Goal: Task Accomplishment & Management: Complete application form

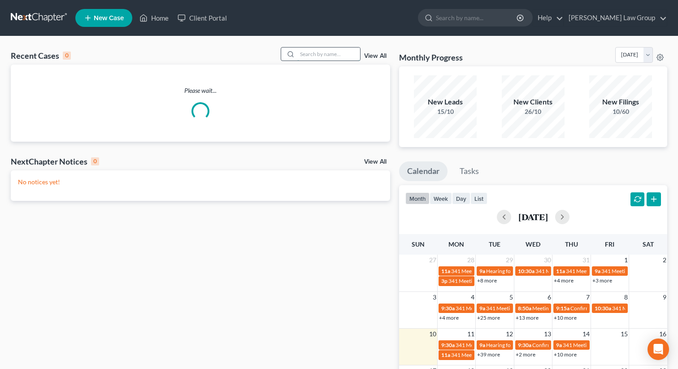
click at [320, 54] on input "search" at bounding box center [328, 54] width 63 height 13
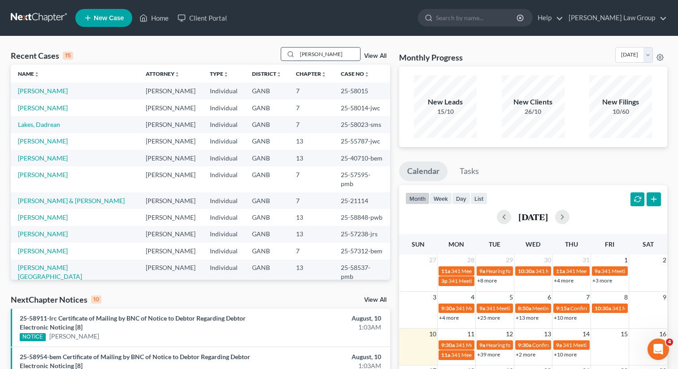
type input "[PERSON_NAME]"
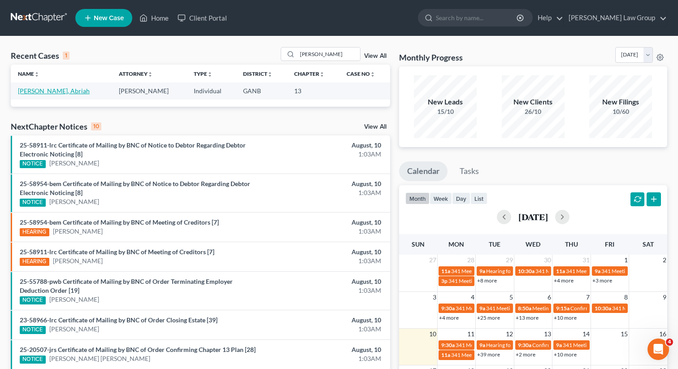
click at [34, 91] on link "[PERSON_NAME], Abriah" at bounding box center [54, 91] width 72 height 8
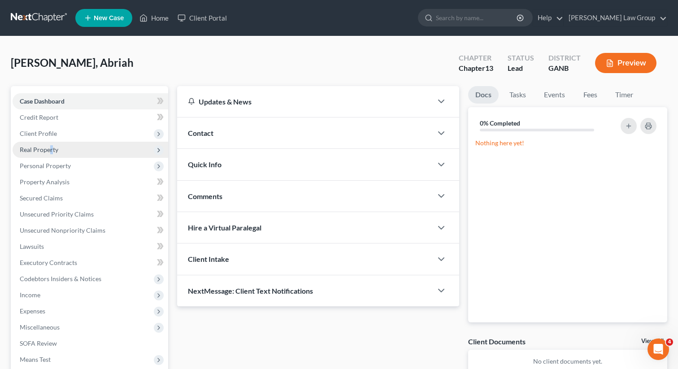
click at [50, 149] on span "Real Property" at bounding box center [39, 150] width 39 height 8
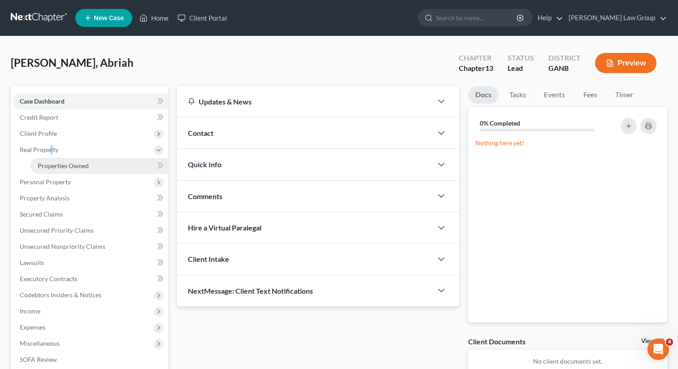
click at [56, 164] on span "Properties Owned" at bounding box center [63, 166] width 51 height 8
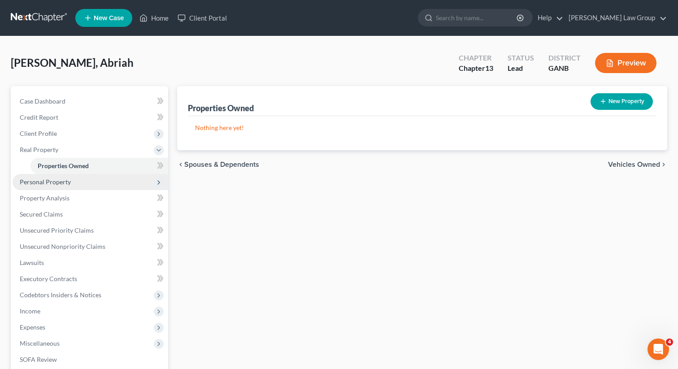
click at [63, 182] on span "Personal Property" at bounding box center [45, 182] width 51 height 8
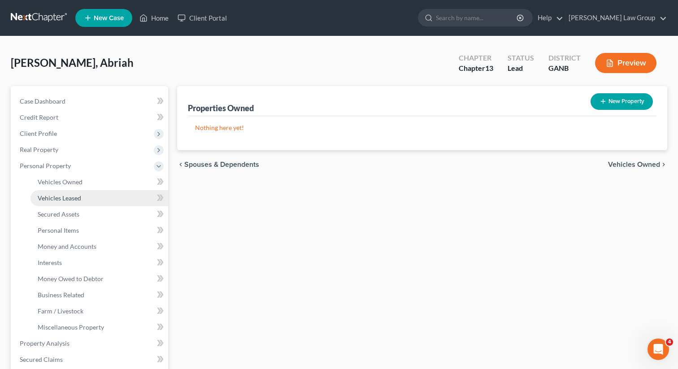
click at [60, 195] on span "Vehicles Leased" at bounding box center [60, 198] width 44 height 8
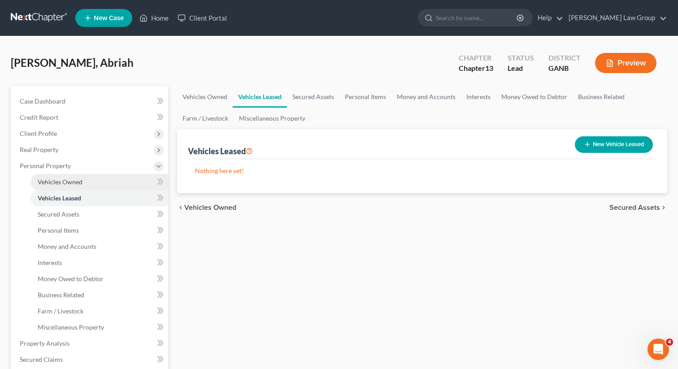
click at [59, 180] on span "Vehicles Owned" at bounding box center [60, 182] width 45 height 8
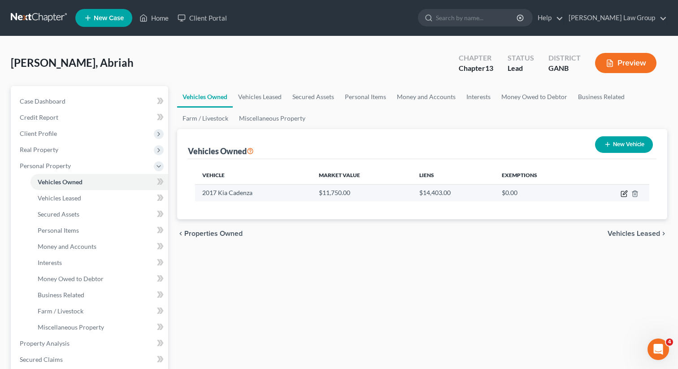
click at [622, 192] on icon "button" at bounding box center [623, 194] width 5 height 5
select select "0"
select select "9"
select select "0"
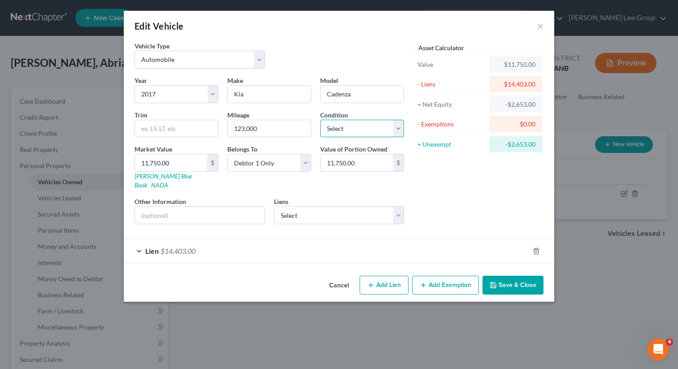
click at [362, 129] on select "Select Excellent Very Good Good Fair Poor" at bounding box center [362, 129] width 84 height 18
select select "2"
click at [333, 206] on select "Select Current - $0.00 Navy Fcu - $0.00" at bounding box center [339, 215] width 131 height 18
click at [158, 247] on span "Lien" at bounding box center [151, 251] width 13 height 9
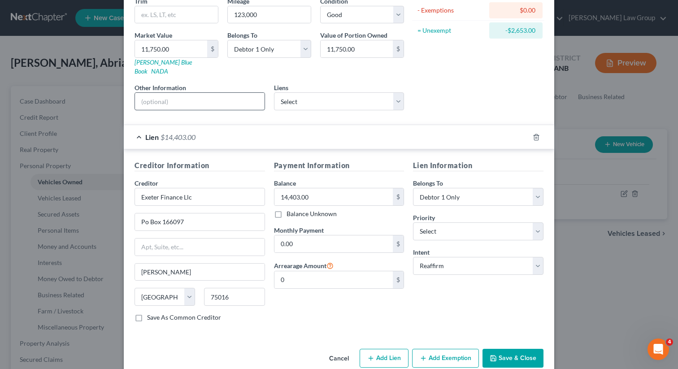
scroll to position [122, 0]
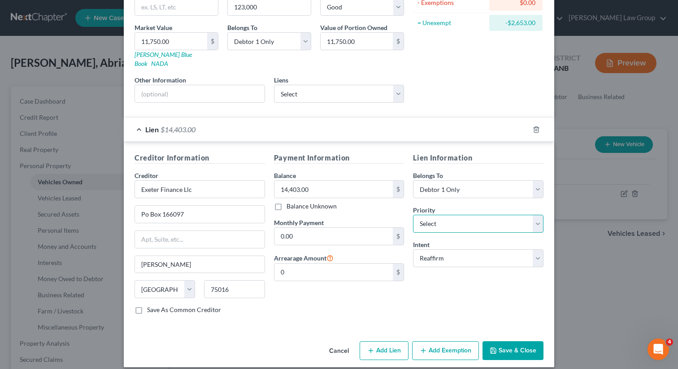
click at [428, 217] on select "Select 1st 2nd 3rd 4th 5th 6th 7th 8th 9th 10th 11th 12th 13th 14th 15th 16th 1…" at bounding box center [478, 224] width 131 height 18
select select "0"
click at [522, 352] on div "Cancel Add Lien Add Lease Add Exemption Save & Close" at bounding box center [339, 353] width 431 height 30
click at [498, 349] on button "Save & Close" at bounding box center [513, 350] width 61 height 19
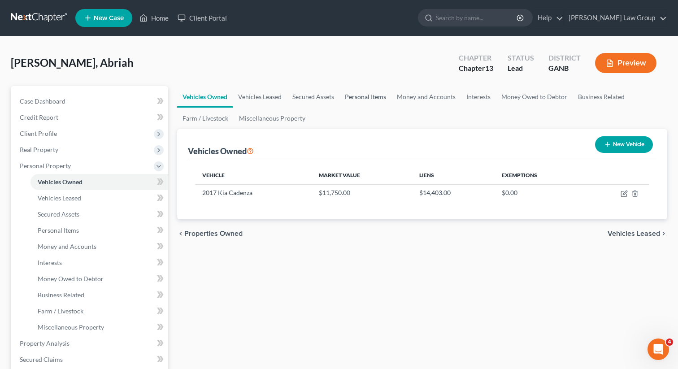
click at [352, 92] on link "Personal Items" at bounding box center [366, 97] width 52 height 22
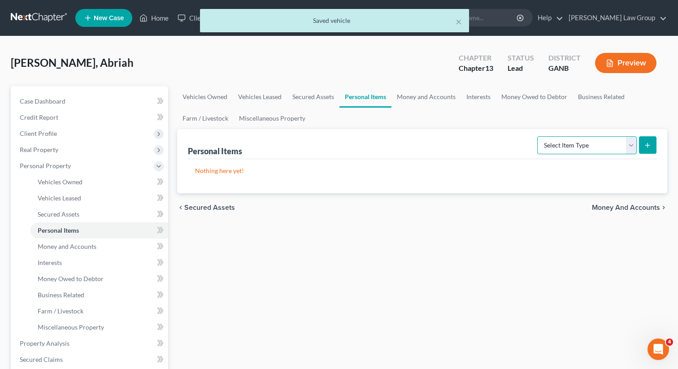
click at [557, 145] on select "Select Item Type Clothing Collectibles Of Value Electronics Firearms Household …" at bounding box center [588, 145] width 100 height 18
select select "clothing"
click at [651, 140] on button "submit" at bounding box center [647, 144] width 17 height 17
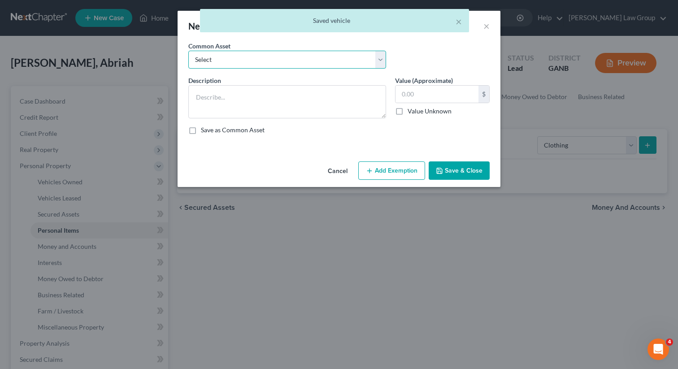
click at [267, 57] on select "Select Clothing" at bounding box center [287, 60] width 198 height 18
select select "0"
type textarea "Clothing"
type input "500.00"
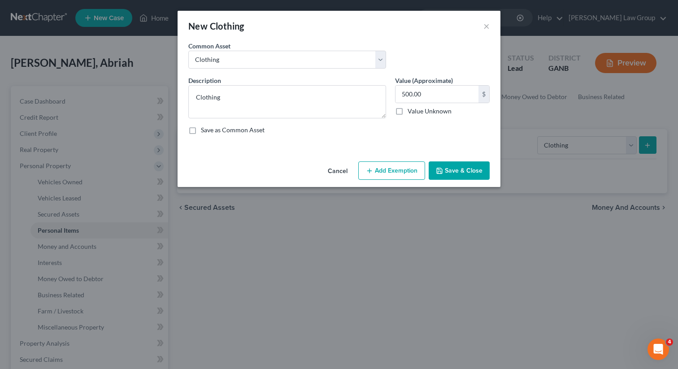
click at [381, 174] on button "Add Exemption" at bounding box center [392, 171] width 67 height 19
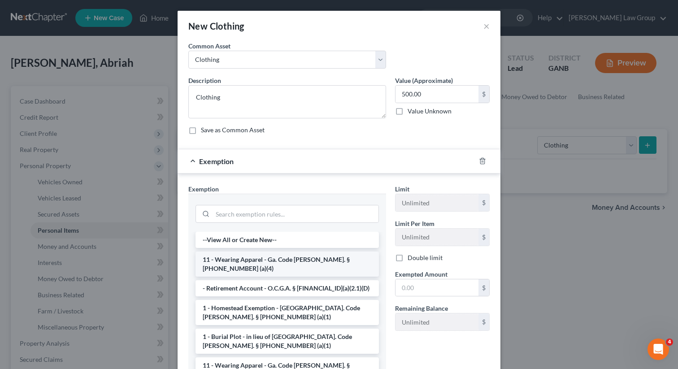
click at [244, 261] on li "11 - Wearing Apparel - Ga. Code [PERSON_NAME]. § [PHONE_NUMBER] (a)(4)" at bounding box center [288, 264] width 184 height 25
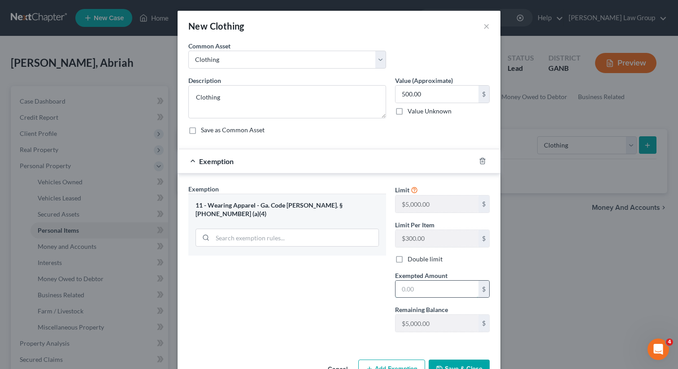
click at [410, 282] on input "text" at bounding box center [437, 289] width 83 height 17
type input "500"
click at [338, 283] on div "Exemption Set must be selected for CA. Exemption * 11 - Wearing Apparel - Ga. C…" at bounding box center [287, 261] width 207 height 155
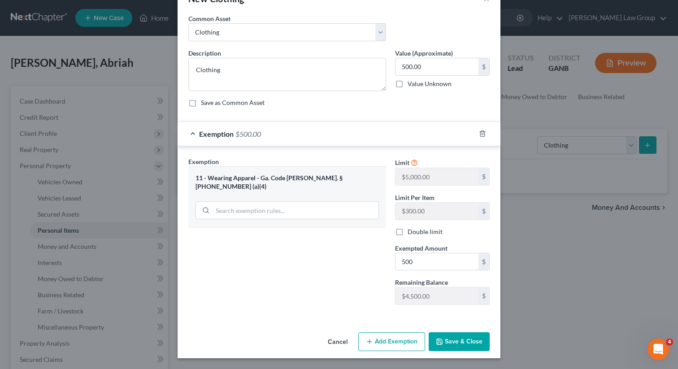
click at [446, 344] on button "Save & Close" at bounding box center [459, 341] width 61 height 19
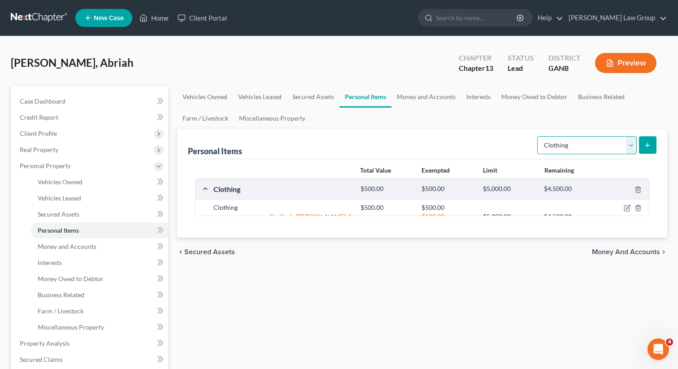
click at [560, 144] on select "Select Item Type Clothing Collectibles Of Value Electronics Firearms Household …" at bounding box center [588, 145] width 100 height 18
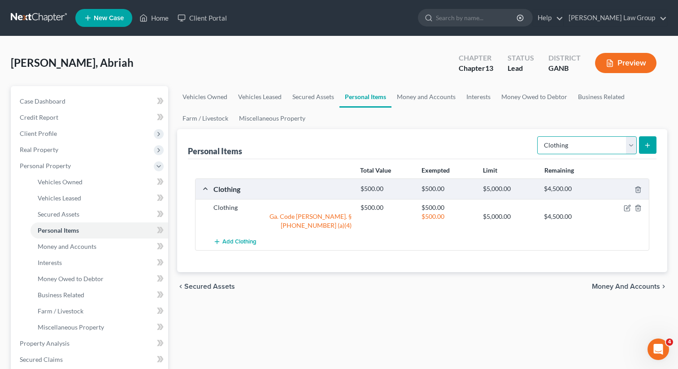
select select "electronics"
click at [653, 140] on button "submit" at bounding box center [647, 144] width 17 height 17
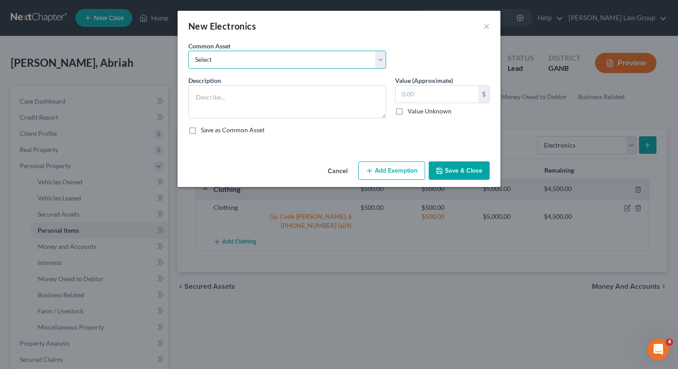
click at [244, 64] on select "Select TV, phone and computer Electronics" at bounding box center [287, 60] width 198 height 18
select select "0"
type textarea "TV, phone and computer"
type input "400.00"
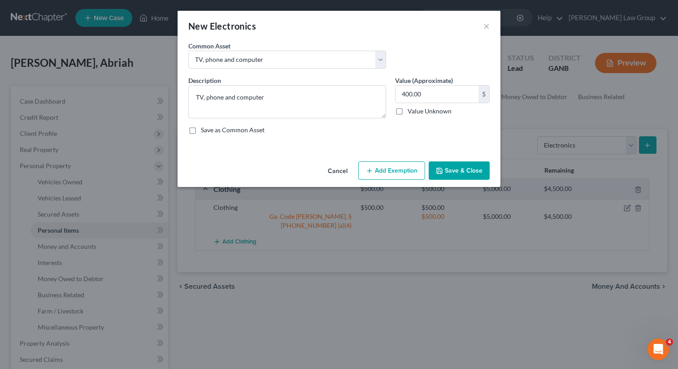
click at [392, 175] on button "Add Exemption" at bounding box center [392, 171] width 67 height 19
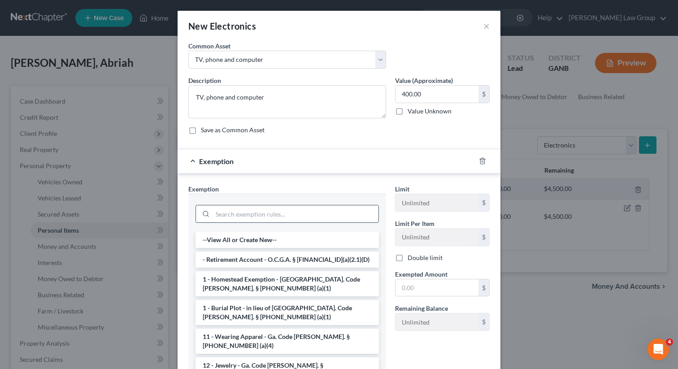
click at [278, 213] on input "search" at bounding box center [296, 214] width 166 height 17
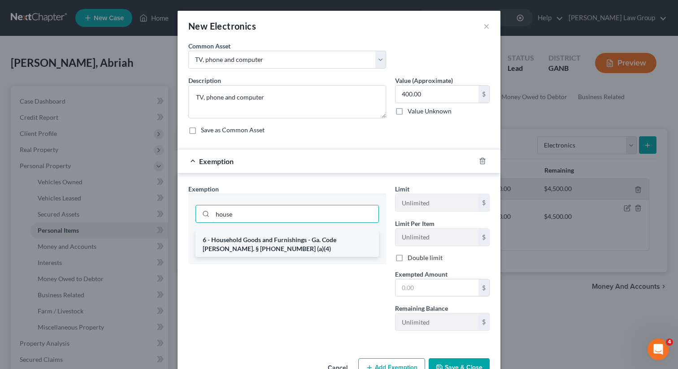
type input "house"
click at [285, 238] on li "6 - Household Goods and Furnishings - Ga. Code [PERSON_NAME]. § [PHONE_NUMBER] …" at bounding box center [288, 244] width 184 height 25
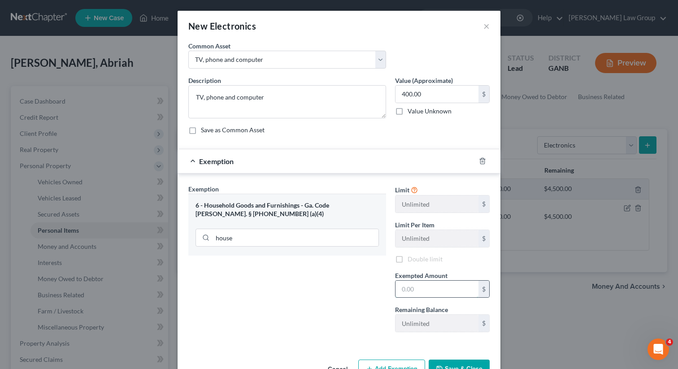
click at [431, 290] on input "text" at bounding box center [437, 289] width 83 height 17
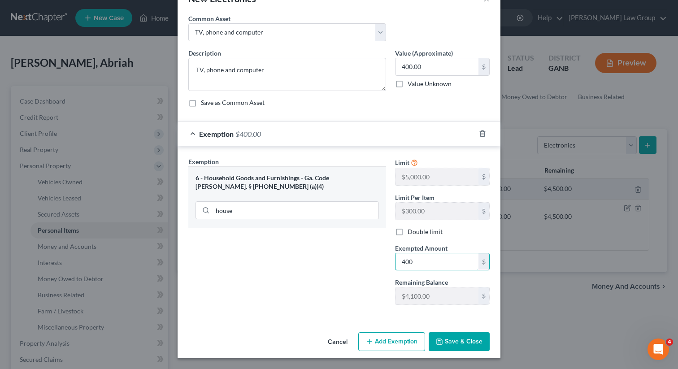
type input "400"
click at [452, 345] on button "Save & Close" at bounding box center [459, 341] width 61 height 19
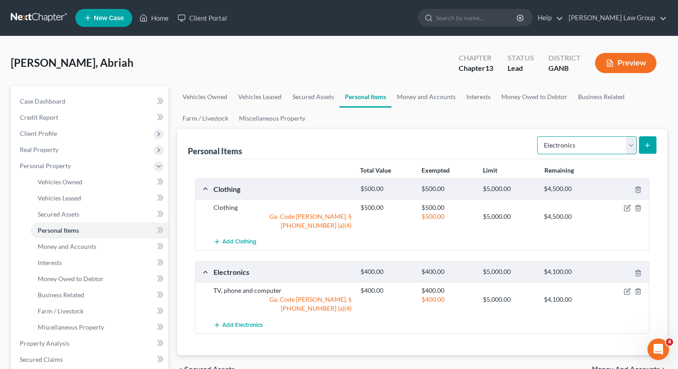
click at [551, 143] on select "Select Item Type Clothing Collectibles Of Value Electronics Firearms Household …" at bounding box center [588, 145] width 100 height 18
select select "household_goods"
click at [650, 140] on button "submit" at bounding box center [647, 144] width 17 height 17
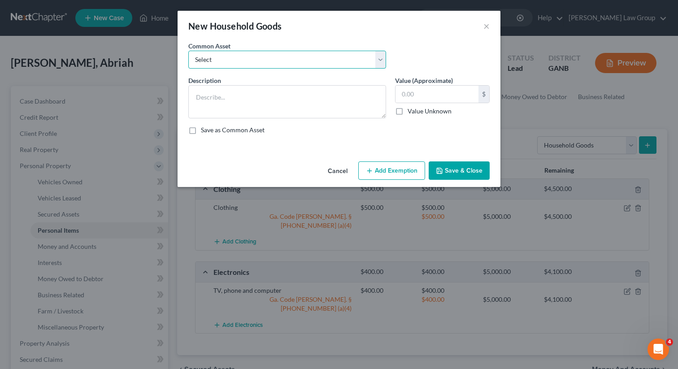
click at [342, 58] on select "Select Household goods" at bounding box center [287, 60] width 198 height 18
select select "0"
type textarea "Household goods"
type input "1,200.00"
click at [402, 175] on button "Add Exemption" at bounding box center [392, 171] width 67 height 19
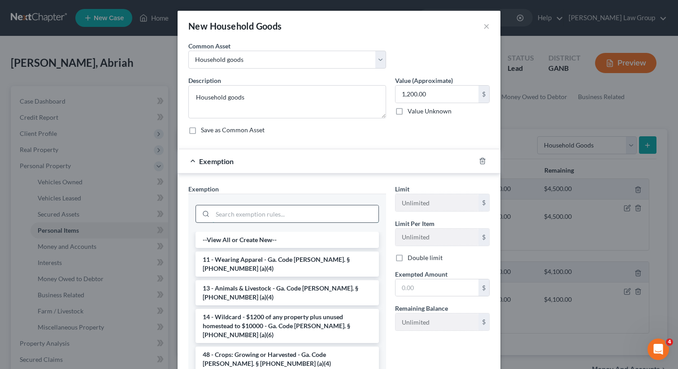
click at [268, 213] on input "search" at bounding box center [296, 214] width 166 height 17
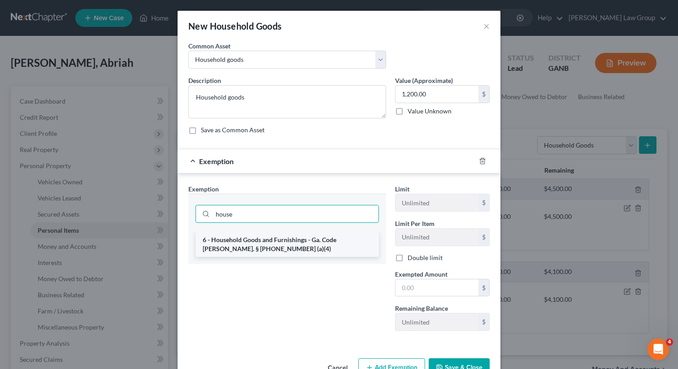
type input "house"
click at [275, 252] on li "6 - Household Goods and Furnishings - Ga. Code [PERSON_NAME]. § [PHONE_NUMBER] …" at bounding box center [288, 244] width 184 height 25
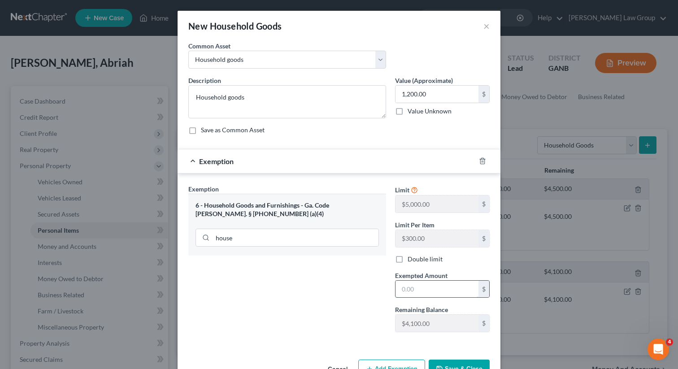
click at [410, 288] on input "text" at bounding box center [437, 289] width 83 height 17
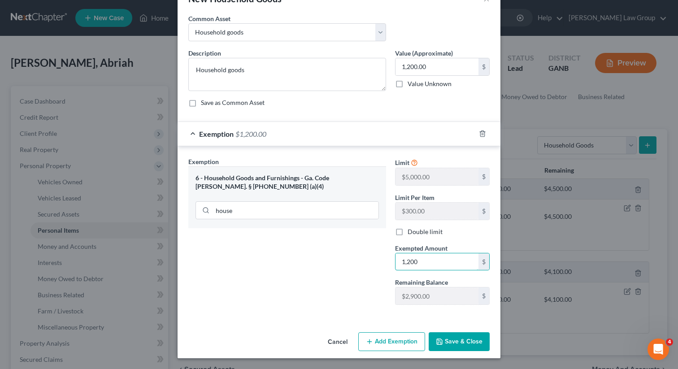
type input "1,200"
click at [450, 341] on button "Save & Close" at bounding box center [459, 341] width 61 height 19
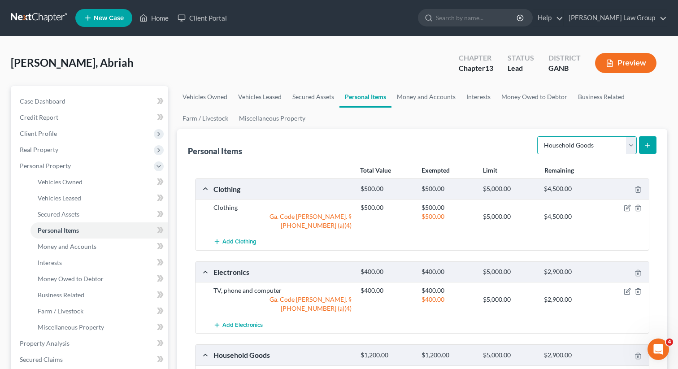
click at [573, 149] on select "Select Item Type Clothing Collectibles Of Value Electronics Firearms Household …" at bounding box center [588, 145] width 100 height 18
select select "jewelry"
click at [643, 146] on button "submit" at bounding box center [647, 144] width 17 height 17
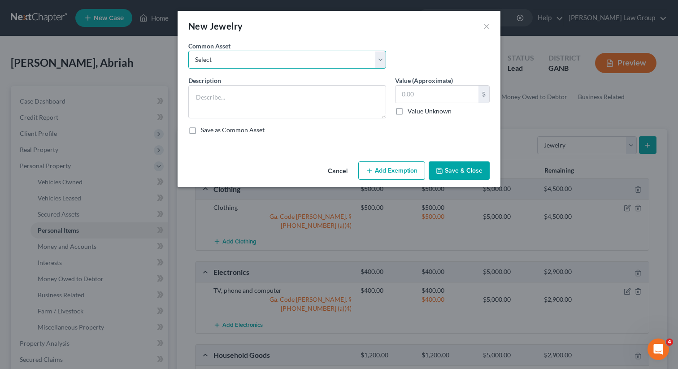
click at [272, 65] on select "Select Costume jewelry Jewelry" at bounding box center [287, 60] width 198 height 18
select select "1"
type textarea "Jewelry"
type input "100.00"
click at [371, 164] on button "Add Exemption" at bounding box center [392, 171] width 67 height 19
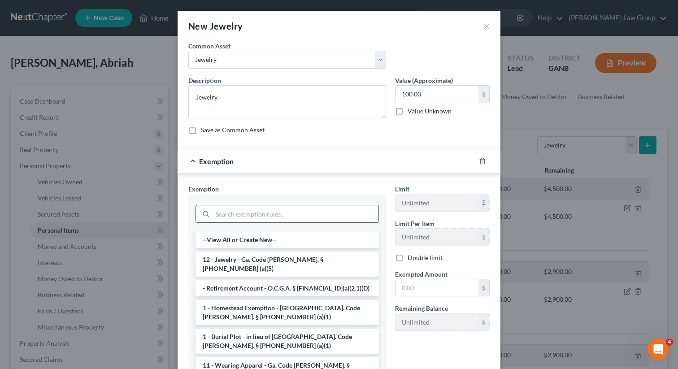
click at [282, 216] on input "search" at bounding box center [296, 214] width 166 height 17
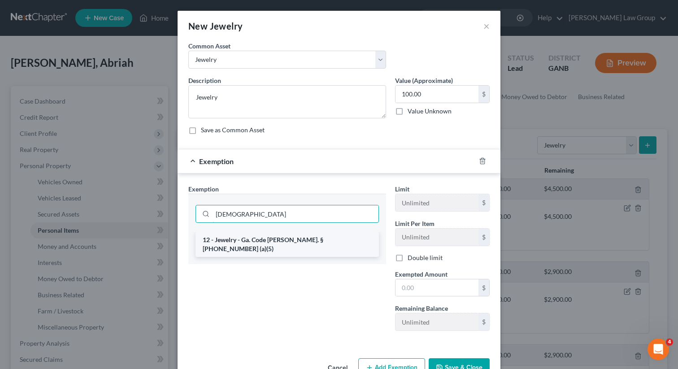
type input "[DEMOGRAPHIC_DATA]"
click at [291, 245] on li "12 - Jewelry - Ga. Code [PERSON_NAME]. § [PHONE_NUMBER] (a)(5)" at bounding box center [288, 244] width 184 height 25
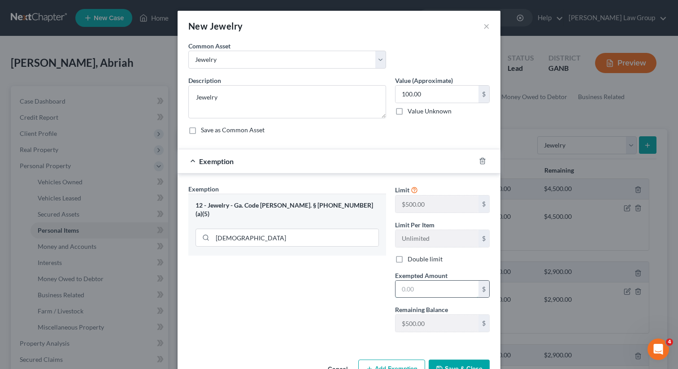
click at [421, 293] on input "text" at bounding box center [437, 289] width 83 height 17
type input "100"
click at [462, 367] on button "Save & Close" at bounding box center [459, 369] width 61 height 19
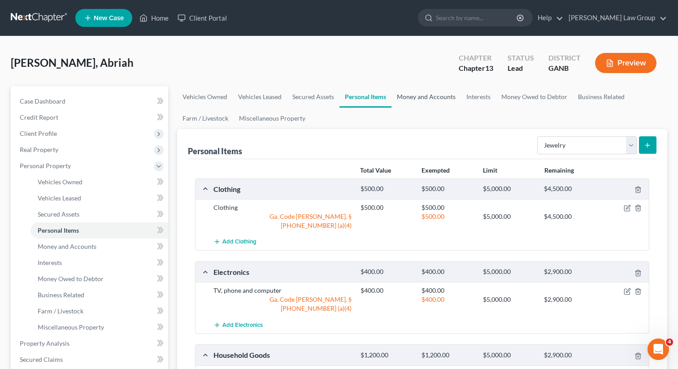
click at [428, 88] on link "Money and Accounts" at bounding box center [427, 97] width 70 height 22
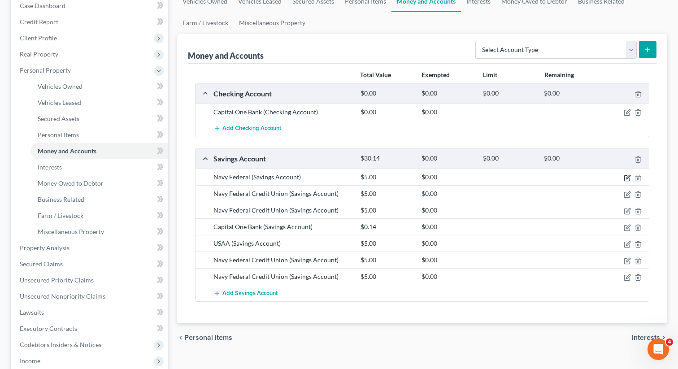
scroll to position [97, 0]
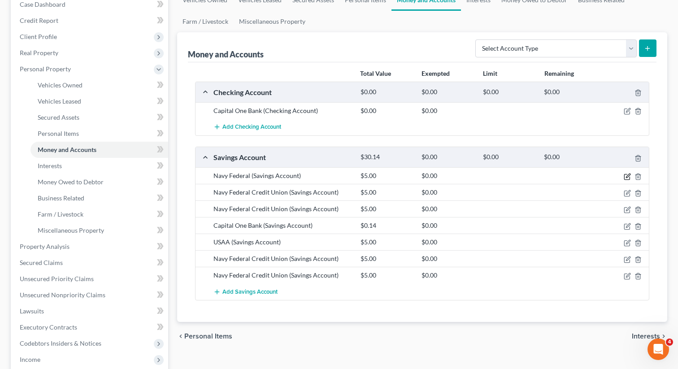
click at [627, 175] on icon "button" at bounding box center [627, 176] width 7 height 7
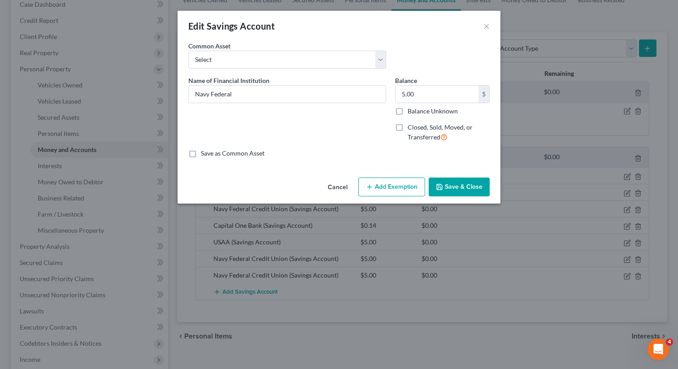
click at [396, 184] on button "Add Exemption" at bounding box center [392, 187] width 67 height 19
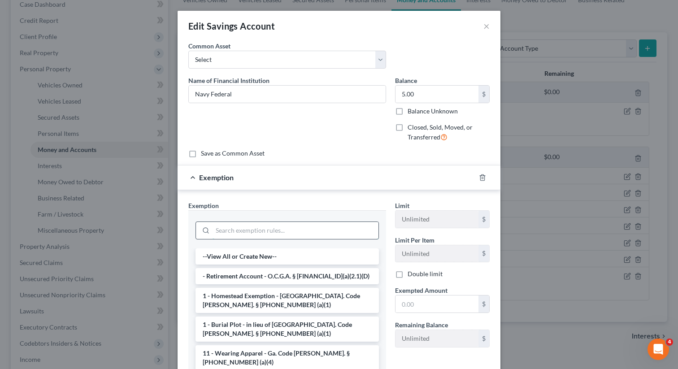
click at [264, 225] on input "search" at bounding box center [296, 230] width 166 height 17
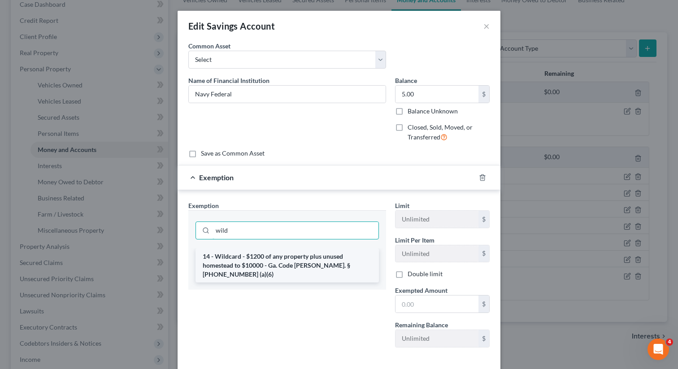
type input "wild"
click at [262, 264] on li "14 - Wildcard - $1200 of any property plus unused homestead to $10000 - Ga. Cod…" at bounding box center [288, 266] width 184 height 34
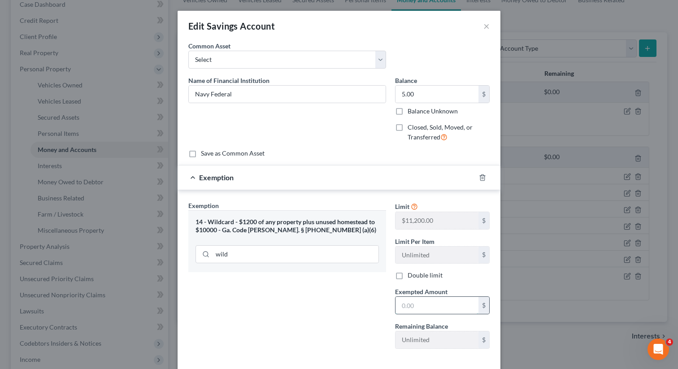
click at [437, 307] on input "text" at bounding box center [437, 305] width 83 height 17
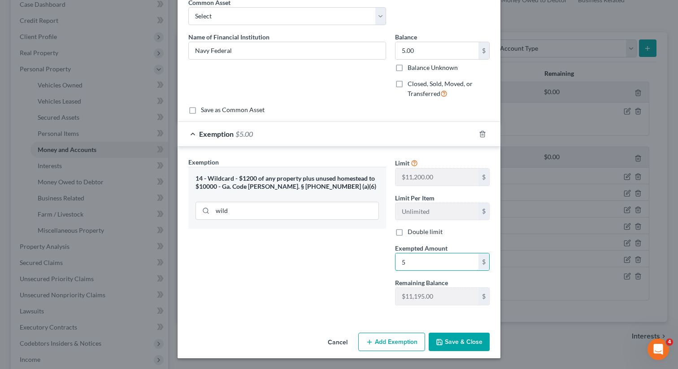
type input "5"
click at [445, 341] on button "Save & Close" at bounding box center [459, 342] width 61 height 19
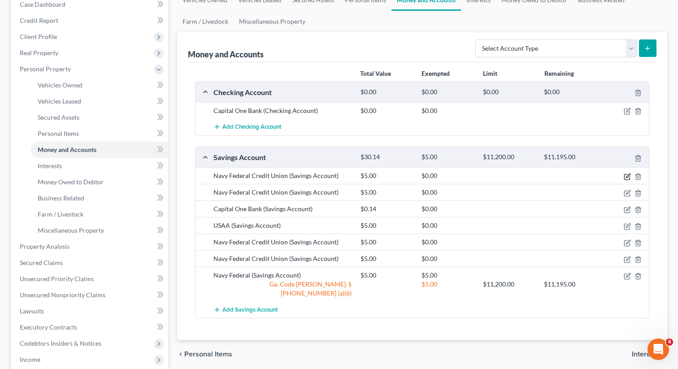
click at [626, 173] on icon "button" at bounding box center [627, 176] width 7 height 7
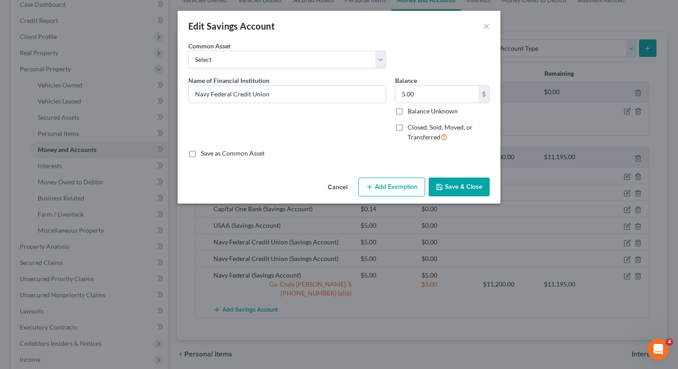
click at [368, 186] on icon "button" at bounding box center [369, 187] width 7 height 7
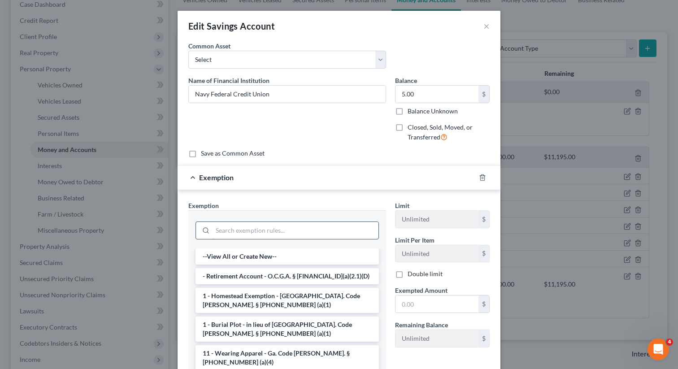
click at [279, 235] on input "search" at bounding box center [296, 230] width 166 height 17
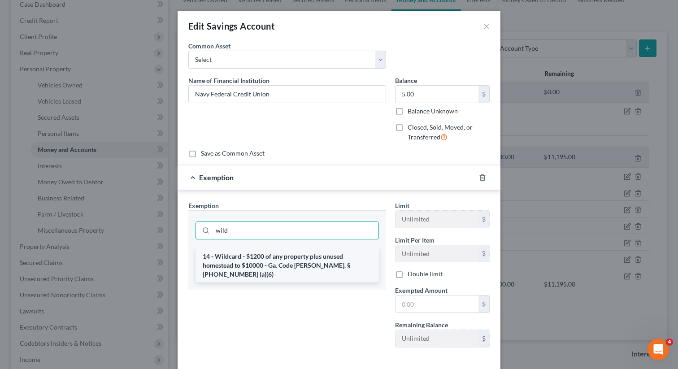
type input "wild"
click at [280, 261] on li "14 - Wildcard - $1200 of any property plus unused homestead to $10000 - Ga. Cod…" at bounding box center [288, 266] width 184 height 34
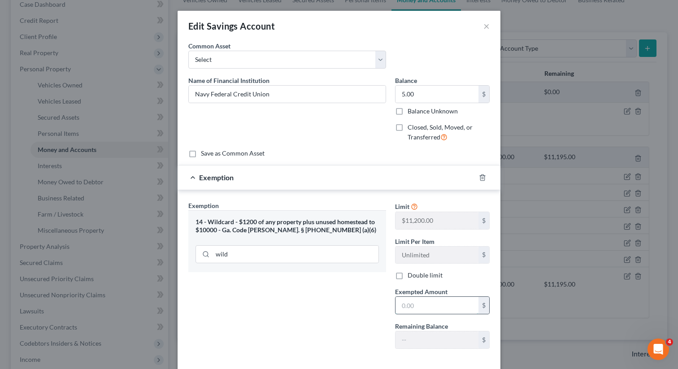
click at [417, 303] on input "text" at bounding box center [437, 305] width 83 height 17
type input "5"
click at [346, 305] on div "Exemption Set must be selected for CA. Exemption * 14 - Wildcard - $1200 of any…" at bounding box center [287, 278] width 207 height 155
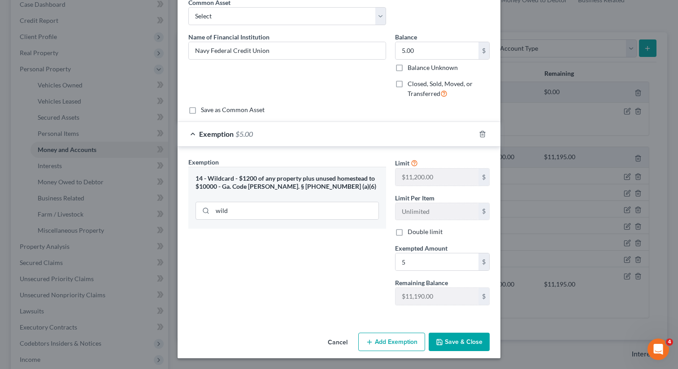
click at [467, 345] on button "Save & Close" at bounding box center [459, 342] width 61 height 19
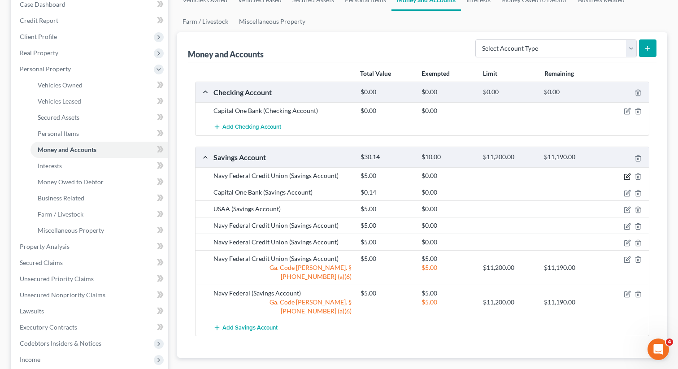
click at [625, 177] on icon "button" at bounding box center [627, 176] width 7 height 7
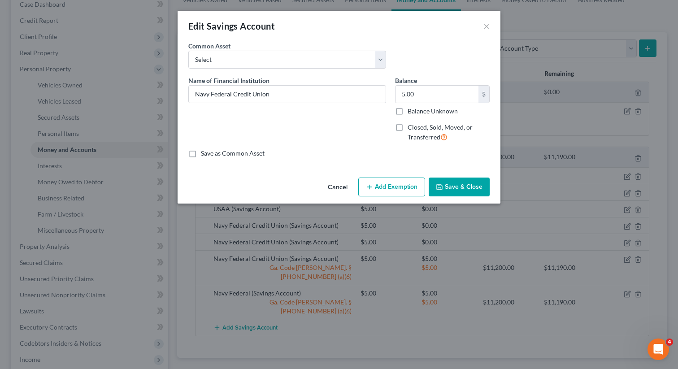
click at [365, 181] on button "Add Exemption" at bounding box center [392, 187] width 67 height 19
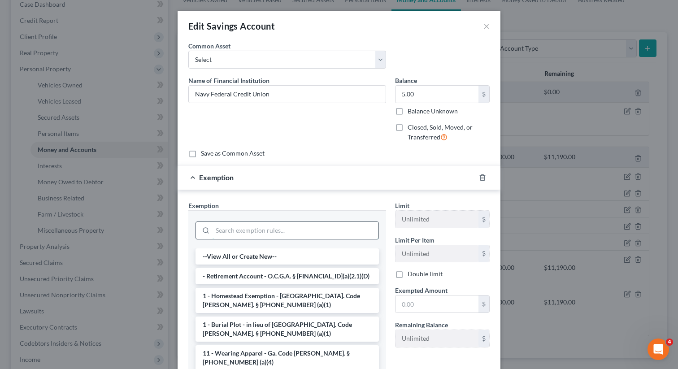
click at [270, 232] on input "search" at bounding box center [296, 230] width 166 height 17
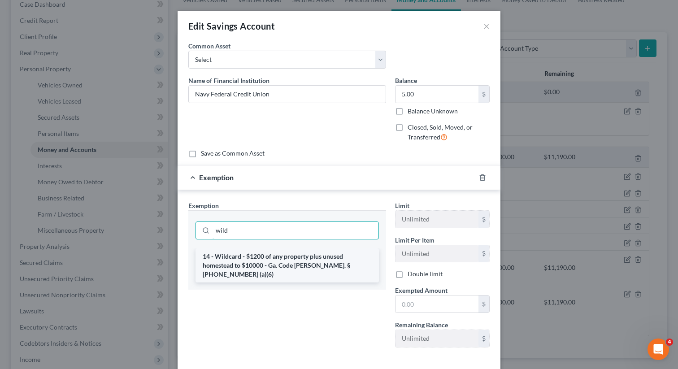
type input "wild"
click at [265, 258] on li "14 - Wildcard - $1200 of any property plus unused homestead to $10000 - Ga. Cod…" at bounding box center [288, 266] width 184 height 34
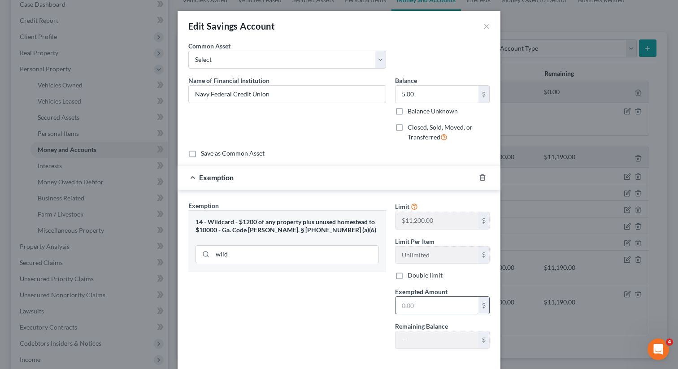
scroll to position [0, 0]
click at [443, 310] on input "text" at bounding box center [437, 305] width 83 height 17
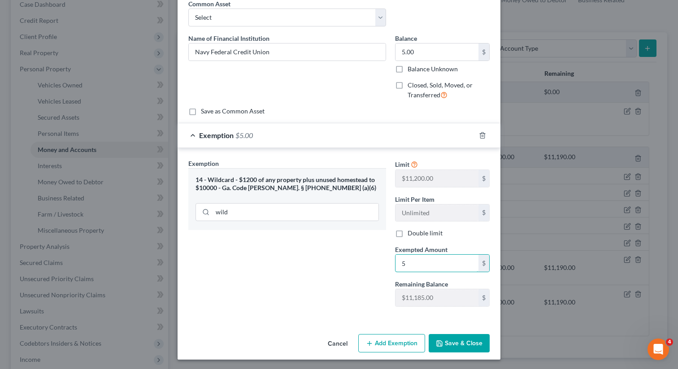
scroll to position [44, 0]
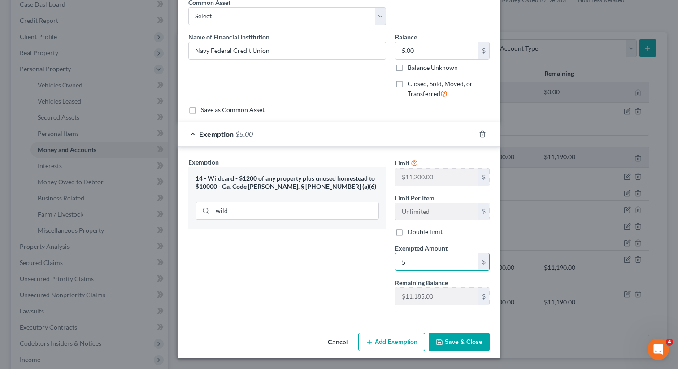
type input "5"
click at [462, 339] on button "Save & Close" at bounding box center [459, 342] width 61 height 19
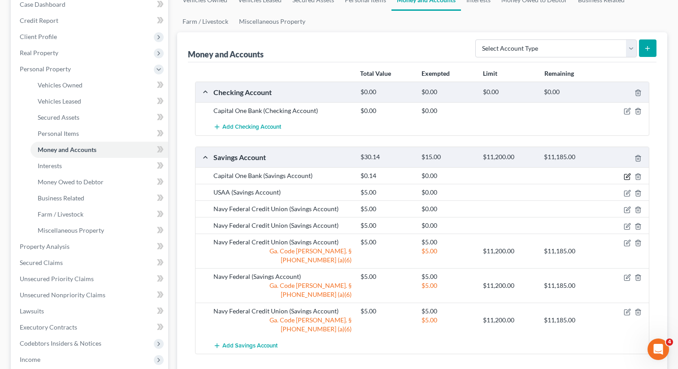
click at [625, 176] on icon "button" at bounding box center [627, 176] width 7 height 7
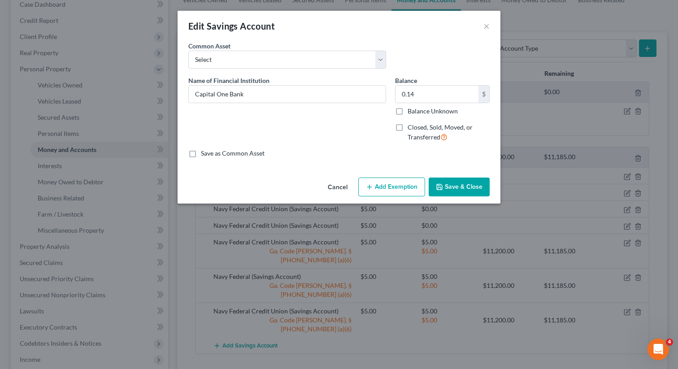
click at [372, 181] on button "Add Exemption" at bounding box center [392, 187] width 67 height 19
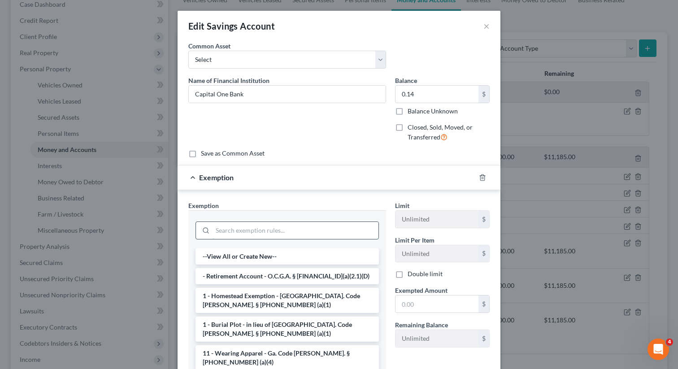
click at [275, 228] on input "search" at bounding box center [296, 230] width 166 height 17
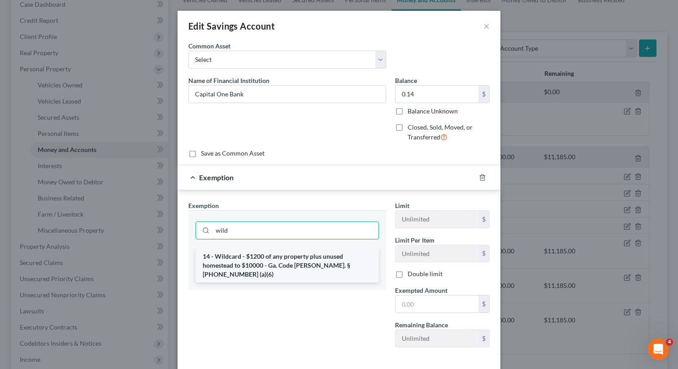
type input "wild"
click at [266, 260] on li "14 - Wildcard - $1200 of any property plus unused homestead to $10000 - Ga. Cod…" at bounding box center [288, 266] width 184 height 34
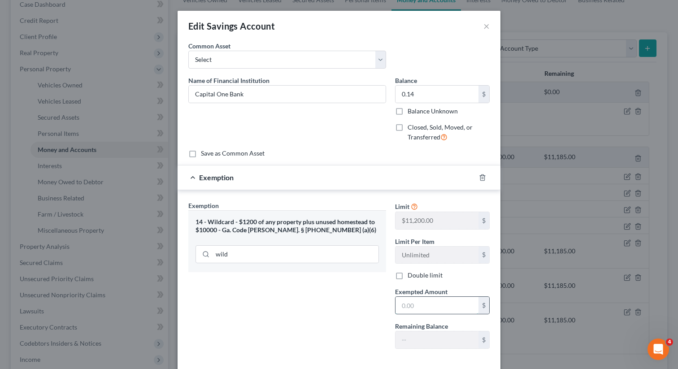
click at [407, 301] on input "text" at bounding box center [437, 305] width 83 height 17
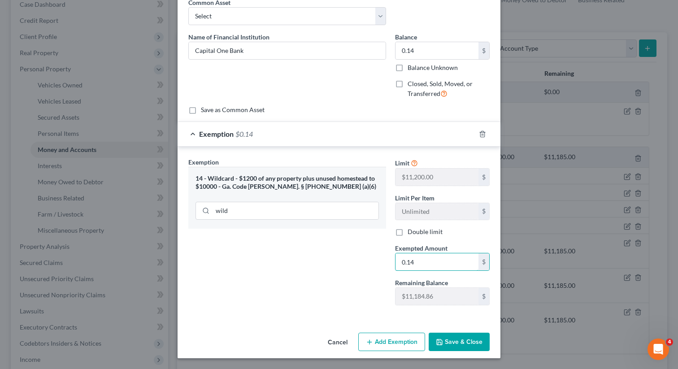
type input "0.14"
click at [445, 335] on button "Save & Close" at bounding box center [459, 342] width 61 height 19
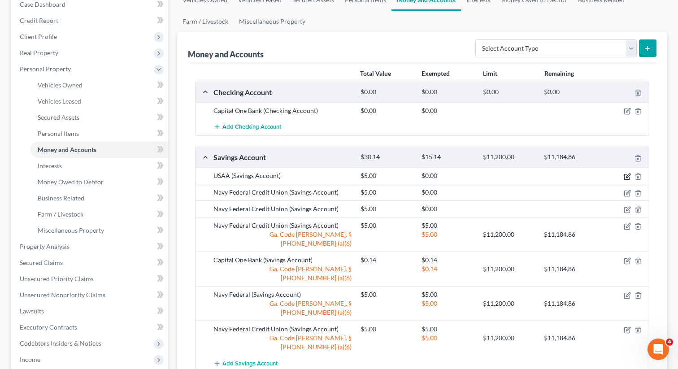
click at [626, 174] on icon "button" at bounding box center [627, 176] width 5 height 5
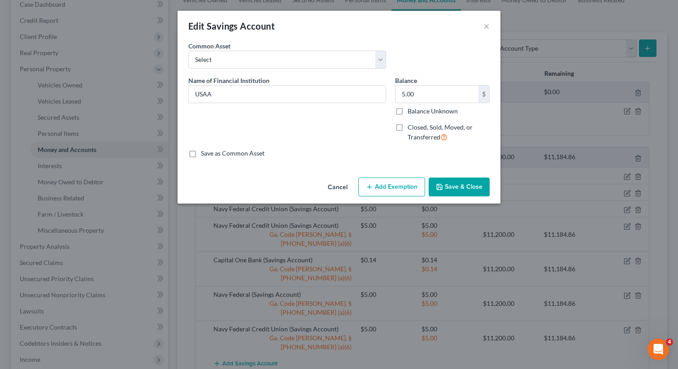
click at [395, 186] on button "Add Exemption" at bounding box center [392, 187] width 67 height 19
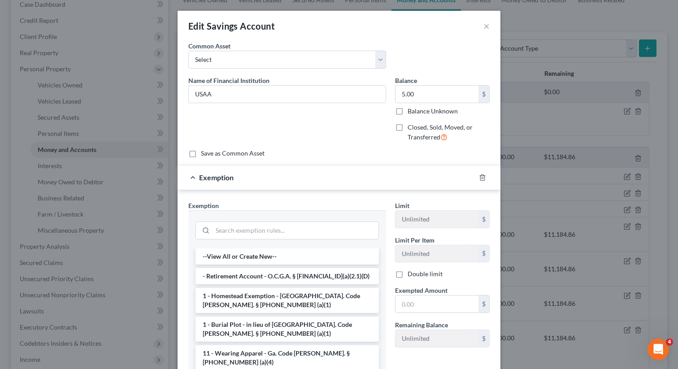
click at [257, 242] on div at bounding box center [287, 229] width 198 height 38
click at [253, 236] on input "search" at bounding box center [296, 230] width 166 height 17
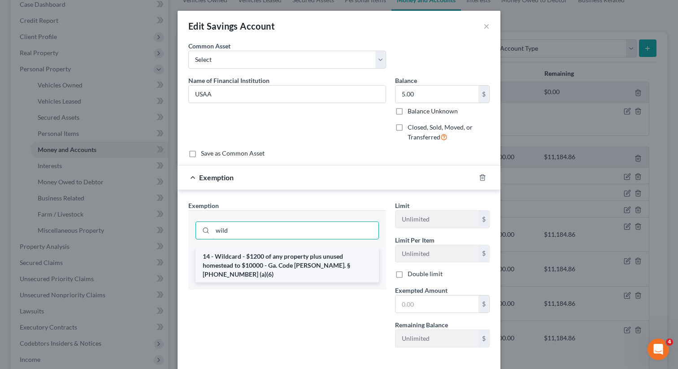
type input "wild"
click at [254, 270] on li "14 - Wildcard - $1200 of any property plus unused homestead to $10000 - Ga. Cod…" at bounding box center [288, 266] width 184 height 34
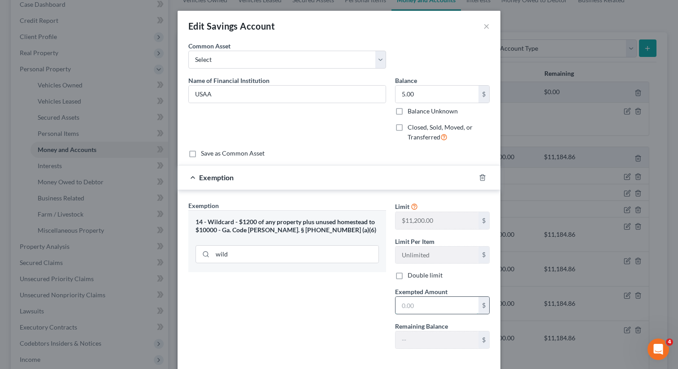
click at [421, 303] on input "text" at bounding box center [437, 305] width 83 height 17
type input "5"
click at [362, 310] on div "Exemption Set must be selected for CA. Exemption * 14 - Wildcard - $1200 of any…" at bounding box center [287, 278] width 207 height 155
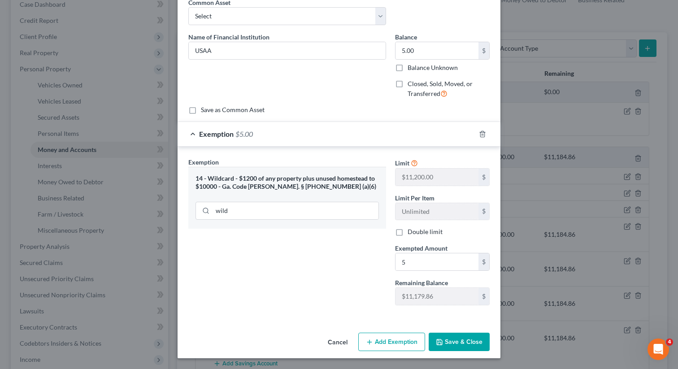
click at [452, 354] on div "Cancel Add Exemption Save & Close" at bounding box center [339, 344] width 323 height 30
click at [450, 344] on button "Save & Close" at bounding box center [459, 342] width 61 height 19
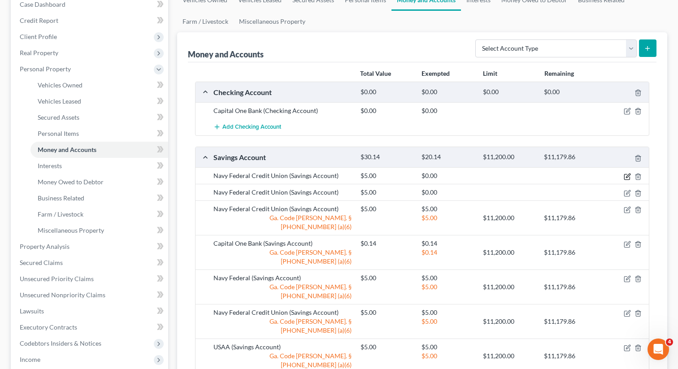
click at [628, 176] on icon "button" at bounding box center [627, 176] width 7 height 7
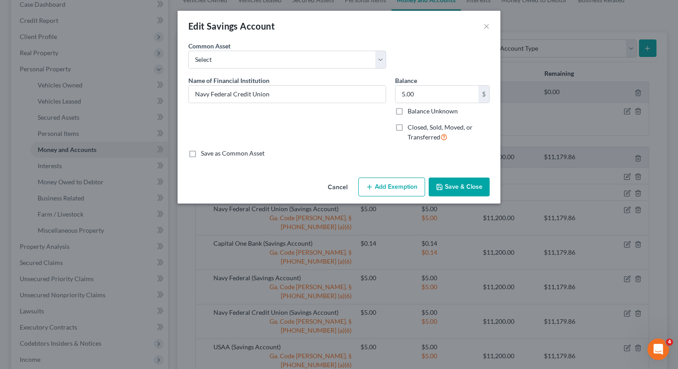
click at [377, 186] on button "Add Exemption" at bounding box center [392, 187] width 67 height 19
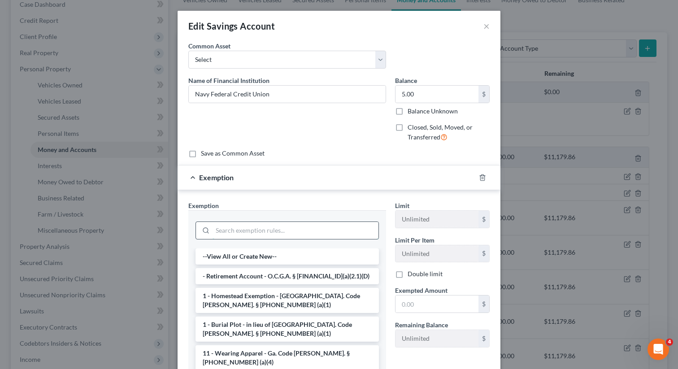
click at [272, 234] on input "search" at bounding box center [296, 230] width 166 height 17
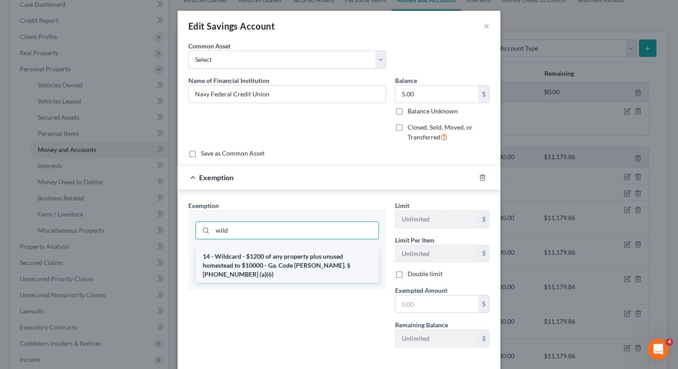
type input "wild"
click at [260, 257] on li "14 - Wildcard - $1200 of any property plus unused homestead to $10000 - Ga. Cod…" at bounding box center [288, 266] width 184 height 34
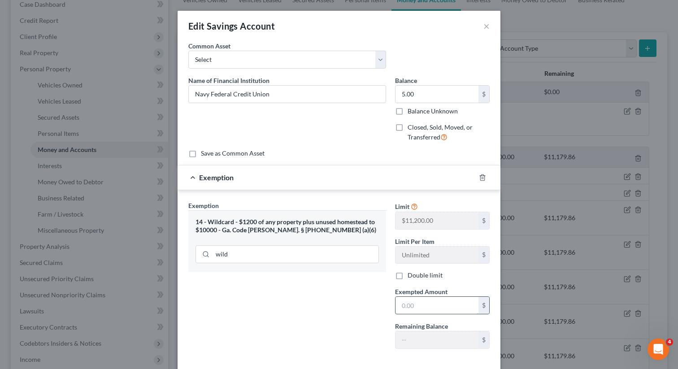
click at [412, 310] on input "text" at bounding box center [437, 305] width 83 height 17
type input "5"
click at [346, 310] on div "Exemption Set must be selected for CA. Exemption * 14 - Wildcard - $1200 of any…" at bounding box center [287, 278] width 207 height 155
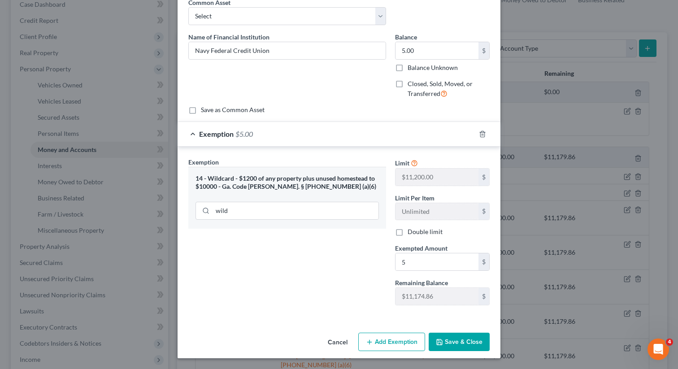
click at [466, 344] on button "Save & Close" at bounding box center [459, 342] width 61 height 19
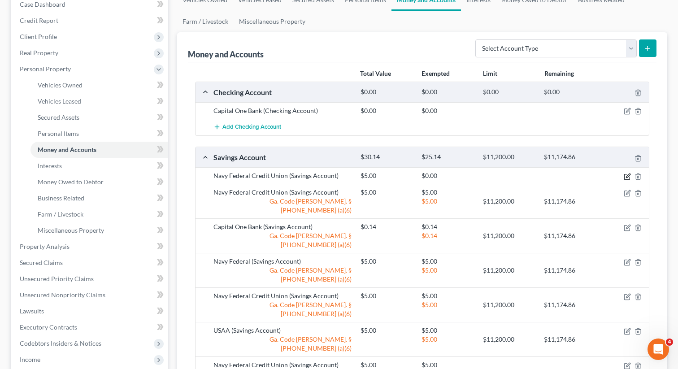
click at [624, 173] on icon "button" at bounding box center [627, 176] width 7 height 7
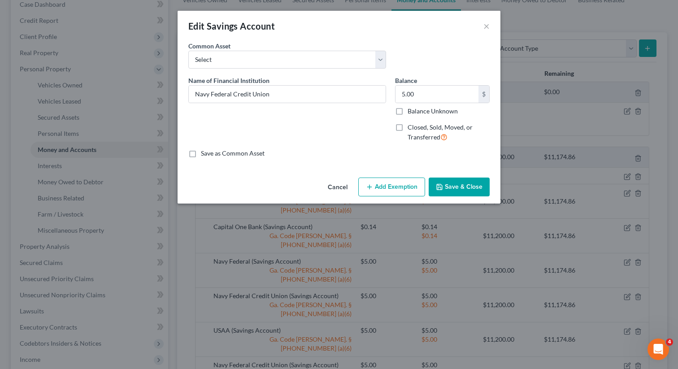
click at [394, 184] on button "Add Exemption" at bounding box center [392, 187] width 67 height 19
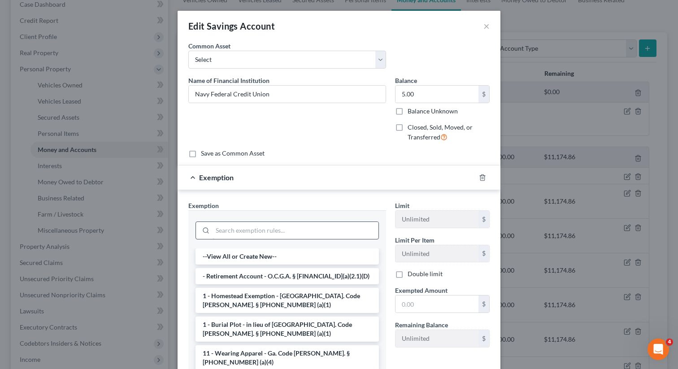
click at [224, 229] on input "search" at bounding box center [296, 230] width 166 height 17
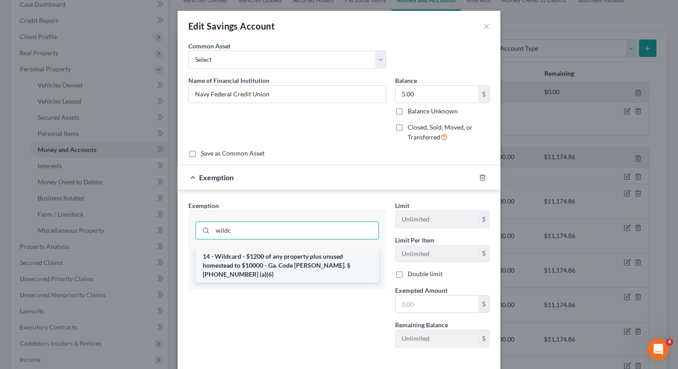
type input "wildc"
click at [223, 262] on li "14 - Wildcard - $1200 of any property plus unused homestead to $10000 - Ga. Cod…" at bounding box center [288, 266] width 184 height 34
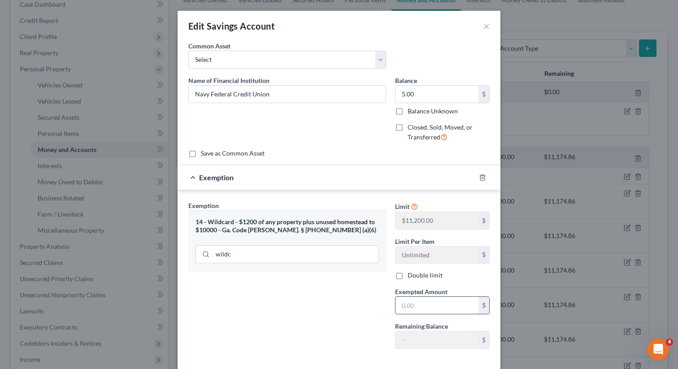
click at [419, 307] on input "text" at bounding box center [437, 305] width 83 height 17
type input "5"
click at [340, 296] on div "Exemption Set must be selected for CA. Exemption * 14 - Wildcard - $1200 of any…" at bounding box center [287, 278] width 207 height 155
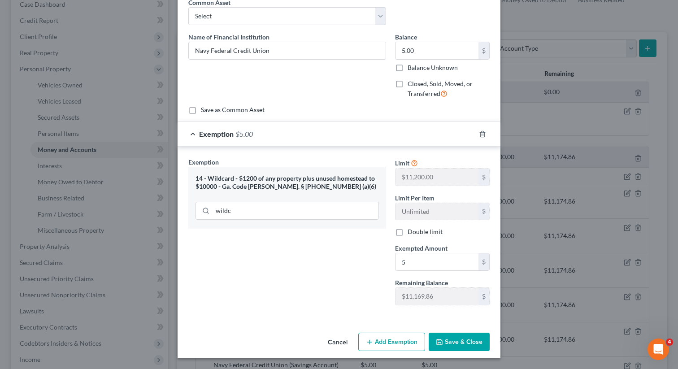
click at [438, 340] on icon "button" at bounding box center [439, 342] width 7 height 7
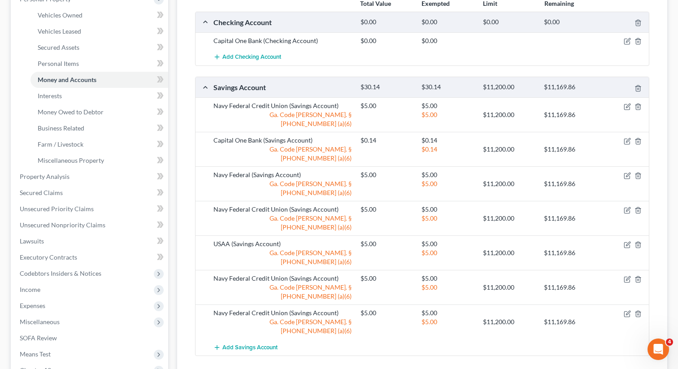
scroll to position [261, 0]
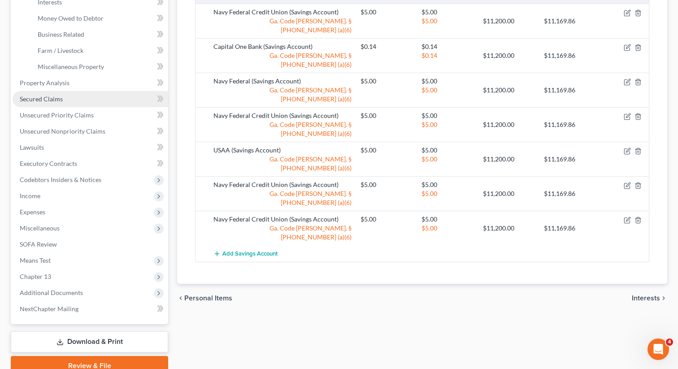
click at [43, 100] on span "Secured Claims" at bounding box center [41, 99] width 43 height 8
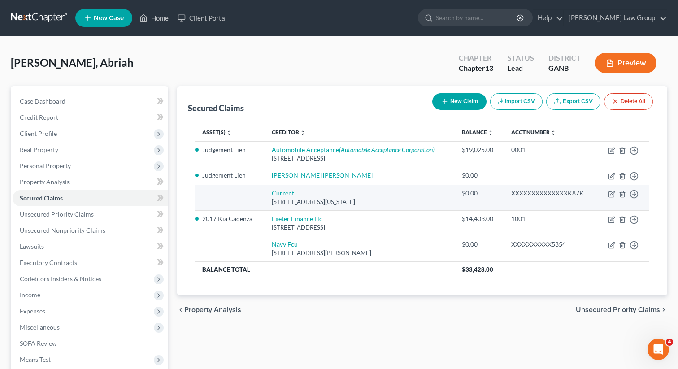
click at [629, 194] on td "Move to E Move to F Move to G Move to Notice Only" at bounding box center [624, 198] width 52 height 26
click at [633, 155] on icon "button" at bounding box center [634, 150] width 9 height 9
click at [583, 215] on link "Move to F" at bounding box center [593, 216] width 75 height 15
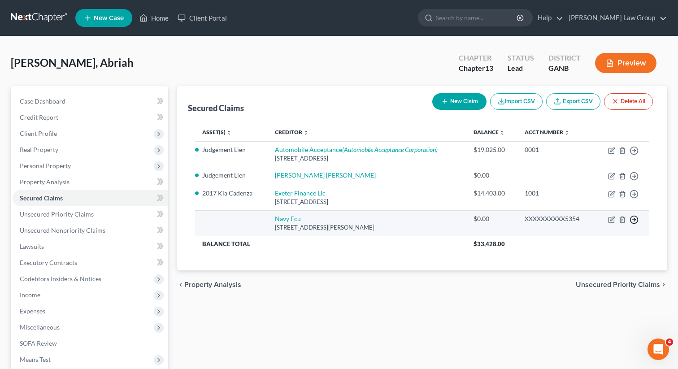
click at [635, 155] on icon "button" at bounding box center [634, 150] width 9 height 9
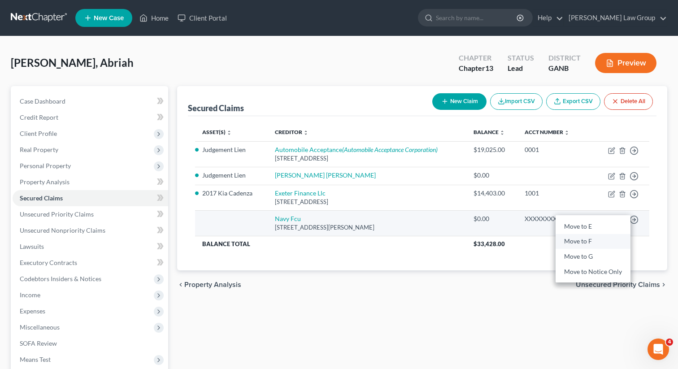
click at [582, 242] on link "Move to F" at bounding box center [593, 241] width 75 height 15
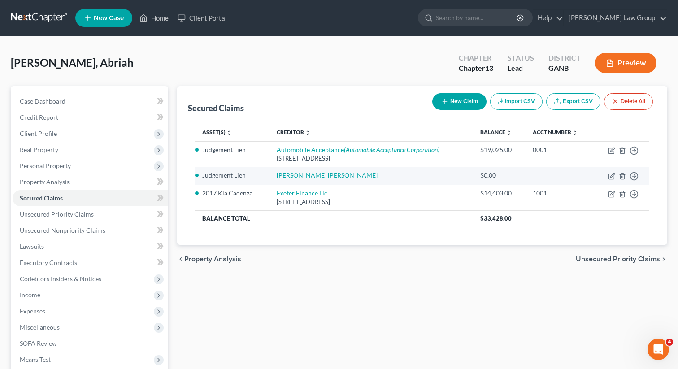
click at [297, 175] on link "[PERSON_NAME] [PERSON_NAME]" at bounding box center [327, 175] width 101 height 8
select select "3"
select select "0"
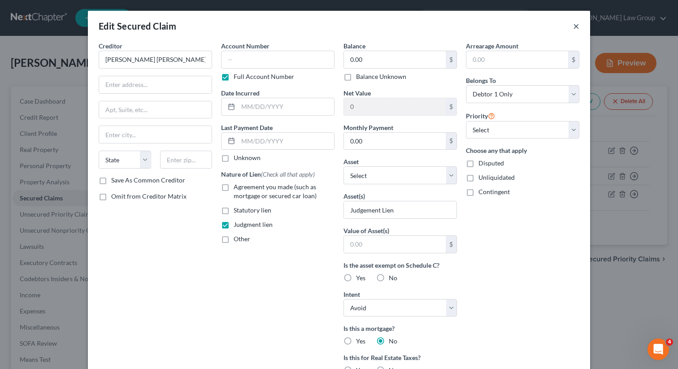
click at [574, 23] on button "×" at bounding box center [576, 26] width 6 height 11
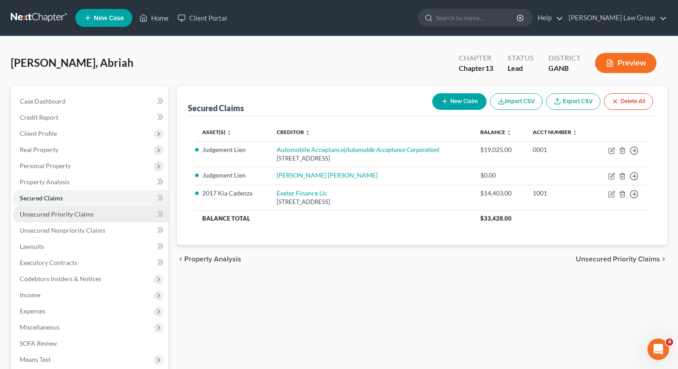
click at [58, 213] on span "Unsecured Priority Claims" at bounding box center [57, 214] width 74 height 8
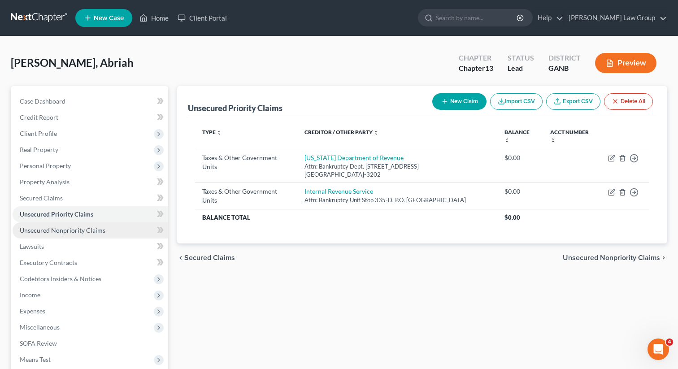
click at [61, 223] on link "Unsecured Nonpriority Claims" at bounding box center [91, 231] width 156 height 16
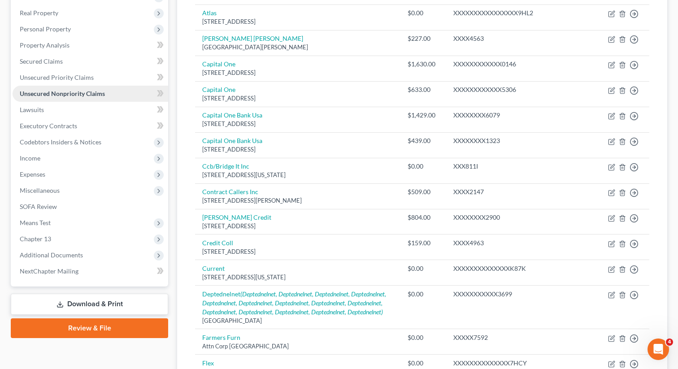
scroll to position [180, 0]
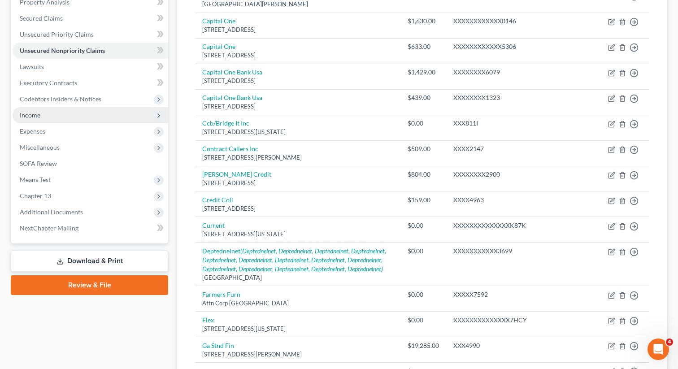
click at [53, 119] on span "Income" at bounding box center [91, 115] width 156 height 16
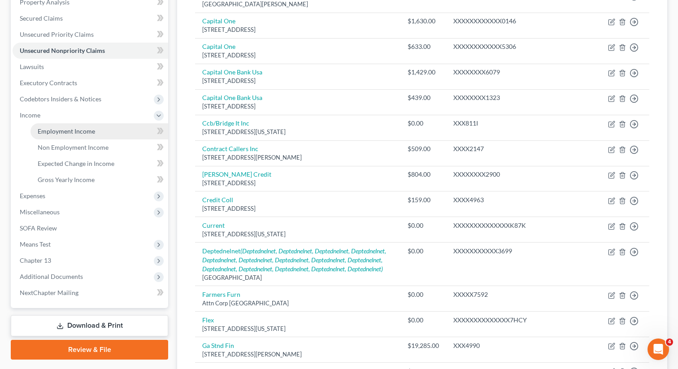
click at [51, 130] on span "Employment Income" at bounding box center [66, 131] width 57 height 8
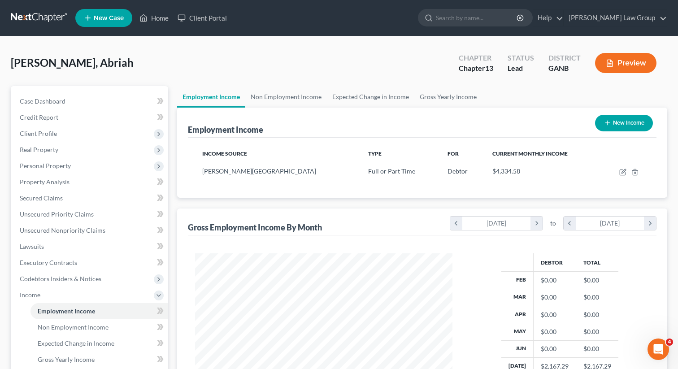
scroll to position [161, 275]
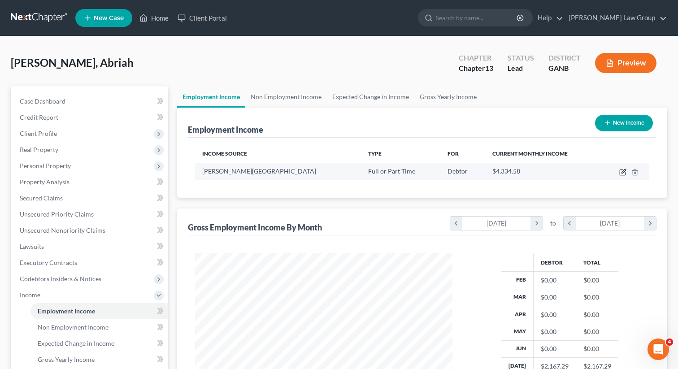
click at [621, 175] on icon "button" at bounding box center [623, 172] width 7 height 7
select select "0"
select select "10"
select select "1"
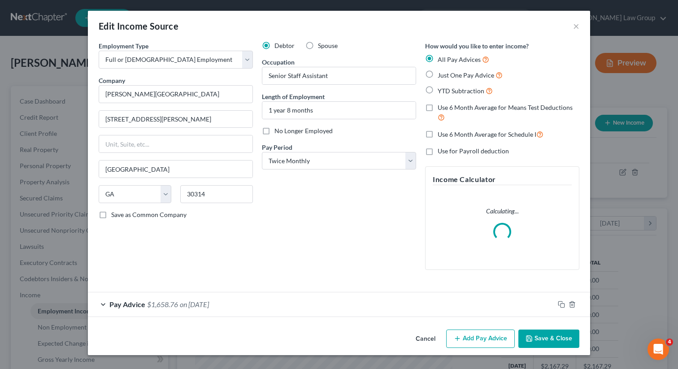
click at [438, 75] on label "Just One Pay Advice" at bounding box center [470, 75] width 65 height 10
click at [442, 75] on input "Just One Pay Advice" at bounding box center [445, 73] width 6 height 6
radio input "true"
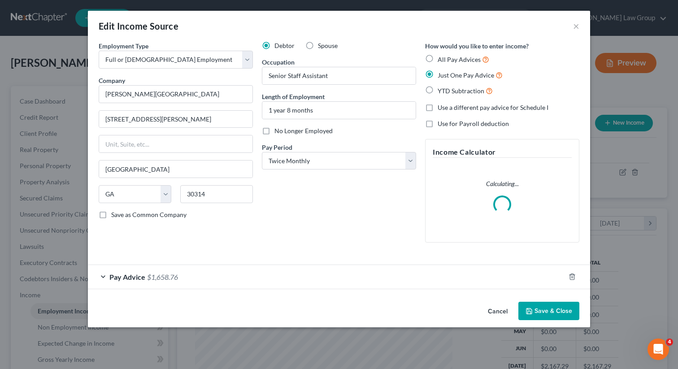
click at [159, 273] on span "$1,658.76" at bounding box center [162, 277] width 31 height 9
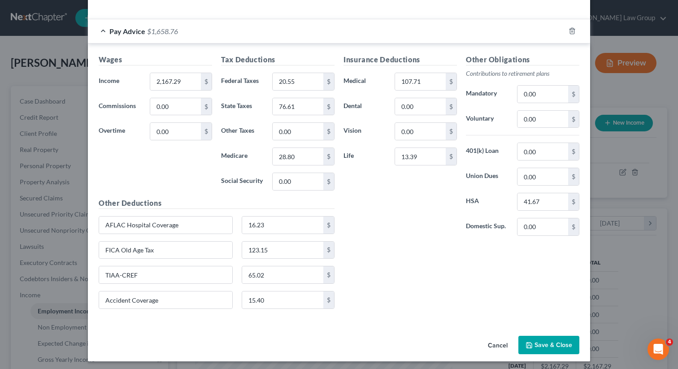
scroll to position [249, 0]
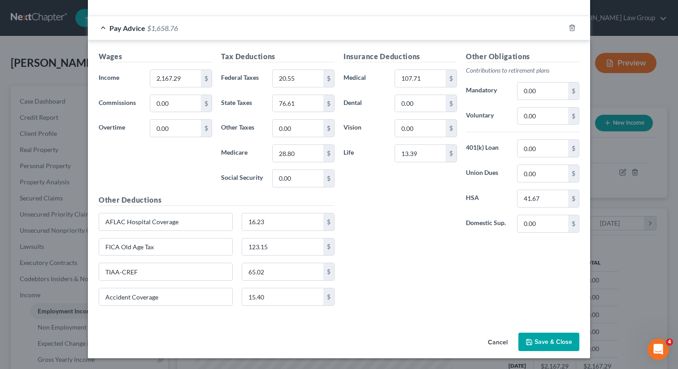
click at [543, 337] on button "Save & Close" at bounding box center [549, 342] width 61 height 19
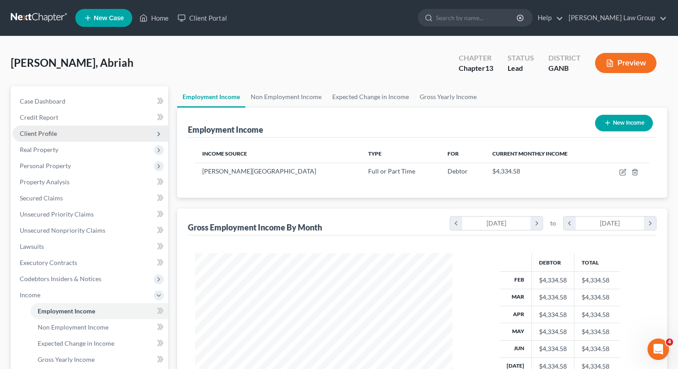
click at [72, 133] on span "Client Profile" at bounding box center [91, 134] width 156 height 16
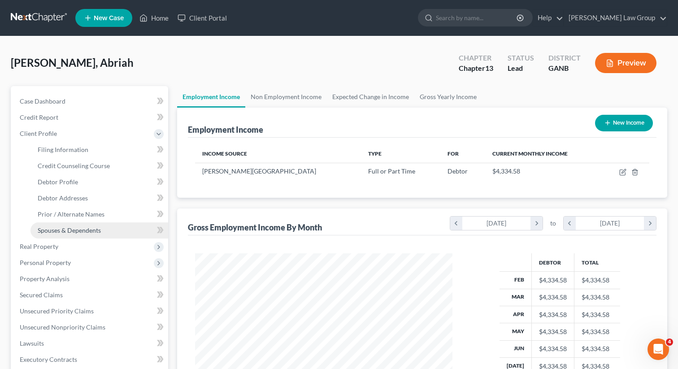
click at [55, 231] on span "Spouses & Dependents" at bounding box center [69, 231] width 63 height 8
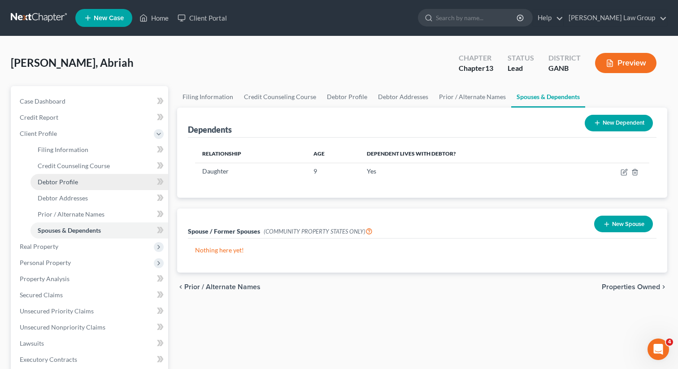
click at [52, 181] on span "Debtor Profile" at bounding box center [58, 182] width 40 height 8
select select "3"
select select "1"
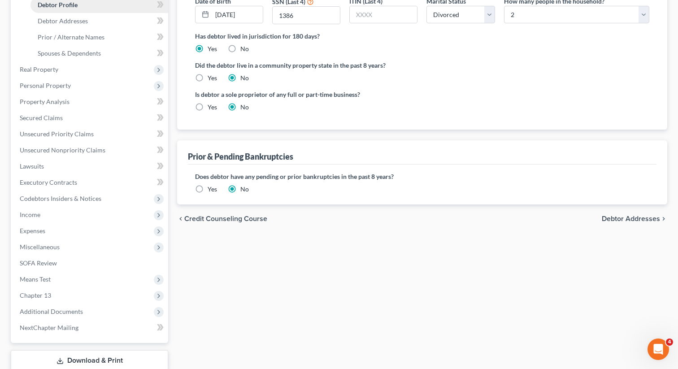
scroll to position [236, 0]
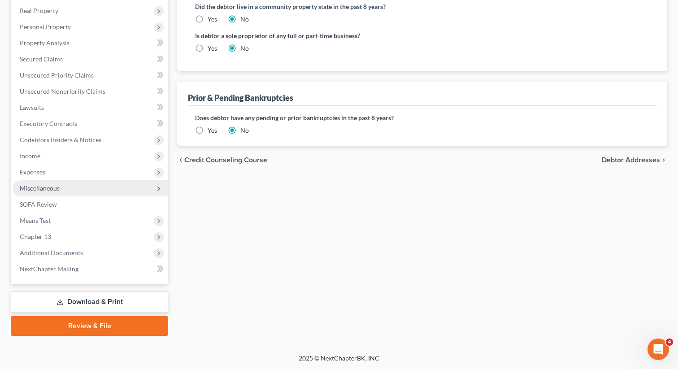
click at [48, 183] on span "Miscellaneous" at bounding box center [91, 188] width 156 height 16
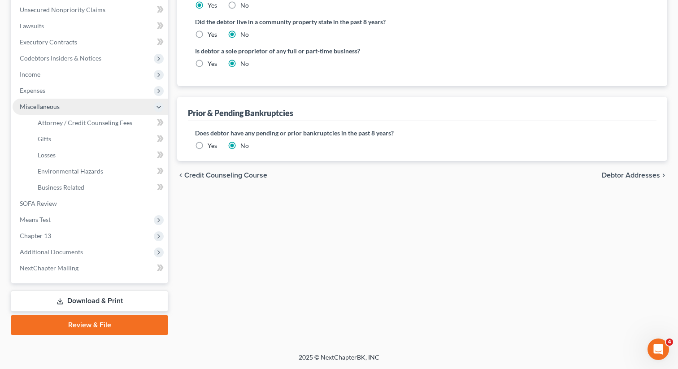
scroll to position [220, 0]
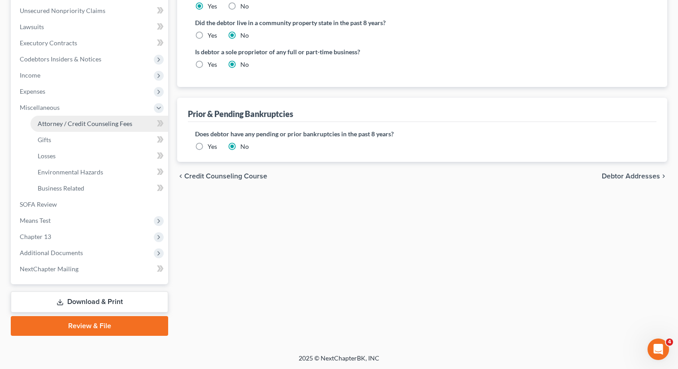
click at [142, 127] on link "Attorney / Credit Counseling Fees" at bounding box center [100, 124] width 138 height 16
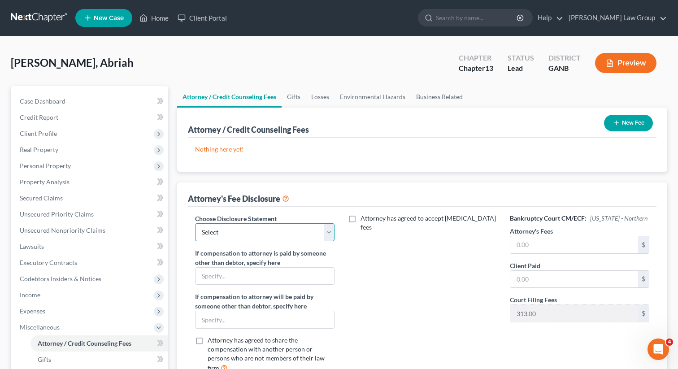
click at [317, 235] on select "Select Attorney Disclosure Statement Chapter 7 Attorney Fee Disclosure Statement" at bounding box center [265, 232] width 140 height 18
select select "1"
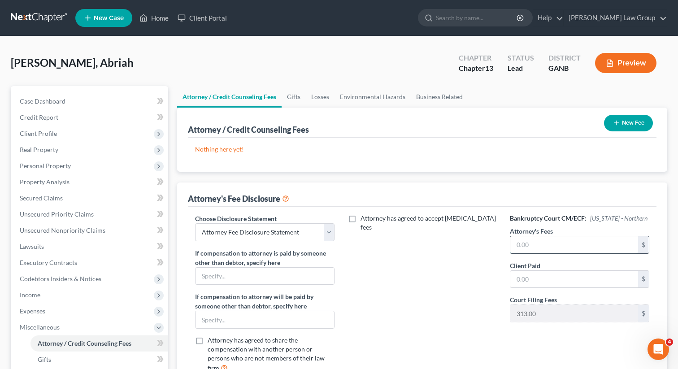
click at [542, 247] on input "text" at bounding box center [575, 244] width 128 height 17
type input "4,990"
click at [633, 120] on button "New Fee" at bounding box center [628, 123] width 49 height 17
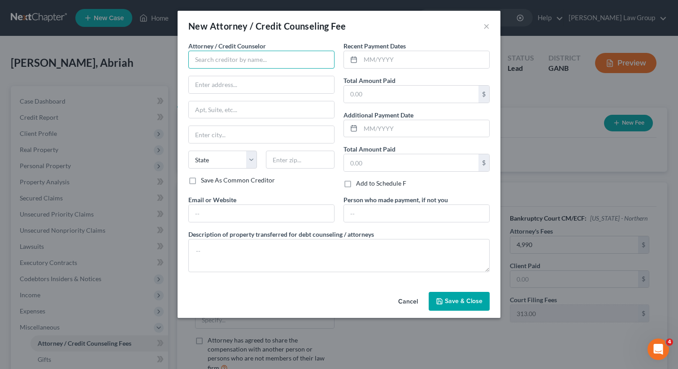
click at [252, 62] on input "text" at bounding box center [261, 60] width 146 height 18
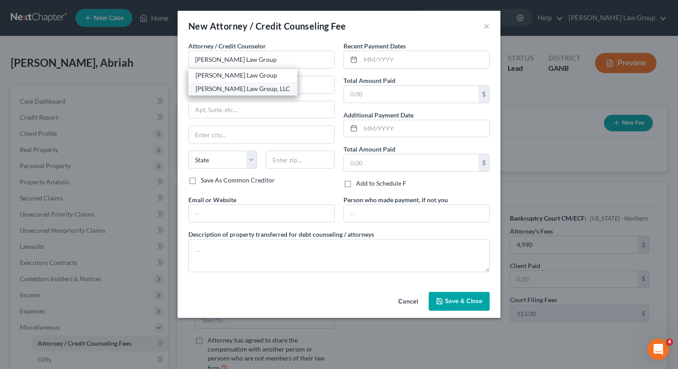
click at [256, 84] on div "[PERSON_NAME] Law Group, LLC" at bounding box center [243, 88] width 95 height 9
type input "[PERSON_NAME] Law Group, LLC"
type input "[STREET_ADDRESS][PERSON_NAME]"
type input "[GEOGRAPHIC_DATA]"
select select "10"
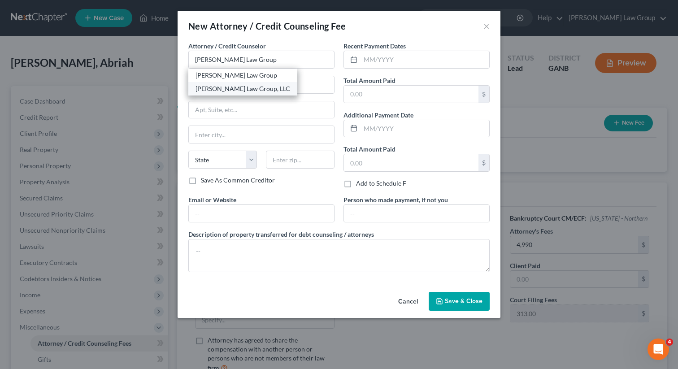
type input "30341"
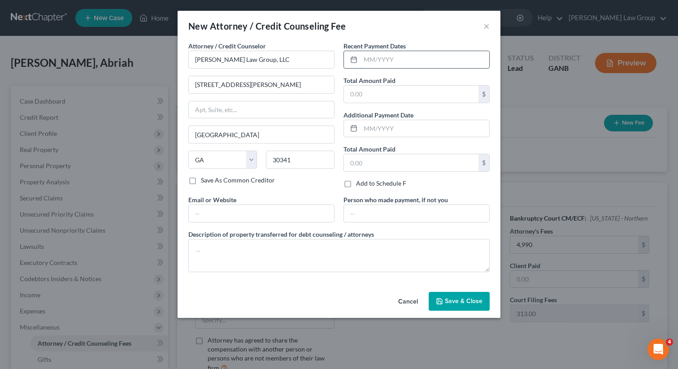
click at [384, 59] on input "text" at bounding box center [425, 59] width 129 height 17
type input "08/2025"
click at [373, 98] on input "text" at bounding box center [411, 94] width 135 height 17
type input "313"
click at [242, 219] on input "text" at bounding box center [261, 213] width 145 height 17
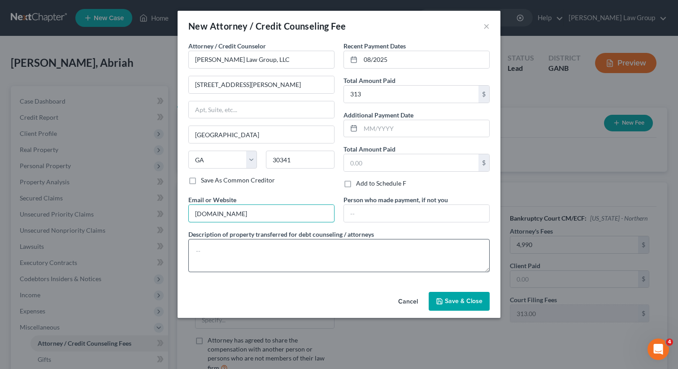
type input "[DOMAIN_NAME]"
click at [262, 247] on textarea at bounding box center [339, 255] width 302 height 33
type textarea "Filing fee"
click at [439, 307] on button "Save & Close" at bounding box center [459, 301] width 61 height 19
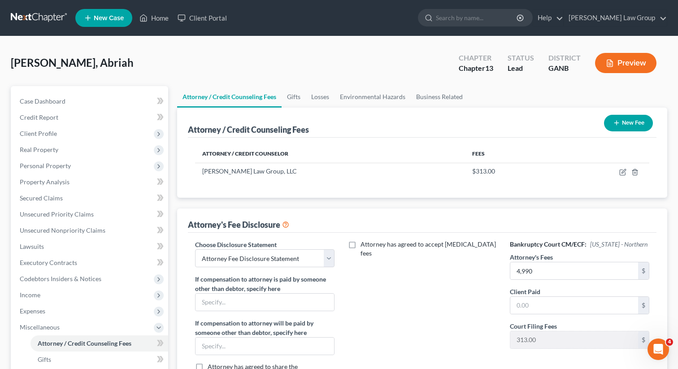
click at [619, 126] on button "New Fee" at bounding box center [628, 123] width 49 height 17
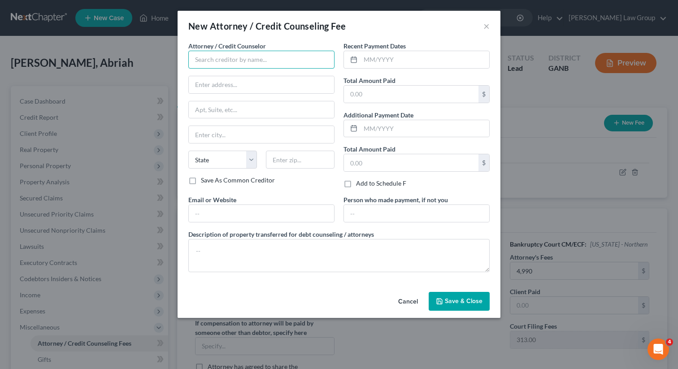
click at [284, 67] on input "text" at bounding box center [261, 60] width 146 height 18
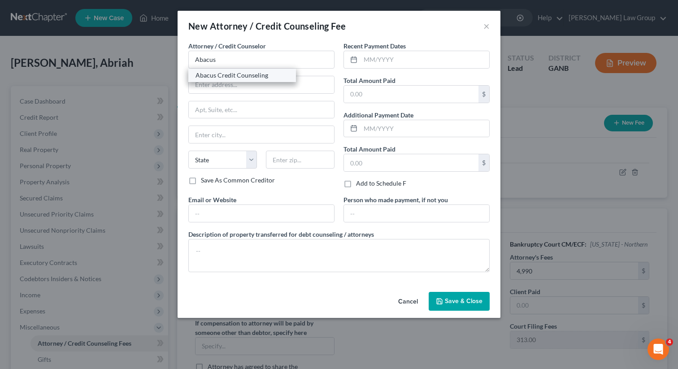
click at [277, 79] on div "Abacus Credit Counseling" at bounding box center [242, 75] width 93 height 9
type input "Abacus Credit Counseling"
type input "[STREET_ADDRESS]"
type input "Suite 700"
type input "Encino"
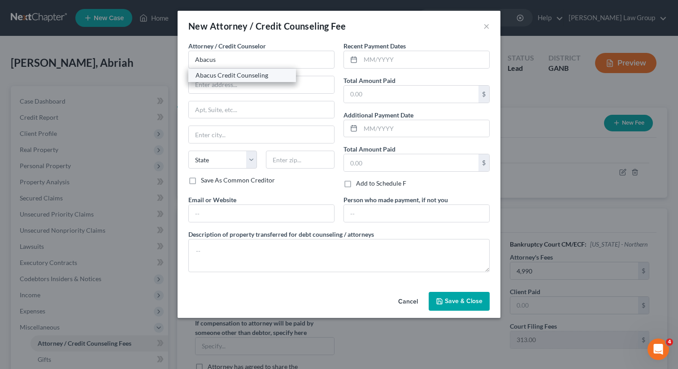
select select "4"
type input "91436"
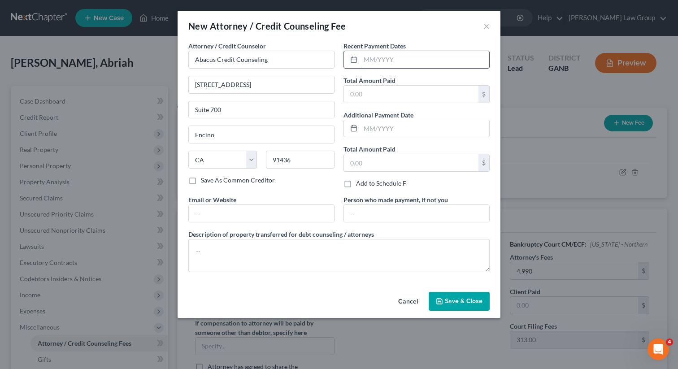
click at [395, 65] on input "text" at bounding box center [425, 59] width 129 height 17
type input "0"
type input "08/2025"
type input "25"
click at [251, 217] on input "text" at bounding box center [261, 213] width 145 height 17
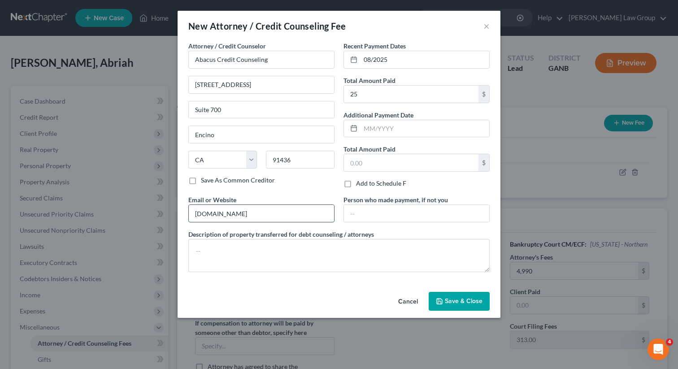
type input "[DOMAIN_NAME]"
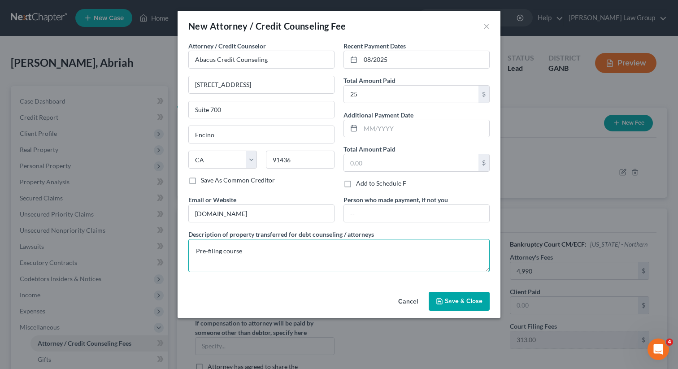
type textarea "Pre-filing course"
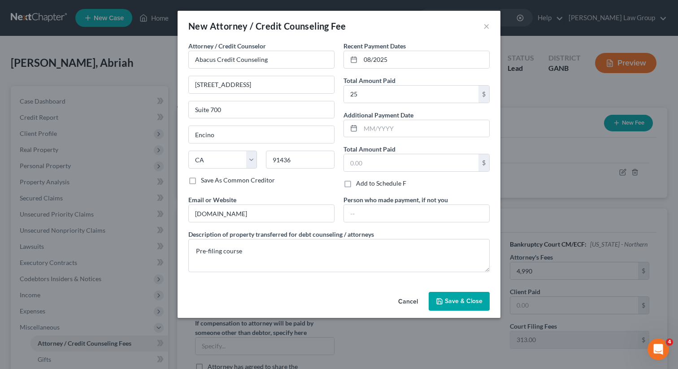
click at [456, 299] on span "Save & Close" at bounding box center [464, 301] width 38 height 8
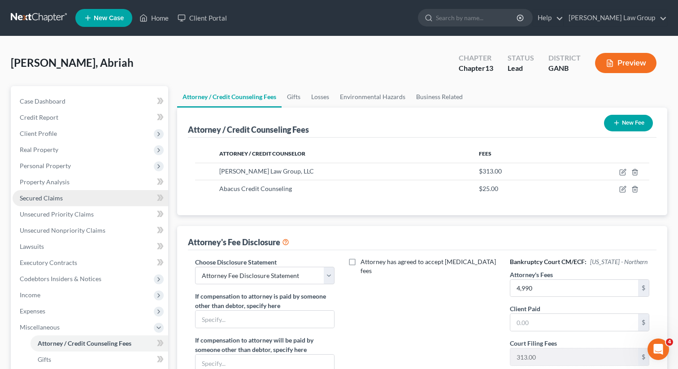
click at [65, 200] on link "Secured Claims" at bounding box center [91, 198] width 156 height 16
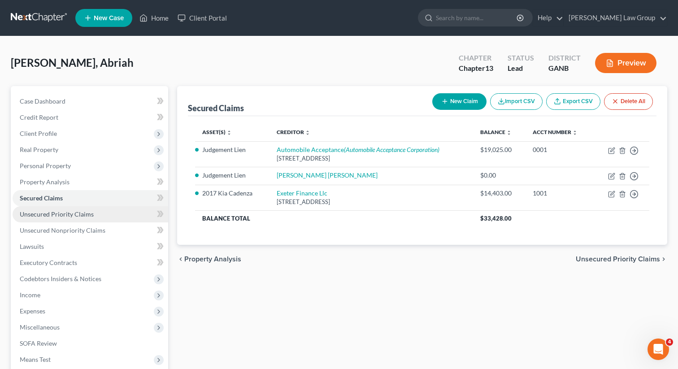
click at [59, 216] on span "Unsecured Priority Claims" at bounding box center [57, 214] width 74 height 8
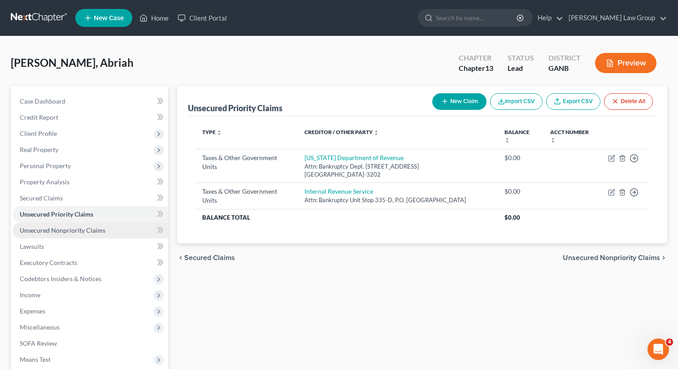
click at [57, 231] on span "Unsecured Nonpriority Claims" at bounding box center [63, 231] width 86 height 8
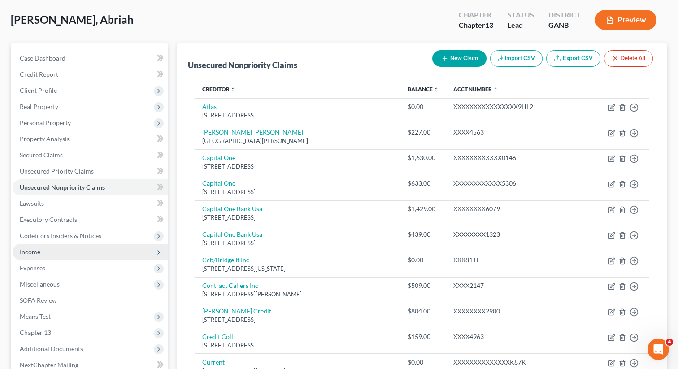
scroll to position [65, 0]
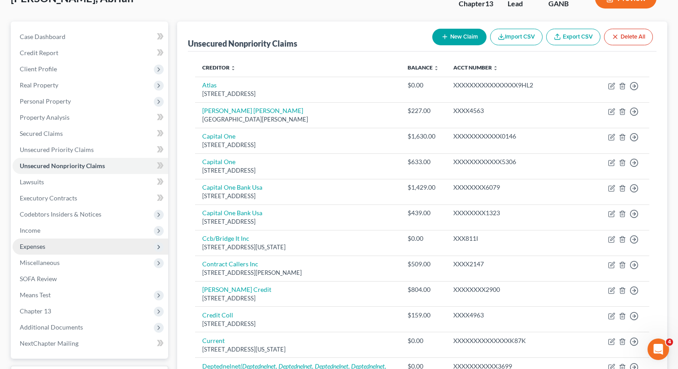
click at [48, 250] on span "Expenses" at bounding box center [91, 247] width 156 height 16
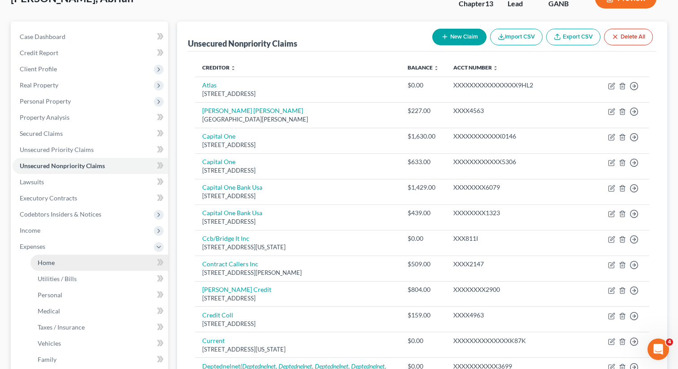
click at [47, 258] on link "Home" at bounding box center [100, 263] width 138 height 16
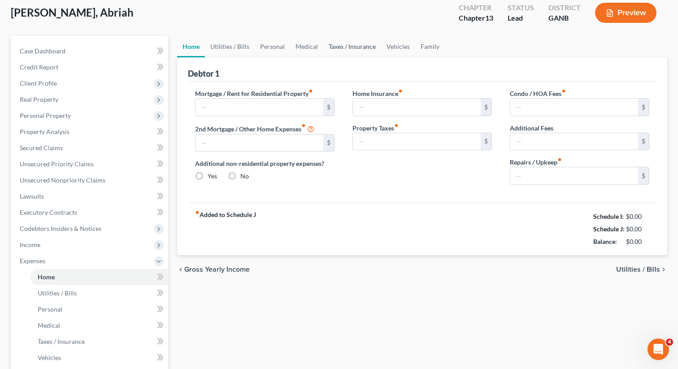
type input "1,281.00"
type input "0.00"
radio input "true"
type input "0.00"
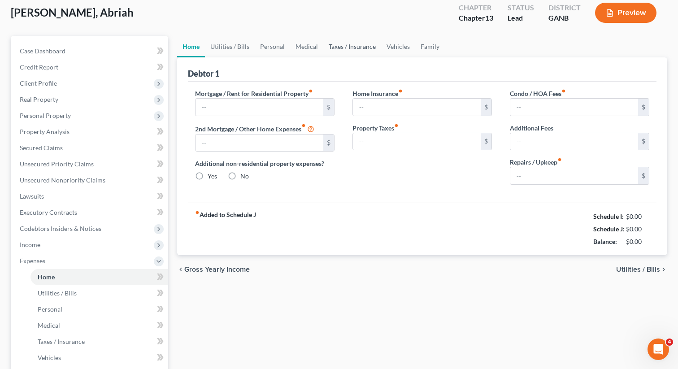
type input "0.00"
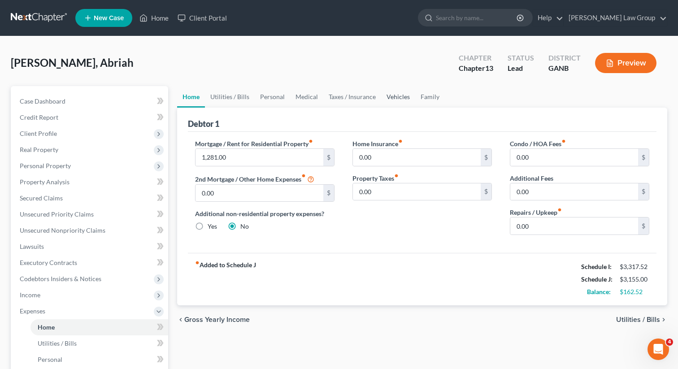
click at [392, 101] on link "Vehicles" at bounding box center [398, 97] width 34 height 22
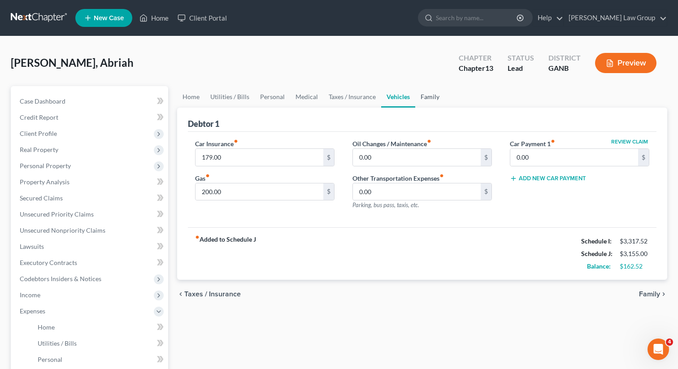
click at [420, 92] on link "Family" at bounding box center [430, 97] width 30 height 22
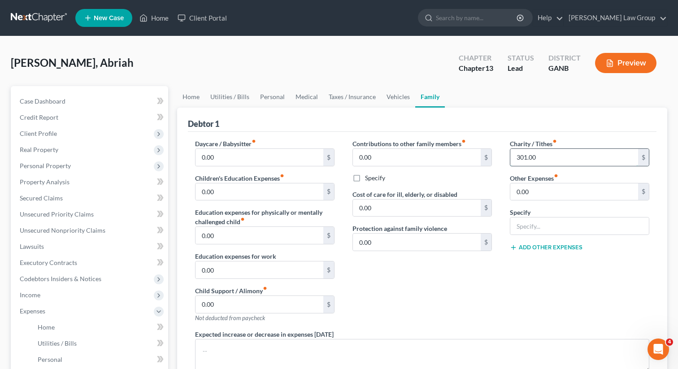
click at [543, 157] on input "301.00" at bounding box center [575, 157] width 128 height 17
click at [397, 297] on div "Contributions to other family members fiber_manual_record 0.00 $ Specify Cost o…" at bounding box center [422, 234] width 157 height 191
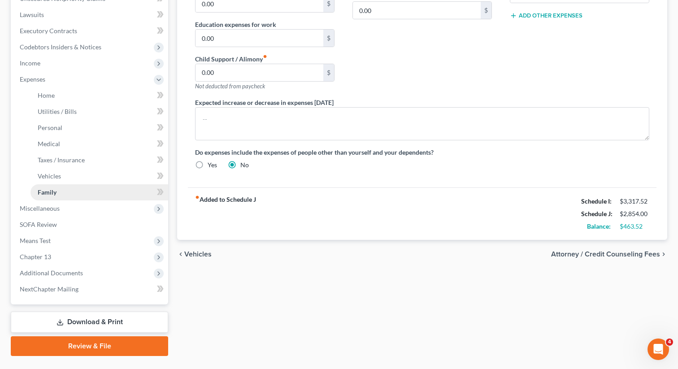
scroll to position [238, 0]
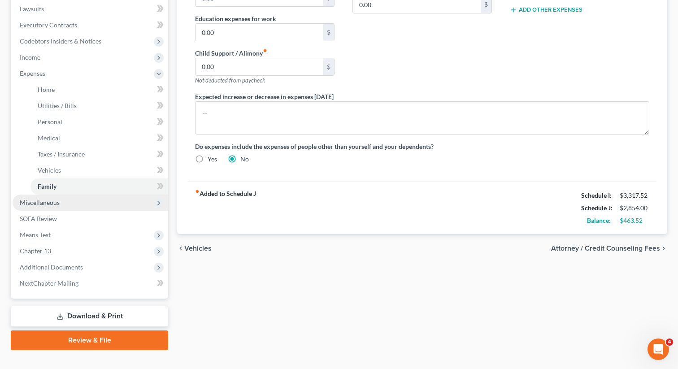
click at [82, 206] on span "Miscellaneous" at bounding box center [91, 203] width 156 height 16
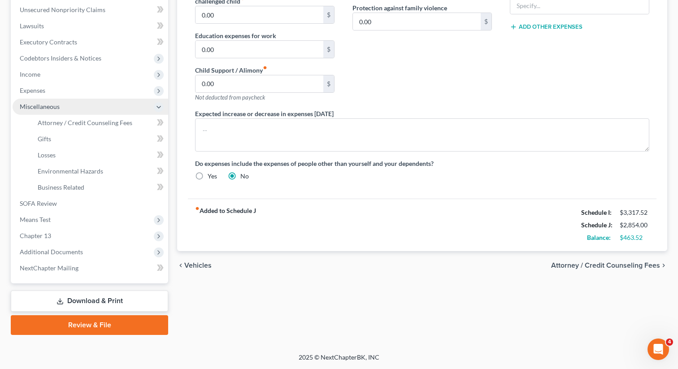
scroll to position [220, 0]
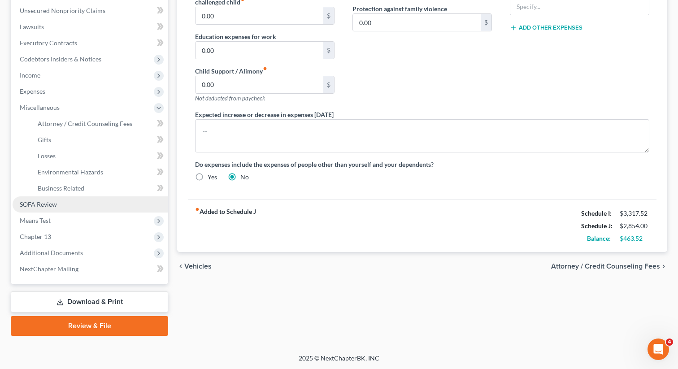
click at [77, 198] on link "SOFA Review" at bounding box center [91, 205] width 156 height 16
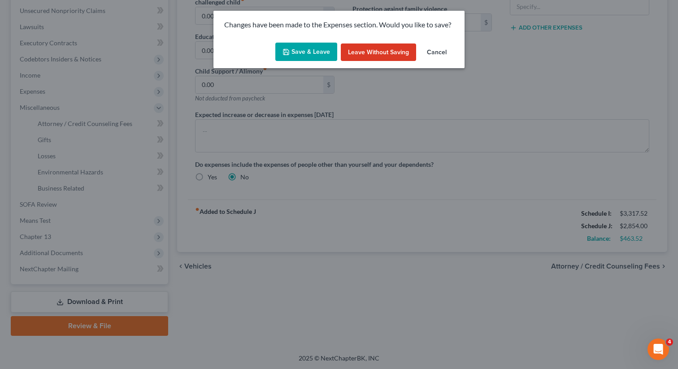
click at [308, 52] on button "Save & Leave" at bounding box center [306, 52] width 62 height 19
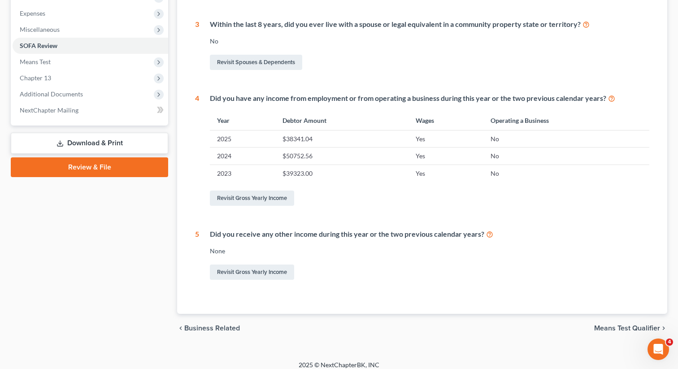
scroll to position [305, 0]
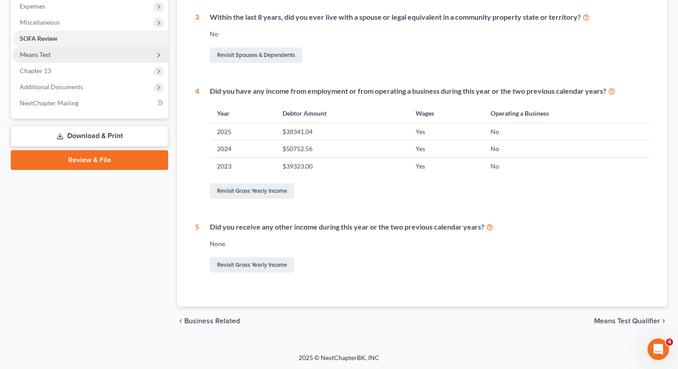
click at [49, 57] on span "Means Test" at bounding box center [35, 55] width 31 height 8
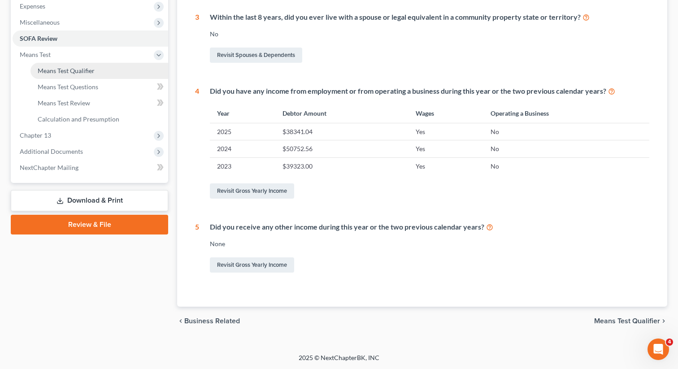
click at [49, 69] on span "Means Test Qualifier" at bounding box center [66, 71] width 57 height 8
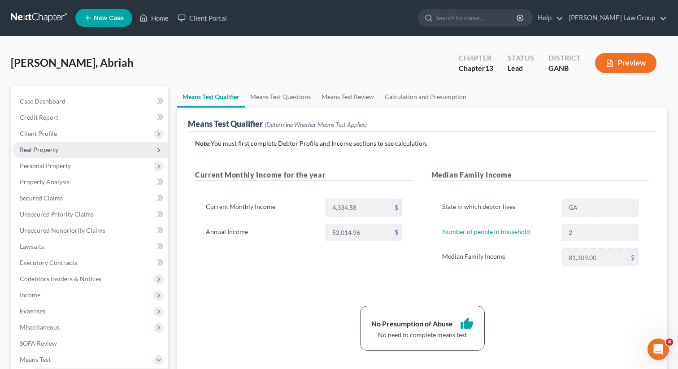
click at [64, 146] on span "Real Property" at bounding box center [91, 150] width 156 height 16
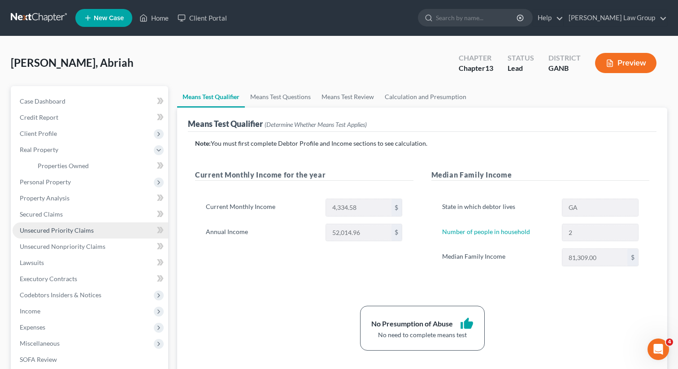
scroll to position [10, 0]
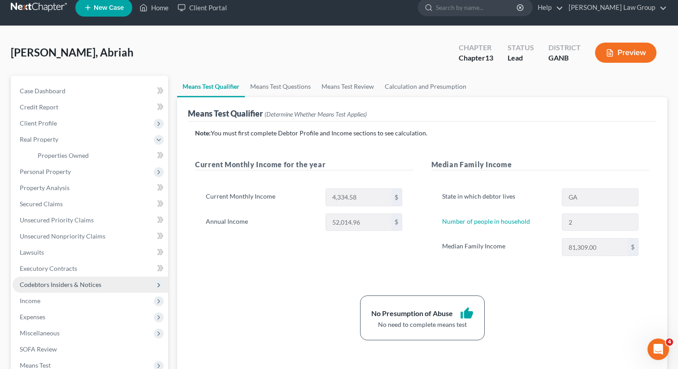
click at [52, 281] on span "Codebtors Insiders & Notices" at bounding box center [61, 285] width 82 height 8
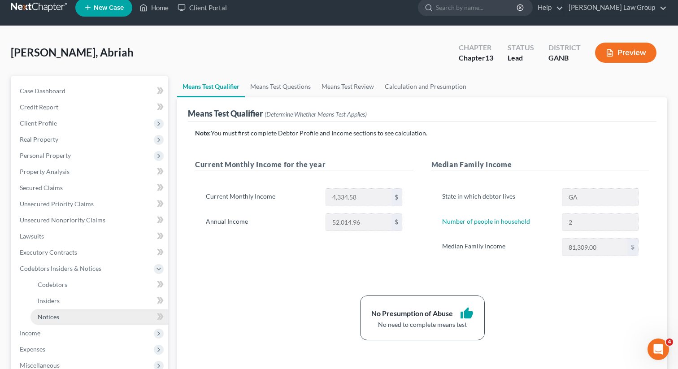
click at [67, 312] on link "Notices" at bounding box center [100, 317] width 138 height 16
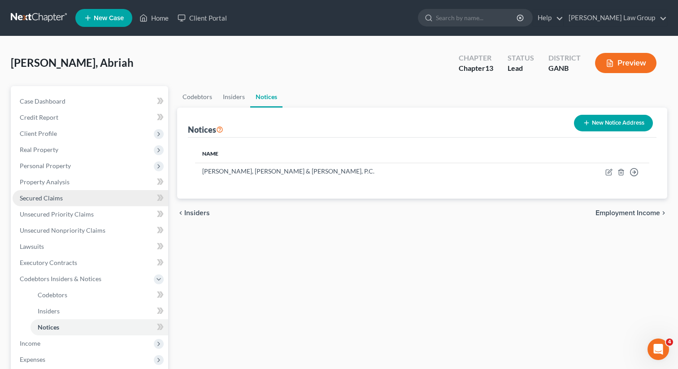
click at [35, 201] on span "Secured Claims" at bounding box center [41, 198] width 43 height 8
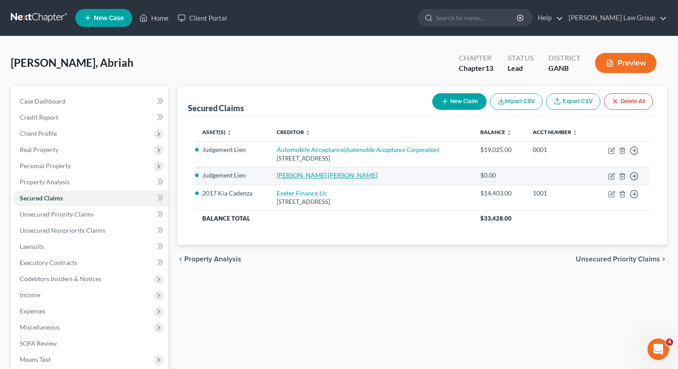
click at [292, 177] on link "[PERSON_NAME] [PERSON_NAME]" at bounding box center [327, 175] width 101 height 8
select select "3"
select select "0"
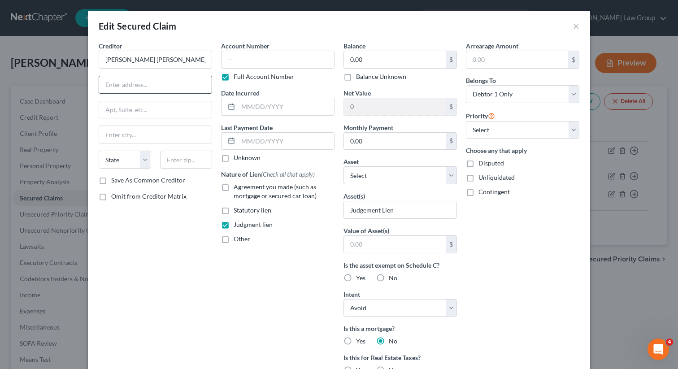
click at [135, 80] on input "text" at bounding box center [155, 84] width 113 height 17
type input "[STREET_ADDRESS]"
click at [197, 161] on input "text" at bounding box center [186, 160] width 52 height 18
type input "30265"
type input "Newnan"
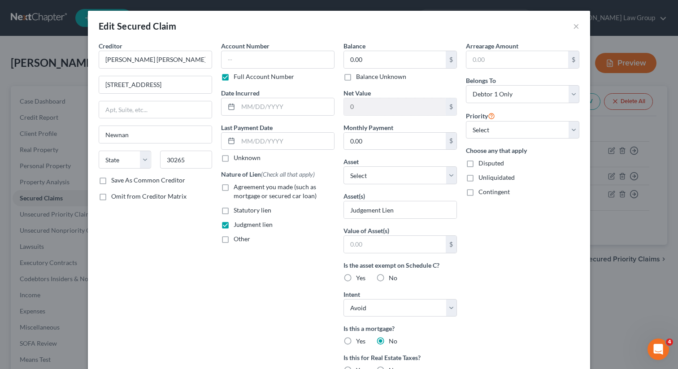
select select "10"
click at [258, 62] on input "text" at bounding box center [278, 60] width 114 height 18
paste input "2022CM22806"
click at [238, 64] on input "2022CM22806" at bounding box center [278, 60] width 114 height 18
click at [242, 60] on input "2022CM22806" at bounding box center [278, 60] width 114 height 18
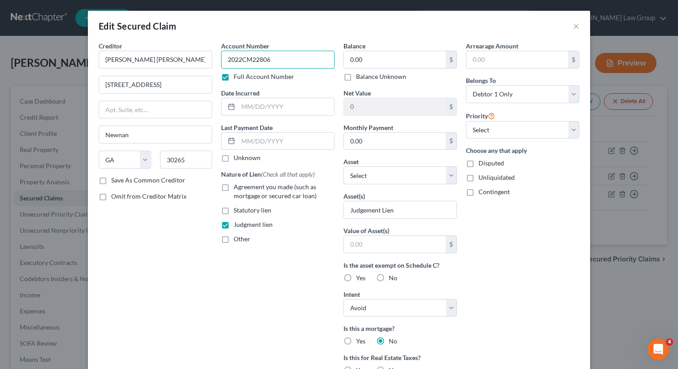
type input "2022CM22806"
click at [356, 278] on label "Yes" at bounding box center [360, 278] width 9 height 9
click at [360, 278] on input "Yes" at bounding box center [363, 277] width 6 height 6
radio input "true"
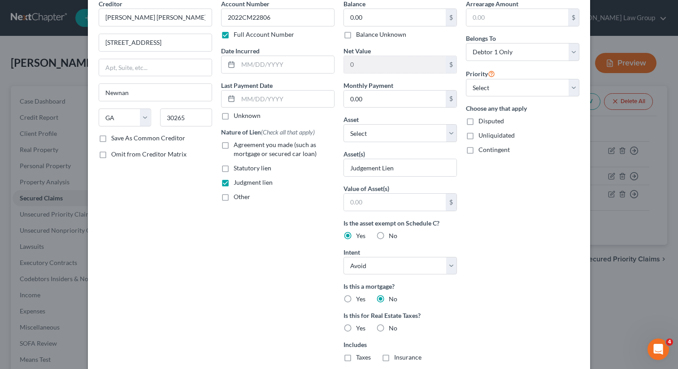
scroll to position [61, 0]
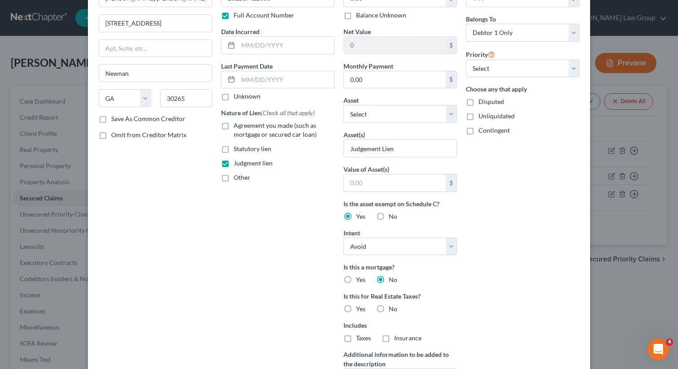
click at [389, 307] on label "No" at bounding box center [393, 309] width 9 height 9
click at [393, 307] on input "No" at bounding box center [396, 308] width 6 height 6
radio input "true"
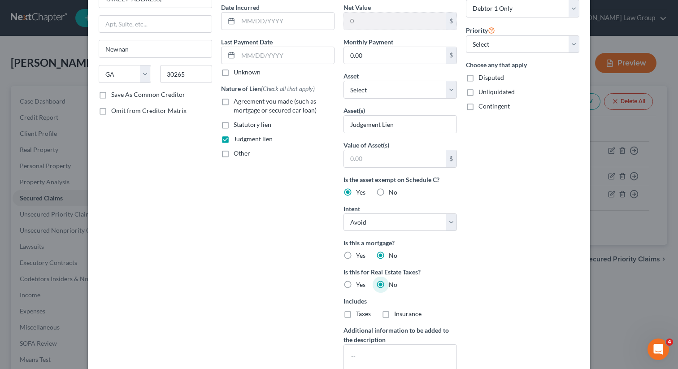
scroll to position [117, 0]
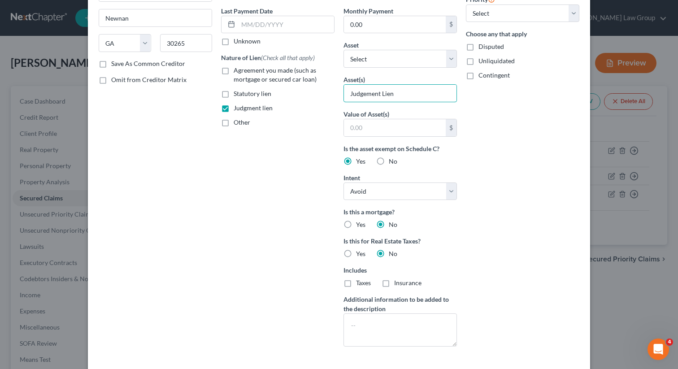
drag, startPoint x: 397, startPoint y: 90, endPoint x: 303, endPoint y: 83, distance: 94.1
click at [303, 83] on div "Creditor * [PERSON_NAME] [PERSON_NAME] [STREET_ADDRESS] [GEOGRAPHIC_DATA] [US_S…" at bounding box center [339, 139] width 490 height 429
click at [234, 105] on label "Judgment lien" at bounding box center [253, 108] width 39 height 9
click at [237, 105] on input "Judgment lien" at bounding box center [240, 107] width 6 height 6
checkbox input "false"
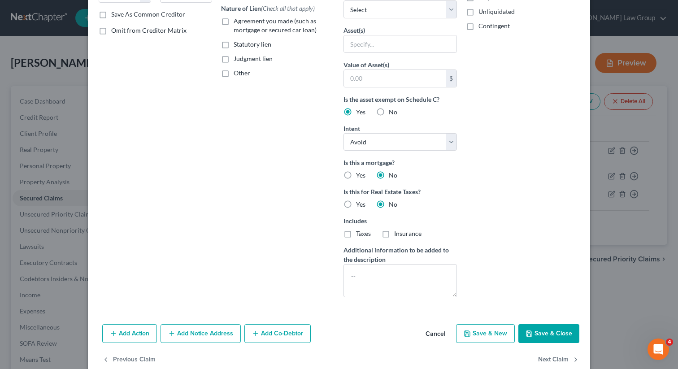
scroll to position [173, 0]
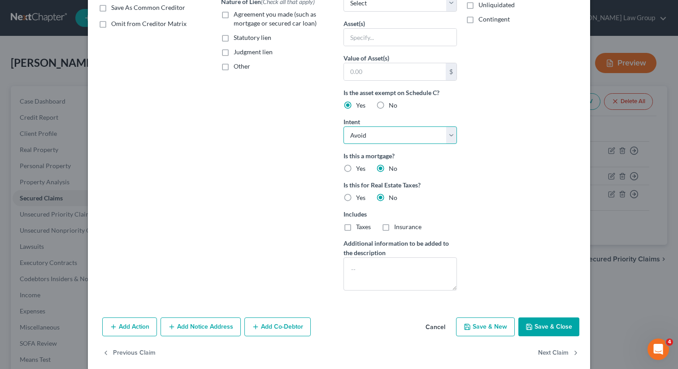
click at [391, 137] on select "Select Surrender Redeem Reaffirm Avoid Other" at bounding box center [401, 136] width 114 height 18
select select
click at [544, 327] on button "Save & Close" at bounding box center [549, 327] width 61 height 19
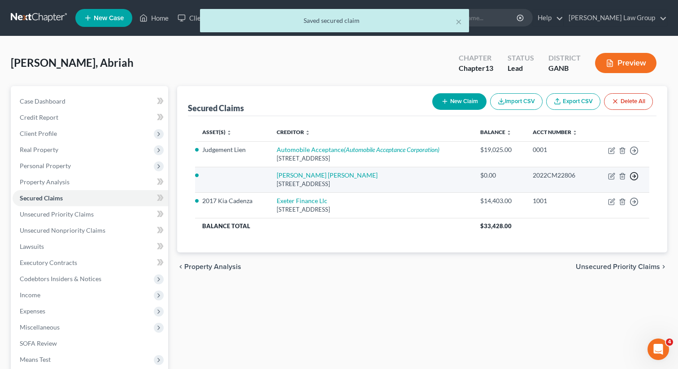
click at [634, 153] on polyline "button" at bounding box center [634, 150] width 1 height 3
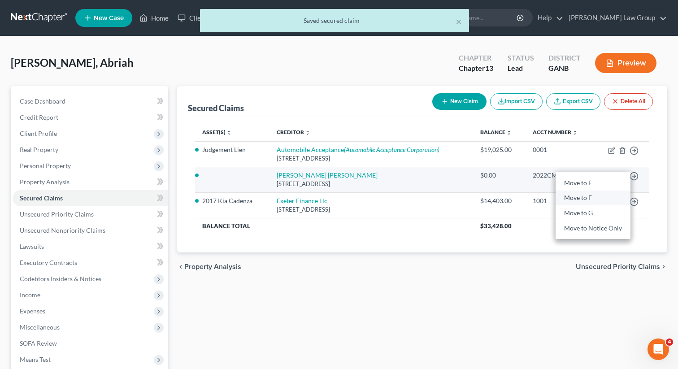
click at [582, 199] on link "Move to F" at bounding box center [593, 198] width 75 height 15
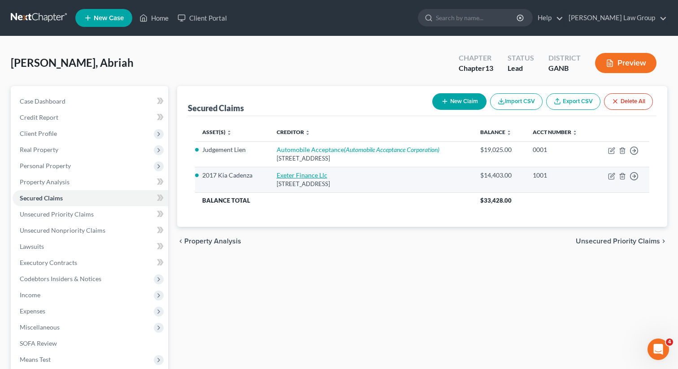
click at [284, 174] on link "Exeter Finance Llc" at bounding box center [302, 175] width 51 height 8
select select "45"
select select "2"
select select "0"
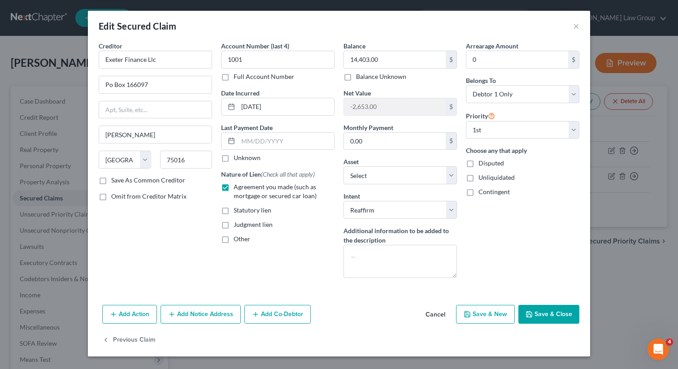
click at [540, 315] on button "Save & Close" at bounding box center [549, 314] width 61 height 19
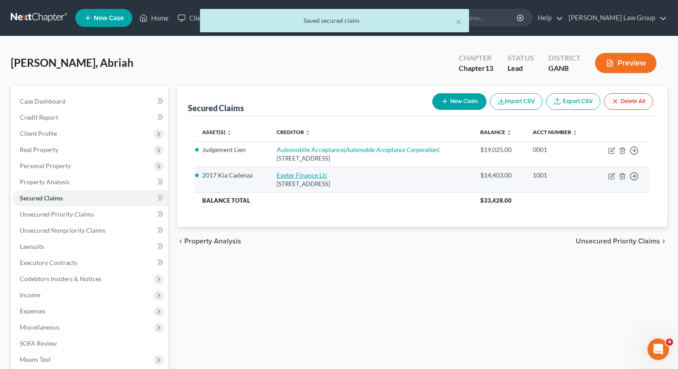
click at [279, 178] on link "Exeter Finance Llc" at bounding box center [302, 175] width 51 height 8
select select "45"
select select "2"
select select "0"
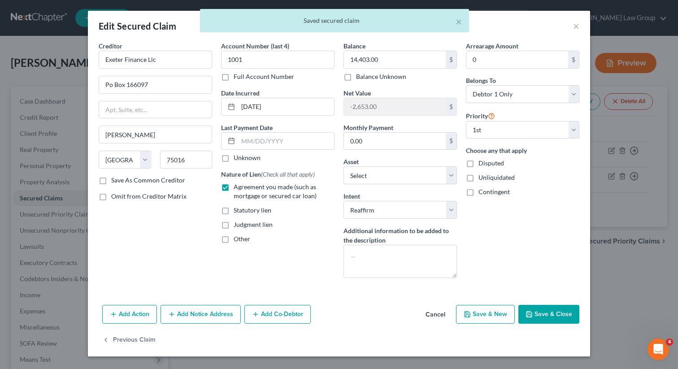
click at [529, 310] on button "Save & Close" at bounding box center [549, 314] width 61 height 19
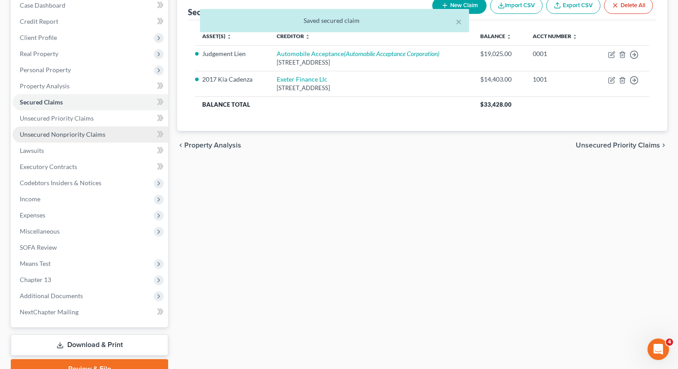
scroll to position [99, 0]
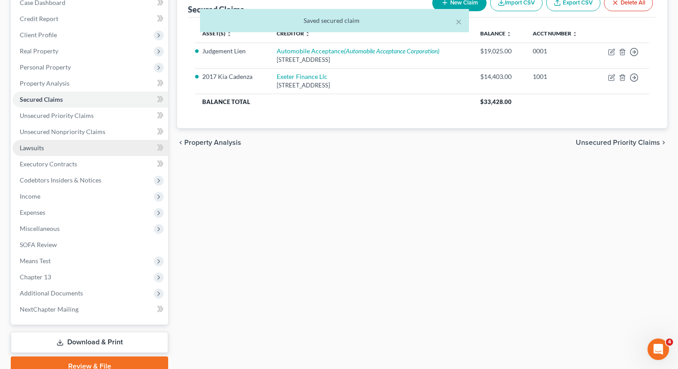
click at [45, 148] on link "Lawsuits" at bounding box center [91, 148] width 156 height 16
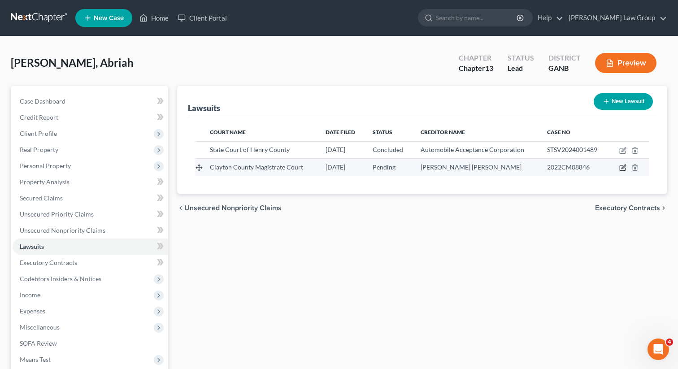
click at [622, 168] on icon "button" at bounding box center [624, 167] width 4 height 4
select select "10"
select select "0"
select select "4"
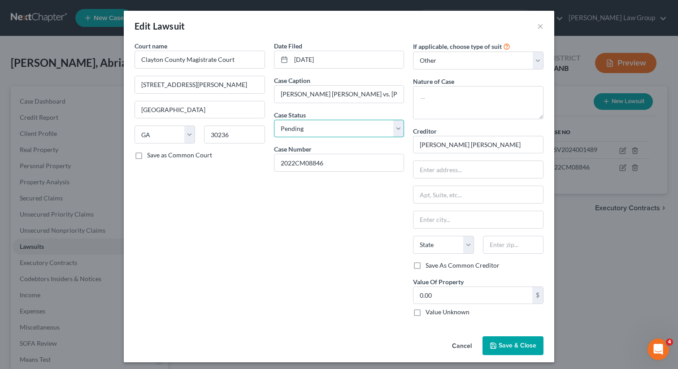
click at [341, 135] on select "Select Pending On Appeal Concluded" at bounding box center [339, 129] width 131 height 18
select select "2"
click at [437, 106] on textarea at bounding box center [478, 102] width 131 height 33
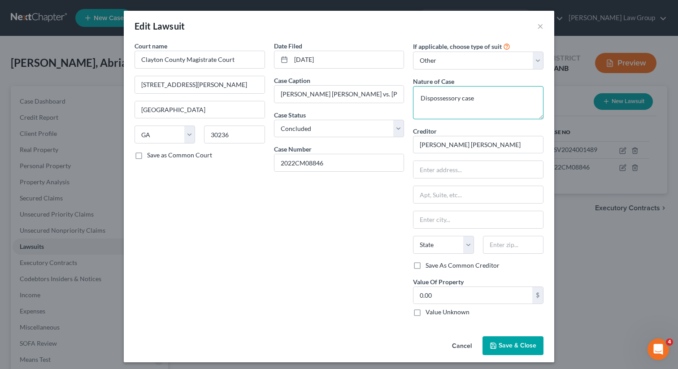
type textarea "Dispossessory case"
click at [426, 316] on label "Value Unknown" at bounding box center [448, 312] width 44 height 9
click at [429, 314] on input "Value Unknown" at bounding box center [432, 311] width 6 height 6
checkbox input "true"
click at [505, 347] on span "Save & Close" at bounding box center [518, 346] width 38 height 8
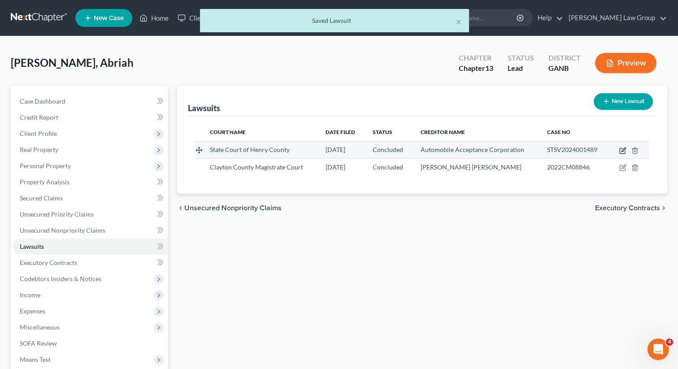
click at [621, 151] on icon "button" at bounding box center [622, 151] width 5 height 5
select select "10"
select select "2"
select select "1"
select select "10"
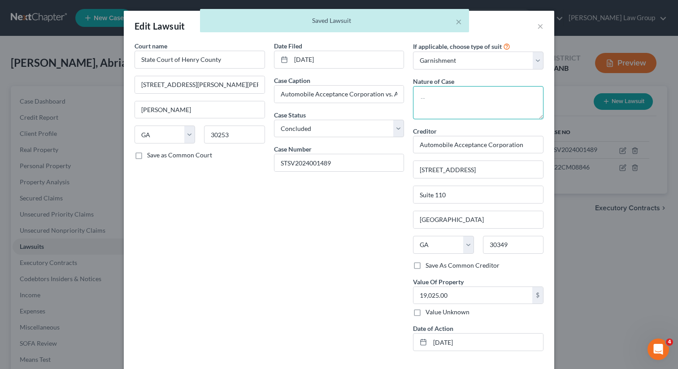
click at [429, 102] on textarea at bounding box center [478, 102] width 131 height 33
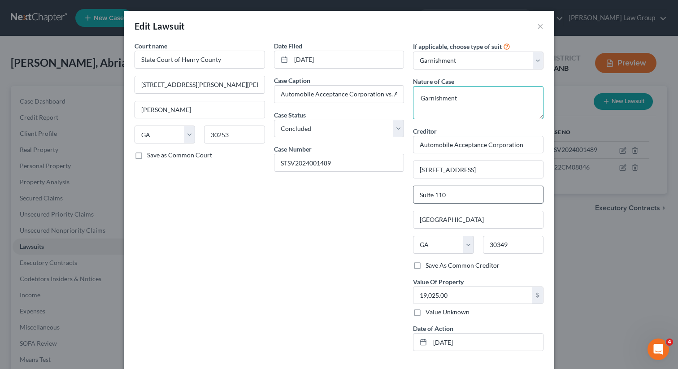
scroll to position [39, 0]
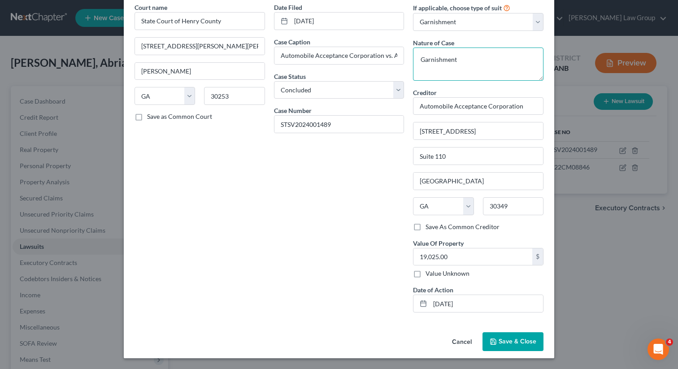
type textarea "Garnishment"
click at [499, 345] on button "Save & Close" at bounding box center [513, 341] width 61 height 19
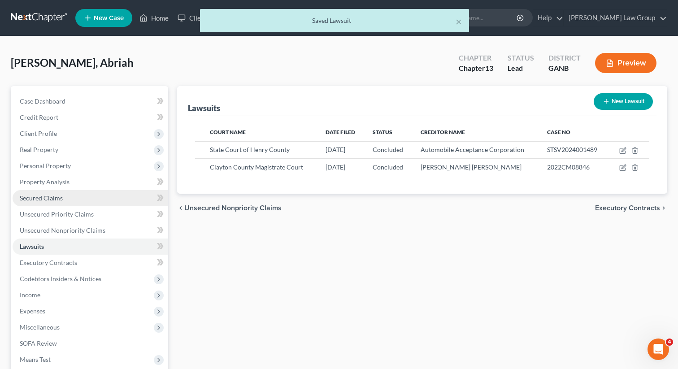
click at [52, 197] on span "Secured Claims" at bounding box center [41, 198] width 43 height 8
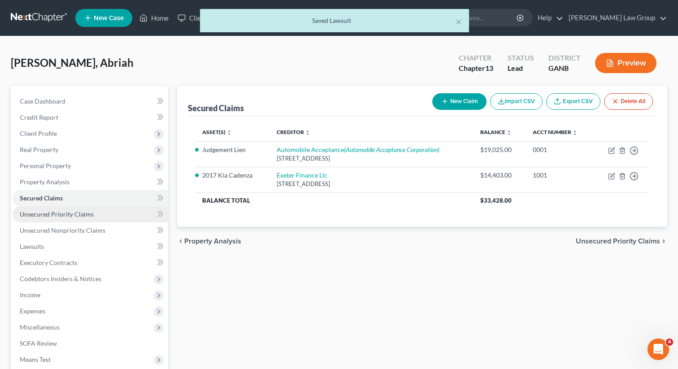
click at [65, 217] on span "Unsecured Priority Claims" at bounding box center [57, 214] width 74 height 8
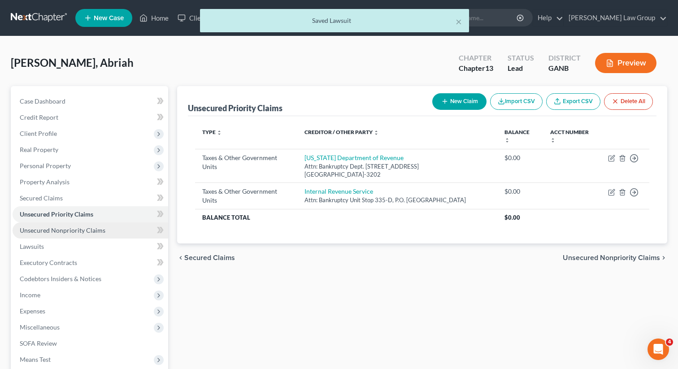
click at [63, 232] on span "Unsecured Nonpriority Claims" at bounding box center [63, 231] width 86 height 8
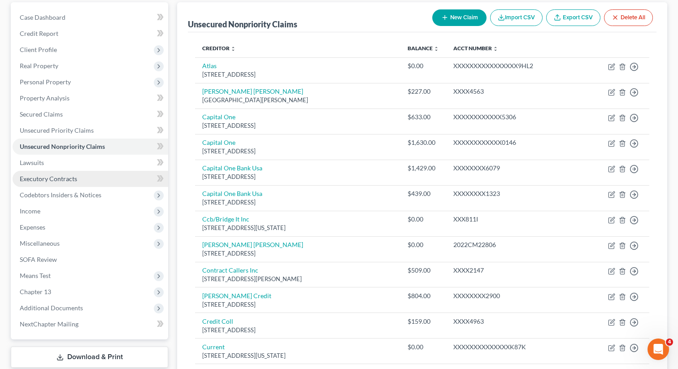
scroll to position [89, 0]
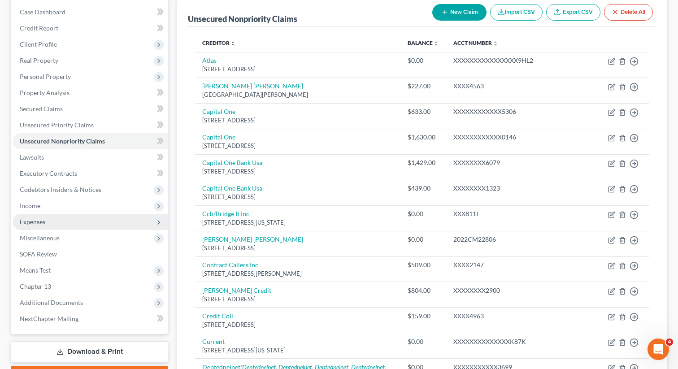
click at [64, 221] on span "Expenses" at bounding box center [91, 222] width 156 height 16
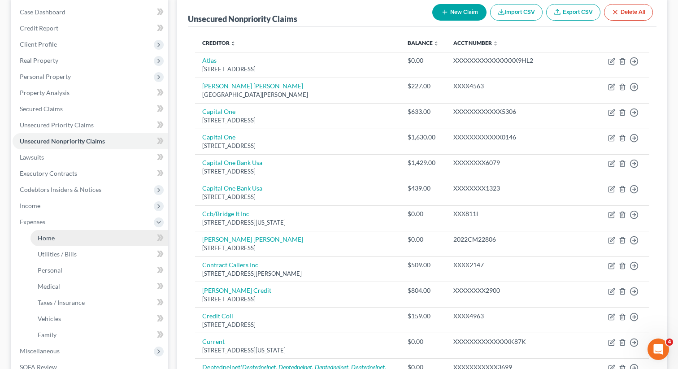
click at [60, 238] on link "Home" at bounding box center [100, 238] width 138 height 16
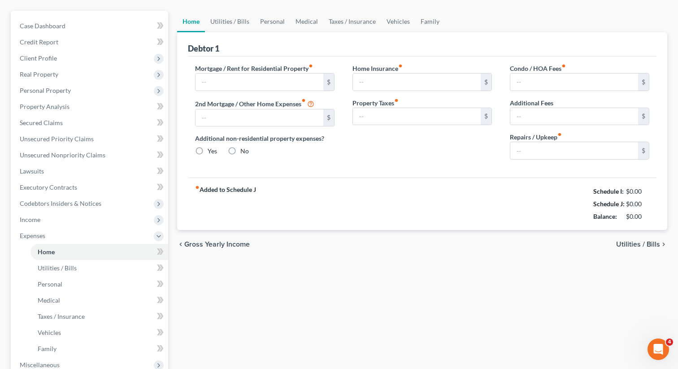
type input "1,281.00"
type input "0.00"
radio input "true"
type input "0.00"
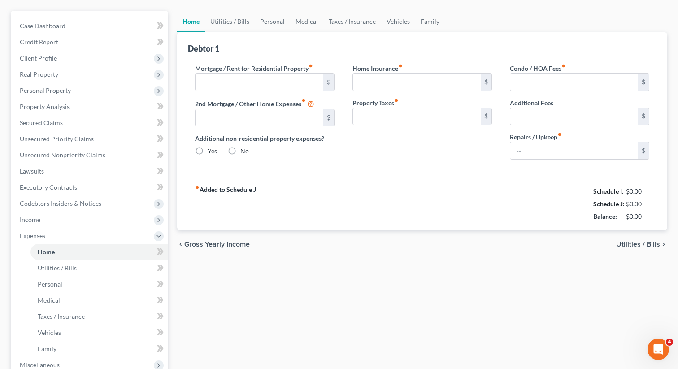
type input "0.00"
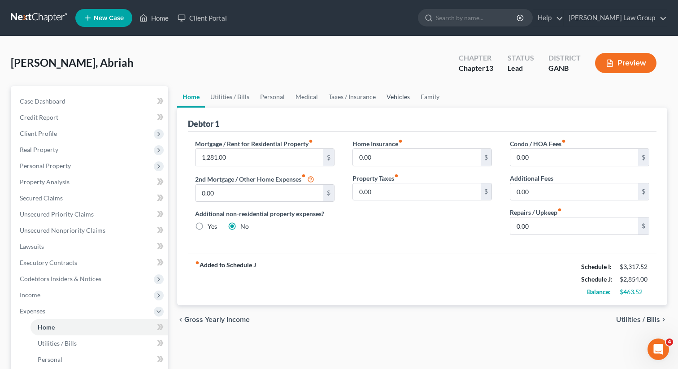
click at [393, 95] on link "Vehicles" at bounding box center [398, 97] width 34 height 22
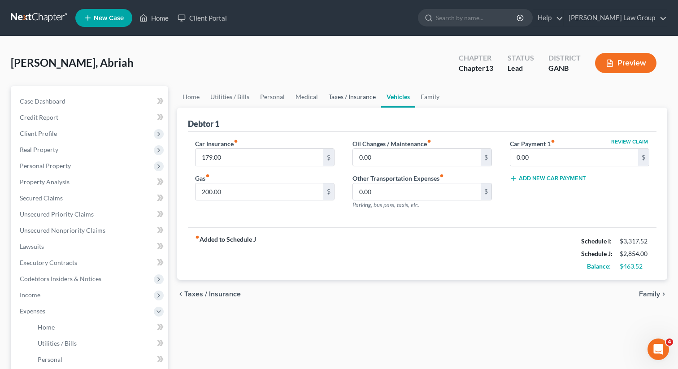
click at [349, 99] on link "Taxes / Insurance" at bounding box center [353, 97] width 58 height 22
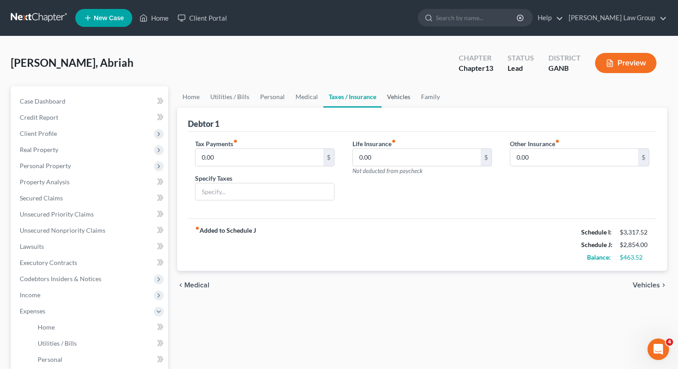
click at [382, 97] on link "Vehicles" at bounding box center [399, 97] width 34 height 22
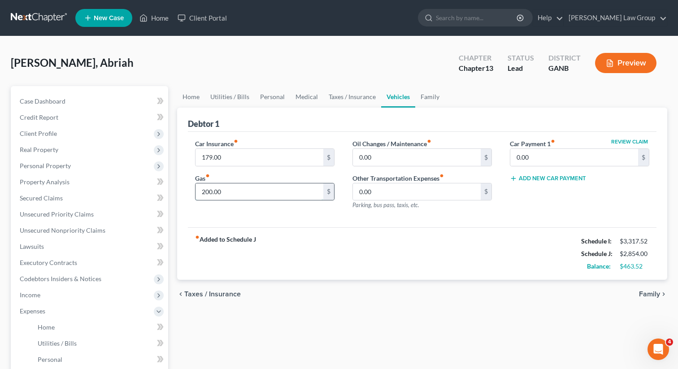
click at [239, 191] on input "200.00" at bounding box center [260, 192] width 128 height 17
type input "150"
click at [344, 100] on link "Taxes / Insurance" at bounding box center [353, 97] width 58 height 22
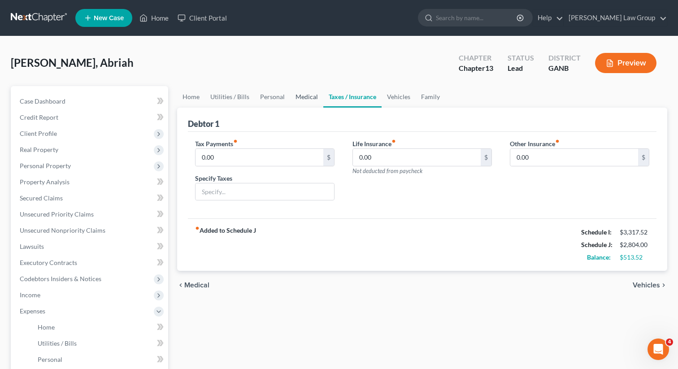
click at [296, 97] on link "Medical" at bounding box center [306, 97] width 33 height 22
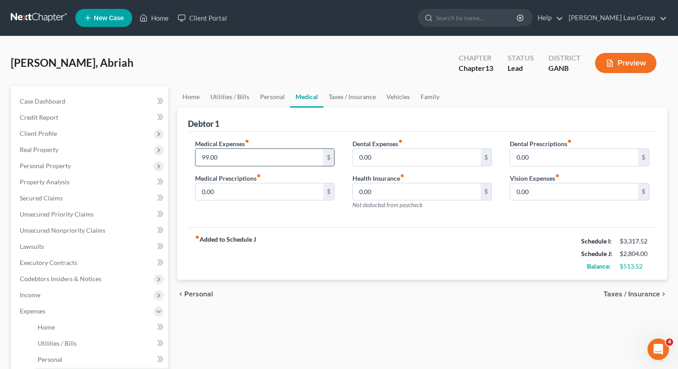
click at [248, 155] on input "99.00" at bounding box center [260, 157] width 128 height 17
type input "8"
type input "50"
click at [265, 94] on link "Personal" at bounding box center [272, 97] width 35 height 22
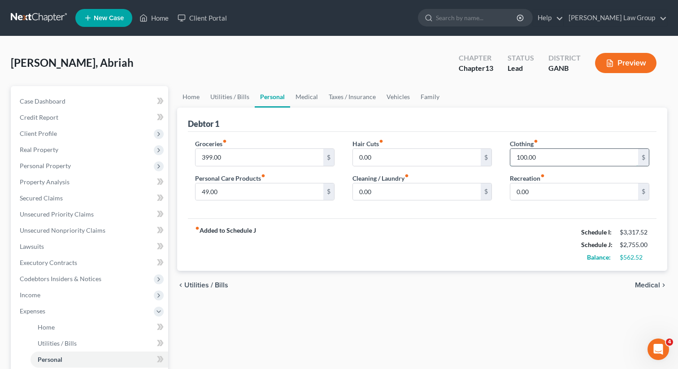
click at [552, 150] on input "100.00" at bounding box center [575, 157] width 128 height 17
type input "50"
click at [247, 159] on input "399.00" at bounding box center [260, 157] width 128 height 17
type input "400.52"
click at [232, 91] on link "Utilities / Bills" at bounding box center [230, 97] width 50 height 22
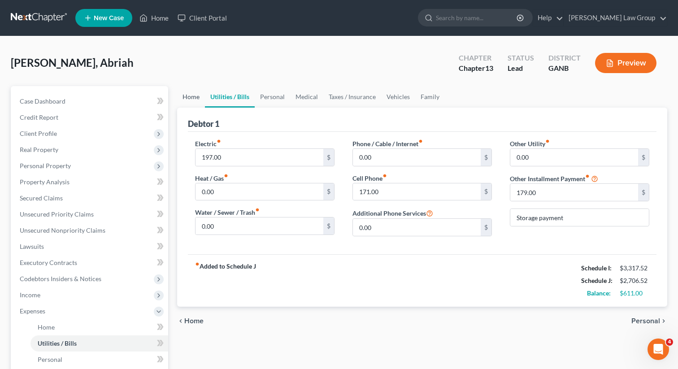
click at [192, 92] on link "Home" at bounding box center [191, 97] width 28 height 22
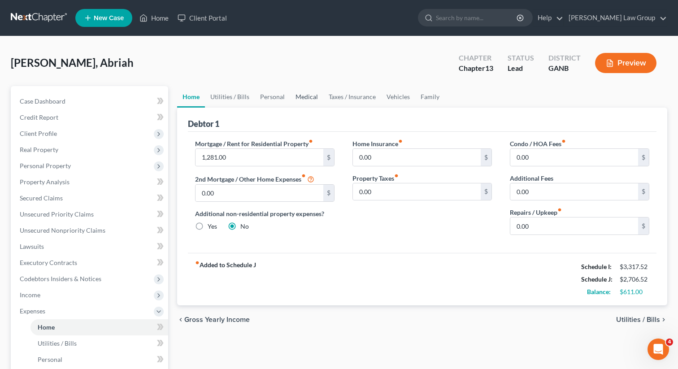
click at [304, 94] on link "Medical" at bounding box center [306, 97] width 33 height 22
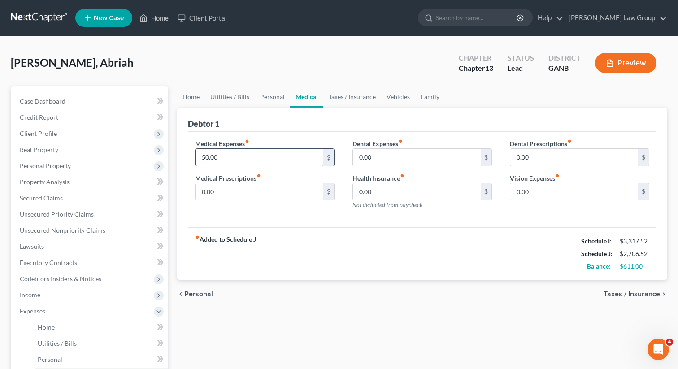
click at [228, 158] on input "50.00" at bounding box center [260, 157] width 128 height 17
click at [268, 98] on link "Personal" at bounding box center [272, 97] width 35 height 22
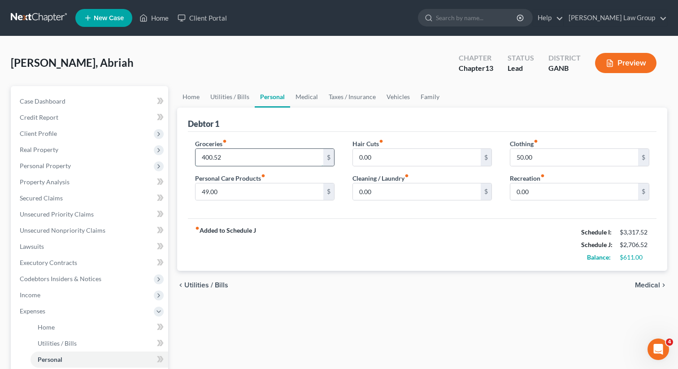
click at [206, 156] on input "400.52" at bounding box center [260, 157] width 128 height 17
click at [202, 156] on input "400.52" at bounding box center [260, 157] width 128 height 17
click at [209, 153] on input "400.52" at bounding box center [260, 157] width 128 height 17
click at [209, 155] on input "400.52" at bounding box center [260, 157] width 128 height 17
click at [206, 155] on input "460.52" at bounding box center [260, 157] width 128 height 17
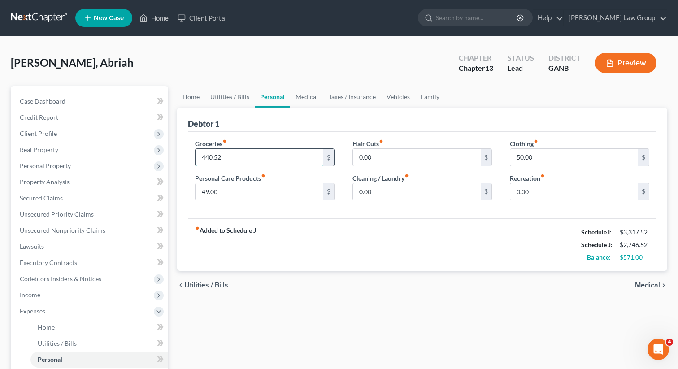
click at [210, 155] on input "440.52" at bounding box center [260, 157] width 128 height 17
type input "447.52"
click at [313, 264] on div "fiber_manual_record Added to Schedule J Schedule I: $3,317.52 Schedule J: $2,75…" at bounding box center [422, 245] width 469 height 52
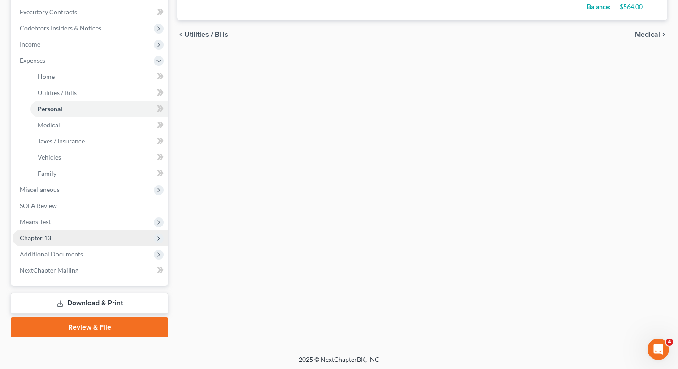
scroll to position [252, 0]
click at [61, 234] on span "Chapter 13" at bounding box center [91, 237] width 156 height 16
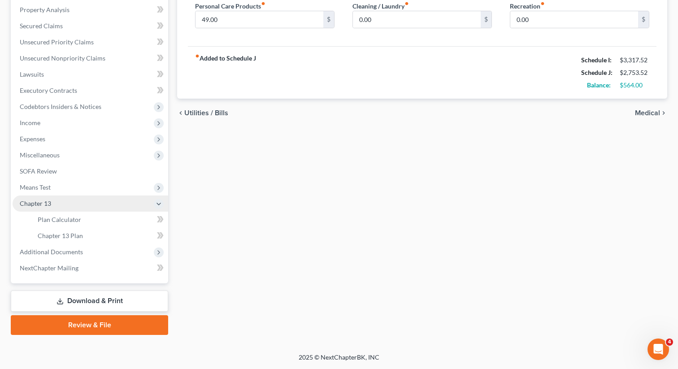
scroll to position [171, 0]
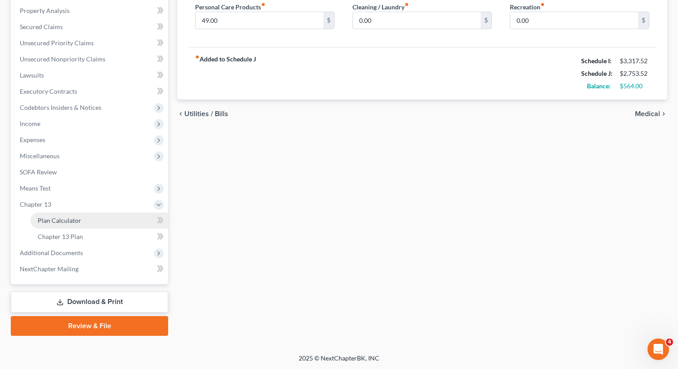
click at [101, 219] on link "Plan Calculator" at bounding box center [100, 221] width 138 height 16
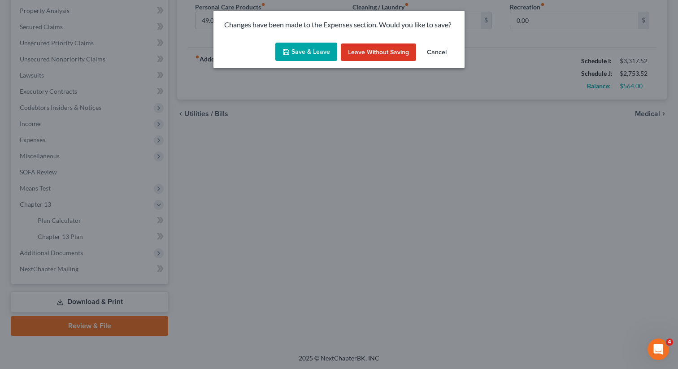
click at [293, 55] on button "Save & Leave" at bounding box center [306, 52] width 62 height 19
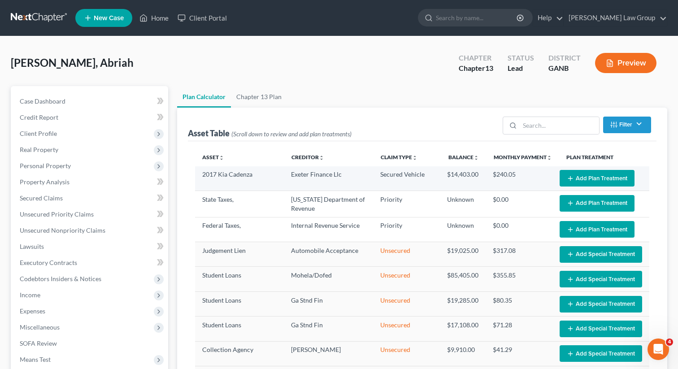
select select "59"
click at [592, 177] on button "Add Plan Treatment" at bounding box center [597, 178] width 75 height 17
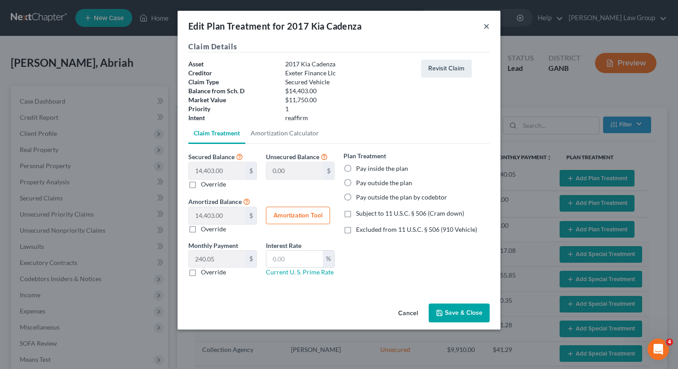
click at [485, 30] on button "×" at bounding box center [487, 26] width 6 height 11
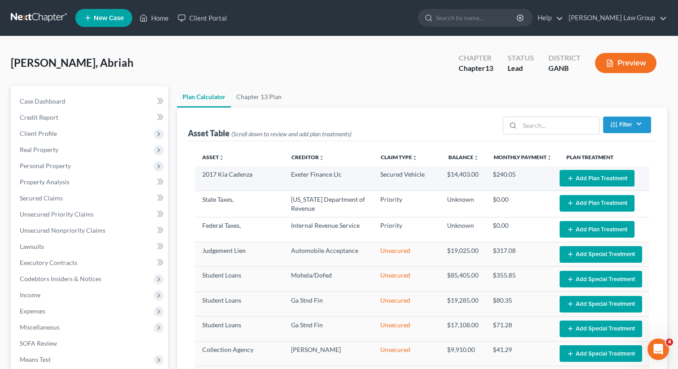
click at [598, 177] on button "Add Plan Treatment" at bounding box center [597, 178] width 75 height 17
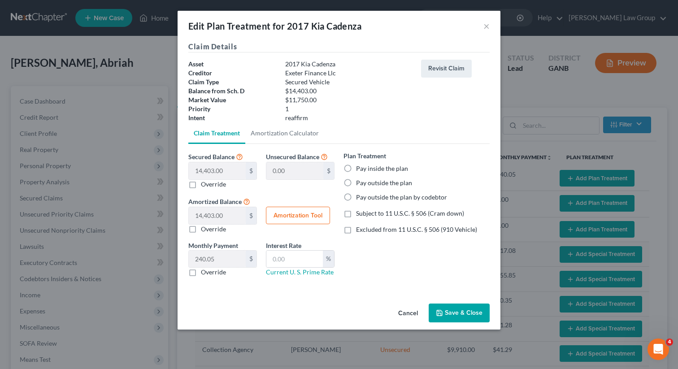
click at [356, 169] on label "Pay inside the plan" at bounding box center [382, 168] width 52 height 9
click at [360, 169] on input "Pay inside the plan" at bounding box center [363, 167] width 6 height 6
radio input "true"
click at [356, 232] on label "Excluded from 11 U.S.C. § 506 (910 Vehicle)" at bounding box center [416, 229] width 121 height 9
click at [360, 231] on input "Excluded from 11 U.S.C. § 506 (910 Vehicle)" at bounding box center [363, 228] width 6 height 6
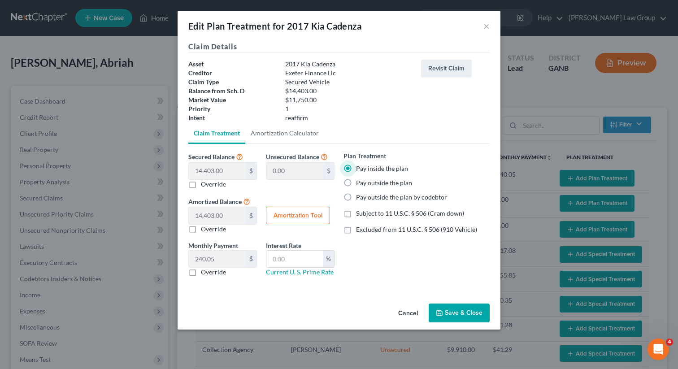
checkbox input "true"
click at [293, 253] on input "text" at bounding box center [295, 259] width 57 height 17
type input "9"
click at [438, 313] on icon "button" at bounding box center [439, 313] width 7 height 7
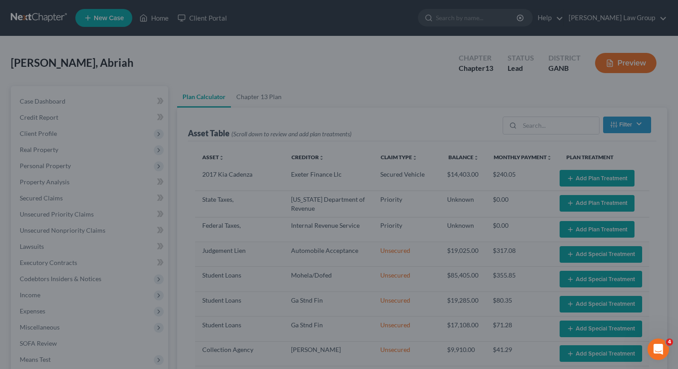
select select "59"
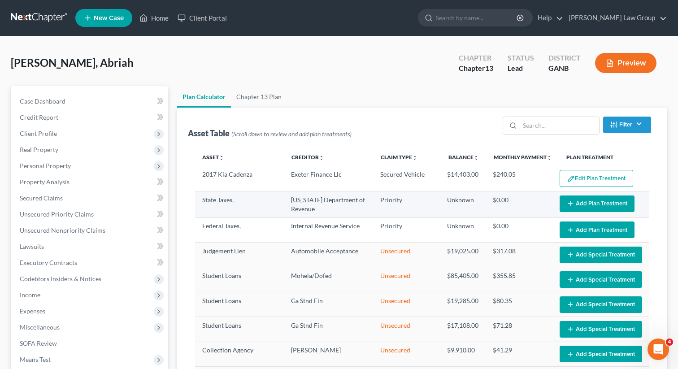
click at [569, 206] on icon "button" at bounding box center [570, 203] width 7 height 7
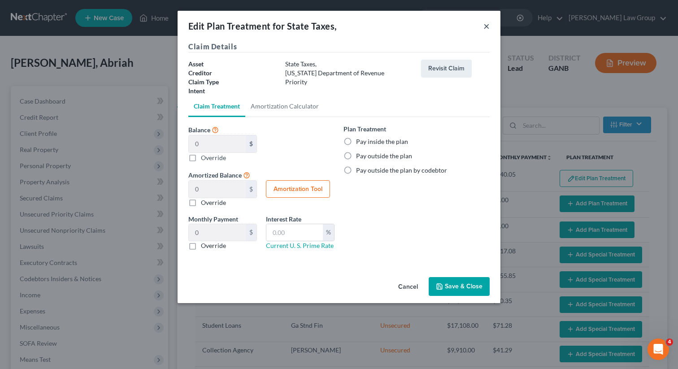
click at [485, 26] on button "×" at bounding box center [487, 26] width 6 height 11
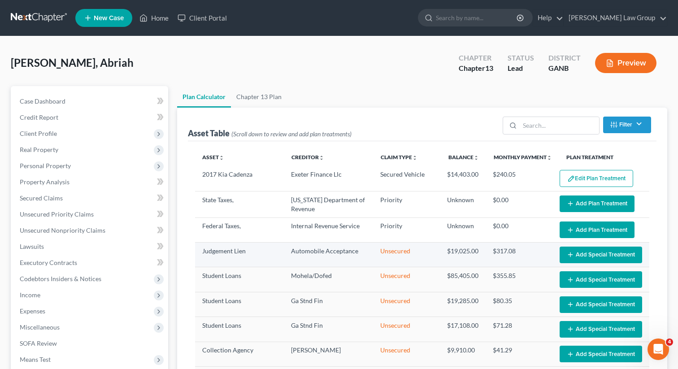
click at [599, 254] on button "Add Special Treatment" at bounding box center [601, 255] width 83 height 17
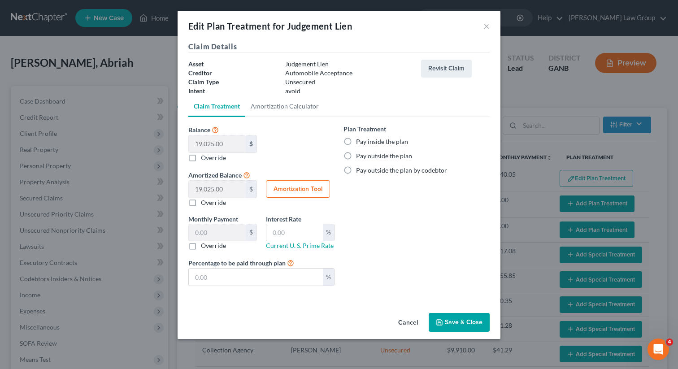
click at [356, 144] on label "Pay inside the plan" at bounding box center [382, 141] width 52 height 9
click at [360, 143] on input "Pay inside the plan" at bounding box center [363, 140] width 6 height 6
radio input "true"
click at [472, 323] on button "Save & Close" at bounding box center [459, 322] width 61 height 19
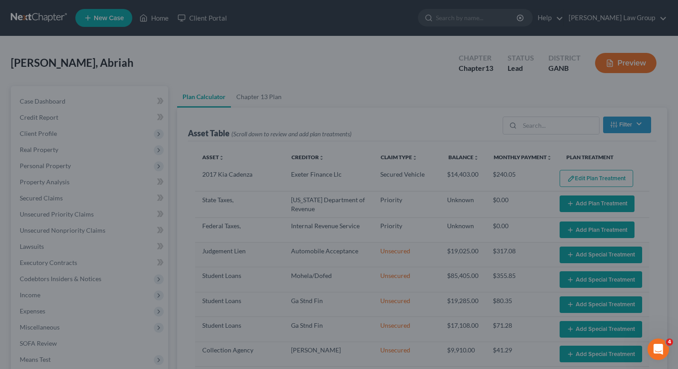
select select "59"
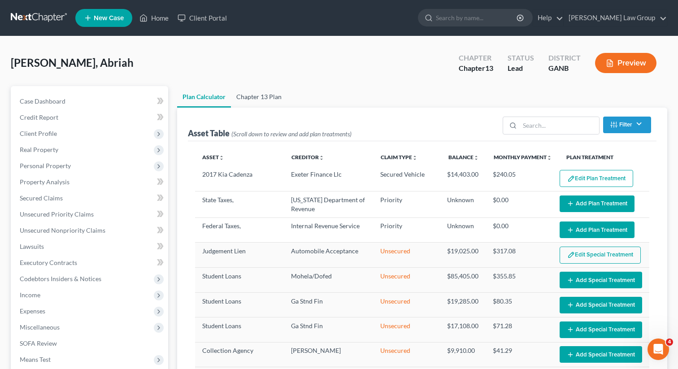
click at [259, 96] on link "Chapter 13 Plan" at bounding box center [259, 97] width 56 height 22
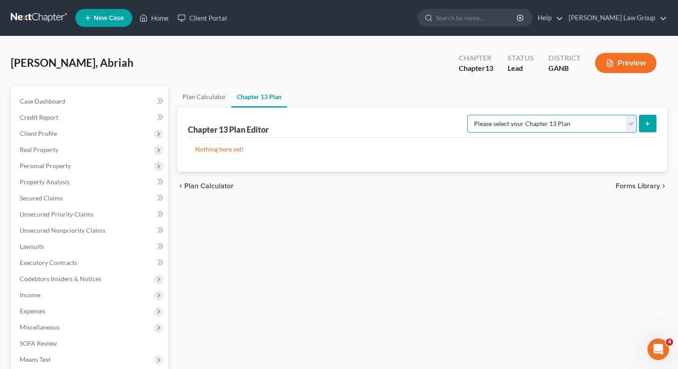
click at [577, 127] on select "Please select your Chapter 13 Plan [US_STATE] Northern - [PERSON_NAME] Law Grou…" at bounding box center [553, 124] width 170 height 18
select select "0"
click at [649, 124] on icon "submit" at bounding box center [647, 123] width 7 height 7
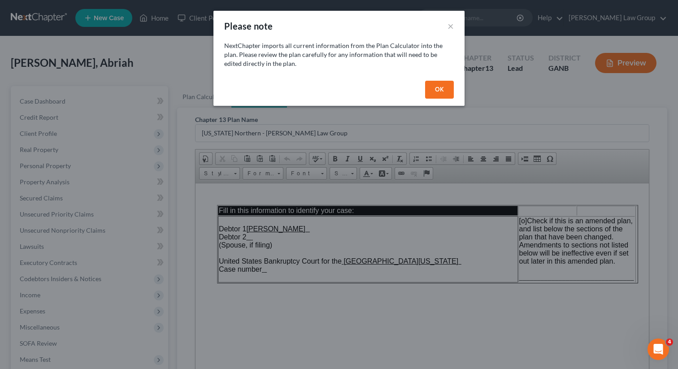
click at [448, 84] on button "OK" at bounding box center [439, 90] width 29 height 18
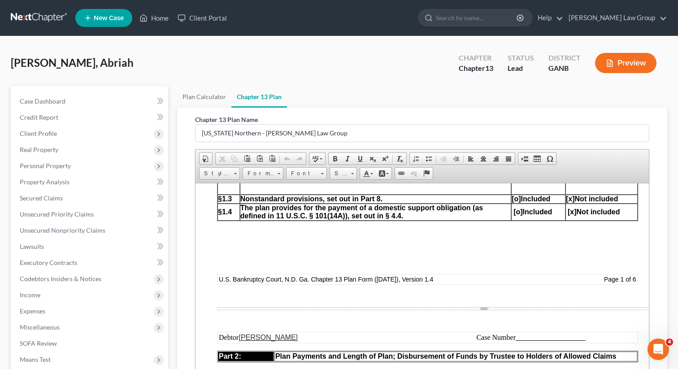
scroll to position [627, 0]
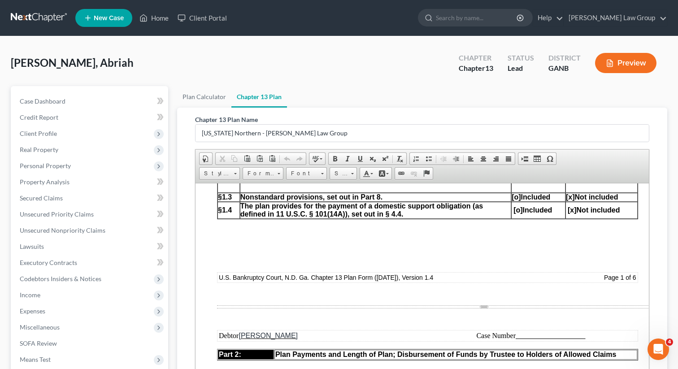
click at [515, 201] on span "[o]" at bounding box center [516, 197] width 9 height 8
click at [574, 201] on span "[x] Not included" at bounding box center [592, 197] width 52 height 8
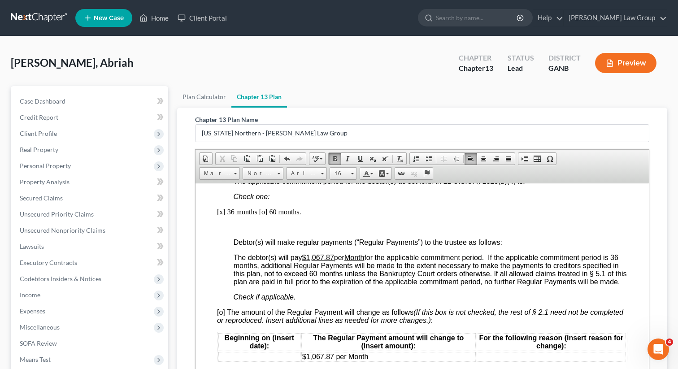
scroll to position [889, 0]
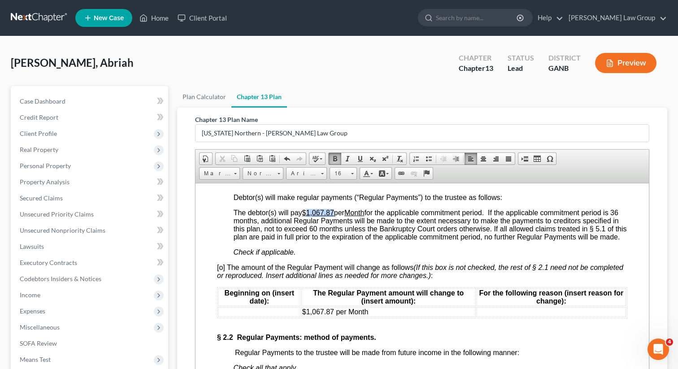
drag, startPoint x: 336, startPoint y: 227, endPoint x: 309, endPoint y: 227, distance: 26.9
click at [309, 216] on u "$1,067.87" at bounding box center [318, 213] width 32 height 8
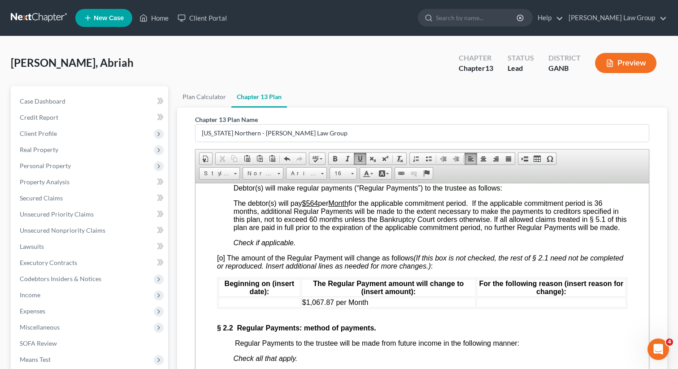
scroll to position [909, 0]
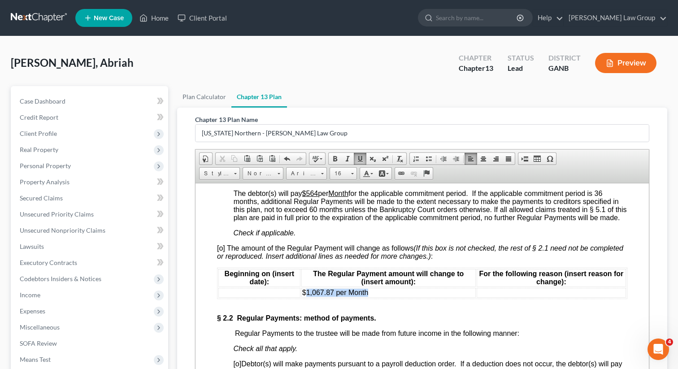
drag, startPoint x: 370, startPoint y: 310, endPoint x: 305, endPoint y: 306, distance: 65.1
click at [305, 297] on td "$1,067.87 per Month" at bounding box center [389, 293] width 175 height 10
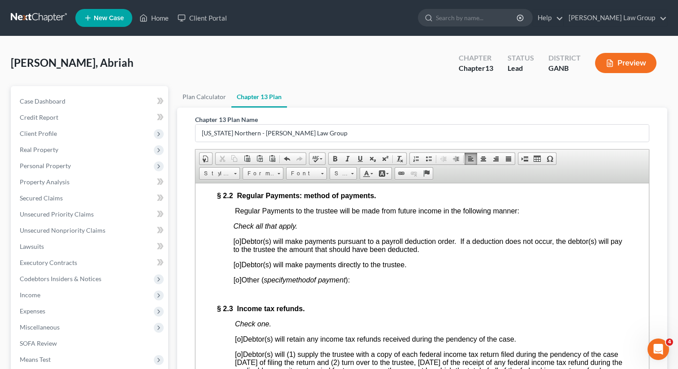
scroll to position [1035, 0]
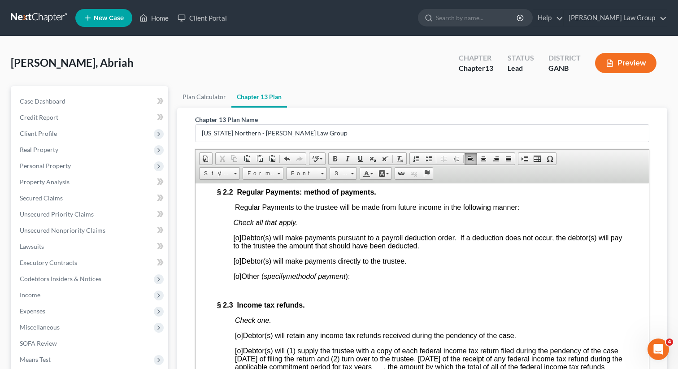
click at [238, 241] on span "[o]" at bounding box center [237, 238] width 8 height 8
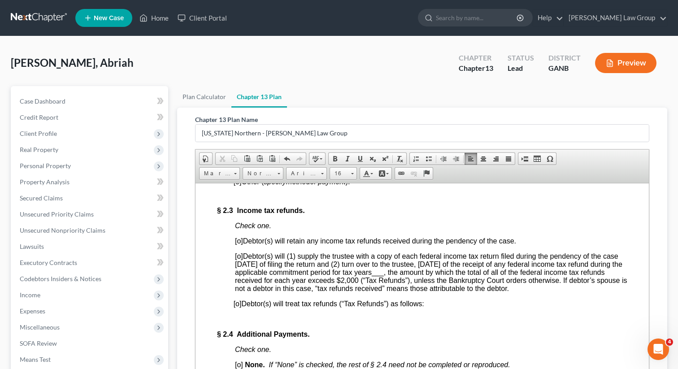
scroll to position [1131, 0]
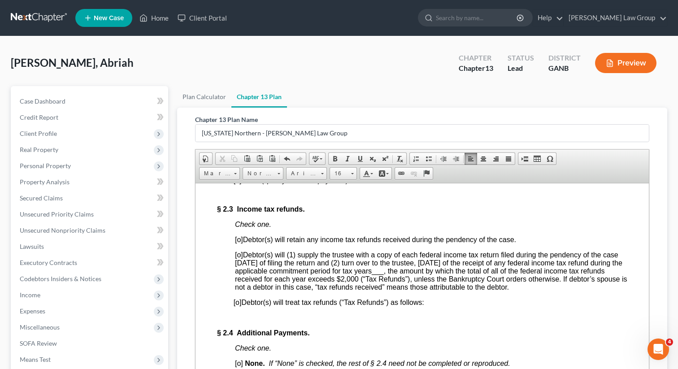
click at [240, 258] on span "[o]" at bounding box center [239, 255] width 8 height 8
drag, startPoint x: 442, startPoint y: 294, endPoint x: 430, endPoint y: 292, distance: 11.9
click at [430, 291] on span "[x ] Debtor(s) will (1) supply the trustee with a copy of each federal income t…" at bounding box center [431, 271] width 393 height 40
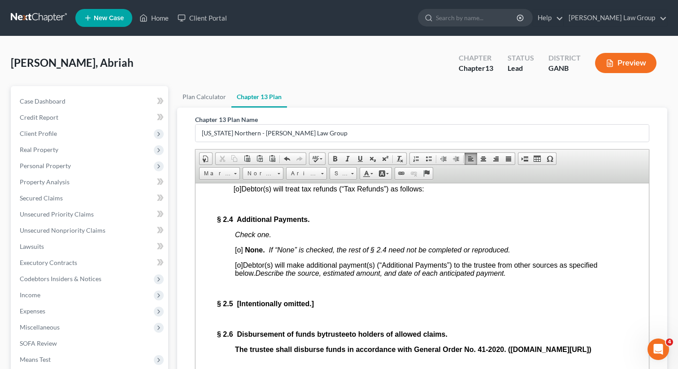
scroll to position [1260, 0]
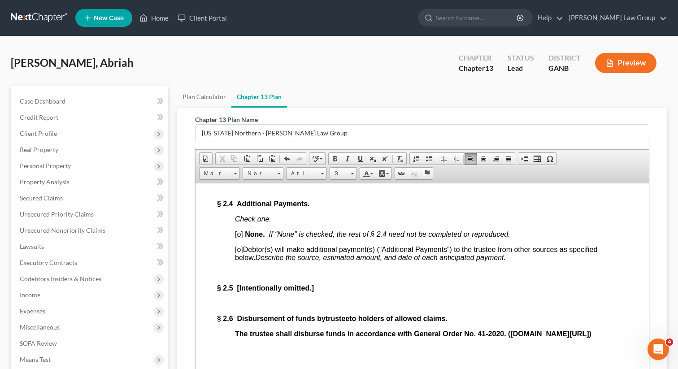
click at [240, 238] on span "[o]" at bounding box center [239, 234] width 8 height 8
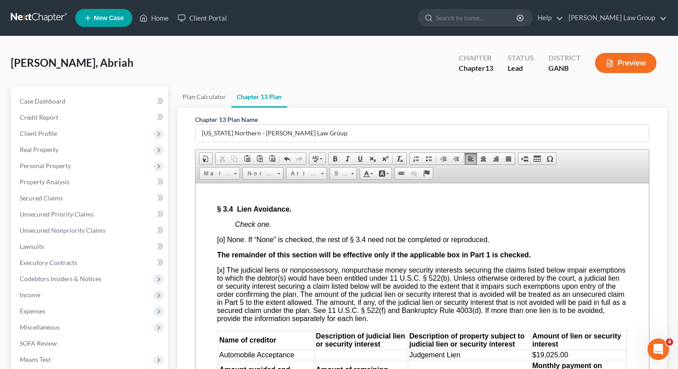
scroll to position [2101, 0]
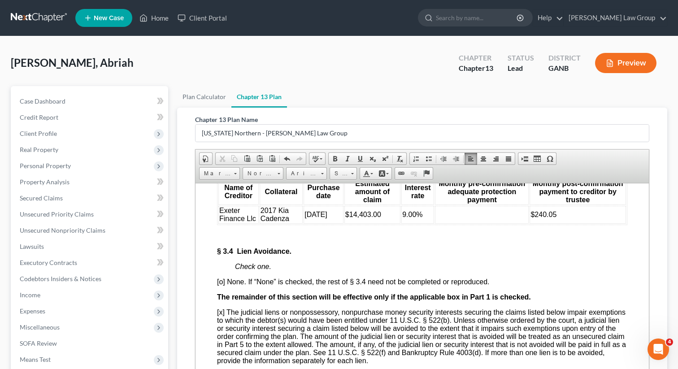
click at [504, 223] on td at bounding box center [482, 215] width 94 height 18
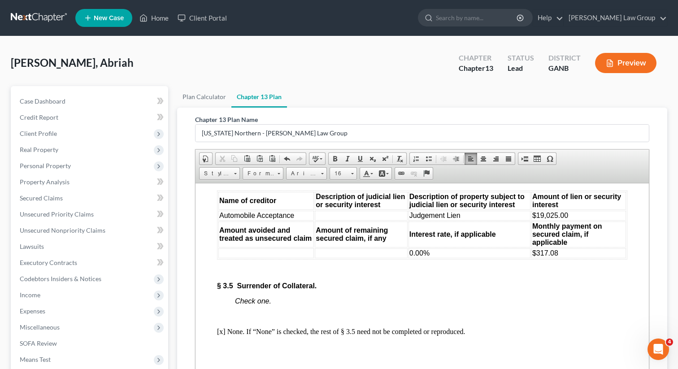
scroll to position [2295, 0]
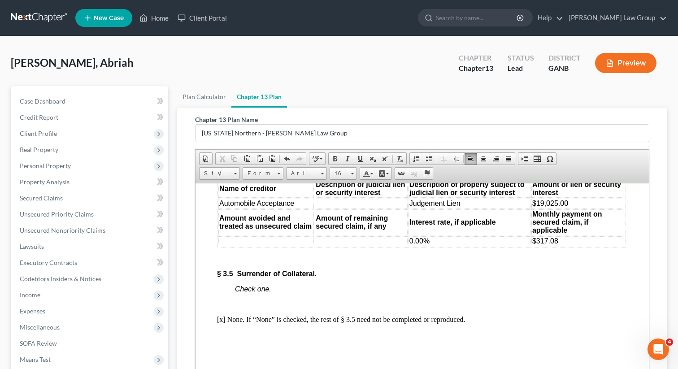
click at [342, 208] on td at bounding box center [361, 203] width 92 height 10
click at [431, 207] on span "Judgement Lien" at bounding box center [435, 203] width 51 height 8
click at [426, 207] on span "Judgement Lien" at bounding box center [435, 203] width 51 height 8
drag, startPoint x: 585, startPoint y: 261, endPoint x: 530, endPoint y: 260, distance: 54.8
click at [530, 208] on tr "Automobile Acceptance Personal Property Judgment Lien $19,025.00" at bounding box center [423, 203] width 408 height 10
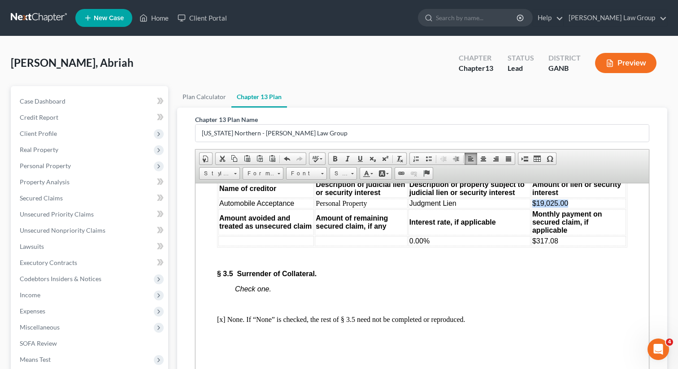
copy tr "$19,025.00"
click at [289, 246] on td at bounding box center [267, 241] width 96 height 10
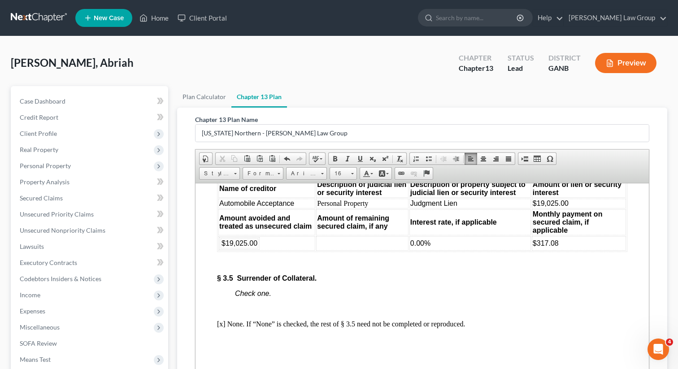
click at [347, 250] on td at bounding box center [362, 243] width 92 height 14
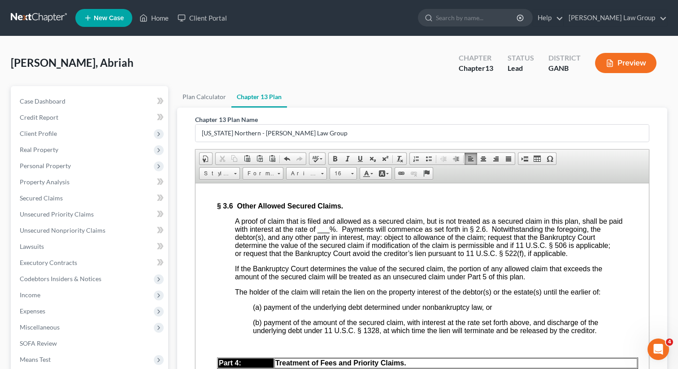
scroll to position [2592, 0]
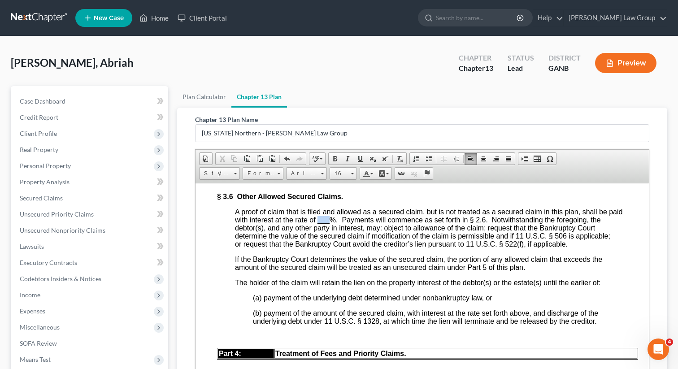
drag, startPoint x: 331, startPoint y: 279, endPoint x: 320, endPoint y: 279, distance: 11.2
click at [320, 223] on span "___" at bounding box center [324, 220] width 12 height 8
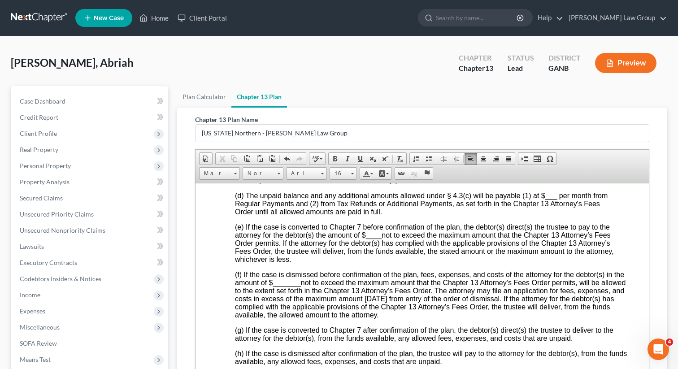
scroll to position [2952, 0]
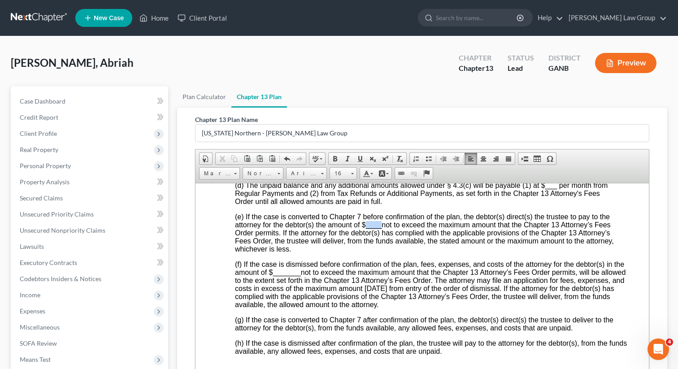
drag, startPoint x: 383, startPoint y: 290, endPoint x: 367, endPoint y: 290, distance: 16.2
click at [367, 253] on span "(e) If the case is converted to Chapter 7 before confirmation of the plan, the …" at bounding box center [424, 233] width 379 height 40
drag, startPoint x: 299, startPoint y: 339, endPoint x: 272, endPoint y: 339, distance: 26.9
click at [272, 308] on span "(f) If the case is dismissed before confirmation of the plan, fees, expenses, a…" at bounding box center [430, 284] width 391 height 48
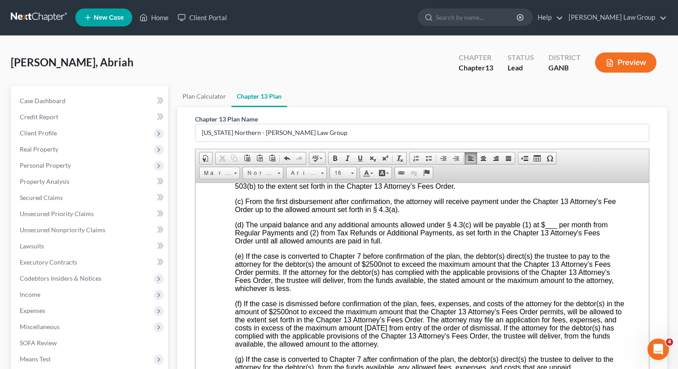
scroll to position [2914, 0]
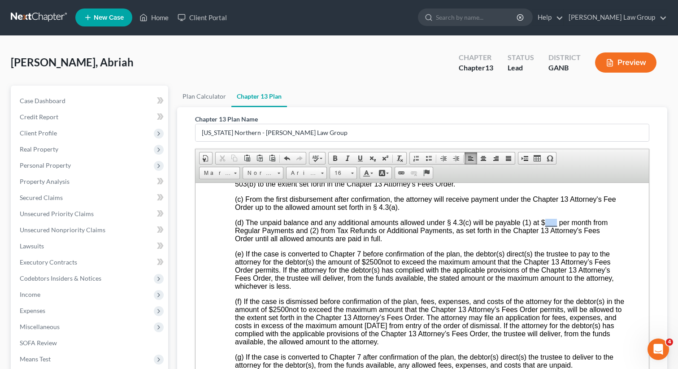
drag, startPoint x: 558, startPoint y: 287, endPoint x: 545, endPoint y: 284, distance: 13.7
click at [545, 242] on span "(d) The unpaid balance and any additional amounts allowed under § 4.3(c) will b…" at bounding box center [421, 231] width 373 height 24
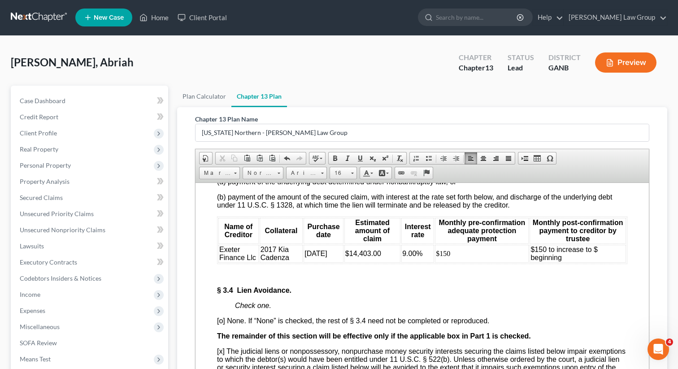
scroll to position [2060, 0]
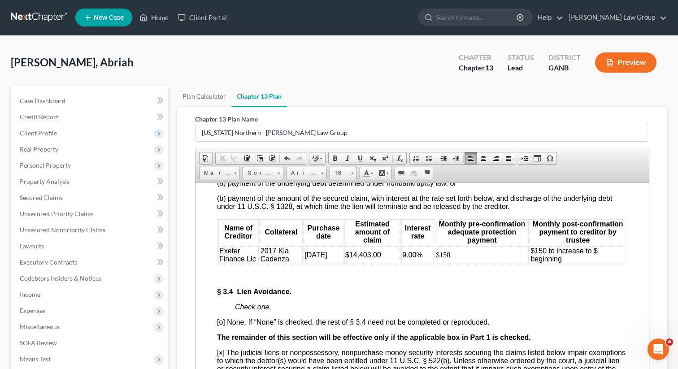
click at [593, 264] on td "$150 to increase to $ beginning" at bounding box center [578, 255] width 96 height 18
click at [607, 264] on td "$150 to increase to $ beginning [DATE]" at bounding box center [578, 255] width 96 height 18
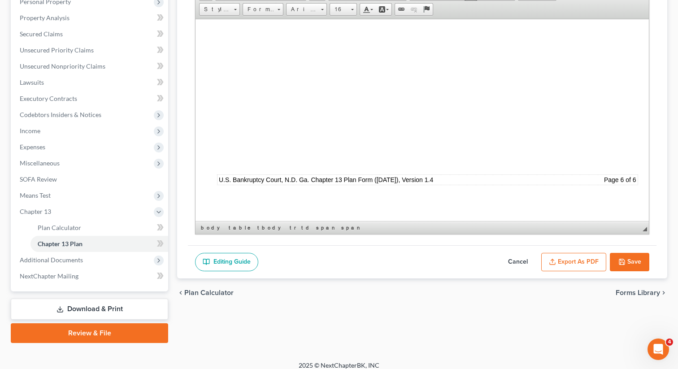
scroll to position [171, 0]
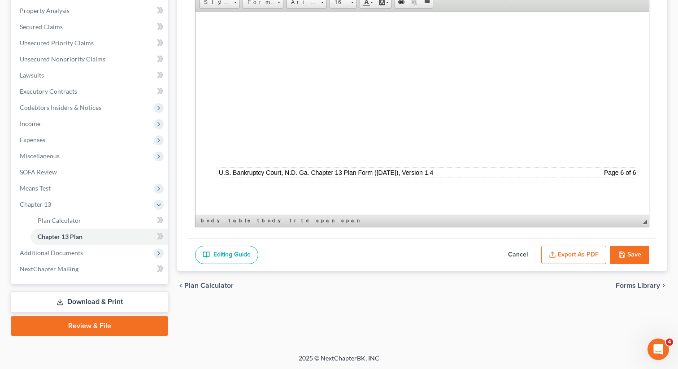
click at [630, 250] on button "Save" at bounding box center [629, 255] width 39 height 19
select select "0"
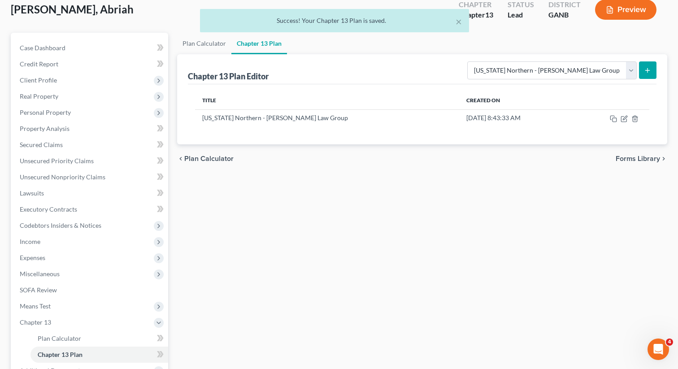
scroll to position [0, 0]
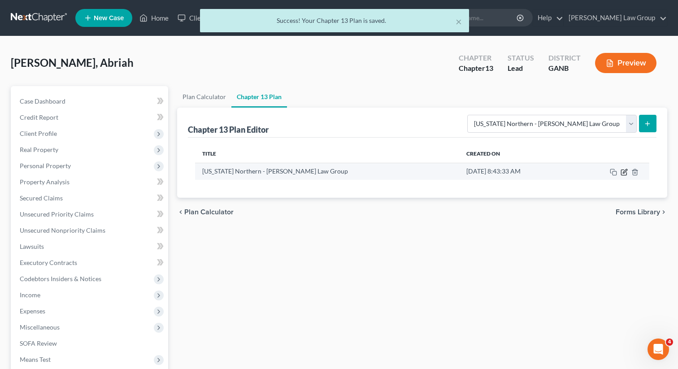
click at [622, 172] on icon "button" at bounding box center [624, 172] width 7 height 7
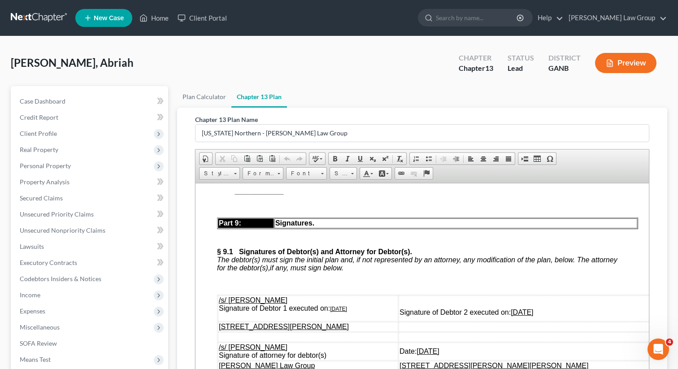
scroll to position [4370, 0]
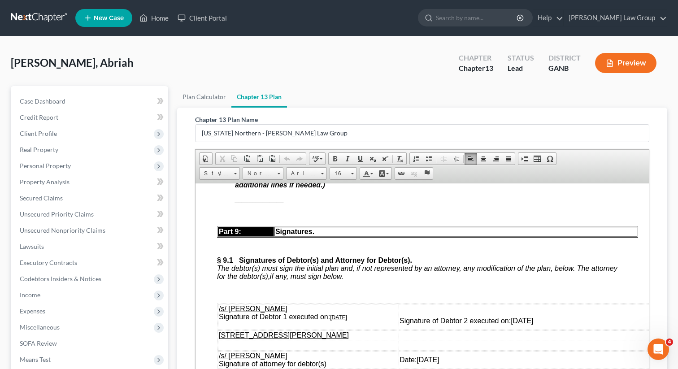
click at [242, 126] on span "[x]" at bounding box center [239, 122] width 8 height 8
drag, startPoint x: 284, startPoint y: 290, endPoint x: 232, endPoint y: 293, distance: 51.7
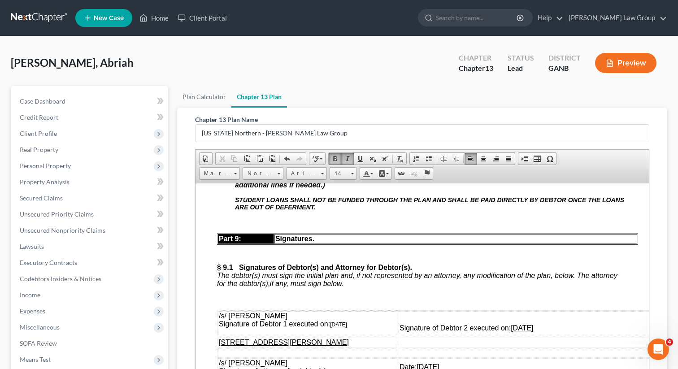
click at [360, 210] on p "STUDENT LOANS SHALL NOT BE FUNDED THROUGH THE PLAN AND SHALL BE PAID DIRECTLY B…" at bounding box center [431, 203] width 393 height 14
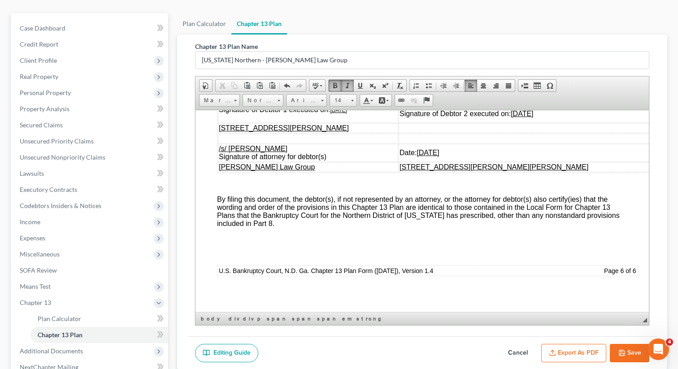
scroll to position [171, 0]
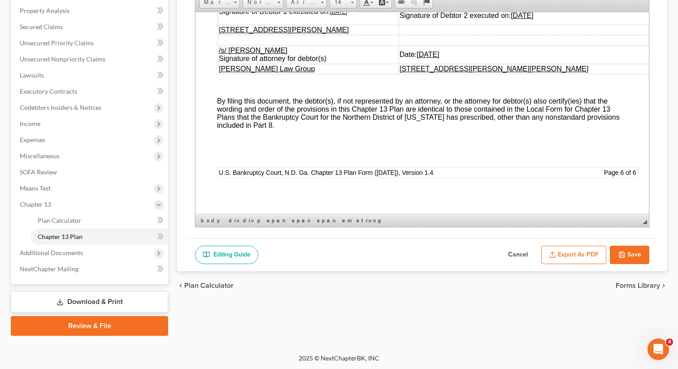
click at [561, 254] on button "Export as PDF" at bounding box center [574, 255] width 65 height 19
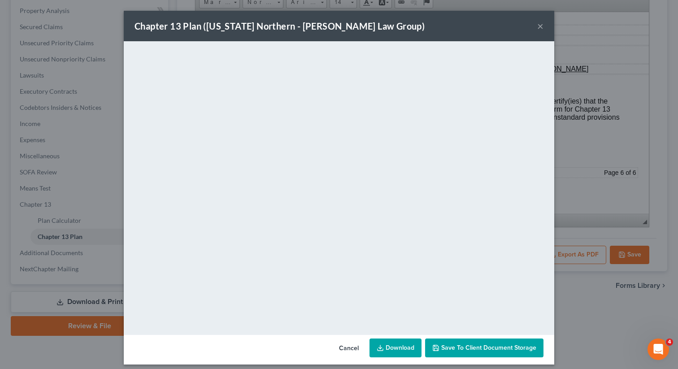
click at [490, 356] on button "Save to Client Document Storage" at bounding box center [484, 348] width 118 height 19
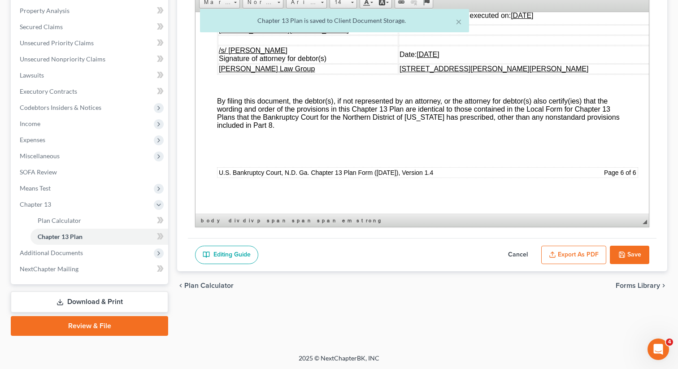
click at [624, 255] on icon "button" at bounding box center [622, 254] width 7 height 7
select select "0"
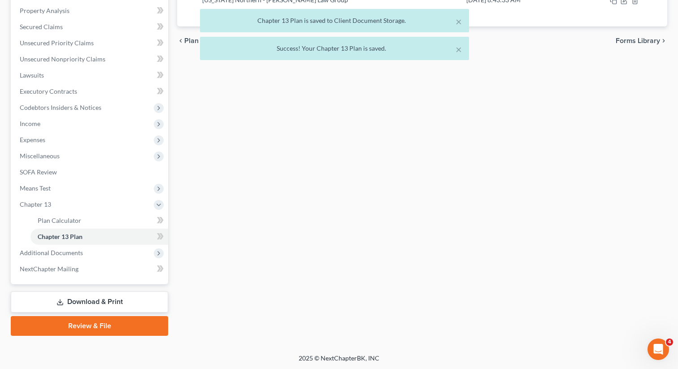
click at [94, 292] on link "Download & Print" at bounding box center [89, 302] width 157 height 21
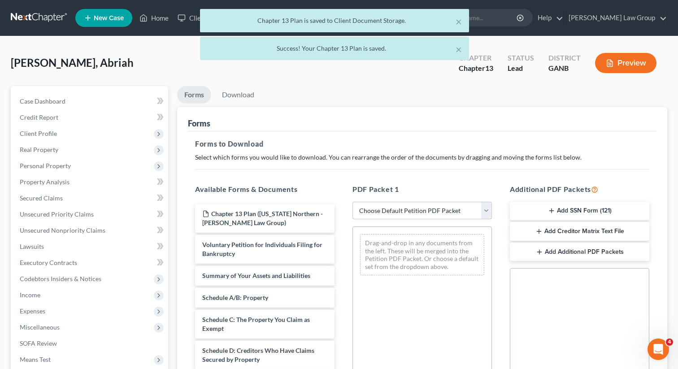
click at [391, 206] on select "Choose Default Petition PDF Packet Complete Bankruptcy Petition (all forms and …" at bounding box center [423, 211] width 140 height 18
select select "0"
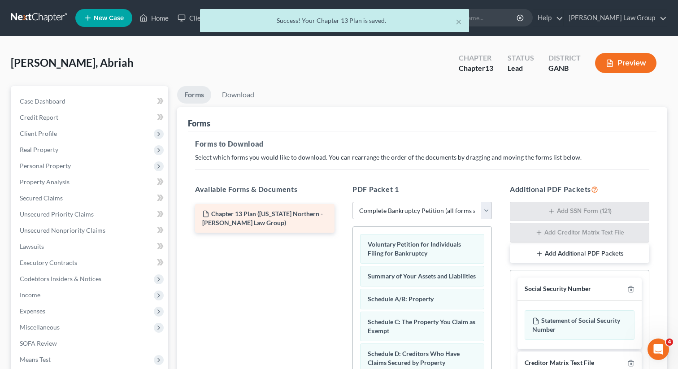
click at [342, 214] on div "Chapter 13 Plan ([US_STATE] Northern - [PERSON_NAME] Law Group)" at bounding box center [265, 218] width 154 height 29
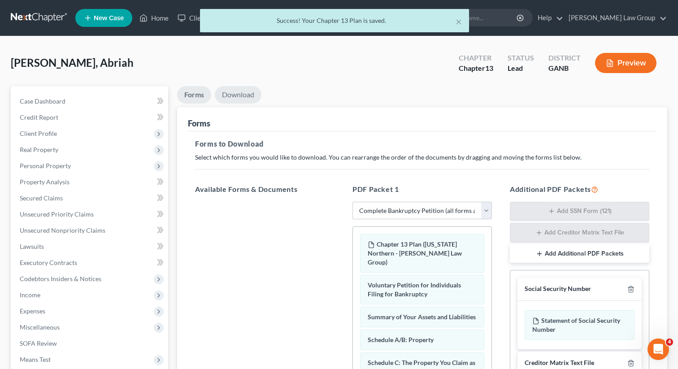
click at [243, 94] on link "Download" at bounding box center [238, 94] width 47 height 17
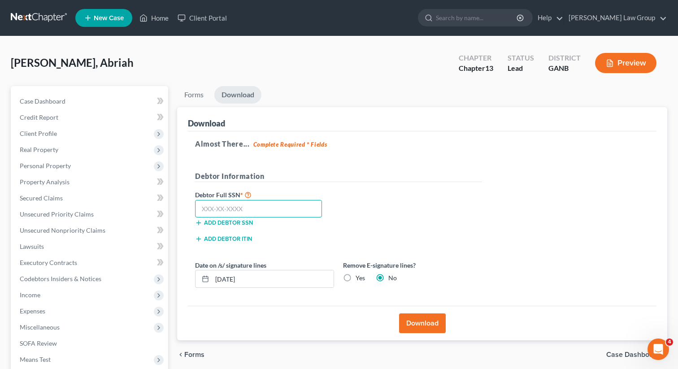
click at [233, 205] on input "text" at bounding box center [258, 209] width 127 height 18
paste input "253-61-1386"
type input "253-61-1386"
click at [414, 320] on button "Download" at bounding box center [422, 324] width 47 height 20
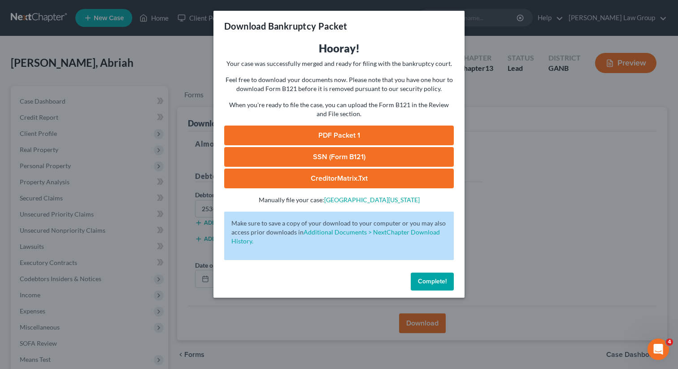
click at [341, 135] on link "PDF Packet 1" at bounding box center [339, 136] width 230 height 20
click at [292, 157] on link "SSN (Form B121)" at bounding box center [339, 157] width 230 height 20
click at [427, 282] on span "Complete!" at bounding box center [432, 282] width 29 height 8
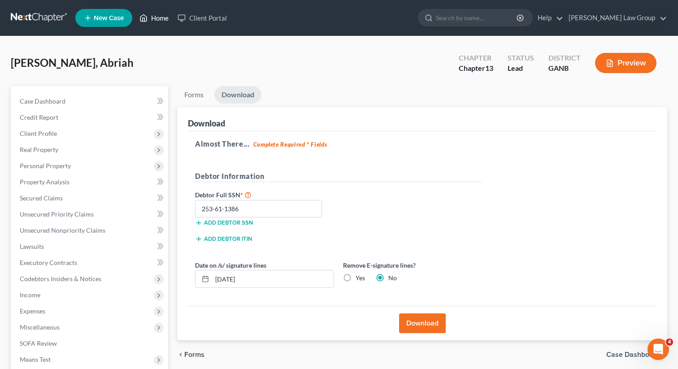
click at [157, 16] on link "Home" at bounding box center [154, 18] width 38 height 16
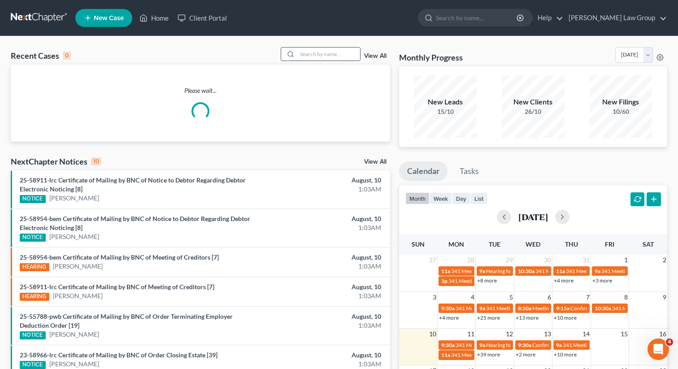
click at [314, 50] on input "search" at bounding box center [328, 54] width 63 height 13
type input "chero"
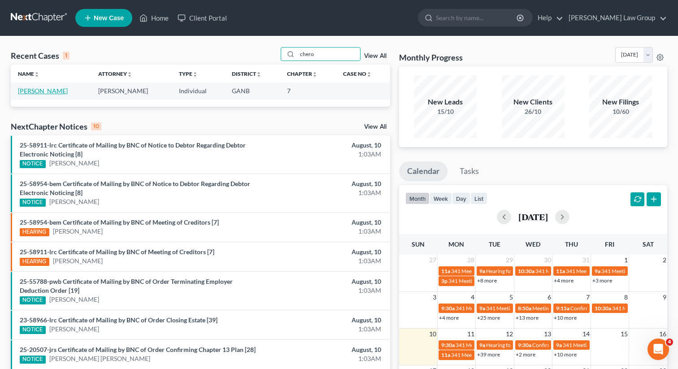
click at [41, 91] on link "[PERSON_NAME]" at bounding box center [43, 91] width 50 height 8
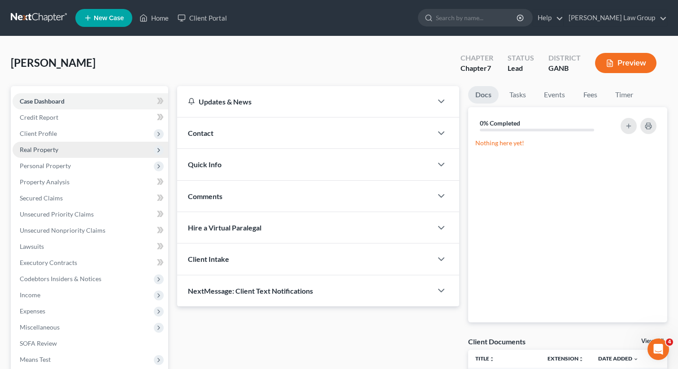
click at [51, 149] on span "Real Property" at bounding box center [39, 150] width 39 height 8
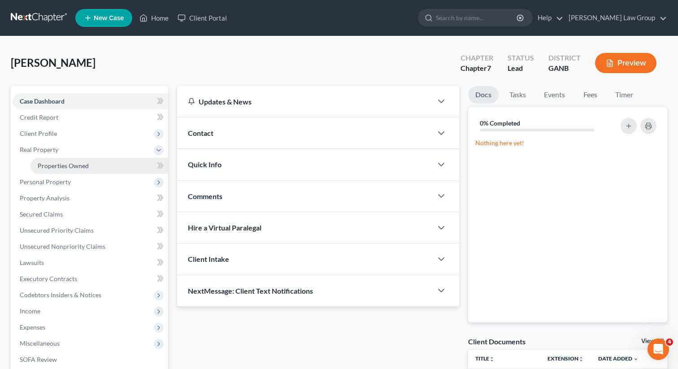
click at [52, 166] on span "Properties Owned" at bounding box center [63, 166] width 51 height 8
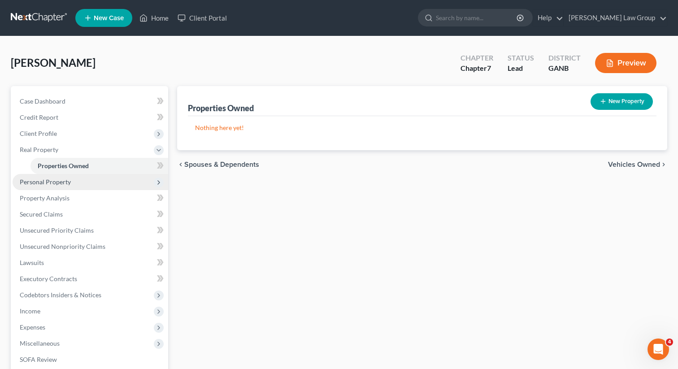
click at [48, 182] on span "Personal Property" at bounding box center [45, 182] width 51 height 8
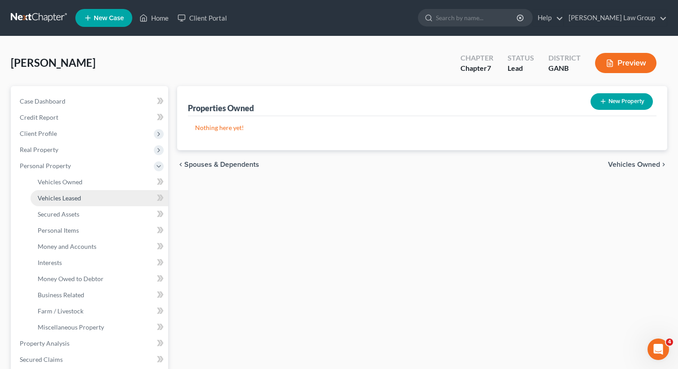
click at [48, 196] on span "Vehicles Leased" at bounding box center [60, 198] width 44 height 8
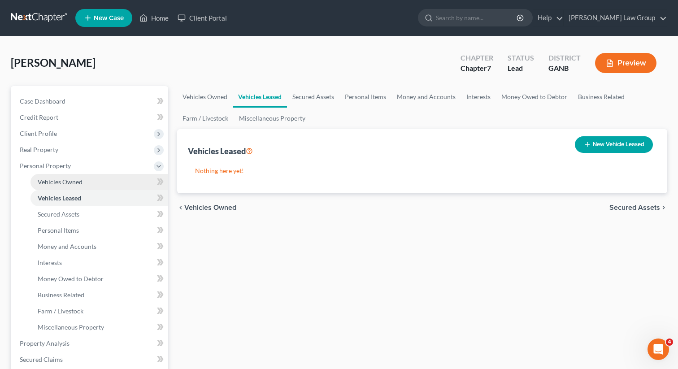
click at [52, 184] on span "Vehicles Owned" at bounding box center [60, 182] width 45 height 8
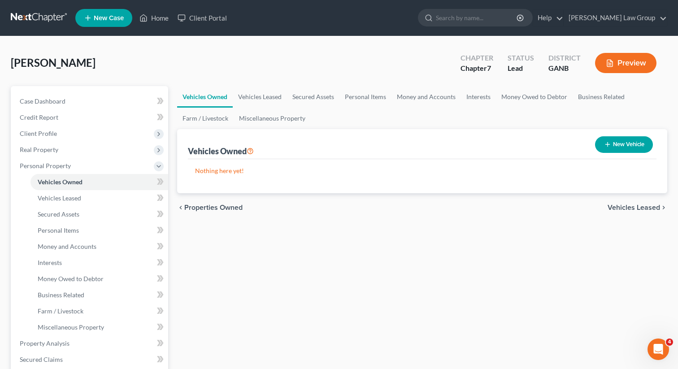
click at [344, 83] on div "[PERSON_NAME] Upgraded Chapter Chapter 7 Status Lead District GANB Preview" at bounding box center [339, 66] width 657 height 39
click at [351, 98] on link "Personal Items" at bounding box center [366, 97] width 52 height 22
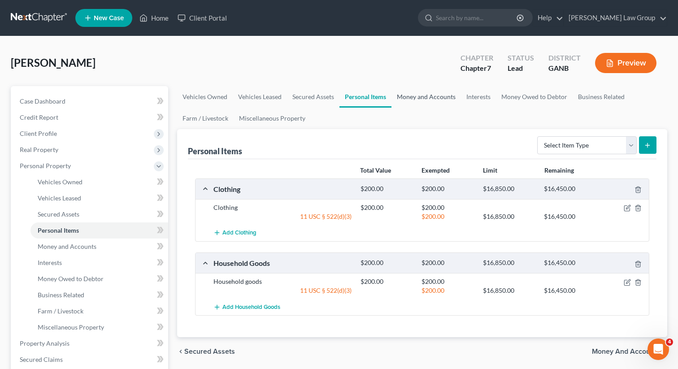
click at [417, 101] on link "Money and Accounts" at bounding box center [427, 97] width 70 height 22
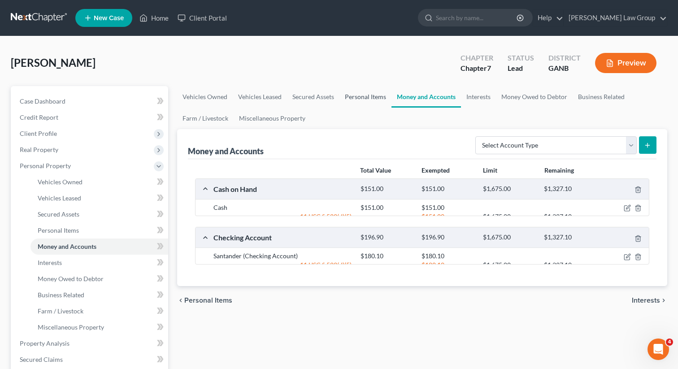
click at [376, 99] on link "Personal Items" at bounding box center [366, 97] width 52 height 22
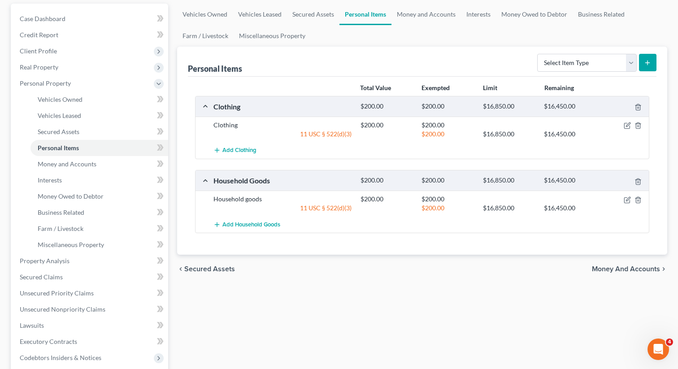
scroll to position [73, 0]
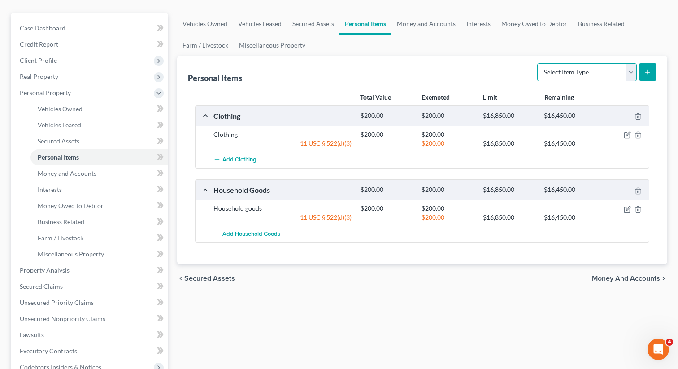
click at [583, 66] on select "Select Item Type Clothing Collectibles Of Value Electronics Firearms Household …" at bounding box center [588, 72] width 100 height 18
select select "electronics"
click at [650, 71] on icon "submit" at bounding box center [647, 72] width 7 height 7
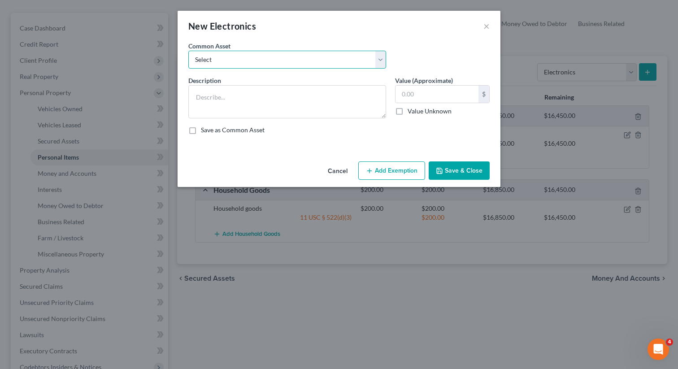
click at [323, 63] on select "Select TV, phone and computer Electronics" at bounding box center [287, 60] width 198 height 18
select select "0"
type textarea "TV, phone and computer"
type input "400.00"
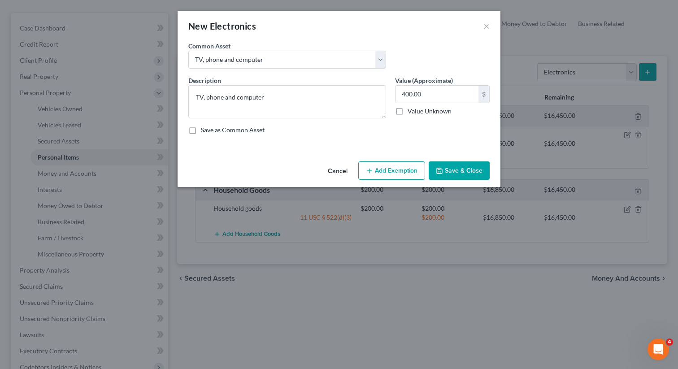
click at [385, 171] on button "Add Exemption" at bounding box center [392, 171] width 67 height 19
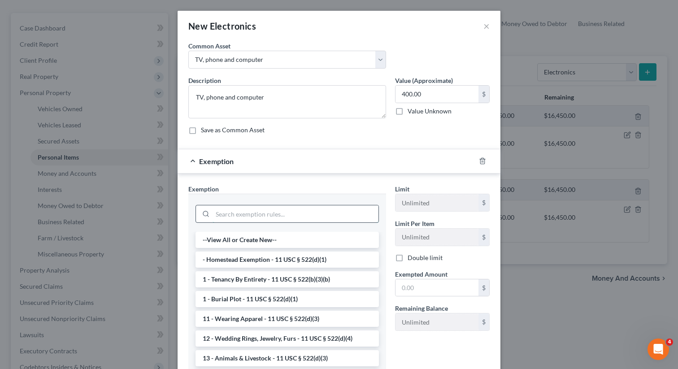
click at [309, 221] on input "search" at bounding box center [296, 214] width 166 height 17
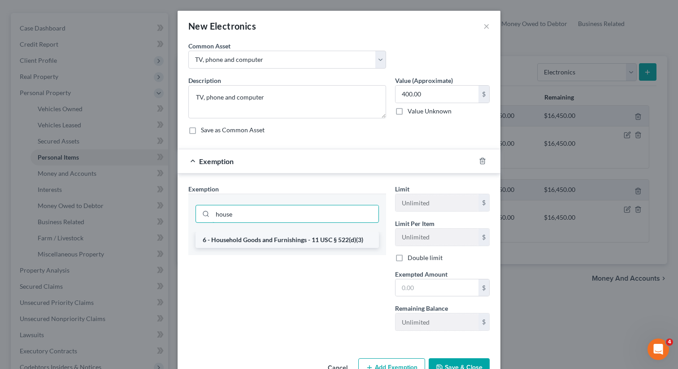
type input "house"
click at [308, 239] on li "6 - Household Goods and Furnishings - 11 USC § 522(d)(3)" at bounding box center [288, 240] width 184 height 16
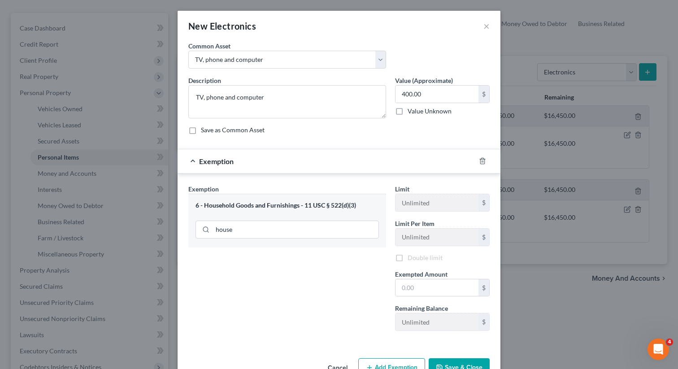
click at [429, 300] on div "Limit Unlimited $ Limit Per Item Unlimited $ Double limit Exempted Amount * $ R…" at bounding box center [443, 261] width 104 height 154
click at [427, 292] on input "text" at bounding box center [437, 288] width 83 height 17
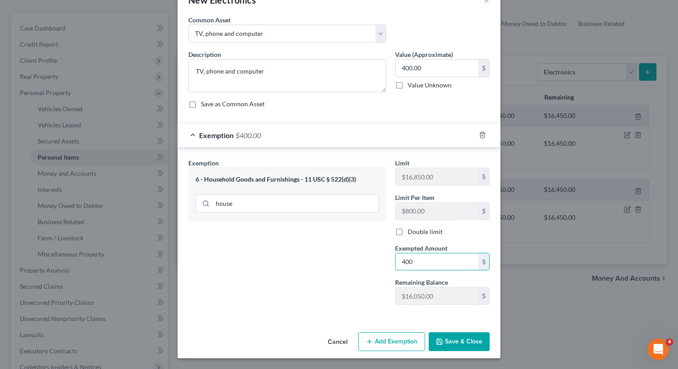
type input "400"
click at [464, 340] on button "Save & Close" at bounding box center [459, 341] width 61 height 19
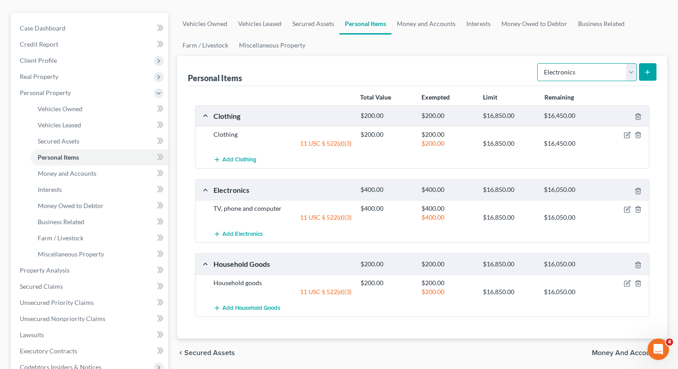
click at [581, 73] on select "Select Item Type Clothing Collectibles Of Value Electronics Firearms Household …" at bounding box center [588, 72] width 100 height 18
select select "jewelry"
click at [651, 79] on button "submit" at bounding box center [647, 71] width 17 height 17
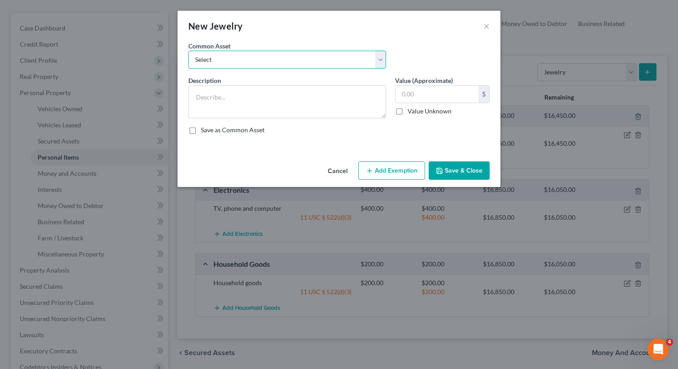
click at [316, 63] on select "Select Costume jewelry Jewelry" at bounding box center [287, 60] width 198 height 18
select select "1"
type textarea "Jewelry"
type input "100.00"
click at [395, 172] on button "Add Exemption" at bounding box center [392, 171] width 67 height 19
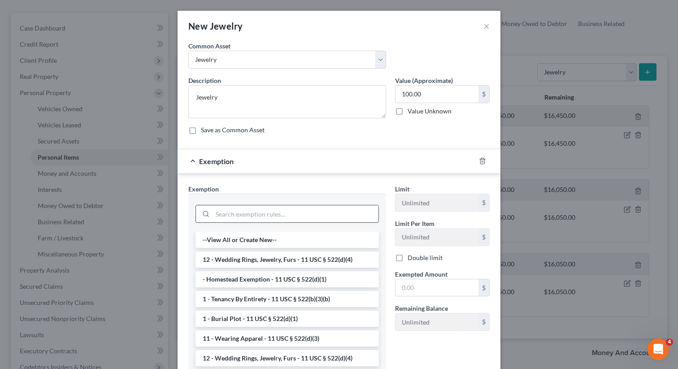
click at [299, 210] on input "search" at bounding box center [296, 214] width 166 height 17
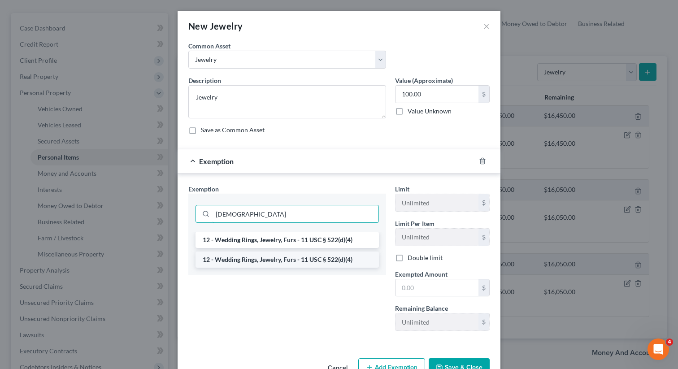
type input "[DEMOGRAPHIC_DATA]"
click at [245, 262] on li "12 - Wedding Rings, Jewelry, Furs - 11 USC § 522(d)(4)" at bounding box center [288, 260] width 184 height 16
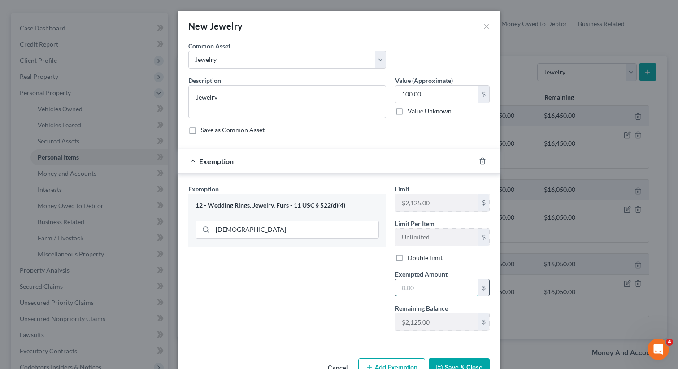
click at [436, 288] on input "text" at bounding box center [437, 288] width 83 height 17
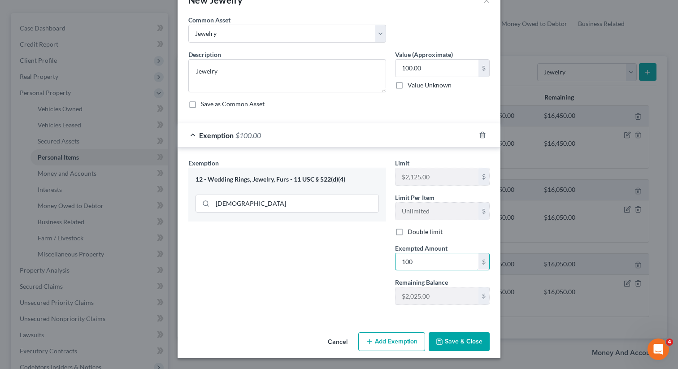
type input "100"
click at [471, 337] on button "Save & Close" at bounding box center [459, 341] width 61 height 19
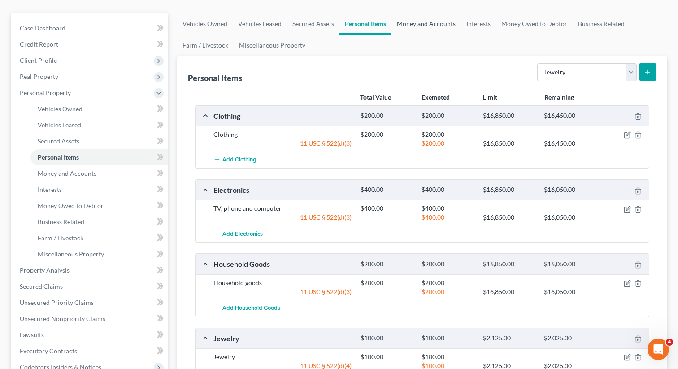
click at [437, 26] on link "Money and Accounts" at bounding box center [427, 24] width 70 height 22
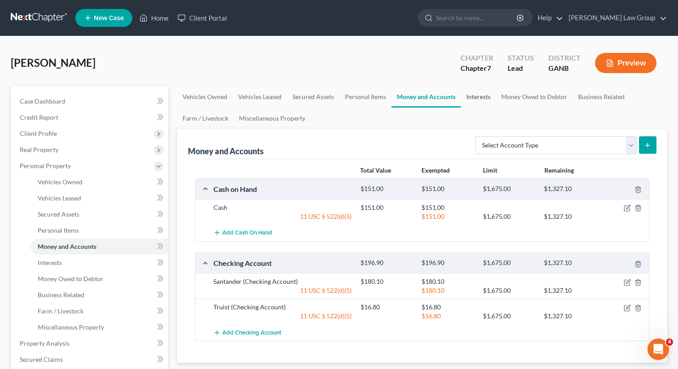
click at [472, 100] on link "Interests" at bounding box center [478, 97] width 35 height 22
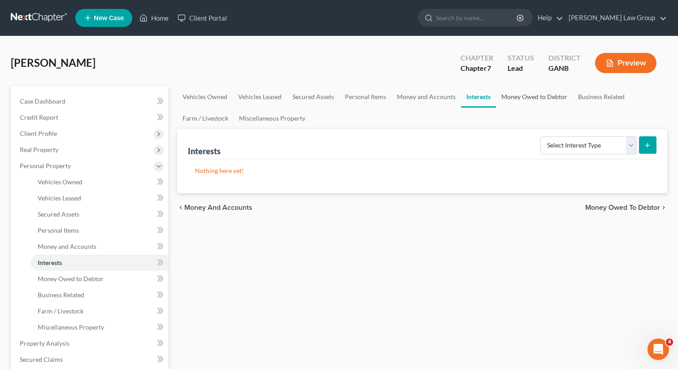
click at [515, 99] on link "Money Owed to Debtor" at bounding box center [534, 97] width 77 height 22
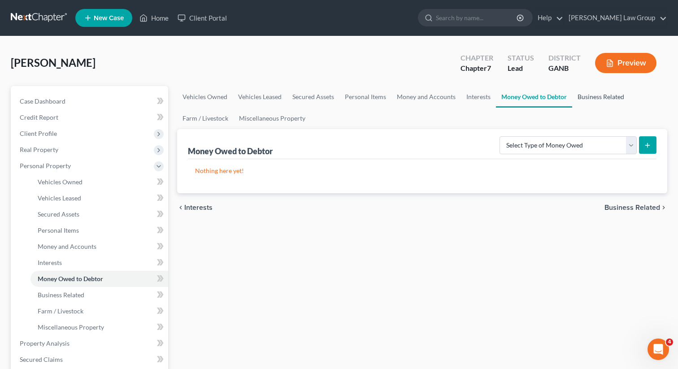
click at [583, 100] on link "Business Related" at bounding box center [601, 97] width 57 height 22
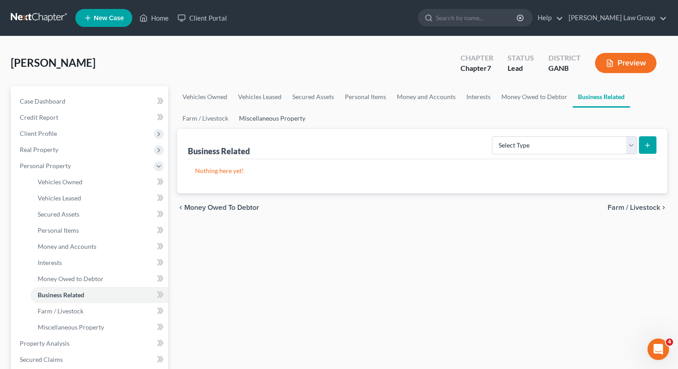
click at [262, 114] on link "Miscellaneous Property" at bounding box center [272, 119] width 77 height 22
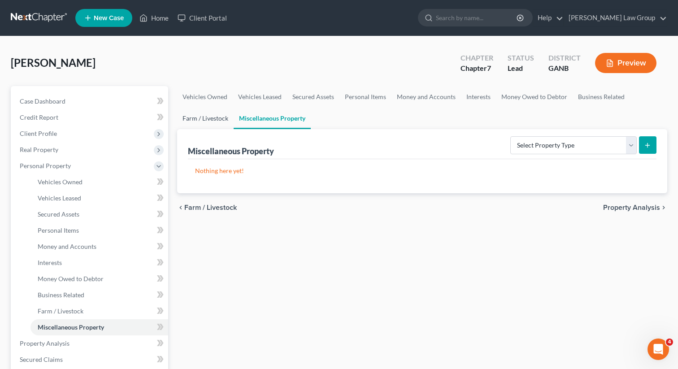
click at [199, 118] on link "Farm / Livestock" at bounding box center [205, 119] width 57 height 22
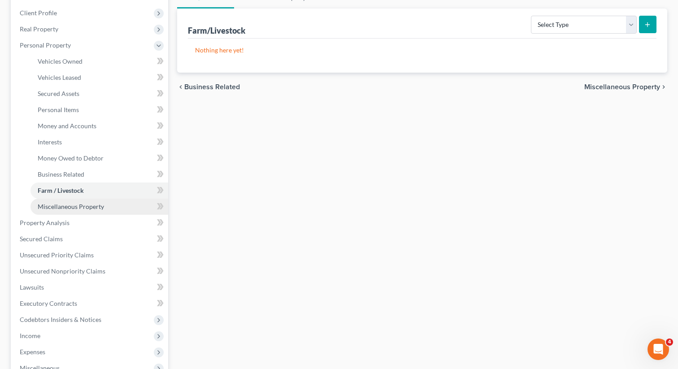
scroll to position [142, 0]
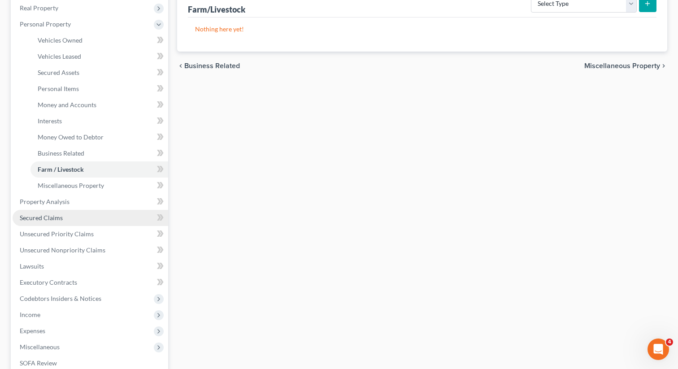
click at [68, 214] on link "Secured Claims" at bounding box center [91, 218] width 156 height 16
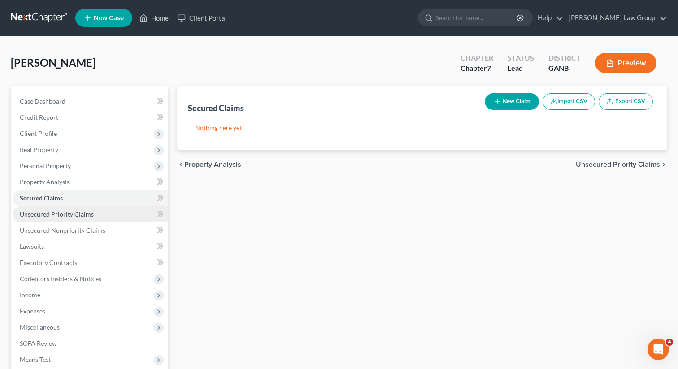
click at [65, 212] on span "Unsecured Priority Claims" at bounding box center [57, 214] width 74 height 8
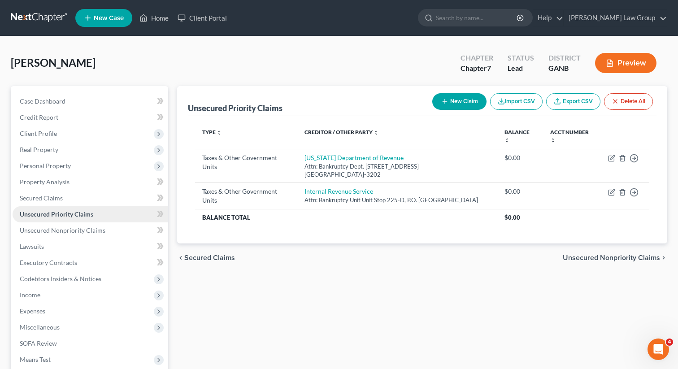
click at [64, 216] on span "Unsecured Priority Claims" at bounding box center [57, 214] width 74 height 8
click at [92, 232] on span "Unsecured Nonpriority Claims" at bounding box center [63, 231] width 86 height 8
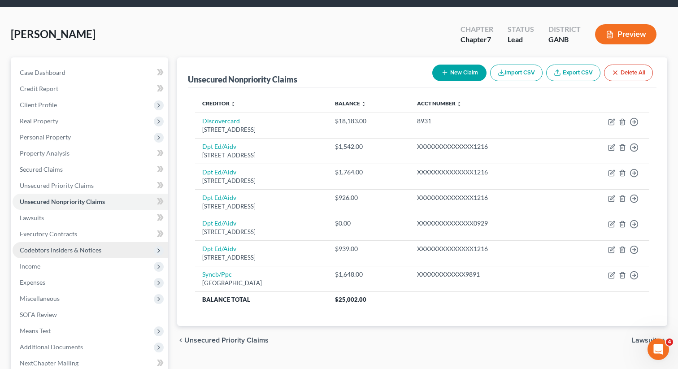
scroll to position [29, 0]
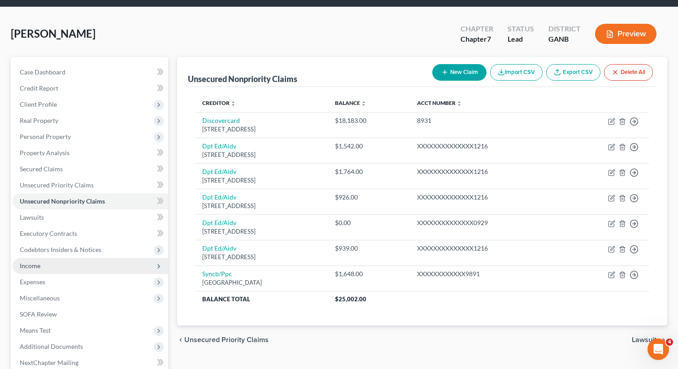
click at [52, 271] on span "Income" at bounding box center [91, 266] width 156 height 16
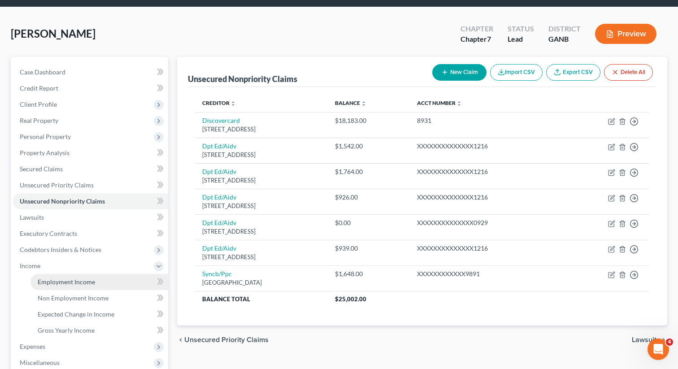
click at [53, 283] on span "Employment Income" at bounding box center [66, 282] width 57 height 8
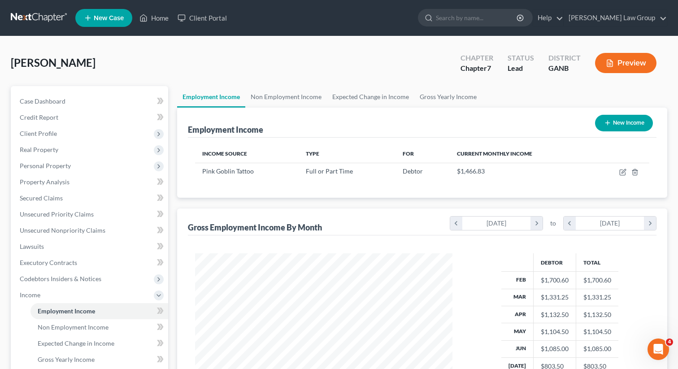
scroll to position [161, 275]
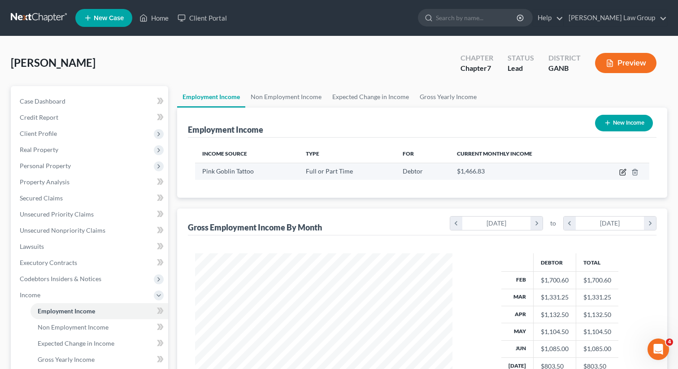
click at [621, 173] on icon "button" at bounding box center [623, 172] width 7 height 7
select select "0"
select select "3"
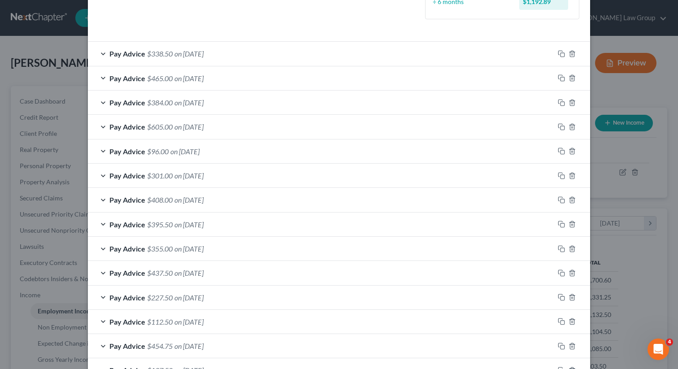
scroll to position [593, 0]
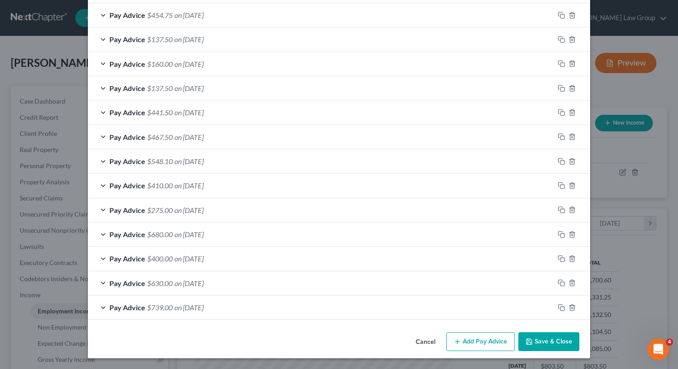
click at [556, 345] on button "Save & Close" at bounding box center [549, 341] width 61 height 19
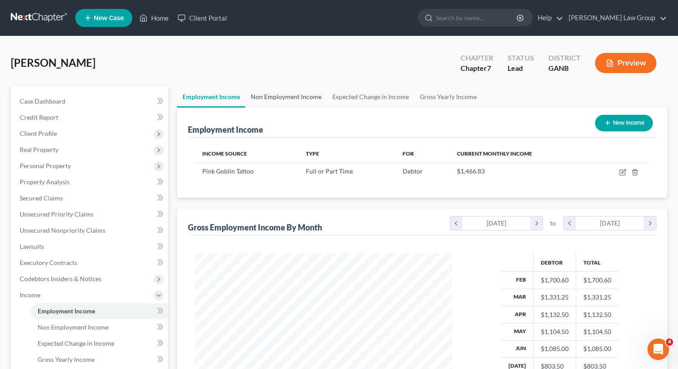
click at [288, 93] on link "Non Employment Income" at bounding box center [286, 97] width 82 height 22
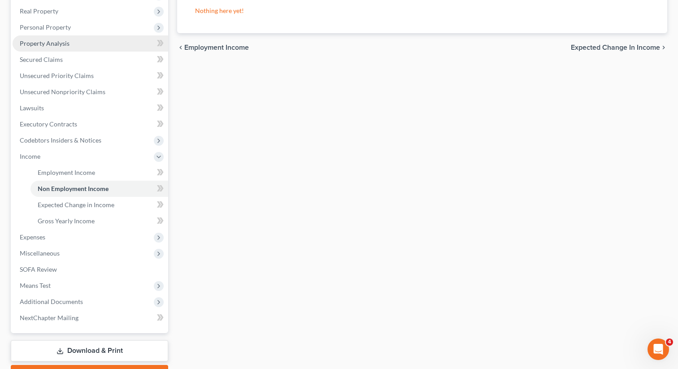
scroll to position [188, 0]
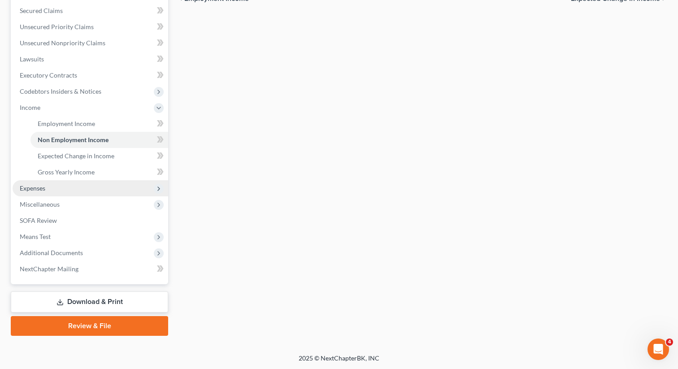
click at [91, 184] on span "Expenses" at bounding box center [91, 188] width 156 height 16
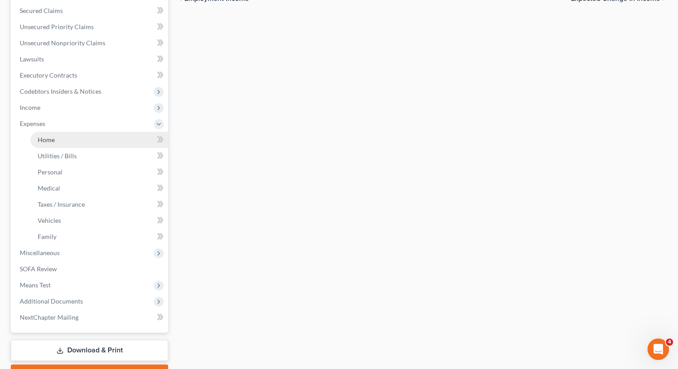
click at [74, 145] on link "Home" at bounding box center [100, 140] width 138 height 16
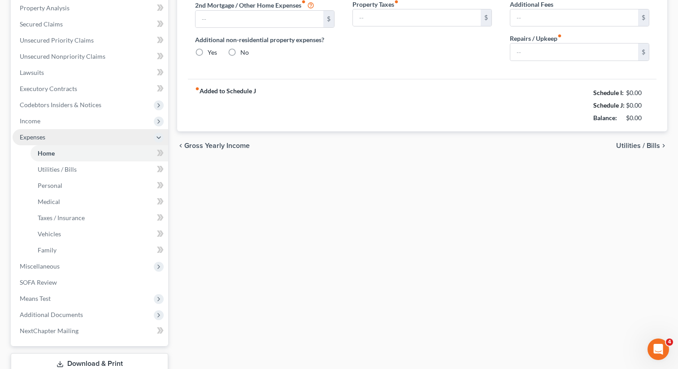
type input "300.00"
type input "0.00"
radio input "true"
type input "0.00"
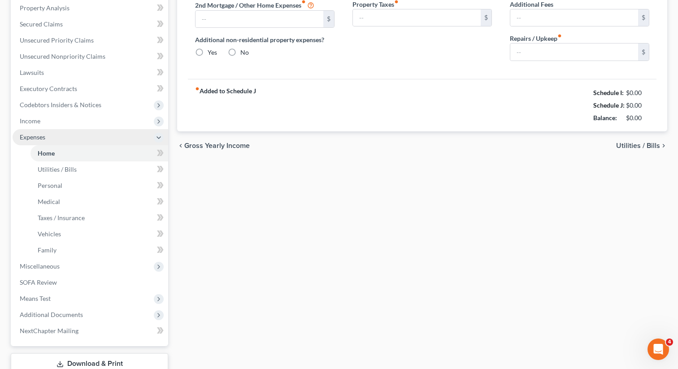
type input "0.00"
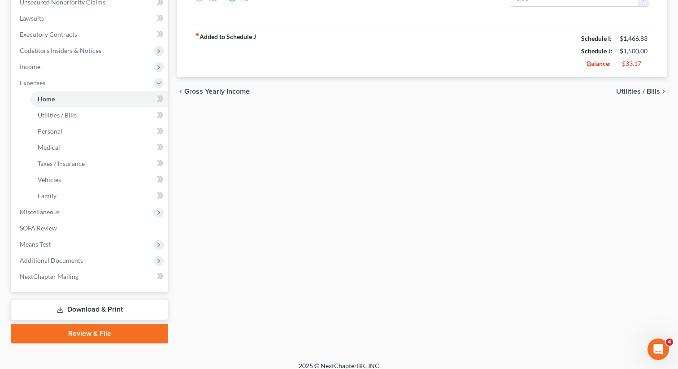
scroll to position [236, 0]
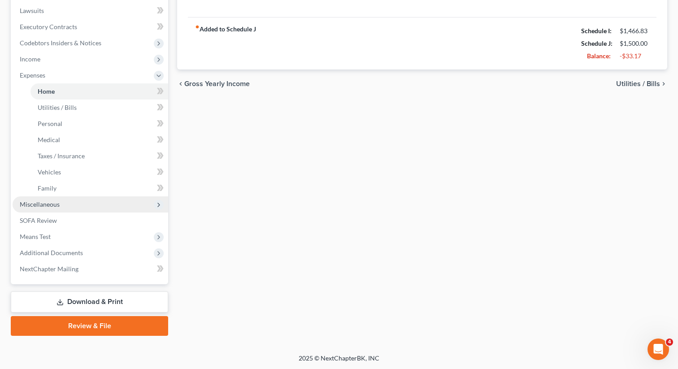
click at [64, 201] on span "Miscellaneous" at bounding box center [91, 205] width 156 height 16
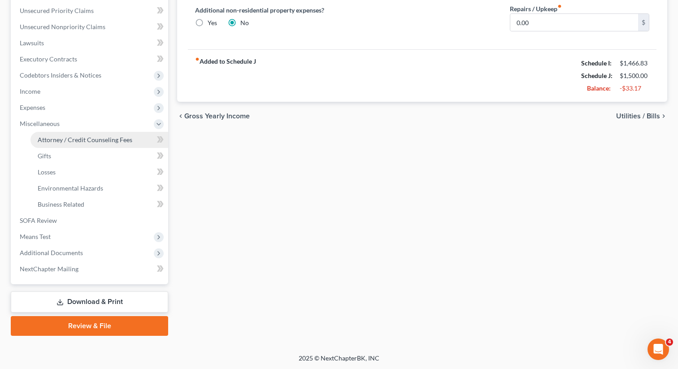
click at [69, 144] on link "Attorney / Credit Counseling Fees" at bounding box center [100, 140] width 138 height 16
select select "0"
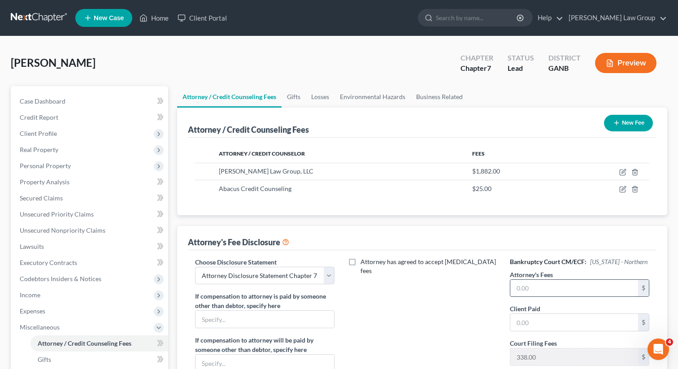
click at [531, 286] on input "text" at bounding box center [575, 288] width 128 height 17
type input "1,500"
click at [521, 320] on input "text" at bounding box center [575, 322] width 128 height 17
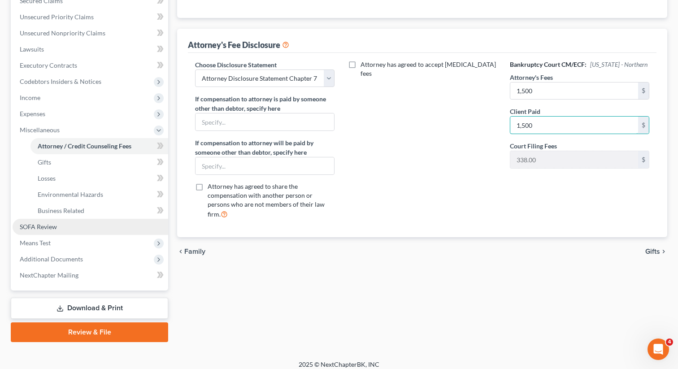
type input "1,500"
click at [65, 232] on link "SOFA Review" at bounding box center [91, 227] width 156 height 16
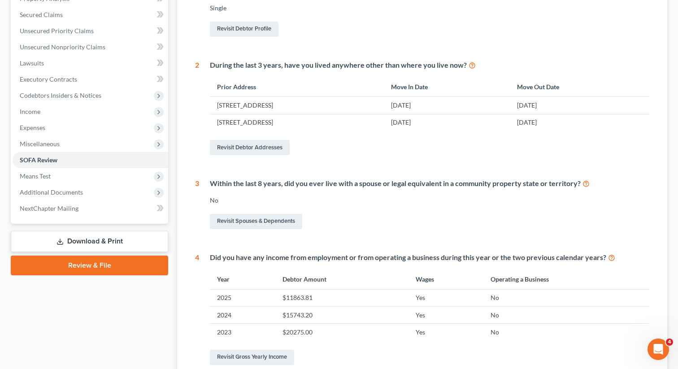
scroll to position [177, 0]
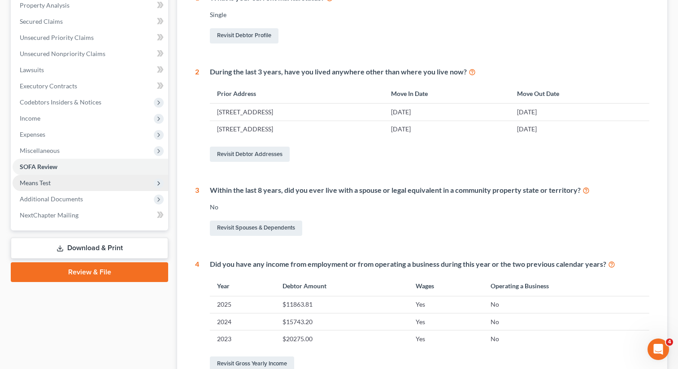
click at [83, 179] on span "Means Test" at bounding box center [91, 183] width 156 height 16
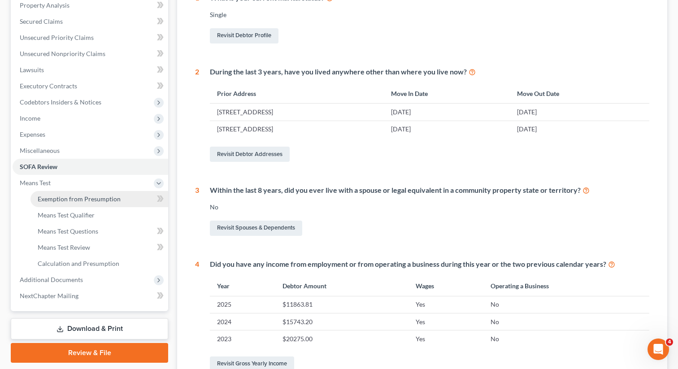
click at [73, 196] on span "Exemption from Presumption" at bounding box center [79, 199] width 83 height 8
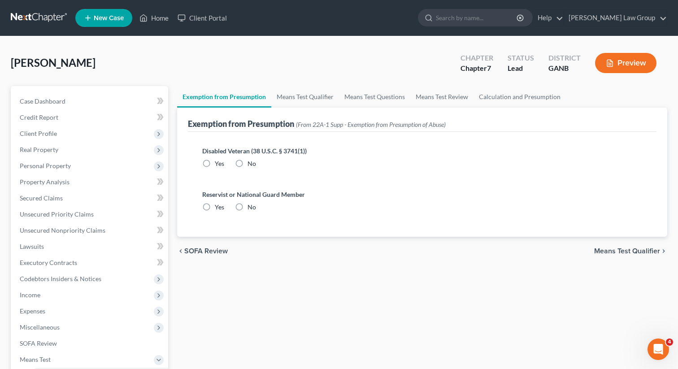
click at [248, 162] on label "No" at bounding box center [252, 163] width 9 height 9
click at [251, 162] on input "No" at bounding box center [254, 162] width 6 height 6
radio input "true"
click at [248, 204] on label "No" at bounding box center [252, 207] width 9 height 9
click at [251, 204] on input "No" at bounding box center [254, 206] width 6 height 6
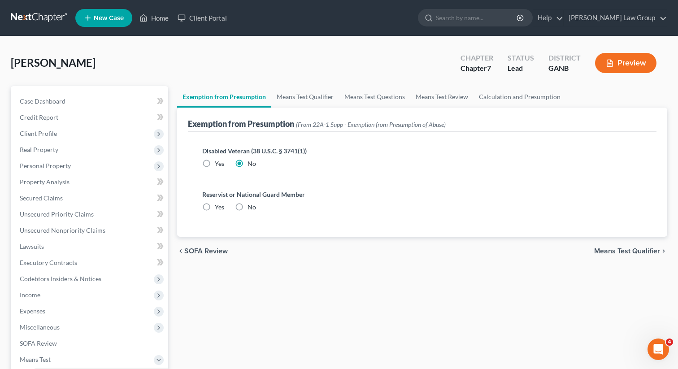
radio input "true"
click at [299, 90] on link "Means Test Qualifier" at bounding box center [305, 97] width 68 height 22
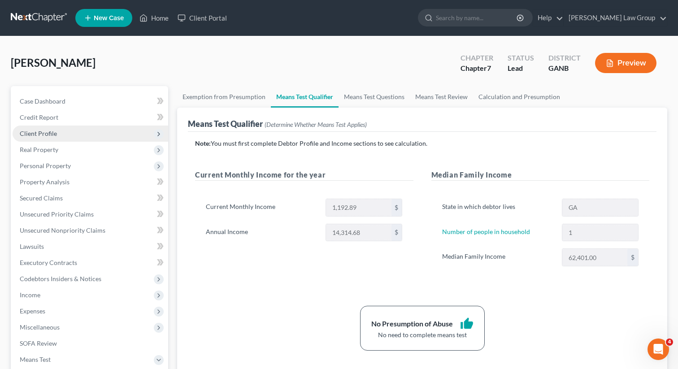
click at [45, 137] on span "Client Profile" at bounding box center [38, 134] width 37 height 8
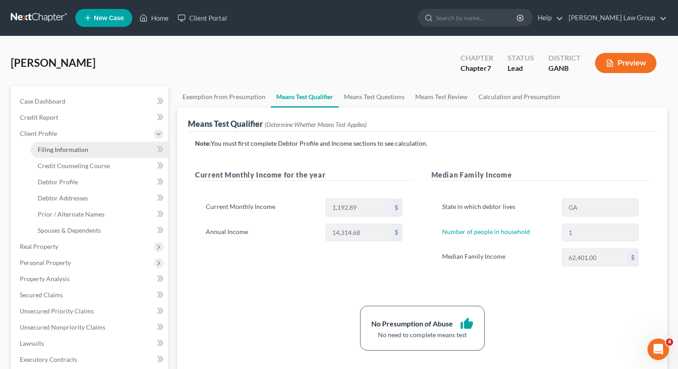
click at [65, 149] on span "Filing Information" at bounding box center [63, 150] width 51 height 8
select select "1"
select select "0"
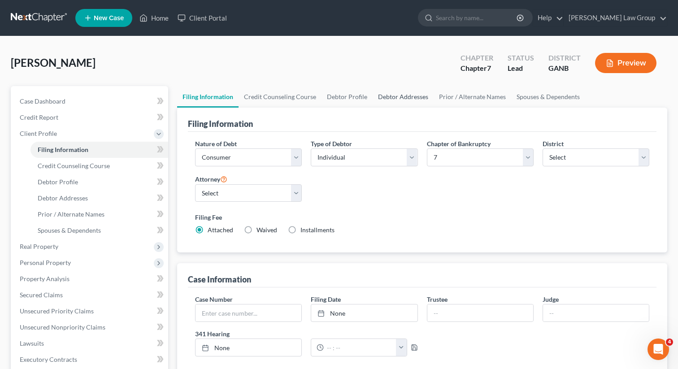
click at [411, 95] on link "Debtor Addresses" at bounding box center [403, 97] width 61 height 22
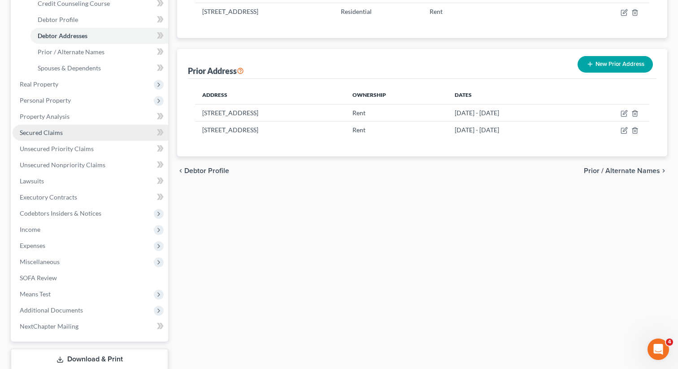
scroll to position [220, 0]
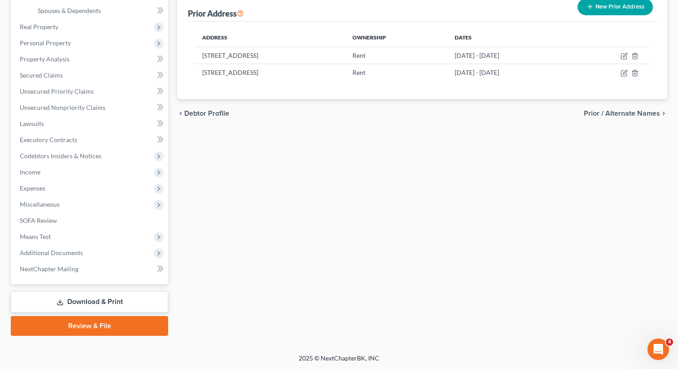
click at [83, 302] on link "Download & Print" at bounding box center [89, 302] width 157 height 21
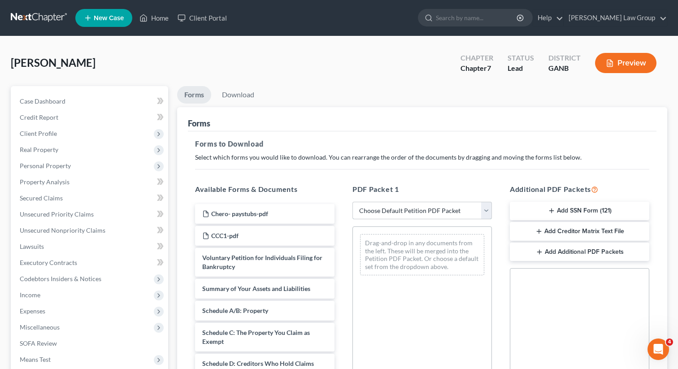
click at [413, 206] on select "Choose Default Petition PDF Packet Complete Bankruptcy Petition (all forms and …" at bounding box center [423, 211] width 140 height 18
select select "0"
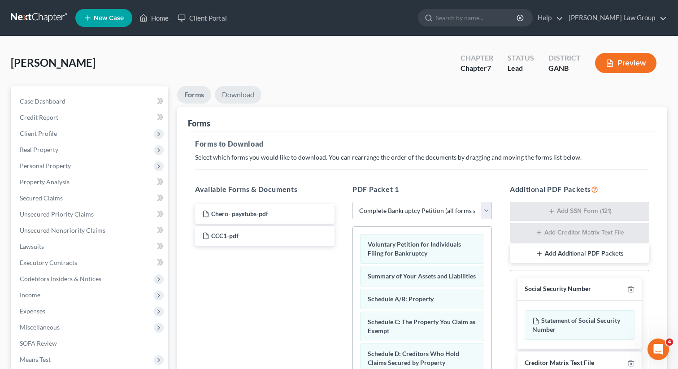
click at [248, 92] on link "Download" at bounding box center [238, 94] width 47 height 17
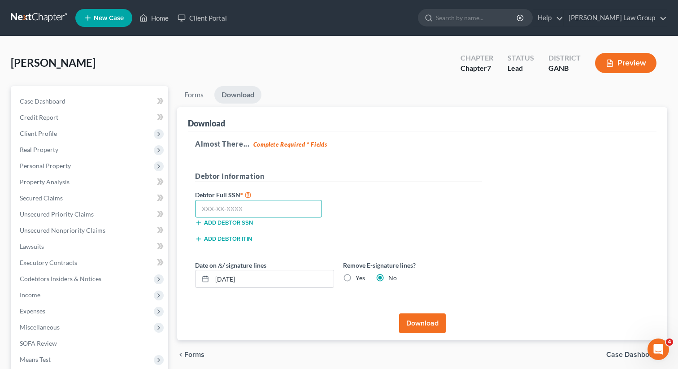
click at [263, 209] on input "text" at bounding box center [258, 209] width 127 height 18
paste input "300-76-3543"
type input "300-76-3543"
click at [423, 327] on button "Download" at bounding box center [422, 324] width 47 height 20
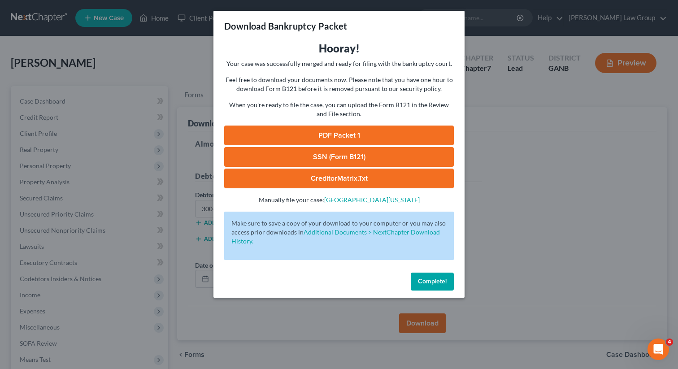
click at [321, 133] on link "PDF Packet 1" at bounding box center [339, 136] width 230 height 20
click at [328, 152] on link "SSN (Form B121)" at bounding box center [339, 157] width 230 height 20
click at [432, 272] on div "Complete!" at bounding box center [339, 283] width 251 height 29
click at [426, 284] on span "Complete!" at bounding box center [432, 282] width 29 height 8
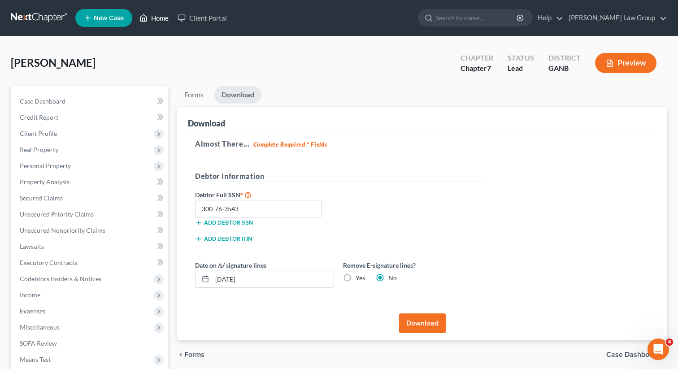
click at [157, 25] on link "Home" at bounding box center [154, 18] width 38 height 16
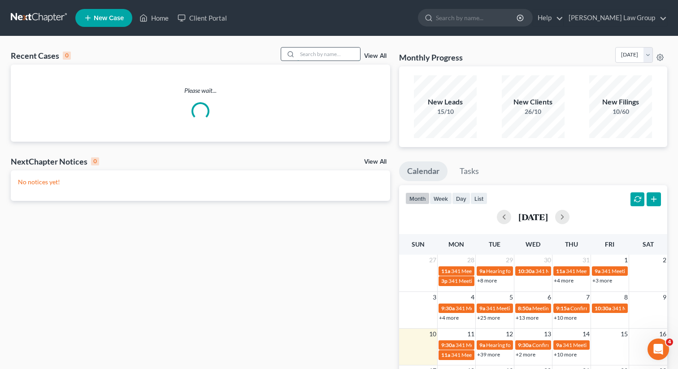
click at [302, 58] on input "search" at bounding box center [328, 54] width 63 height 13
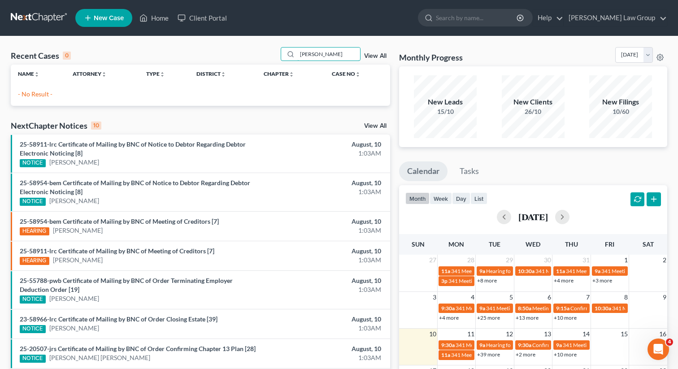
type input "[PERSON_NAME]"
click at [382, 54] on link "View All" at bounding box center [375, 56] width 22 height 6
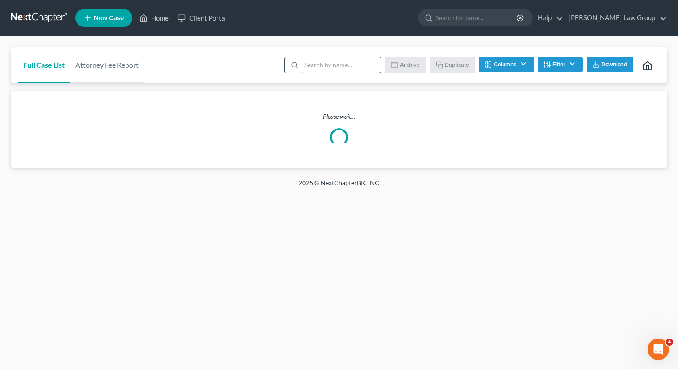
click at [335, 70] on input "search" at bounding box center [341, 64] width 79 height 15
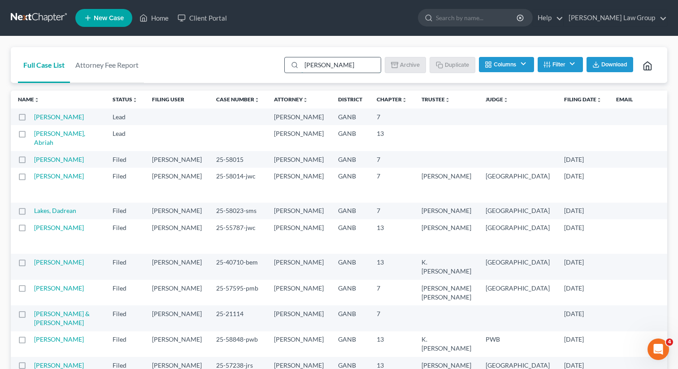
type input "[PERSON_NAME]"
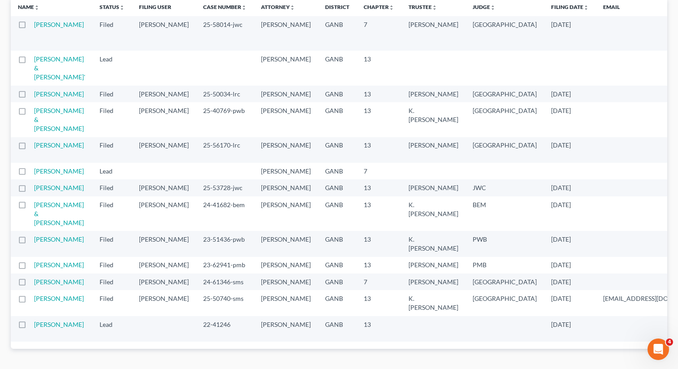
scroll to position [105, 0]
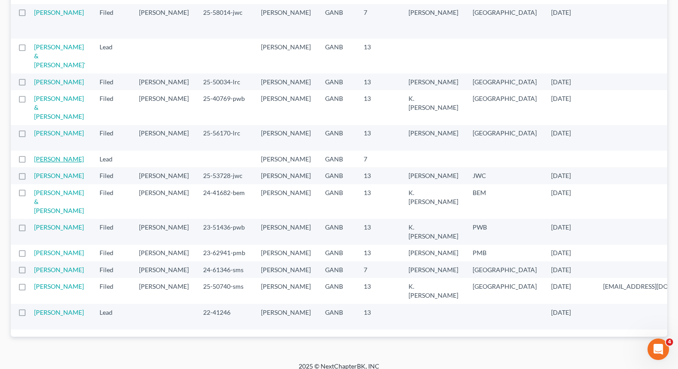
click at [39, 163] on link "[PERSON_NAME]" at bounding box center [59, 159] width 50 height 8
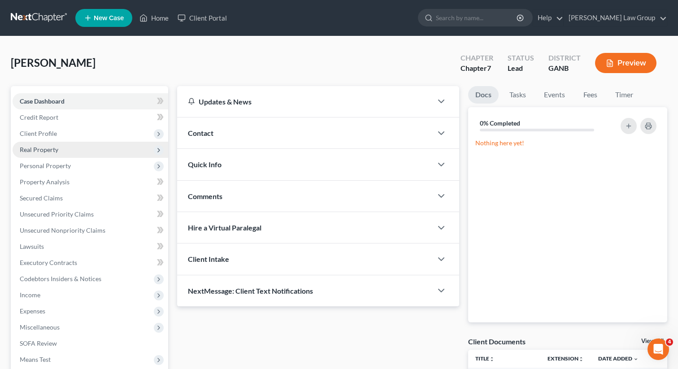
click at [54, 152] on span "Real Property" at bounding box center [39, 150] width 39 height 8
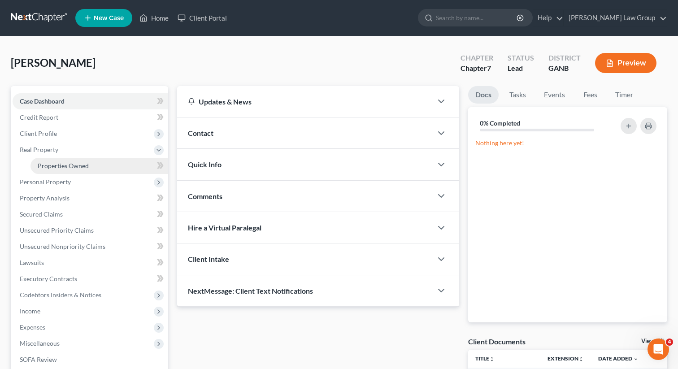
click at [57, 165] on span "Properties Owned" at bounding box center [63, 166] width 51 height 8
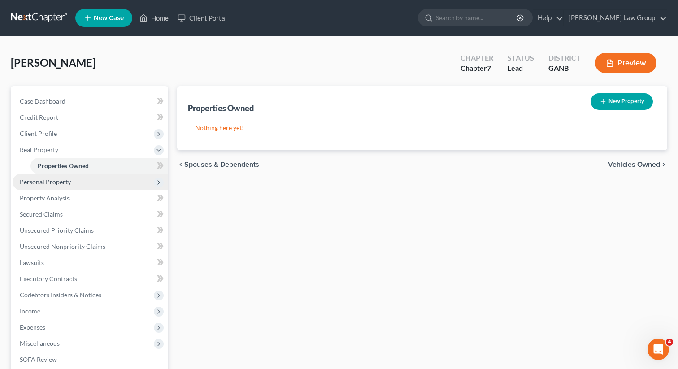
click at [78, 182] on span "Personal Property" at bounding box center [91, 182] width 156 height 16
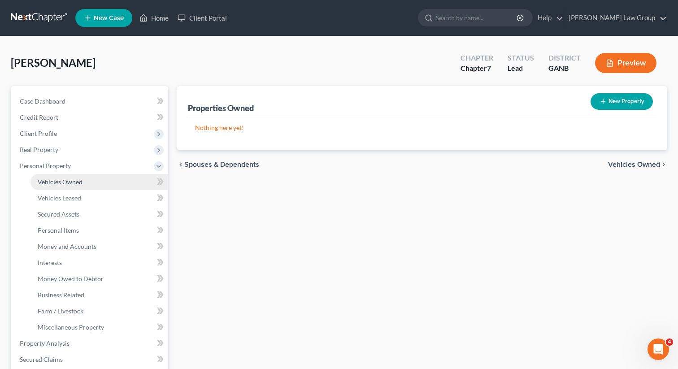
click at [74, 178] on span "Vehicles Owned" at bounding box center [60, 182] width 45 height 8
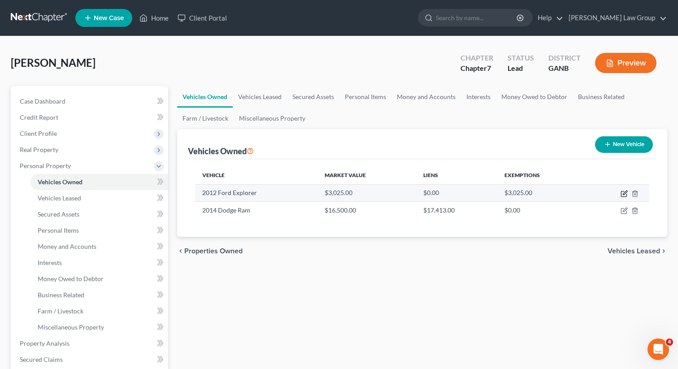
click at [625, 195] on icon "button" at bounding box center [624, 193] width 7 height 7
select select "0"
select select "14"
select select "3"
select select "0"
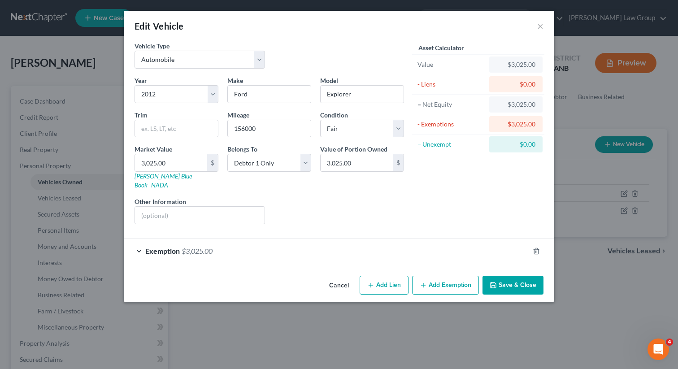
click at [499, 276] on button "Save & Close" at bounding box center [513, 285] width 61 height 19
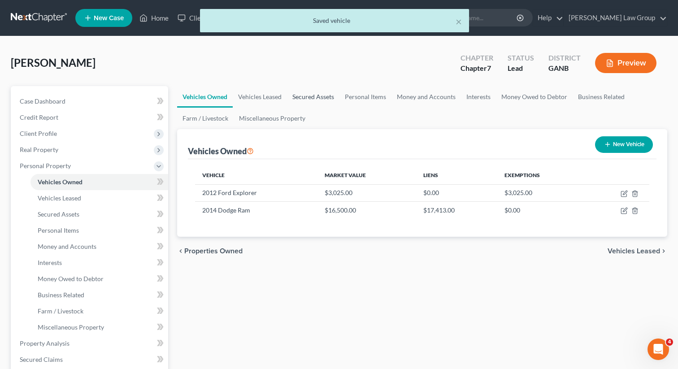
click at [310, 101] on link "Secured Assets" at bounding box center [313, 97] width 52 height 22
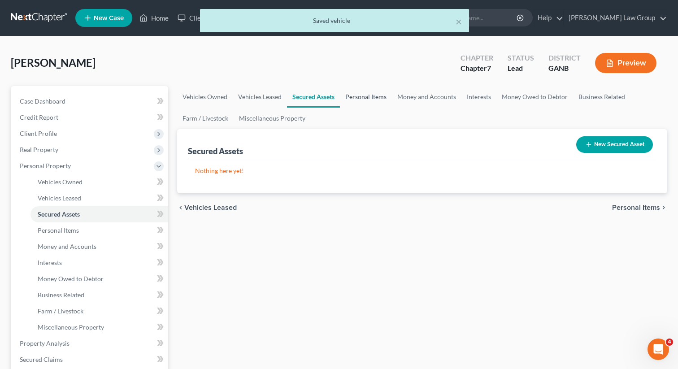
click at [369, 98] on link "Personal Items" at bounding box center [366, 97] width 52 height 22
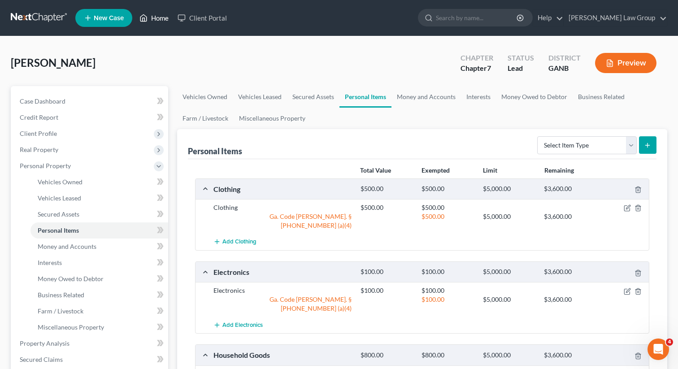
click at [151, 14] on link "Home" at bounding box center [154, 18] width 38 height 16
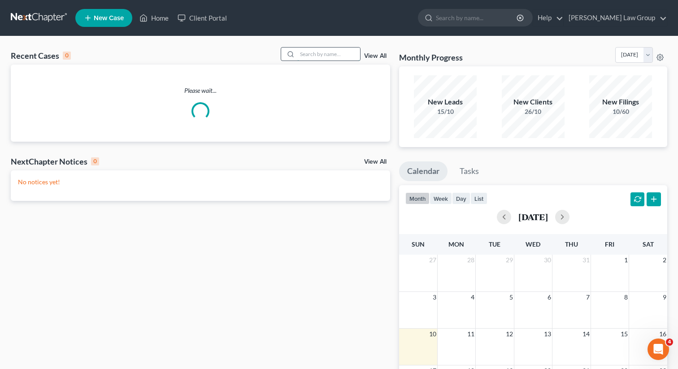
click at [359, 52] on input "search" at bounding box center [328, 54] width 63 height 13
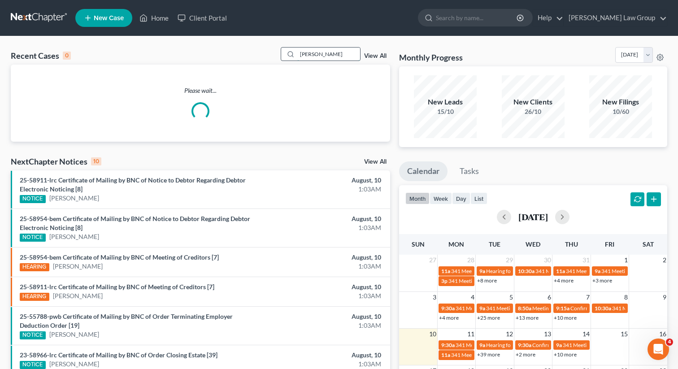
type input "[PERSON_NAME]"
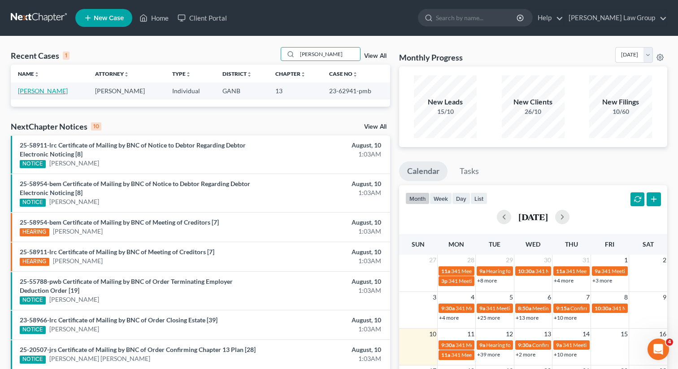
click at [44, 92] on link "[PERSON_NAME]" at bounding box center [43, 91] width 50 height 8
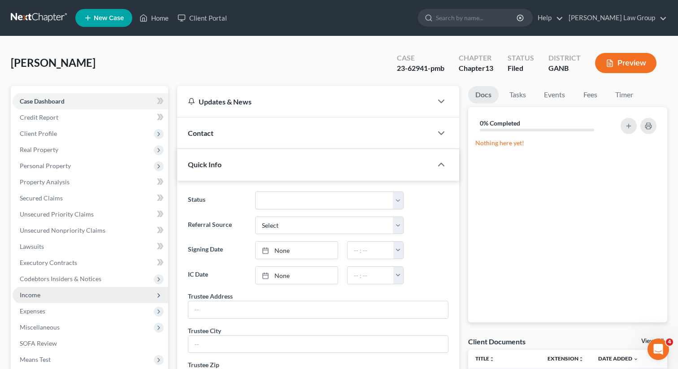
click at [49, 297] on span "Income" at bounding box center [91, 295] width 156 height 16
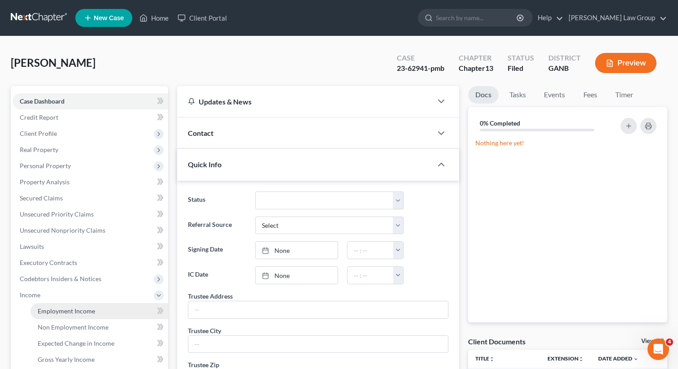
click at [52, 312] on span "Employment Income" at bounding box center [66, 311] width 57 height 8
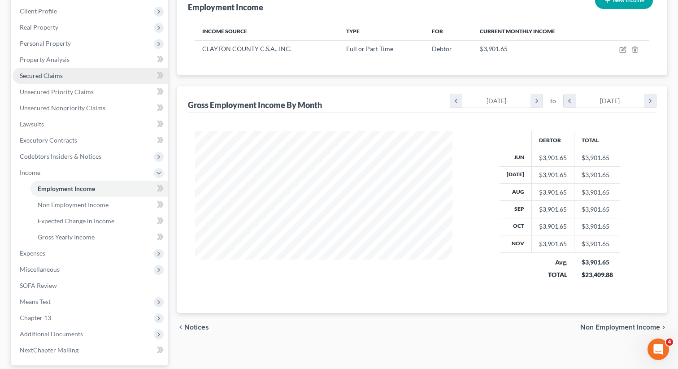
scroll to position [204, 0]
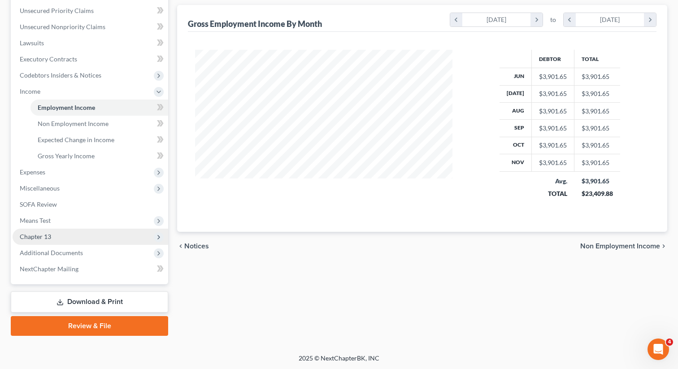
click at [97, 233] on span "Chapter 13" at bounding box center [91, 237] width 156 height 16
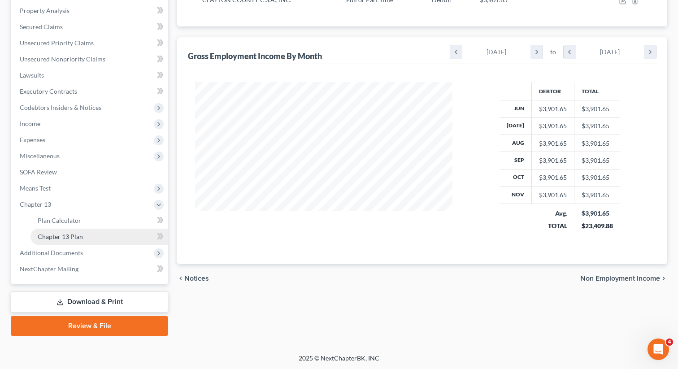
click at [94, 236] on link "Chapter 13 Plan" at bounding box center [100, 237] width 138 height 16
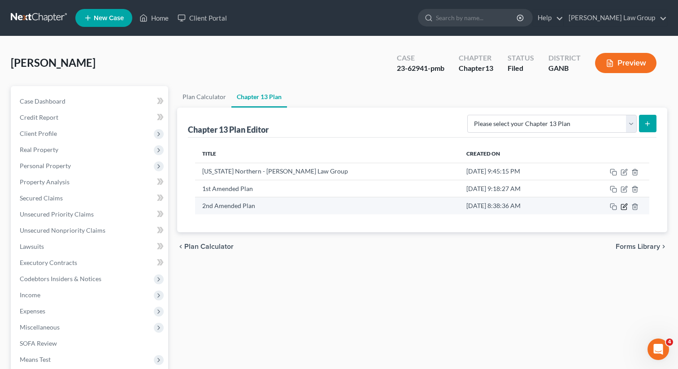
click at [624, 207] on icon "button" at bounding box center [625, 206] width 4 height 4
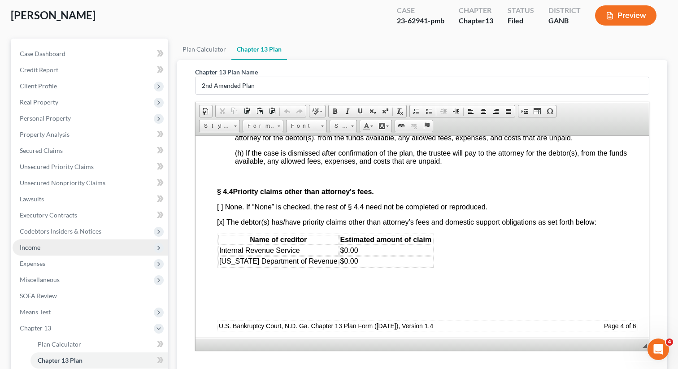
scroll to position [171, 0]
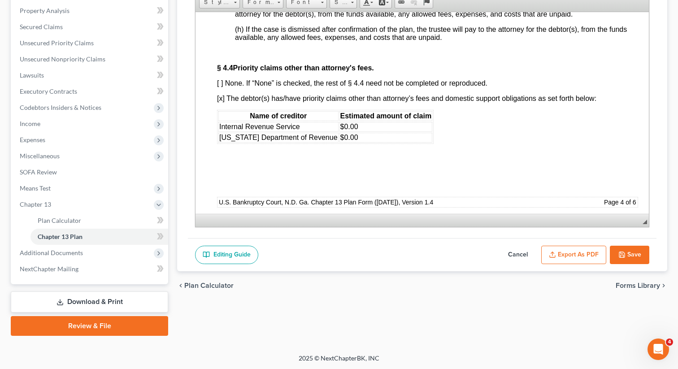
click at [60, 299] on icon at bounding box center [60, 302] width 7 height 7
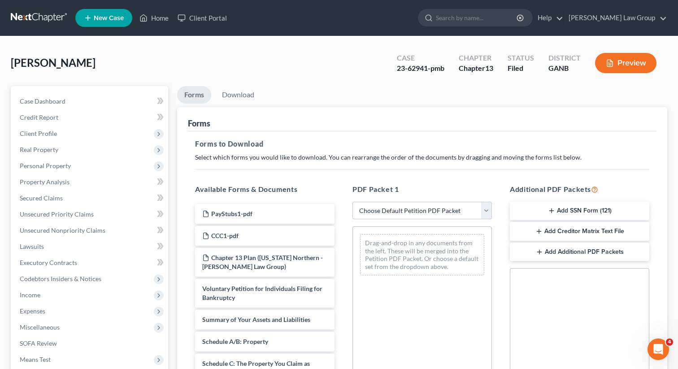
click at [401, 208] on select "Choose Default Petition PDF Packet Complete Bankruptcy Petition (all forms and …" at bounding box center [423, 211] width 140 height 18
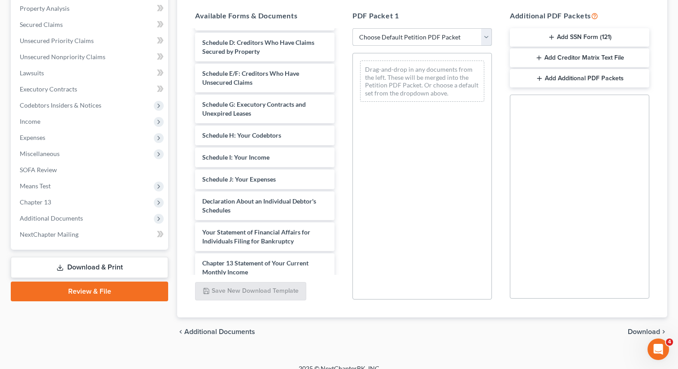
scroll to position [193, 0]
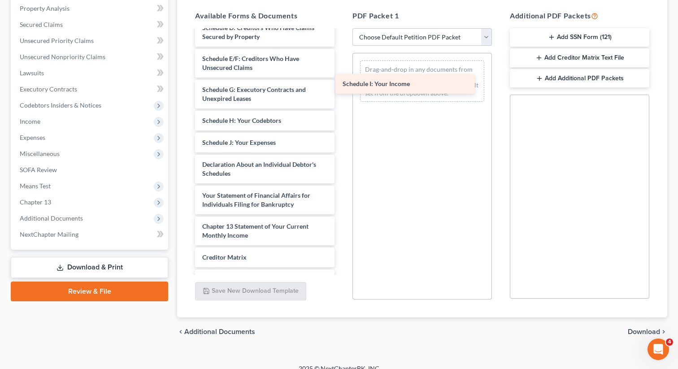
drag, startPoint x: 275, startPoint y: 148, endPoint x: 415, endPoint y: 90, distance: 152.1
click at [342, 90] on div "Schedule I: Your Income PayStubs1-pdf CCC1-pdf Chapter 13 Plan ([US_STATE] Nort…" at bounding box center [265, 89] width 154 height 505
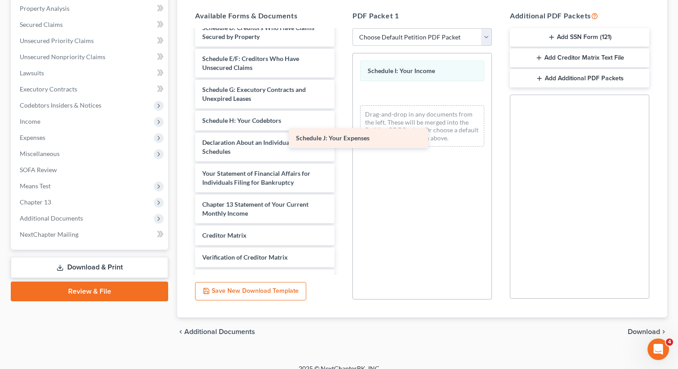
drag, startPoint x: 274, startPoint y: 144, endPoint x: 414, endPoint y: 131, distance: 140.1
click at [342, 131] on div "Schedule J: Your Expenses PayStubs1-pdf CCC1-pdf Chapter 13 Plan ([US_STATE] No…" at bounding box center [265, 78] width 154 height 483
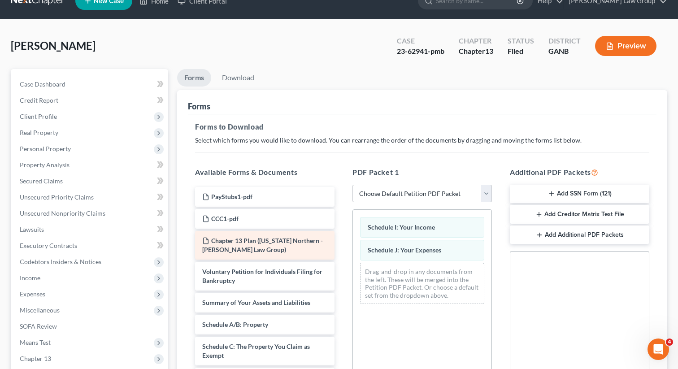
scroll to position [5, 0]
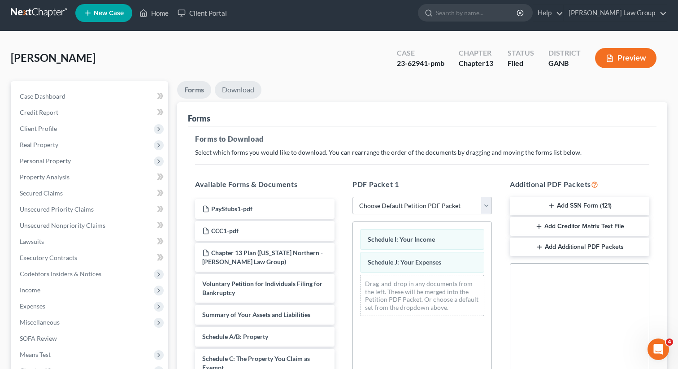
click at [238, 96] on link "Download" at bounding box center [238, 89] width 47 height 17
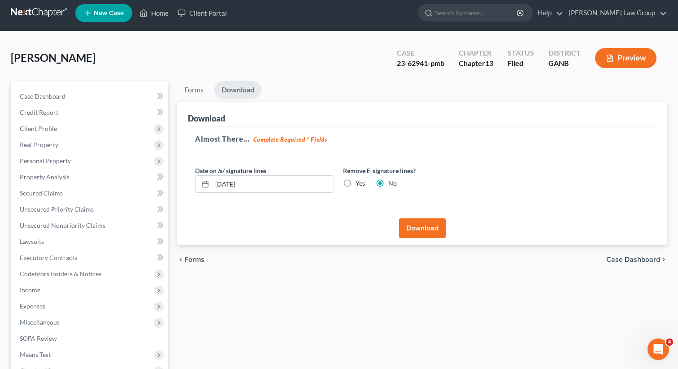
click at [409, 230] on button "Download" at bounding box center [422, 229] width 47 height 20
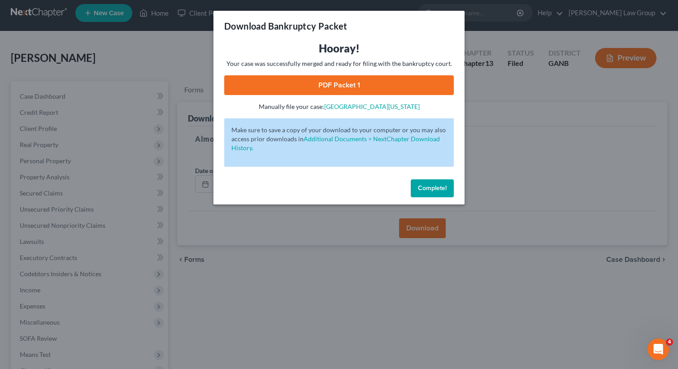
click at [357, 83] on link "PDF Packet 1" at bounding box center [339, 85] width 230 height 20
click at [432, 186] on span "Complete!" at bounding box center [432, 188] width 29 height 8
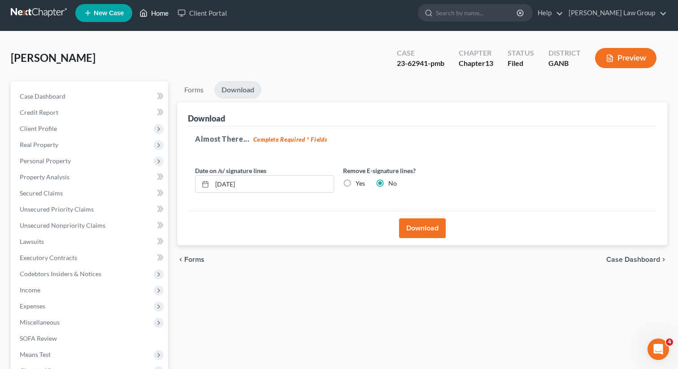
click at [158, 14] on link "Home" at bounding box center [154, 13] width 38 height 16
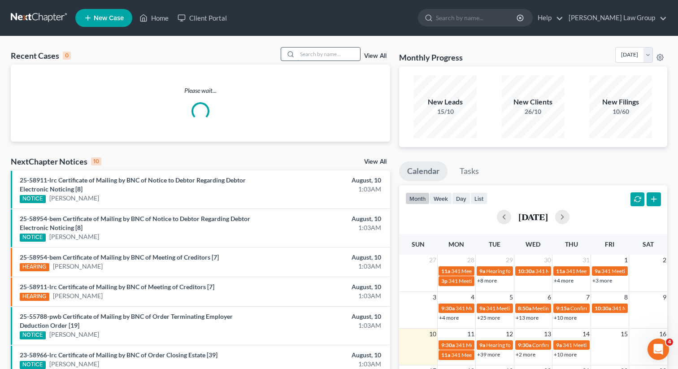
click at [320, 58] on input "search" at bounding box center [328, 54] width 63 height 13
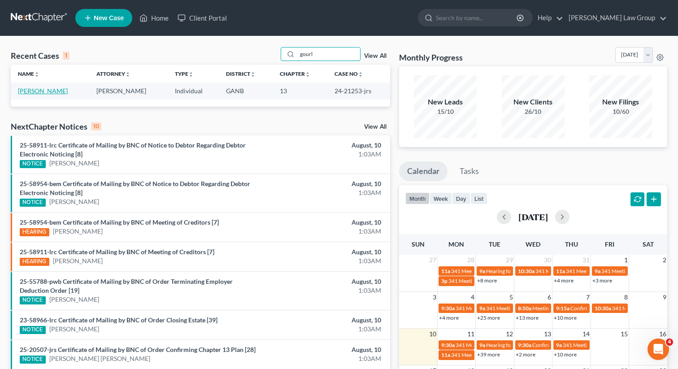
type input "gourl"
click at [30, 89] on link "[PERSON_NAME]" at bounding box center [43, 91] width 50 height 8
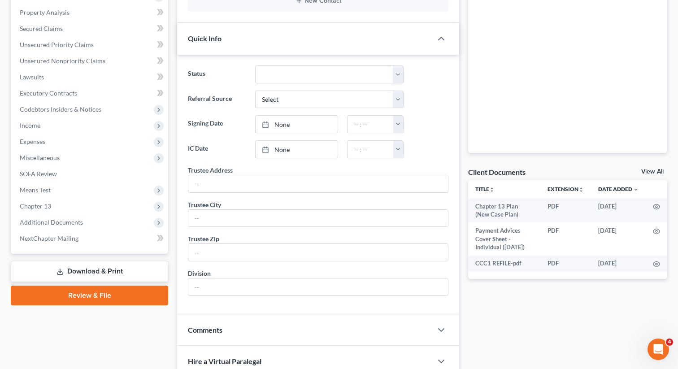
scroll to position [195, 0]
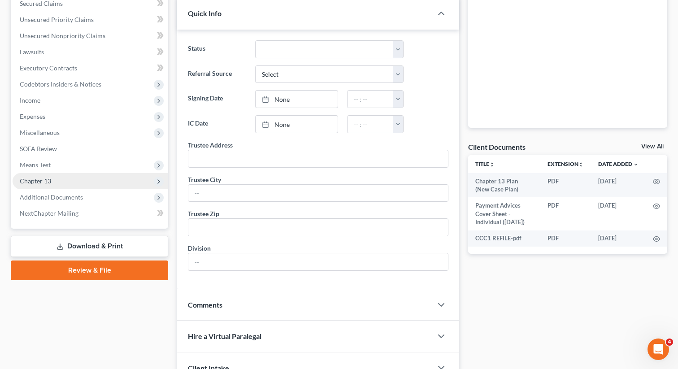
click at [57, 185] on span "Chapter 13" at bounding box center [91, 181] width 156 height 16
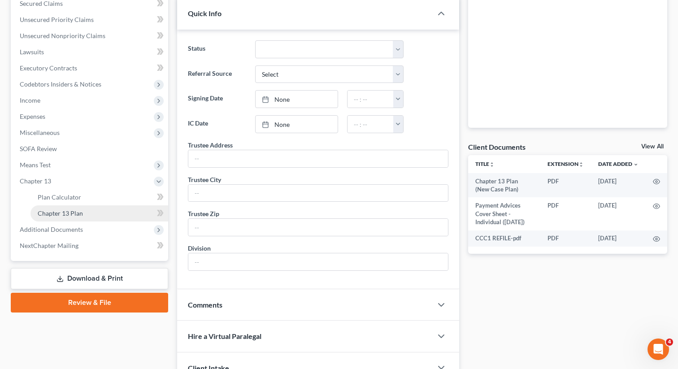
click at [66, 216] on span "Chapter 13 Plan" at bounding box center [60, 214] width 45 height 8
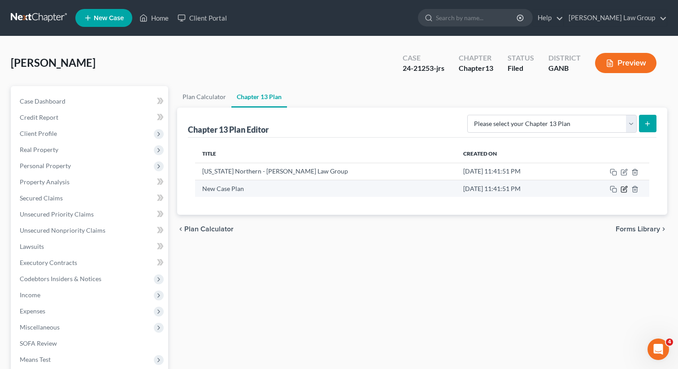
click at [624, 187] on icon "button" at bounding box center [623, 189] width 5 height 5
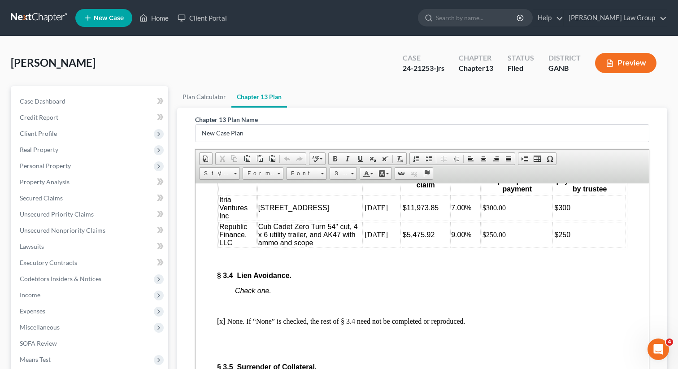
scroll to position [2236, 0]
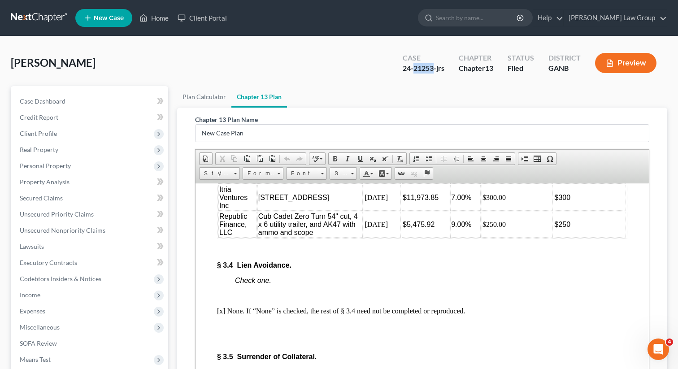
drag, startPoint x: 435, startPoint y: 67, endPoint x: 413, endPoint y: 69, distance: 21.6
click at [413, 69] on div "24-21253-jrs" at bounding box center [424, 68] width 42 height 10
copy div "21253"
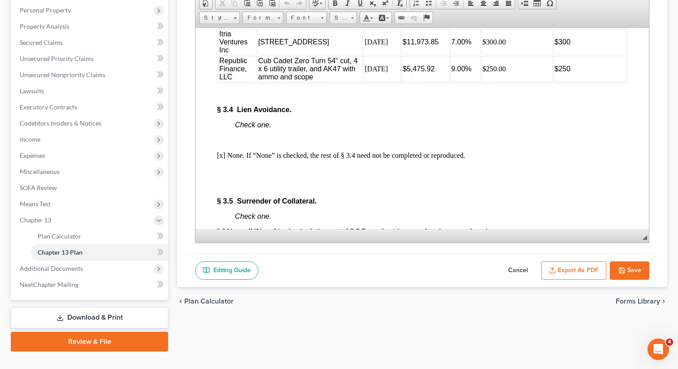
scroll to position [171, 0]
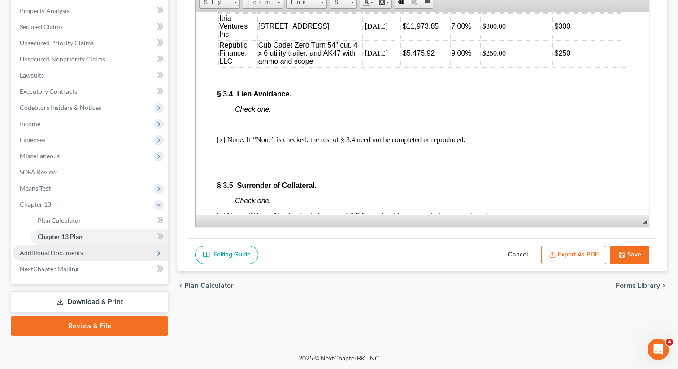
click at [105, 249] on span "Additional Documents" at bounding box center [91, 253] width 156 height 16
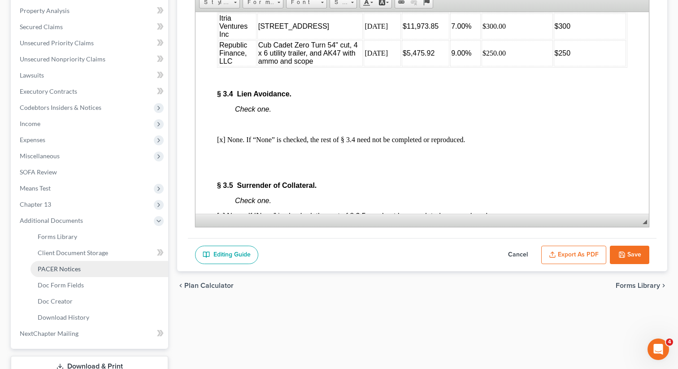
click at [86, 270] on link "PACER Notices" at bounding box center [100, 269] width 138 height 16
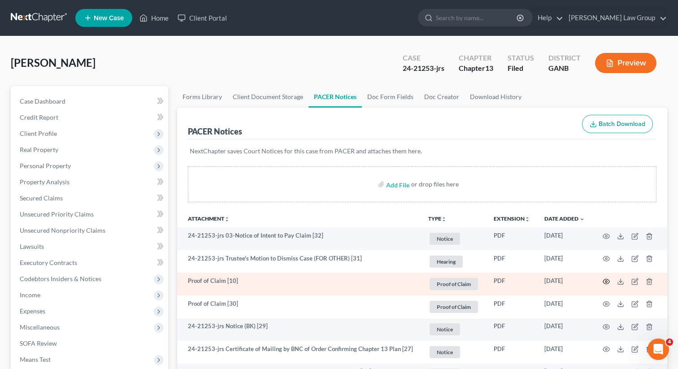
click at [605, 280] on icon "button" at bounding box center [606, 281] width 7 height 7
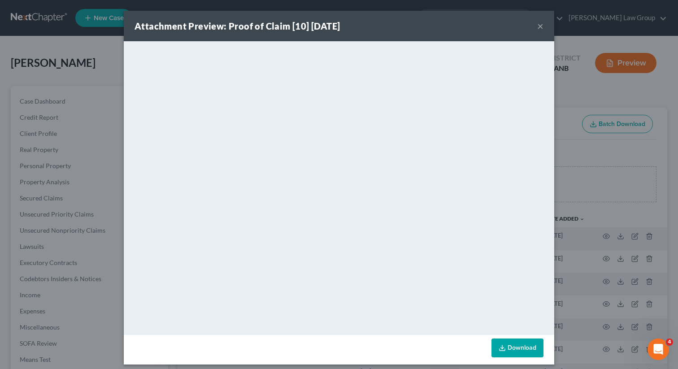
click at [542, 26] on button "×" at bounding box center [541, 26] width 6 height 11
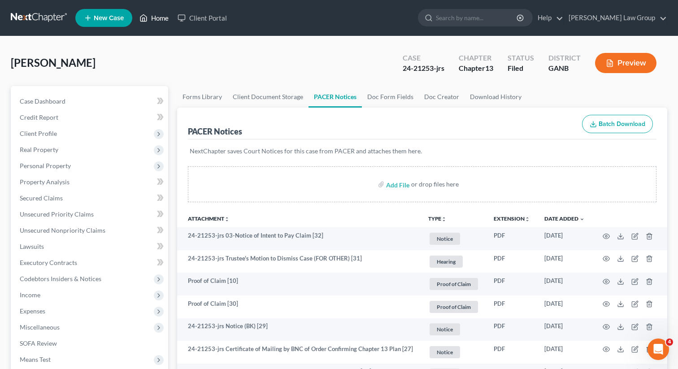
drag, startPoint x: 163, startPoint y: 18, endPoint x: 214, endPoint y: 26, distance: 50.8
click at [163, 18] on link "Home" at bounding box center [154, 18] width 38 height 16
click at [162, 22] on link "Home" at bounding box center [154, 18] width 38 height 16
click at [146, 15] on icon at bounding box center [144, 18] width 8 height 11
click at [156, 20] on link "Home" at bounding box center [154, 18] width 38 height 16
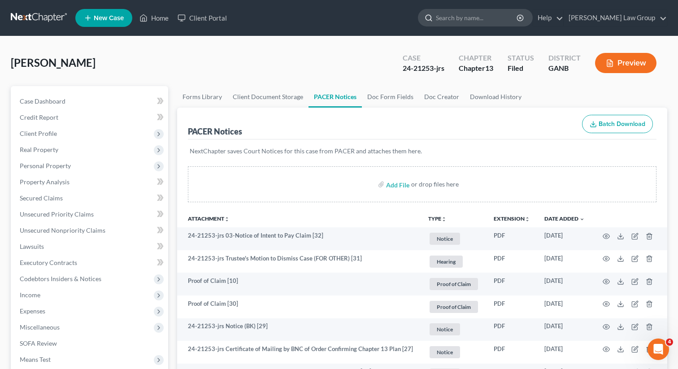
click at [479, 14] on input "search" at bounding box center [477, 17] width 82 height 17
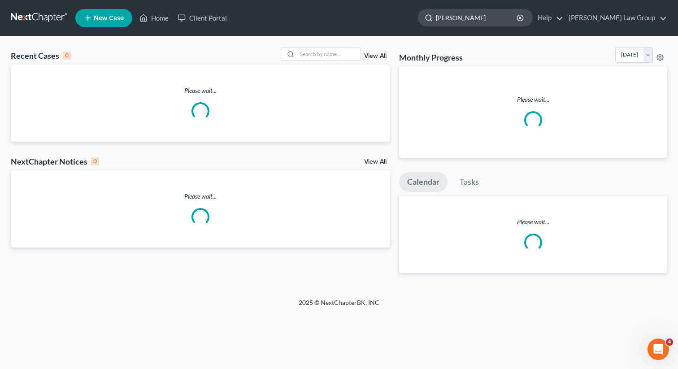
type input "[PERSON_NAME]"
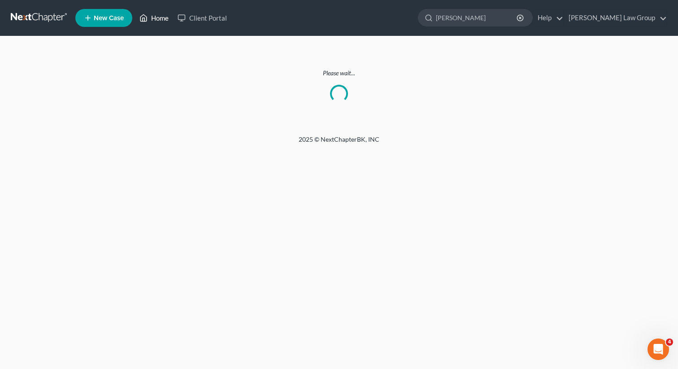
click at [156, 19] on link "Home" at bounding box center [154, 18] width 38 height 16
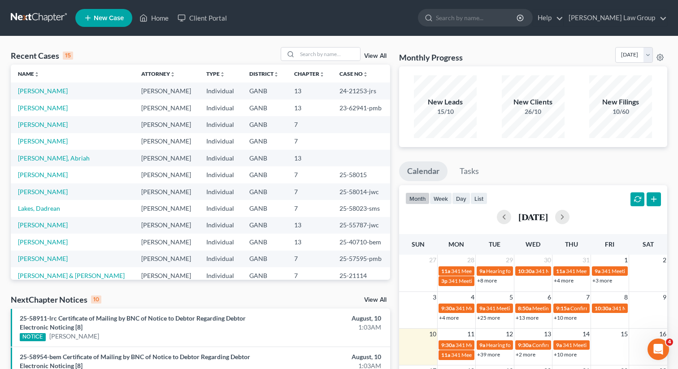
click at [320, 47] on div "Recent Cases 15 View All Name unfold_more expand_more expand_less Attorney unfo…" at bounding box center [339, 346] width 678 height 620
click at [310, 60] on input "search" at bounding box center [328, 54] width 63 height 13
type input "[PERSON_NAME]"
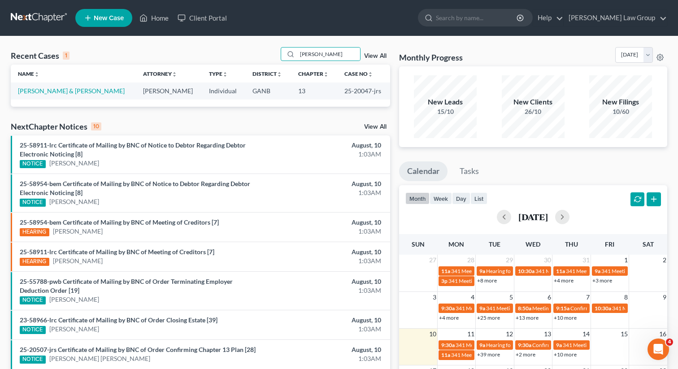
click at [52, 97] on td "[PERSON_NAME] & [PERSON_NAME]" at bounding box center [73, 91] width 125 height 17
click at [52, 92] on link "[PERSON_NAME] & [PERSON_NAME]" at bounding box center [71, 91] width 107 height 8
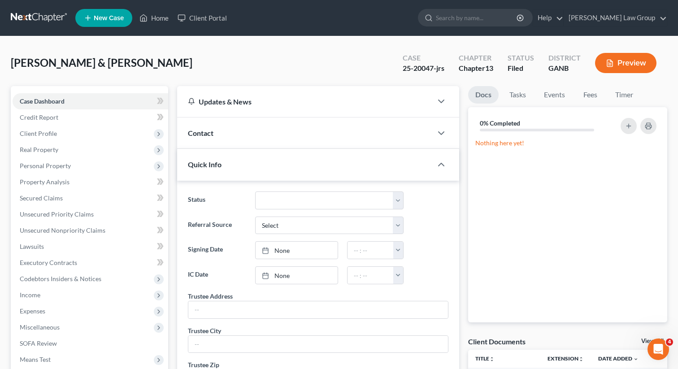
click at [64, 206] on li "Unsecured Priority Claims" at bounding box center [91, 214] width 156 height 16
click at [55, 201] on link "Secured Claims" at bounding box center [91, 198] width 156 height 16
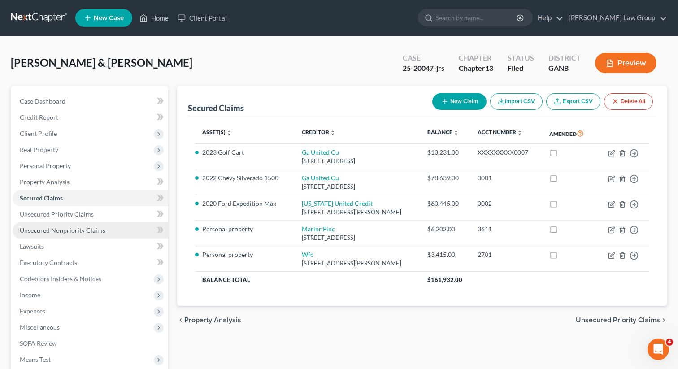
click at [44, 236] on link "Unsecured Nonpriority Claims" at bounding box center [91, 231] width 156 height 16
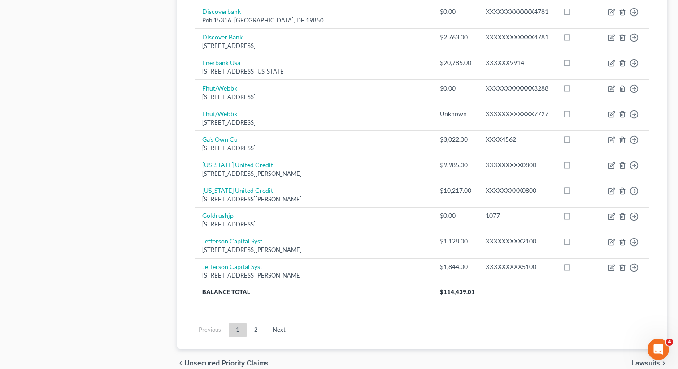
scroll to position [669, 0]
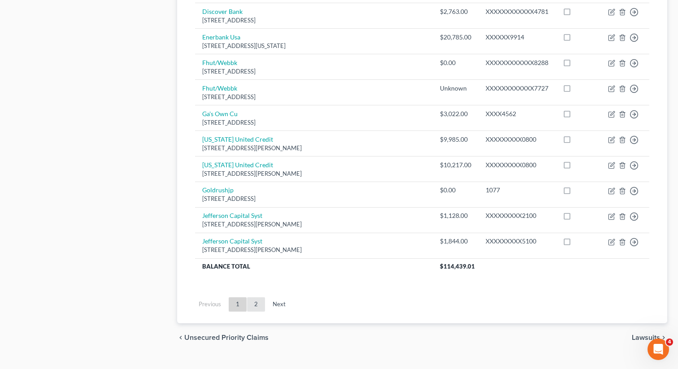
click at [255, 297] on link "2" at bounding box center [256, 304] width 18 height 14
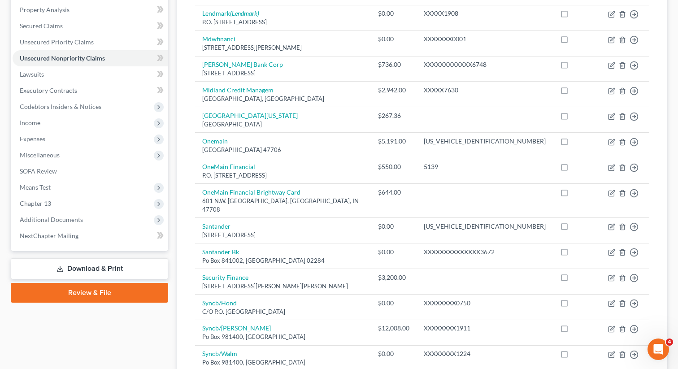
scroll to position [173, 0]
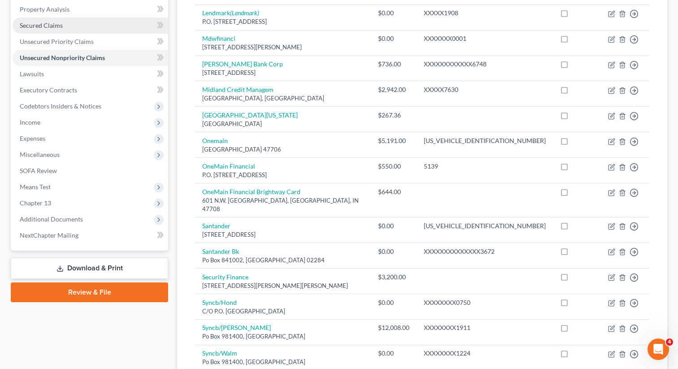
click at [60, 29] on link "Secured Claims" at bounding box center [91, 25] width 156 height 16
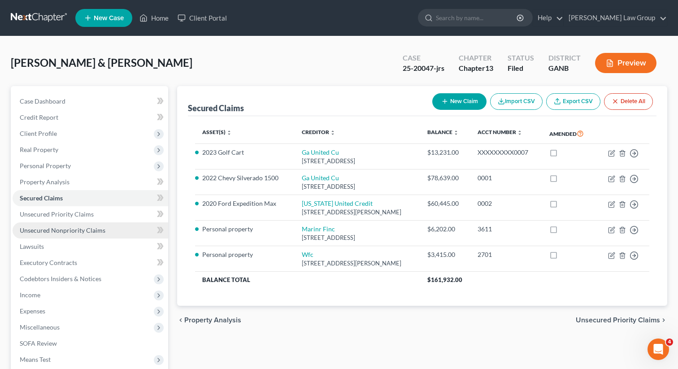
click at [86, 234] on span "Unsecured Nonpriority Claims" at bounding box center [63, 231] width 86 height 8
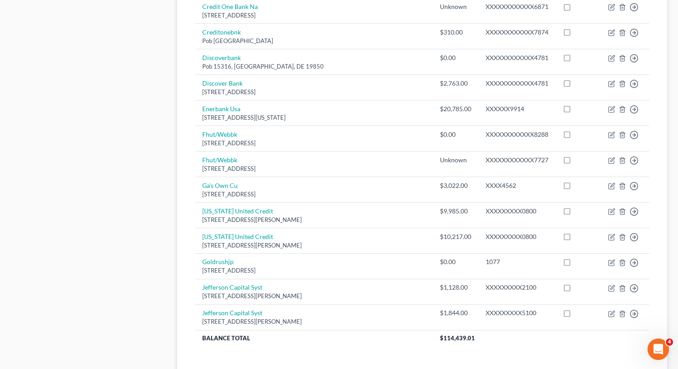
scroll to position [599, 0]
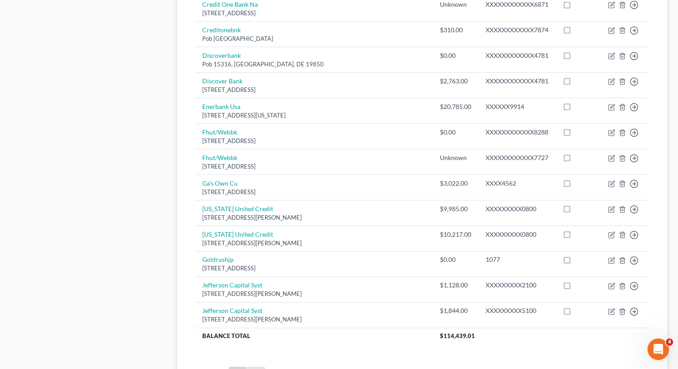
click at [257, 367] on link "2" at bounding box center [256, 374] width 18 height 14
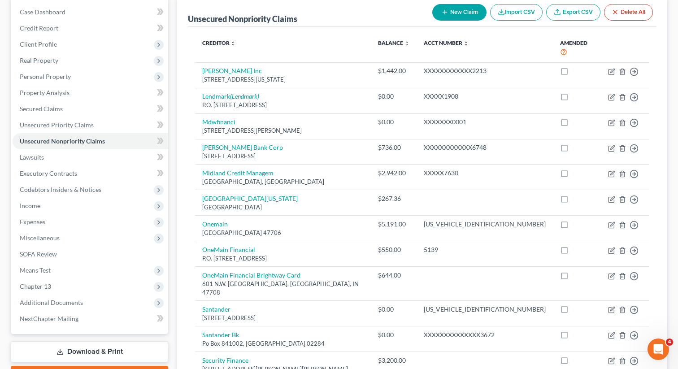
scroll to position [87, 0]
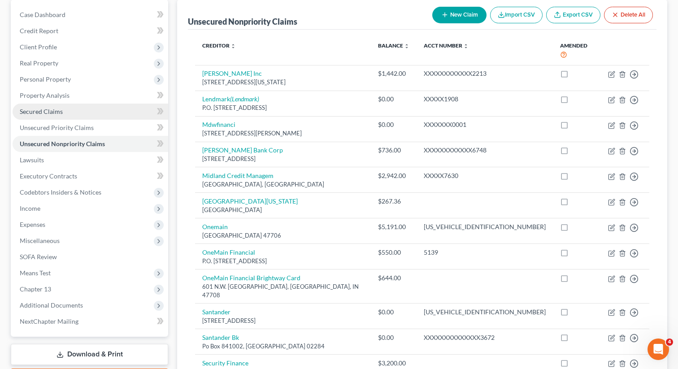
click at [42, 110] on span "Secured Claims" at bounding box center [41, 112] width 43 height 8
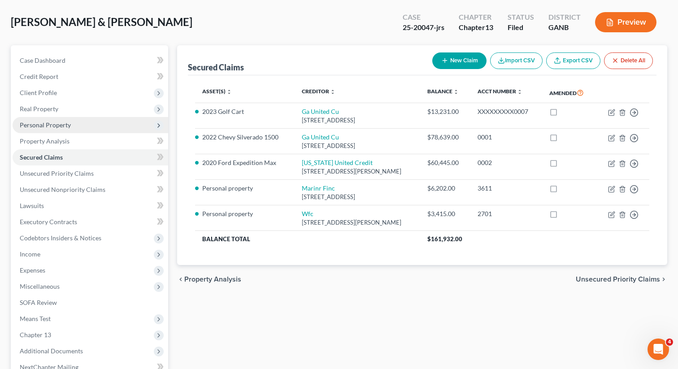
scroll to position [139, 0]
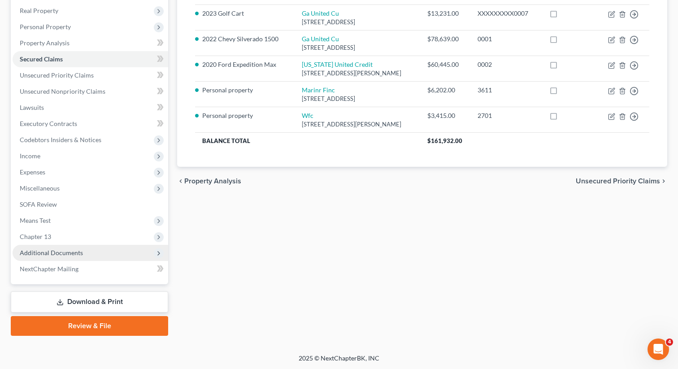
click at [61, 253] on span "Additional Documents" at bounding box center [51, 253] width 63 height 8
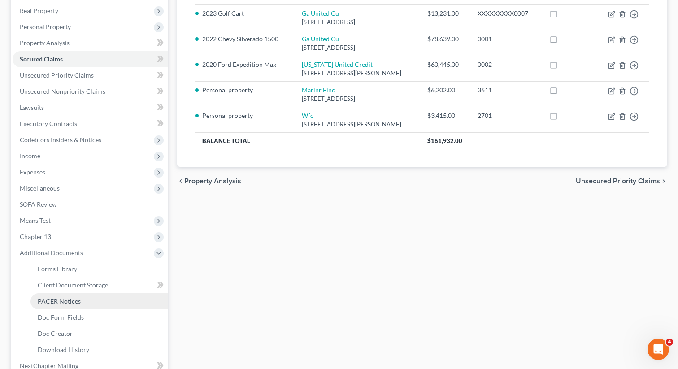
click at [51, 297] on span "PACER Notices" at bounding box center [59, 301] width 43 height 8
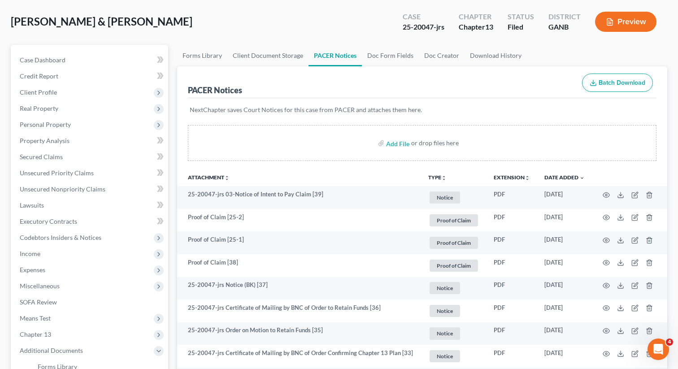
scroll to position [67, 0]
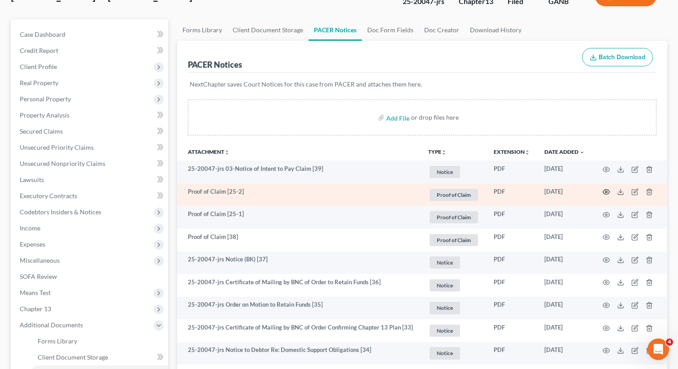
click at [605, 191] on icon "button" at bounding box center [606, 191] width 7 height 7
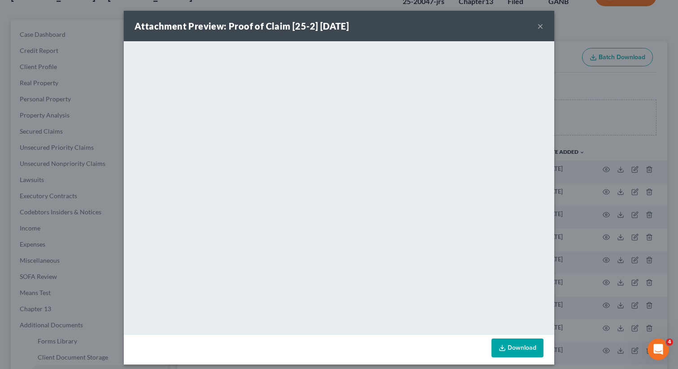
click at [539, 26] on button "×" at bounding box center [541, 26] width 6 height 11
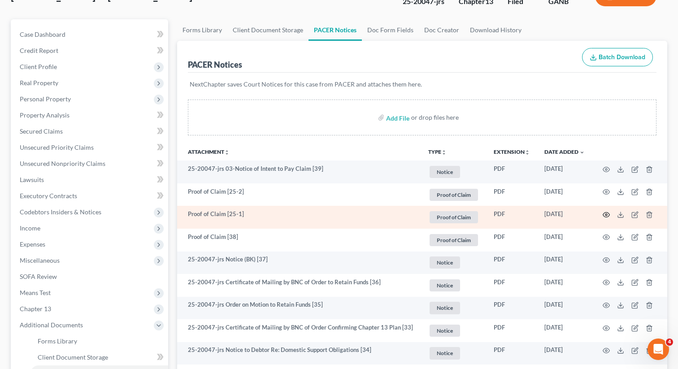
click at [604, 213] on icon "button" at bounding box center [606, 214] width 7 height 7
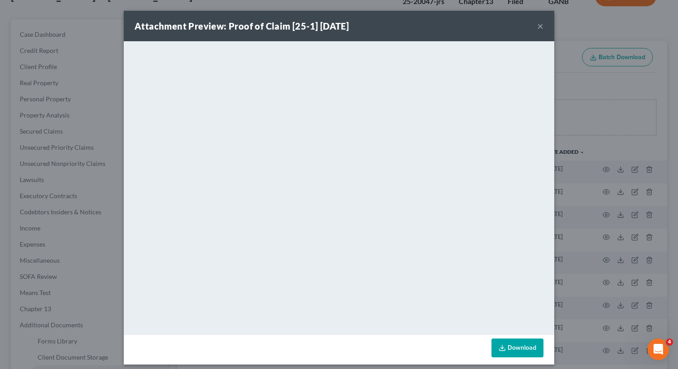
click at [542, 27] on button "×" at bounding box center [541, 26] width 6 height 11
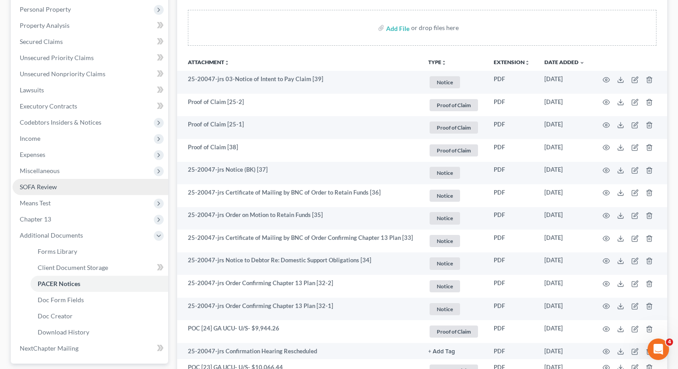
scroll to position [325, 0]
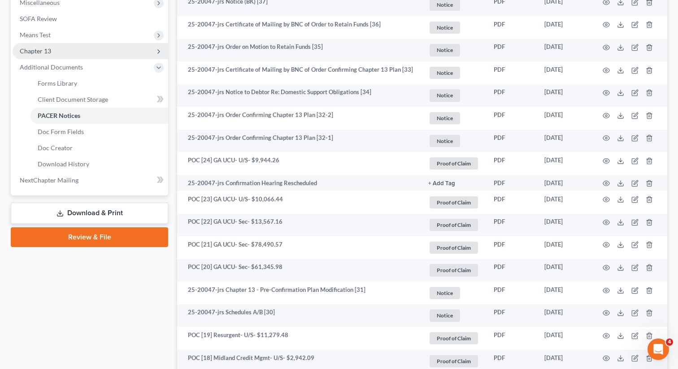
click at [75, 51] on span "Chapter 13" at bounding box center [91, 51] width 156 height 16
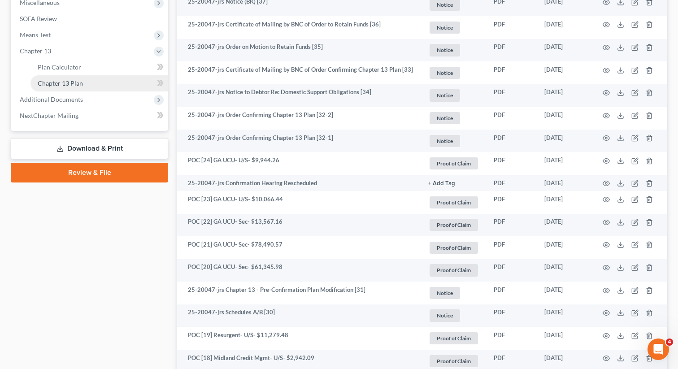
click at [89, 83] on link "Chapter 13 Plan" at bounding box center [100, 83] width 138 height 16
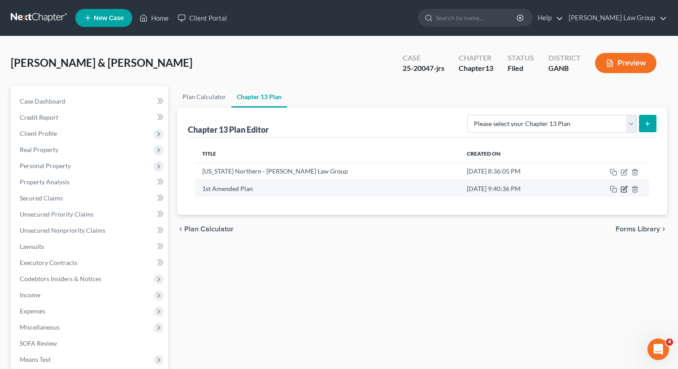
click at [623, 188] on icon "button" at bounding box center [624, 189] width 7 height 7
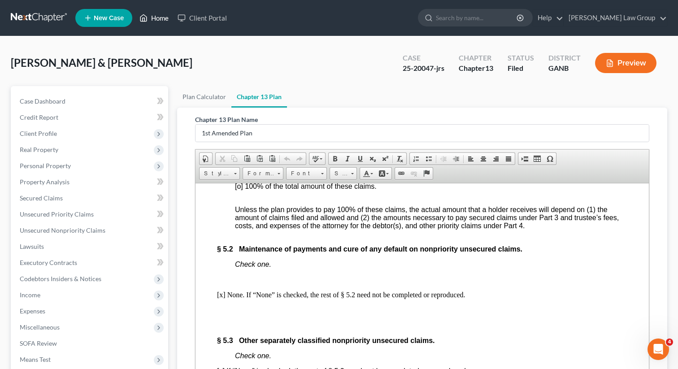
click at [155, 18] on link "Home" at bounding box center [154, 18] width 38 height 16
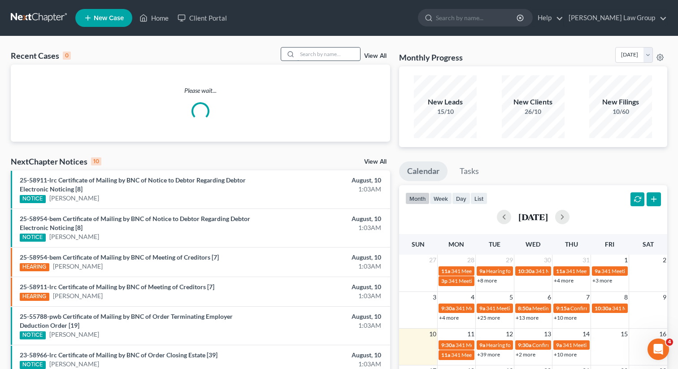
click at [316, 57] on input "search" at bounding box center [328, 54] width 63 height 13
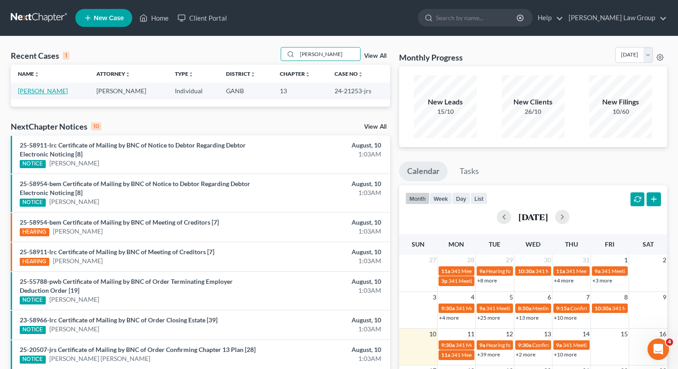
type input "[PERSON_NAME]"
click at [30, 91] on link "[PERSON_NAME]" at bounding box center [43, 91] width 50 height 8
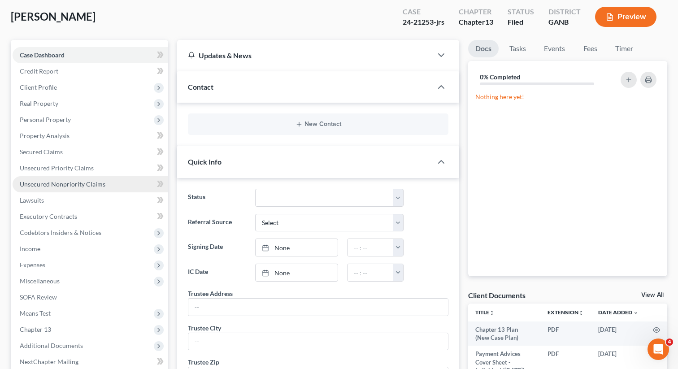
scroll to position [61, 0]
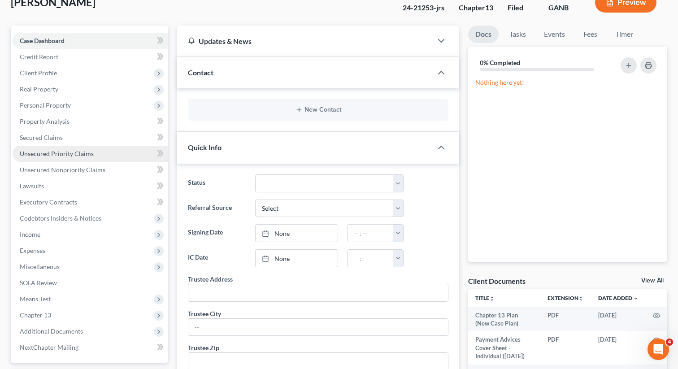
click at [74, 158] on link "Unsecured Priority Claims" at bounding box center [91, 154] width 156 height 16
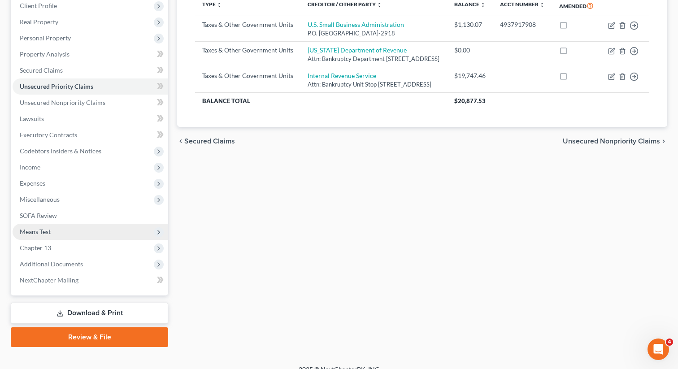
scroll to position [139, 0]
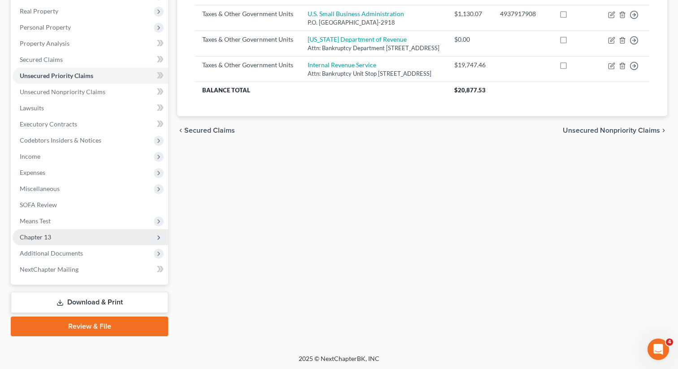
click at [71, 239] on span "Chapter 13" at bounding box center [91, 237] width 156 height 16
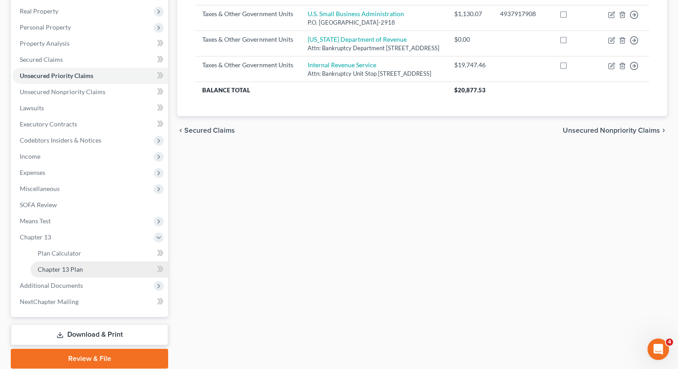
click at [72, 271] on span "Chapter 13 Plan" at bounding box center [60, 270] width 45 height 8
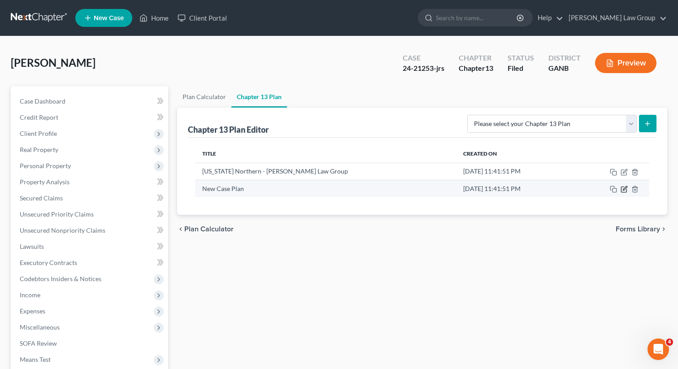
click at [624, 190] on icon "button" at bounding box center [625, 188] width 4 height 4
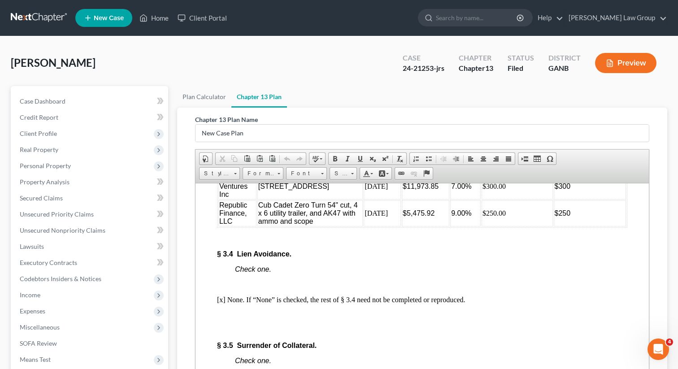
scroll to position [2237, 0]
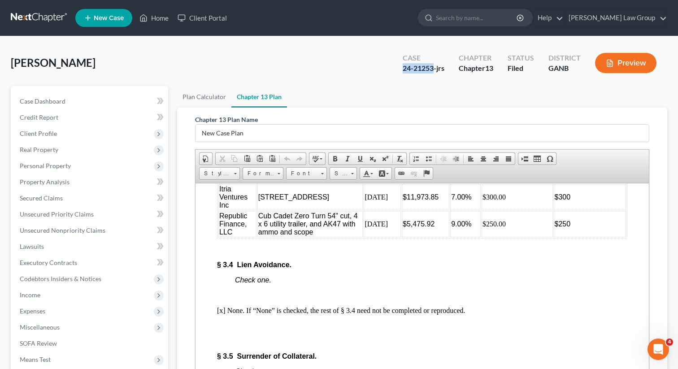
drag, startPoint x: 435, startPoint y: 68, endPoint x: 403, endPoint y: 68, distance: 31.4
click at [403, 68] on div "24-21253-jrs" at bounding box center [424, 68] width 42 height 10
click at [423, 67] on div "24-21253-jrs" at bounding box center [424, 68] width 42 height 10
click at [61, 199] on span "Secured Claims" at bounding box center [41, 198] width 43 height 8
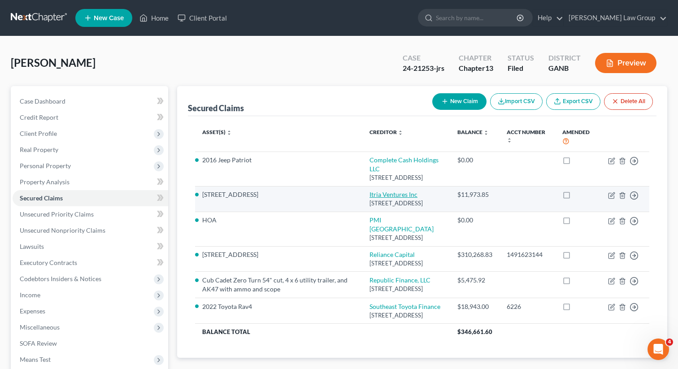
click at [370, 191] on link "Itria Ventures Inc" at bounding box center [394, 195] width 48 height 8
select select "7"
select select "2"
select select "0"
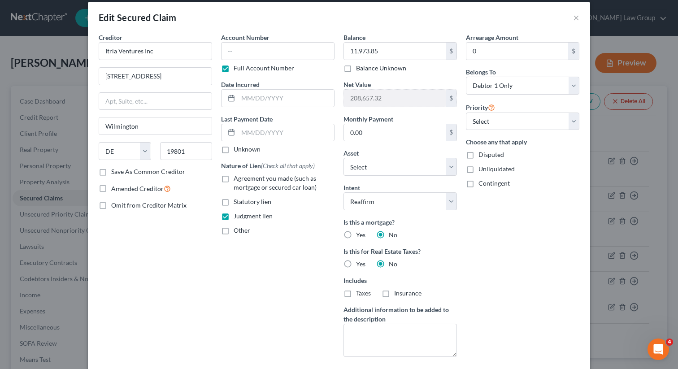
scroll to position [86, 0]
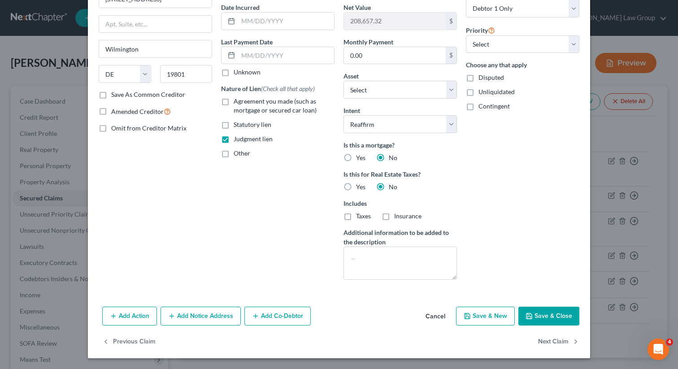
click at [539, 319] on button "Save & Close" at bounding box center [549, 316] width 61 height 19
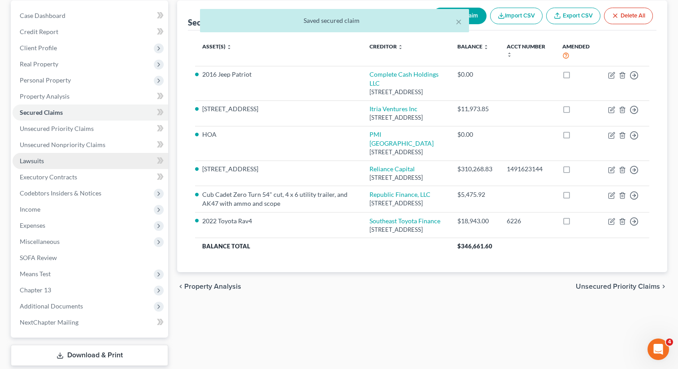
scroll to position [139, 0]
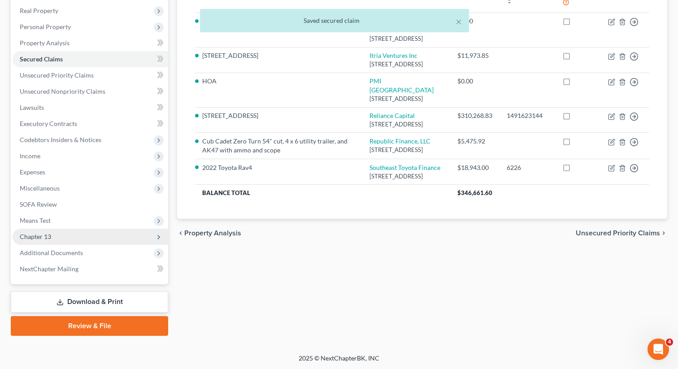
click at [53, 236] on span "Chapter 13" at bounding box center [91, 237] width 156 height 16
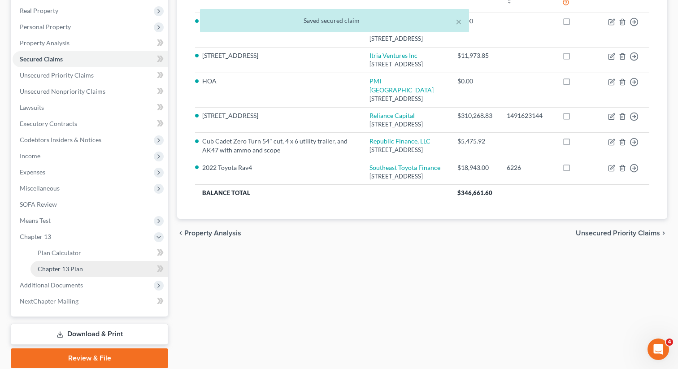
click at [53, 273] on link "Chapter 13 Plan" at bounding box center [100, 269] width 138 height 16
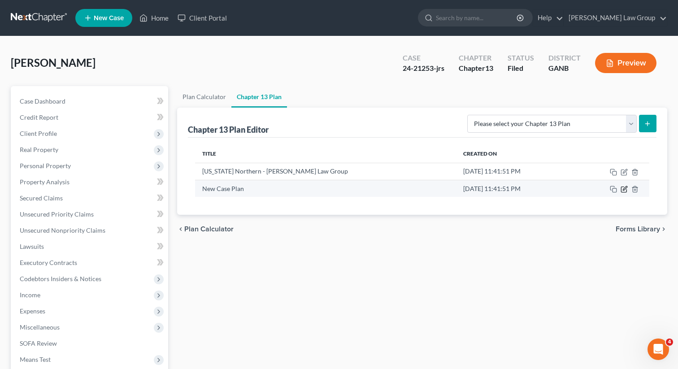
click at [624, 190] on icon "button" at bounding box center [625, 188] width 4 height 4
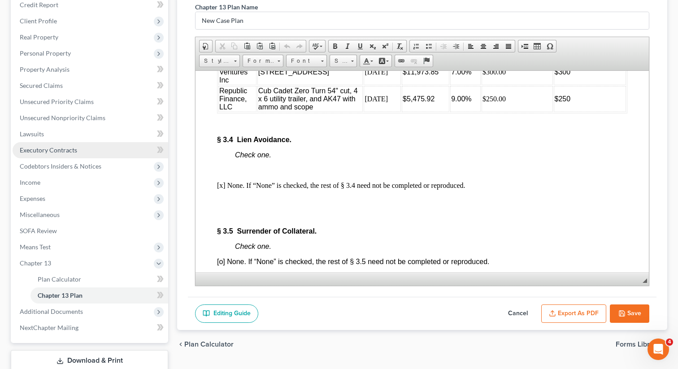
scroll to position [171, 0]
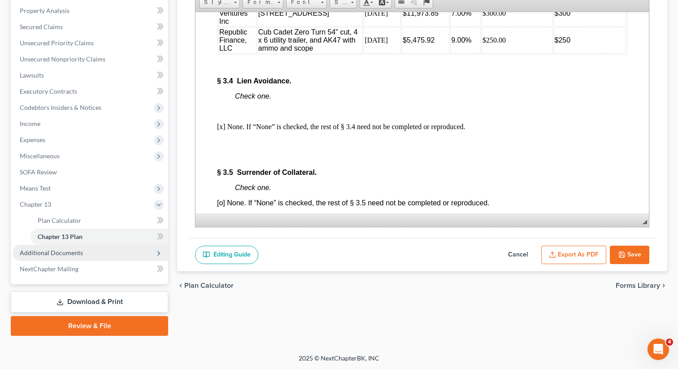
click at [92, 252] on span "Additional Documents" at bounding box center [91, 253] width 156 height 16
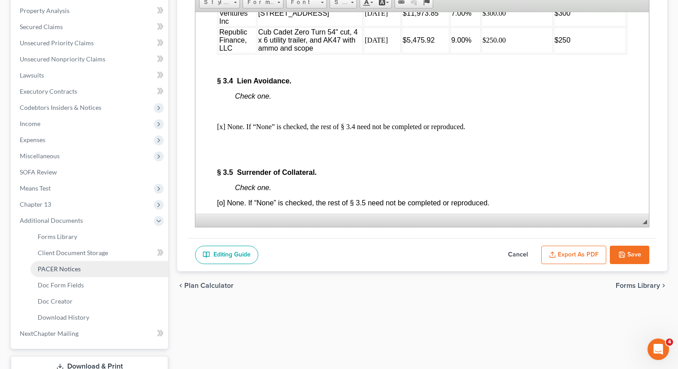
click at [79, 268] on span "PACER Notices" at bounding box center [59, 269] width 43 height 8
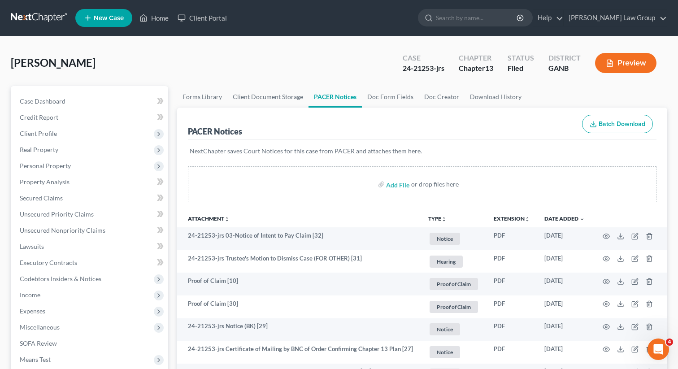
click at [439, 217] on button "TYPE unfold_more" at bounding box center [437, 219] width 18 height 6
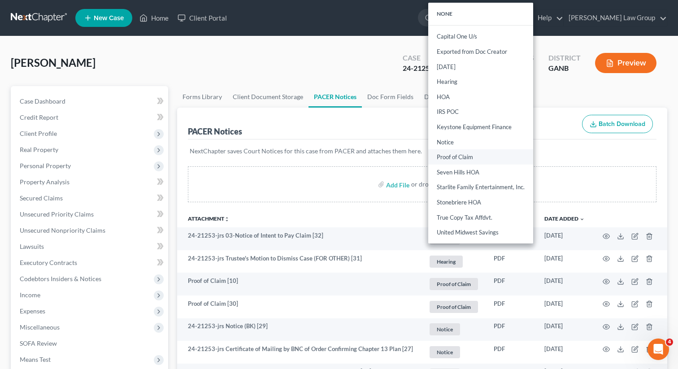
click at [444, 156] on link "Proof of Claim" at bounding box center [480, 157] width 105 height 15
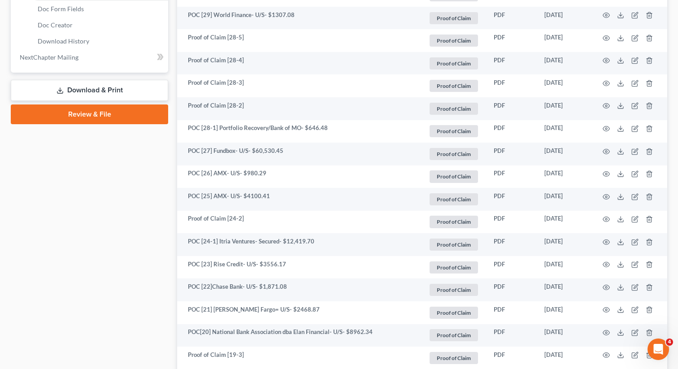
scroll to position [447, 0]
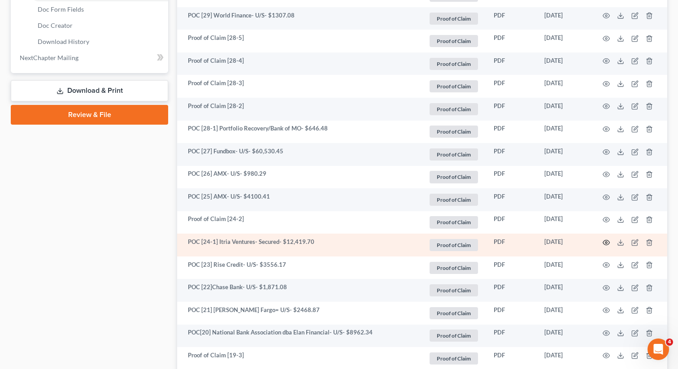
click at [605, 240] on icon "button" at bounding box center [606, 242] width 7 height 7
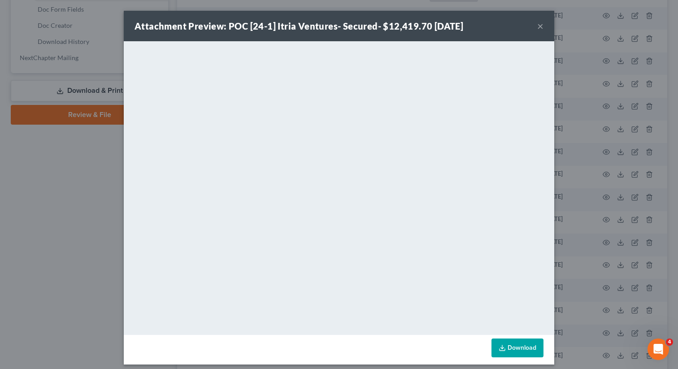
click at [540, 26] on button "×" at bounding box center [541, 26] width 6 height 11
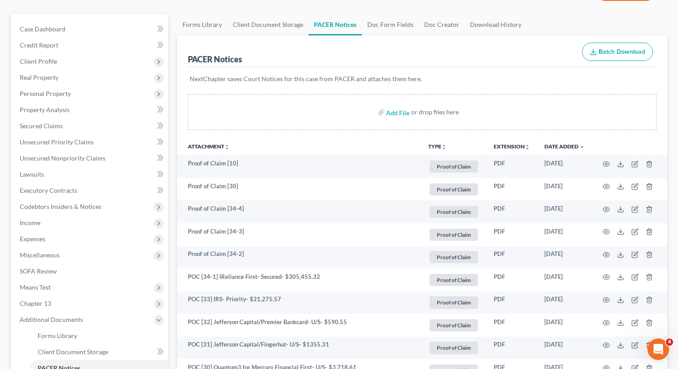
scroll to position [0, 0]
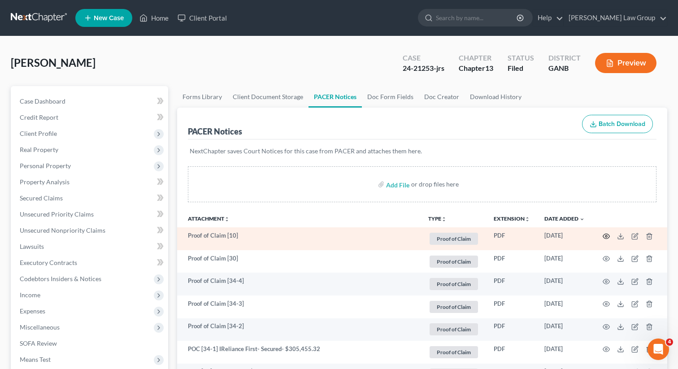
click at [605, 234] on icon "button" at bounding box center [606, 236] width 7 height 5
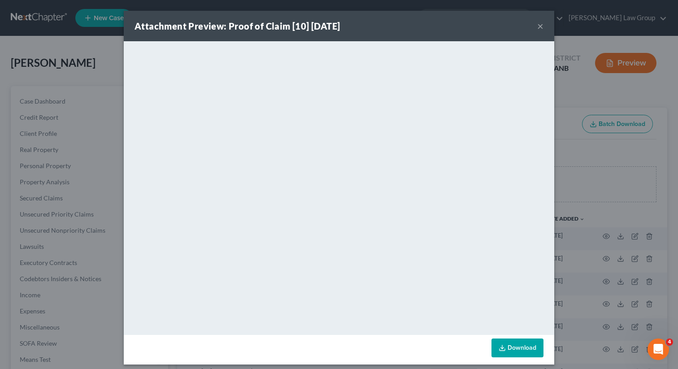
click at [539, 26] on button "×" at bounding box center [541, 26] width 6 height 11
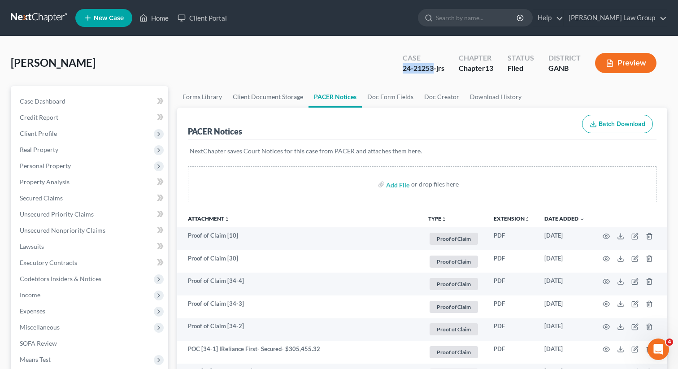
drag, startPoint x: 434, startPoint y: 66, endPoint x: 398, endPoint y: 66, distance: 36.8
click at [398, 66] on div "Case 24-21253-jrs" at bounding box center [424, 64] width 56 height 26
copy div "24-21253"
click at [158, 21] on link "Home" at bounding box center [154, 18] width 38 height 16
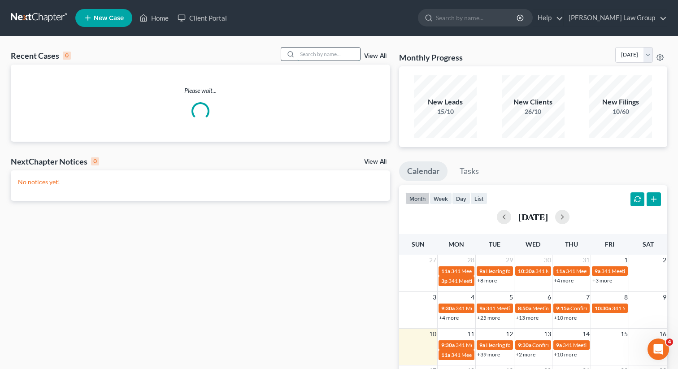
click at [325, 54] on input "search" at bounding box center [328, 54] width 63 height 13
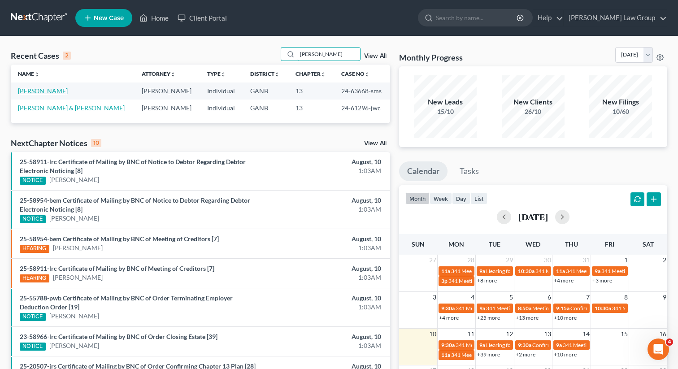
type input "[PERSON_NAME]"
click at [44, 93] on link "[PERSON_NAME]" at bounding box center [43, 91] width 50 height 8
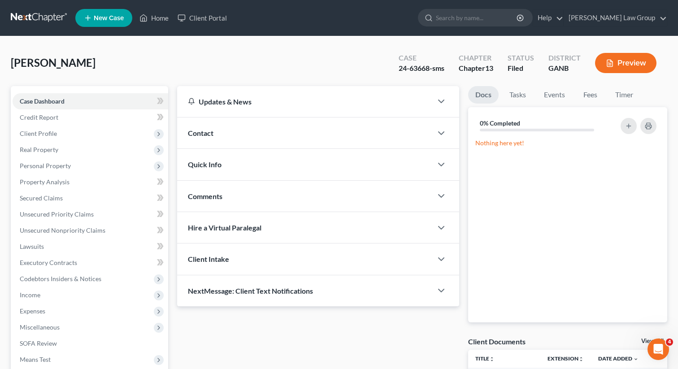
drag, startPoint x: 95, startPoint y: 66, endPoint x: 103, endPoint y: 65, distance: 8.6
click at [94, 66] on span "[PERSON_NAME]" at bounding box center [53, 62] width 85 height 13
drag, startPoint x: 103, startPoint y: 65, endPoint x: 56, endPoint y: 64, distance: 47.1
click at [56, 64] on div "[PERSON_NAME], Sherroid Upgraded Case 24-63668-sms Chapter Chapter 13 Status Fi…" at bounding box center [339, 66] width 657 height 39
copy span "Sherroid"
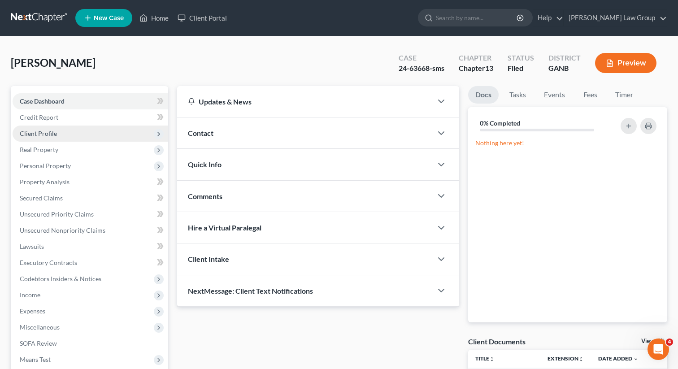
click at [71, 138] on span "Client Profile" at bounding box center [91, 134] width 156 height 16
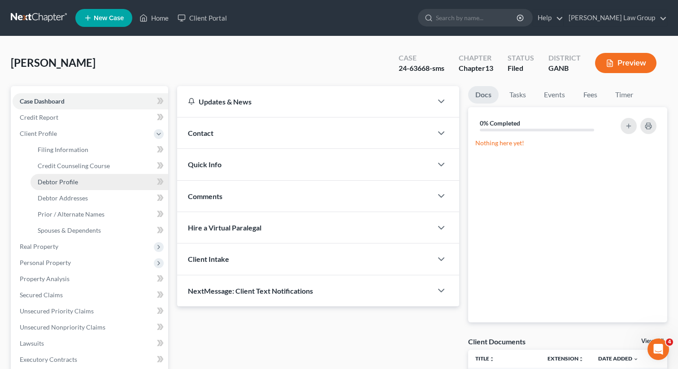
click at [58, 182] on span "Debtor Profile" at bounding box center [58, 182] width 40 height 8
select select "1"
select select "2"
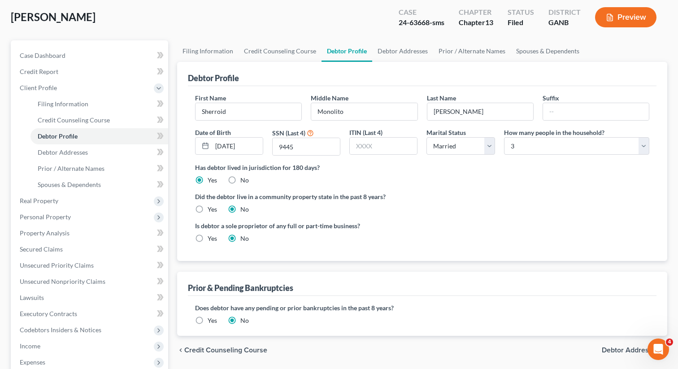
scroll to position [21, 0]
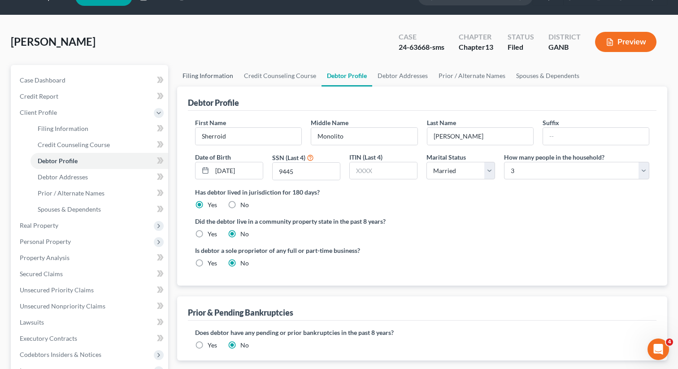
click at [213, 74] on link "Filing Information" at bounding box center [207, 76] width 61 height 22
select select "1"
select select "0"
select select "3"
select select "19"
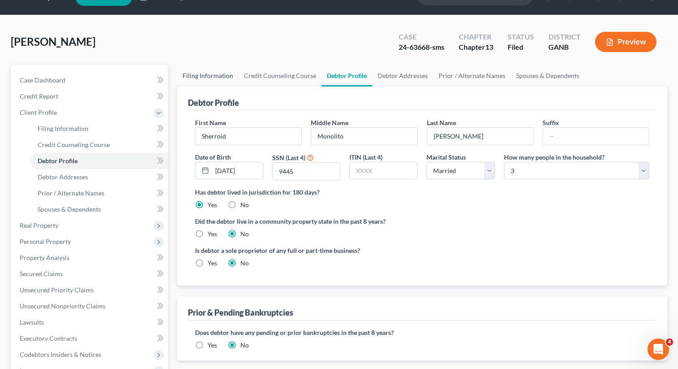
select select "0"
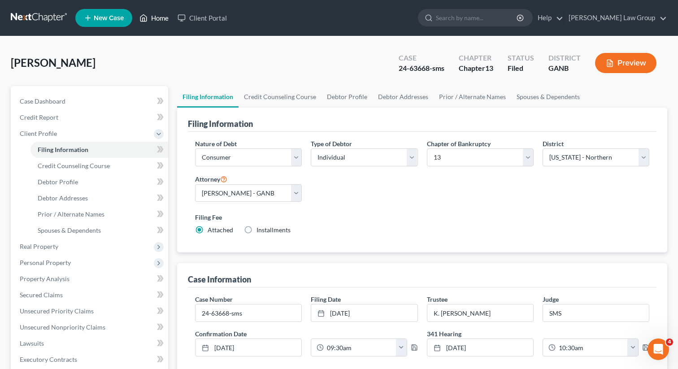
click at [156, 18] on link "Home" at bounding box center [154, 18] width 38 height 16
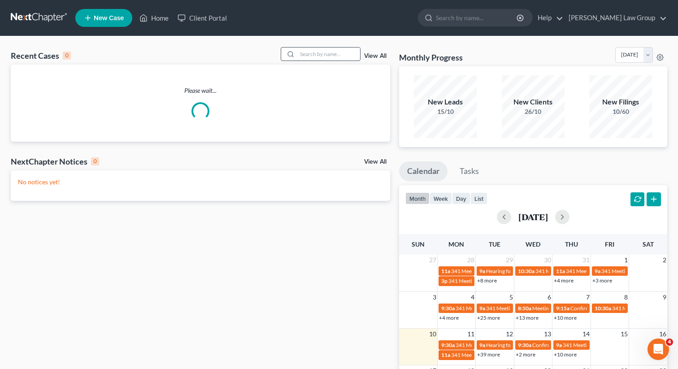
click at [328, 55] on input "search" at bounding box center [328, 54] width 63 height 13
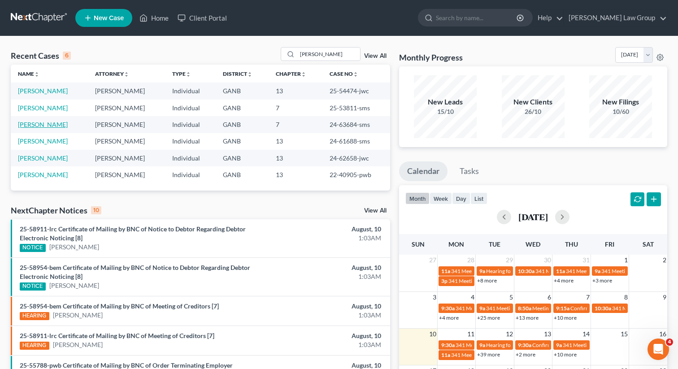
click at [45, 125] on link "[PERSON_NAME]" at bounding box center [43, 125] width 50 height 8
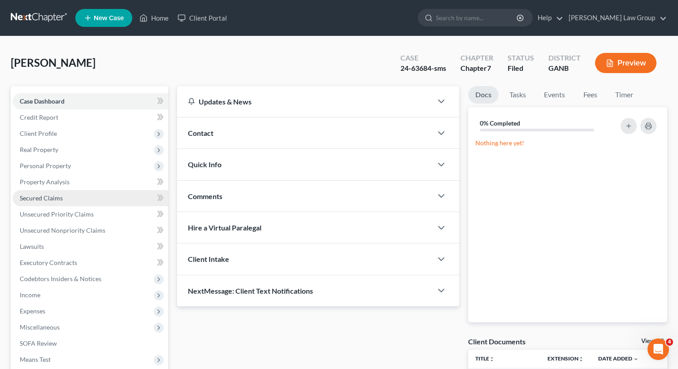
click at [44, 198] on span "Secured Claims" at bounding box center [41, 198] width 43 height 8
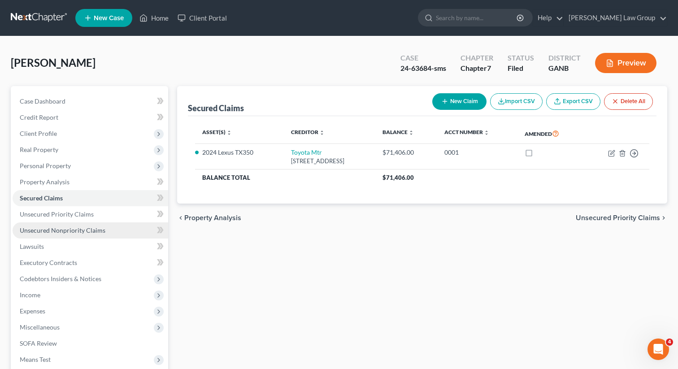
click at [73, 231] on span "Unsecured Nonpriority Claims" at bounding box center [63, 231] width 86 height 8
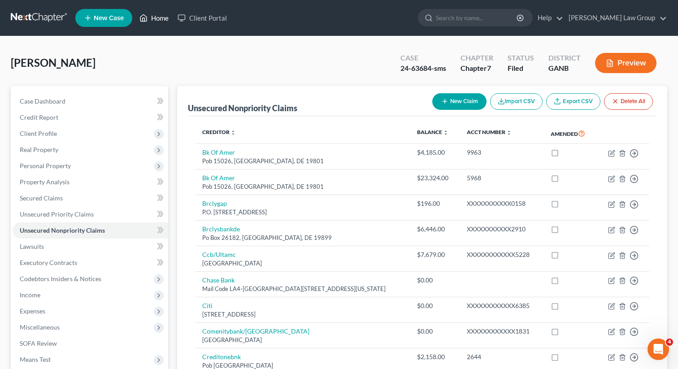
click at [157, 22] on link "Home" at bounding box center [154, 18] width 38 height 16
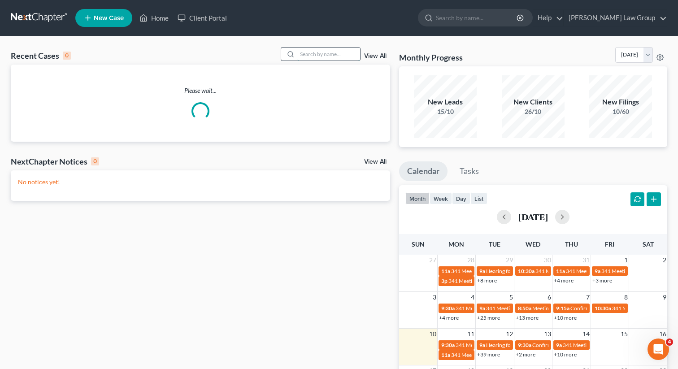
click at [314, 58] on input "search" at bounding box center [328, 54] width 63 height 13
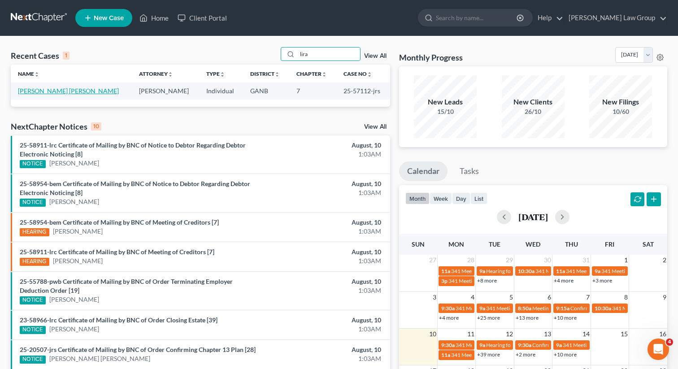
click at [36, 90] on link "[PERSON_NAME] [PERSON_NAME]" at bounding box center [68, 91] width 101 height 8
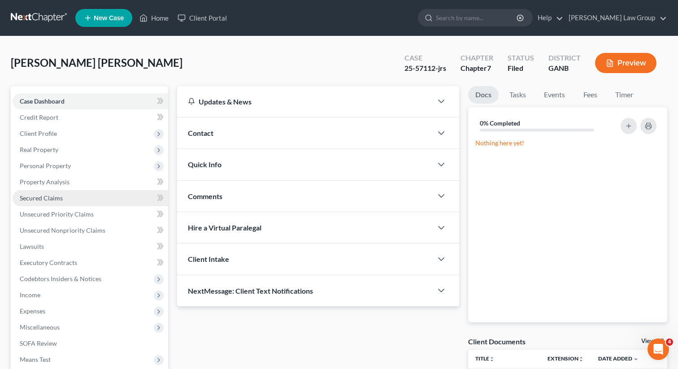
click at [48, 201] on span "Secured Claims" at bounding box center [41, 198] width 43 height 8
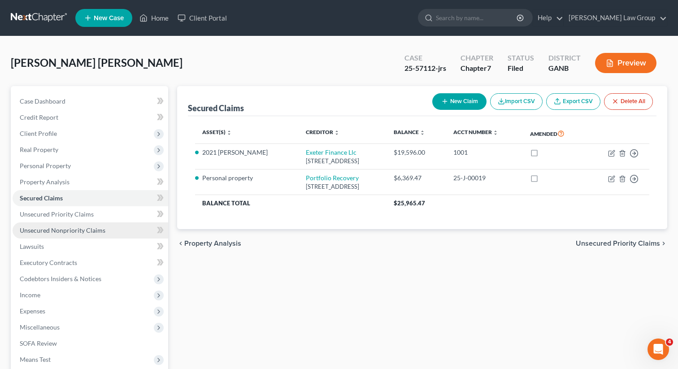
scroll to position [123, 0]
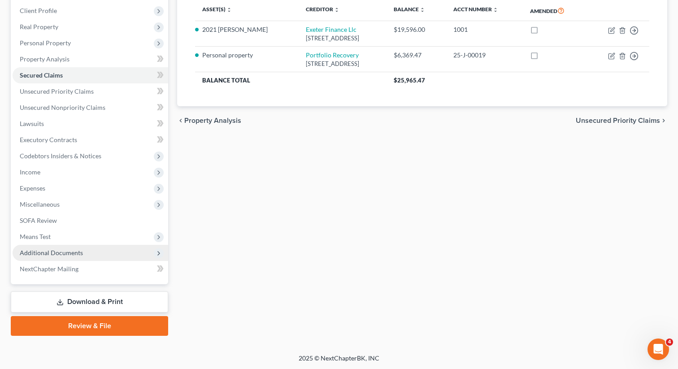
click at [98, 252] on span "Additional Documents" at bounding box center [91, 253] width 156 height 16
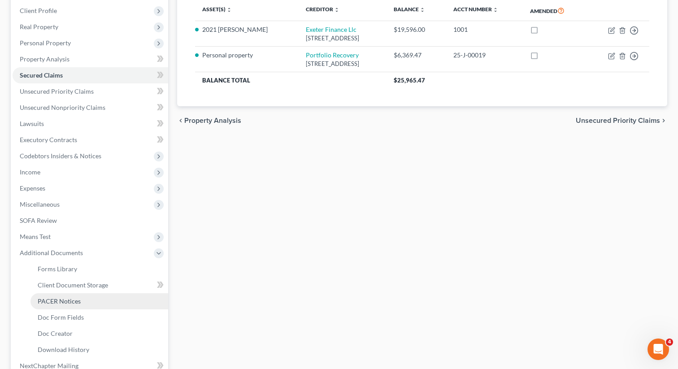
click at [66, 303] on span "PACER Notices" at bounding box center [59, 301] width 43 height 8
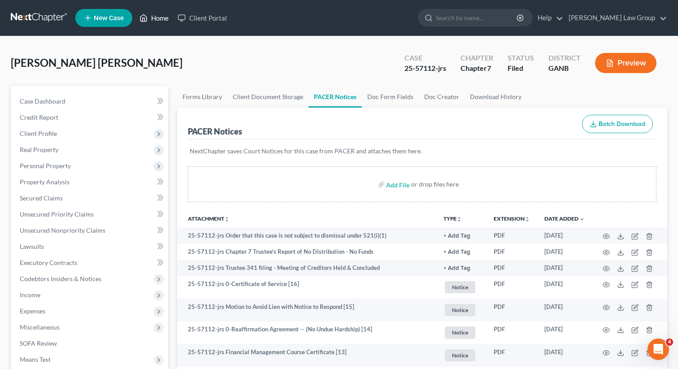
click at [158, 18] on link "Home" at bounding box center [154, 18] width 38 height 16
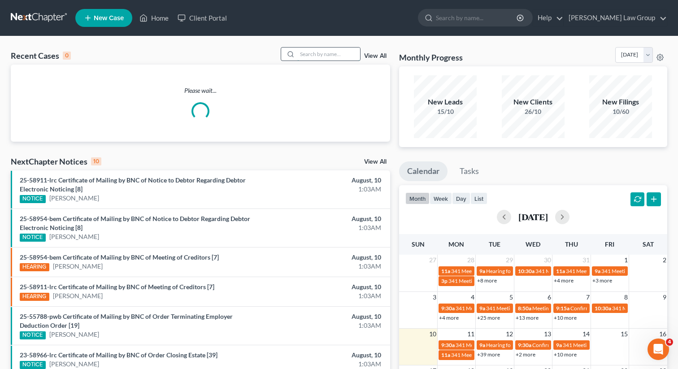
click at [311, 57] on input "search" at bounding box center [328, 54] width 63 height 13
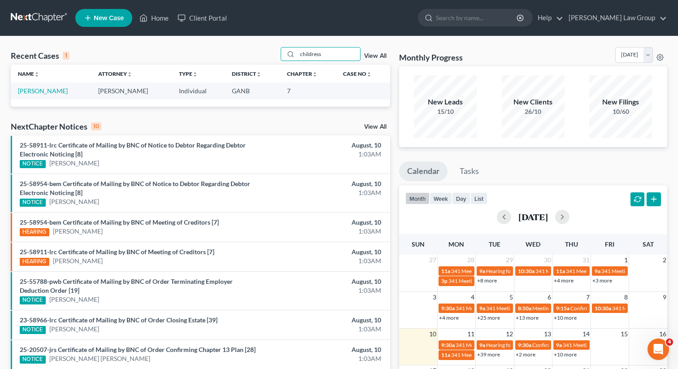
drag, startPoint x: 329, startPoint y: 55, endPoint x: 282, endPoint y: 54, distance: 46.7
click at [282, 54] on div "Recent Cases 1 childress View All" at bounding box center [201, 55] width 380 height 17
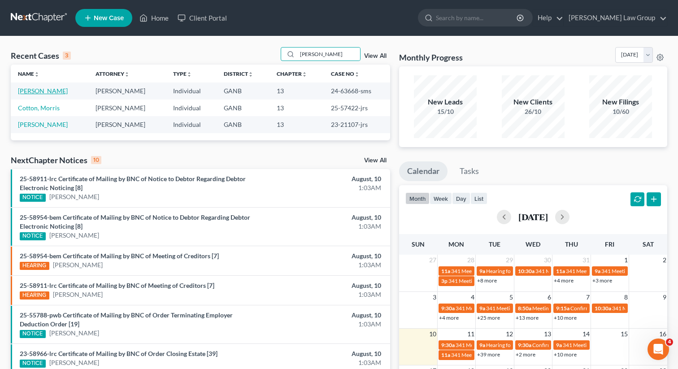
click at [32, 90] on link "[PERSON_NAME]" at bounding box center [43, 91] width 50 height 8
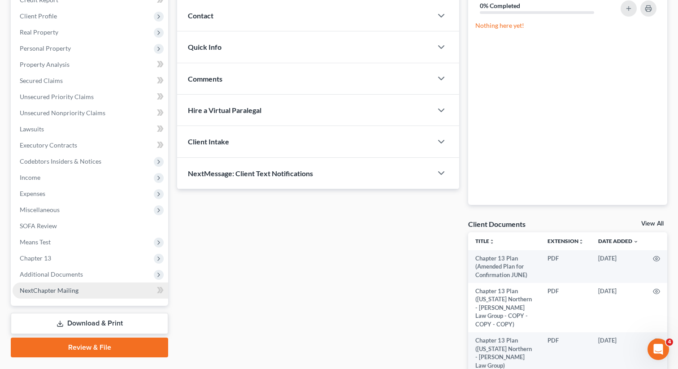
scroll to position [164, 0]
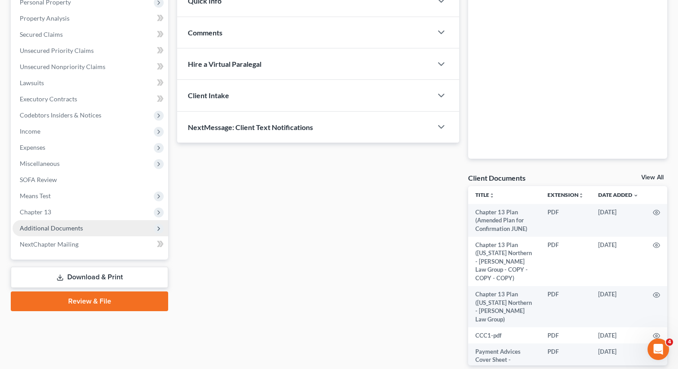
click at [70, 231] on span "Additional Documents" at bounding box center [51, 228] width 63 height 8
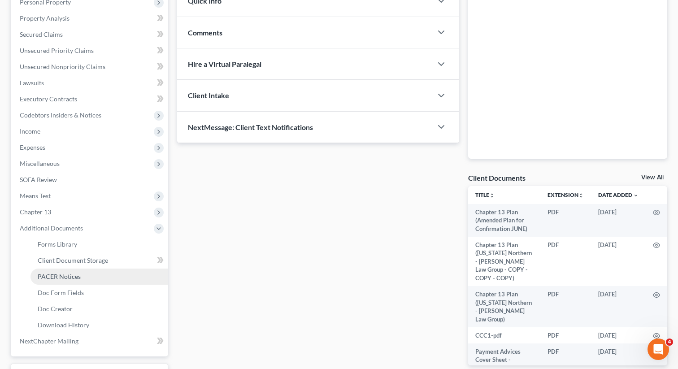
click at [54, 276] on span "PACER Notices" at bounding box center [59, 277] width 43 height 8
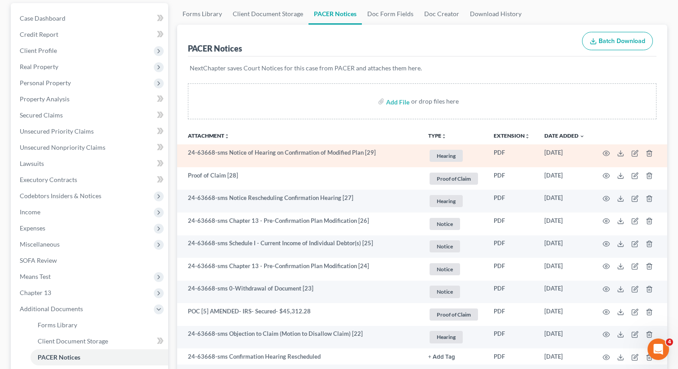
scroll to position [84, 0]
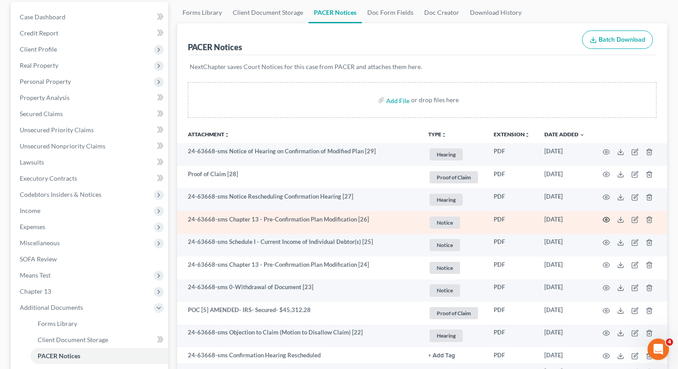
click at [605, 218] on icon "button" at bounding box center [606, 219] width 7 height 7
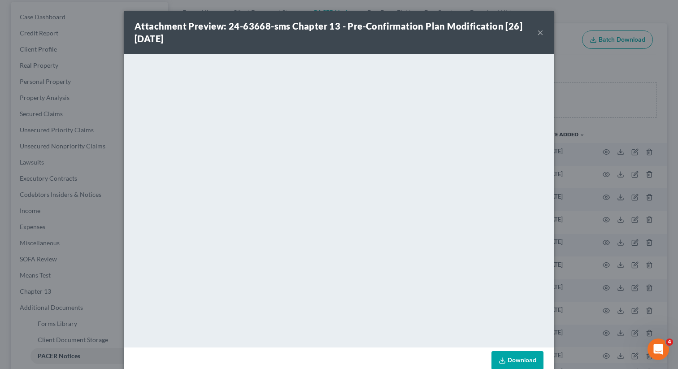
click at [541, 32] on button "×" at bounding box center [541, 32] width 6 height 11
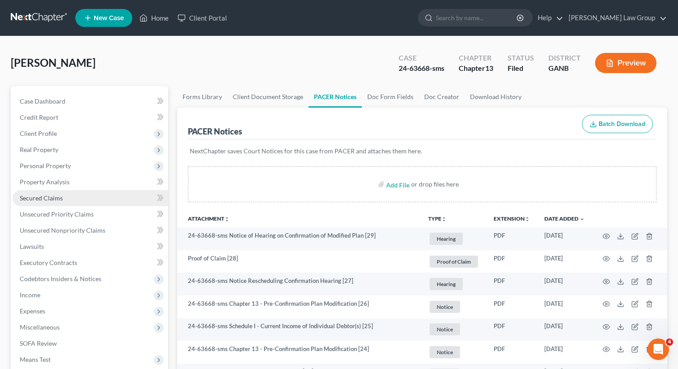
scroll to position [9, 0]
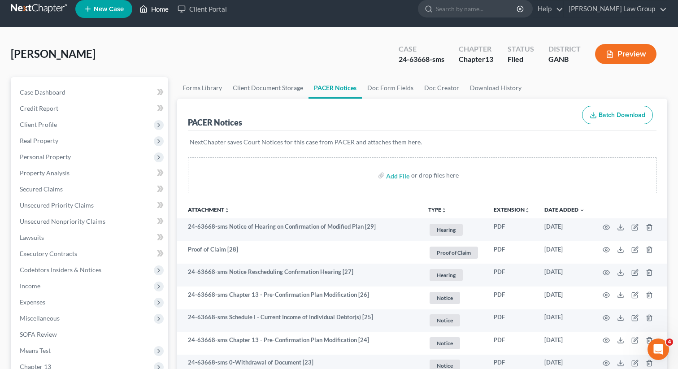
click at [150, 11] on link "Home" at bounding box center [154, 9] width 38 height 16
click at [157, 11] on link "Home" at bounding box center [154, 9] width 38 height 16
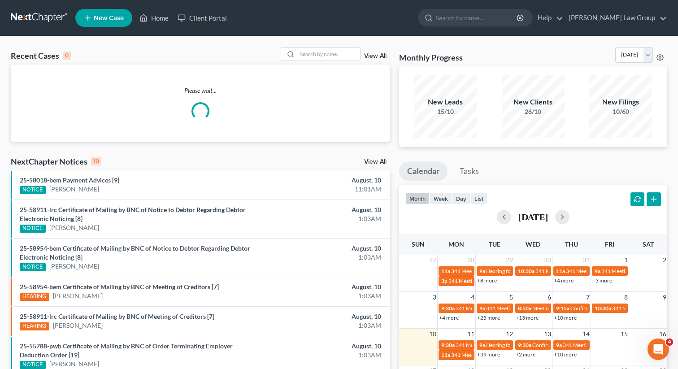
click at [340, 46] on div "Recent Cases 0 View All Please wait... NextChapter Notices 10 View All 25-58018…" at bounding box center [339, 277] width 678 height 482
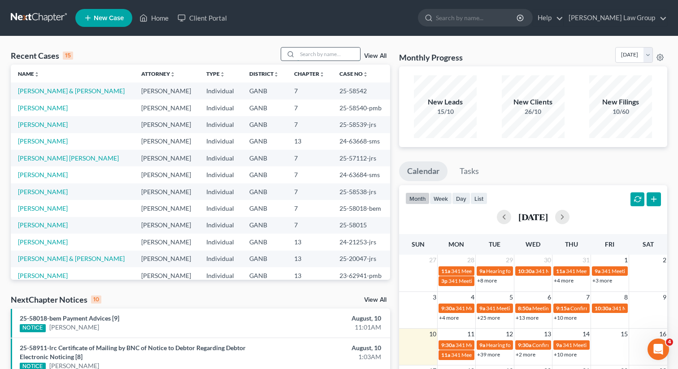
click at [328, 50] on input "search" at bounding box center [328, 54] width 63 height 13
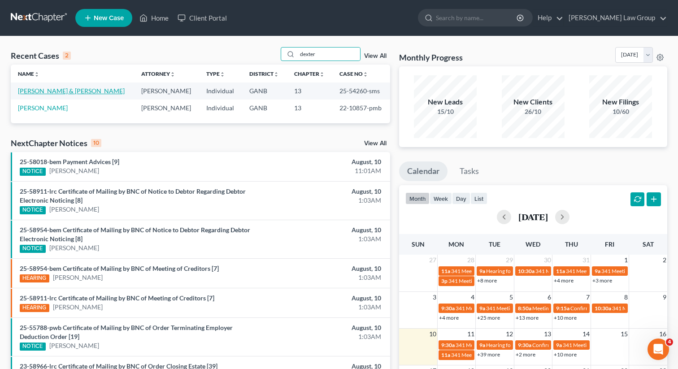
click at [41, 91] on link "[PERSON_NAME] & [PERSON_NAME]" at bounding box center [71, 91] width 107 height 8
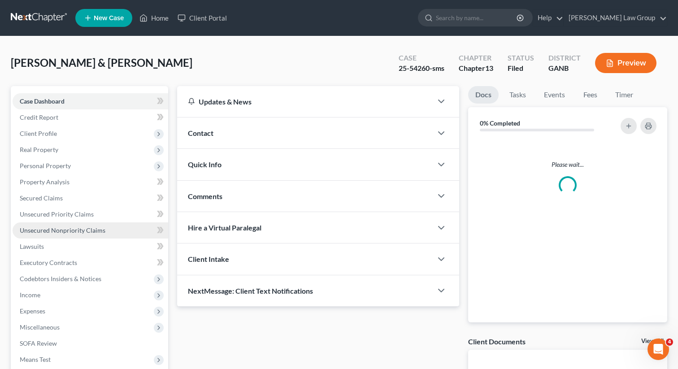
scroll to position [107, 0]
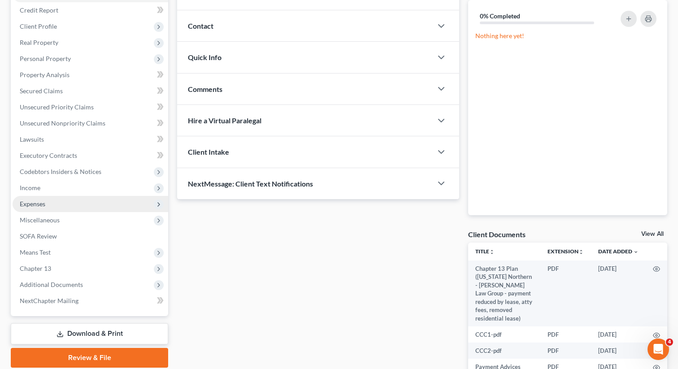
click at [50, 204] on span "Expenses" at bounding box center [91, 204] width 156 height 16
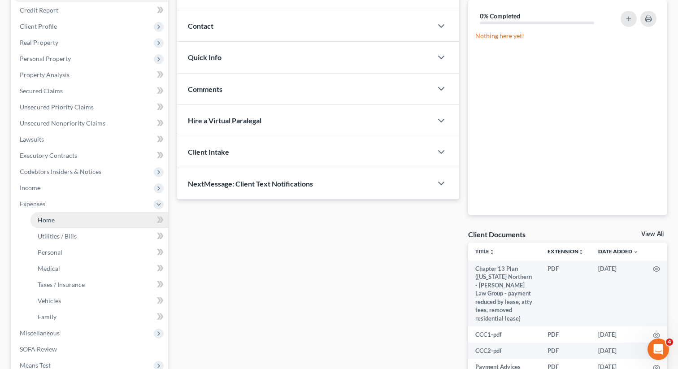
click at [45, 221] on span "Home" at bounding box center [46, 220] width 17 height 8
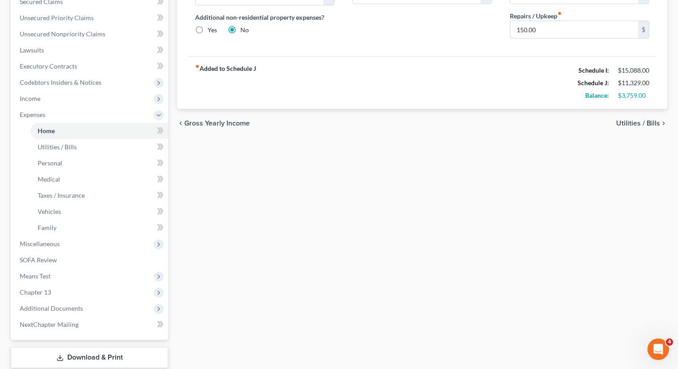
scroll to position [208, 0]
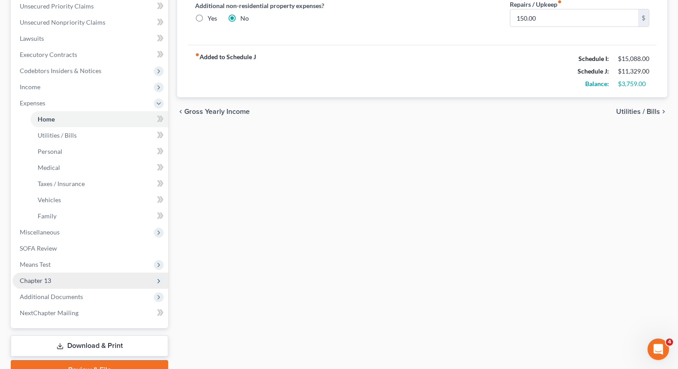
click at [74, 278] on span "Chapter 13" at bounding box center [91, 281] width 156 height 16
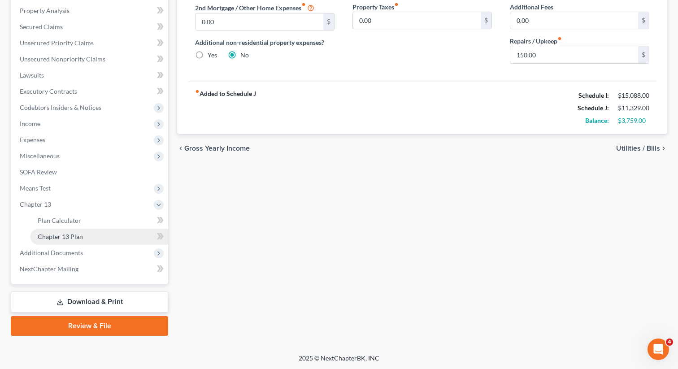
click at [73, 240] on span "Chapter 13 Plan" at bounding box center [60, 237] width 45 height 8
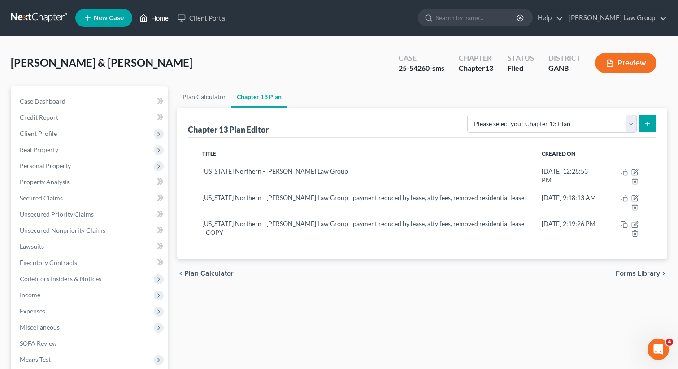
click at [160, 14] on link "Home" at bounding box center [154, 18] width 38 height 16
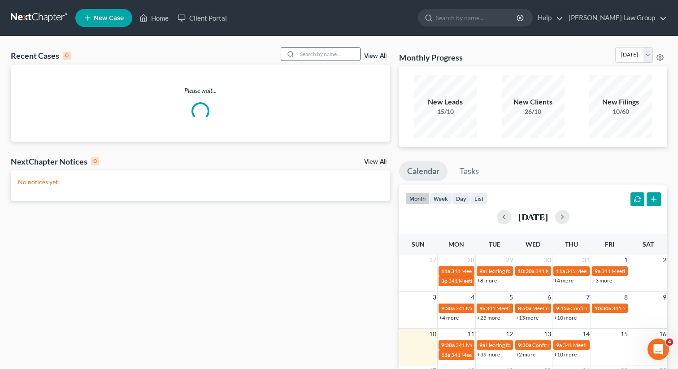
click at [317, 53] on input "search" at bounding box center [328, 54] width 63 height 13
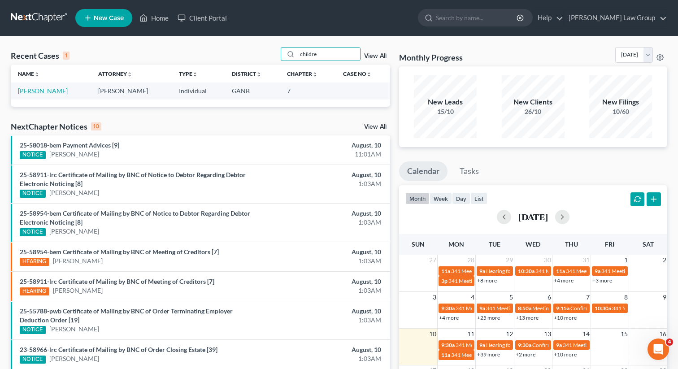
click at [47, 89] on link "[PERSON_NAME]" at bounding box center [43, 91] width 50 height 8
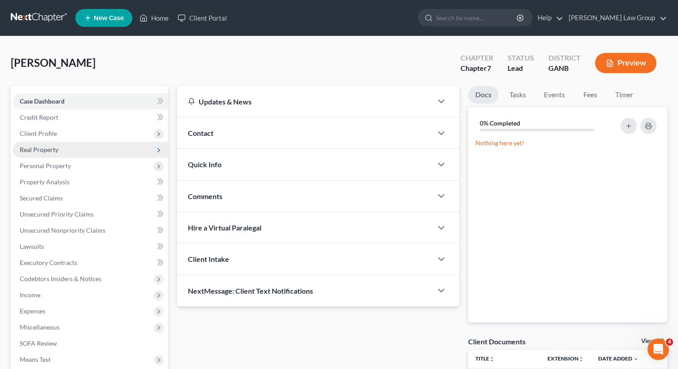
click at [39, 147] on span "Real Property" at bounding box center [39, 150] width 39 height 8
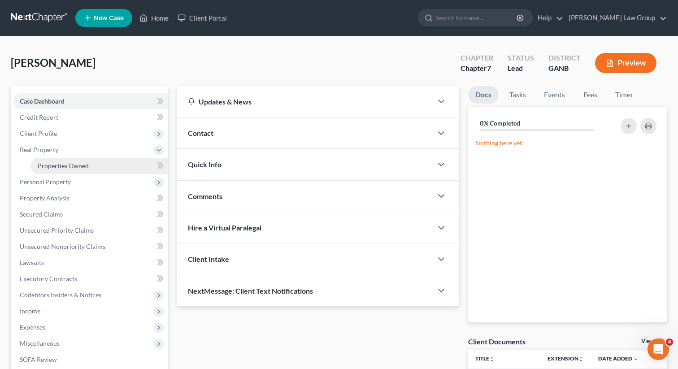
click at [46, 163] on span "Properties Owned" at bounding box center [63, 166] width 51 height 8
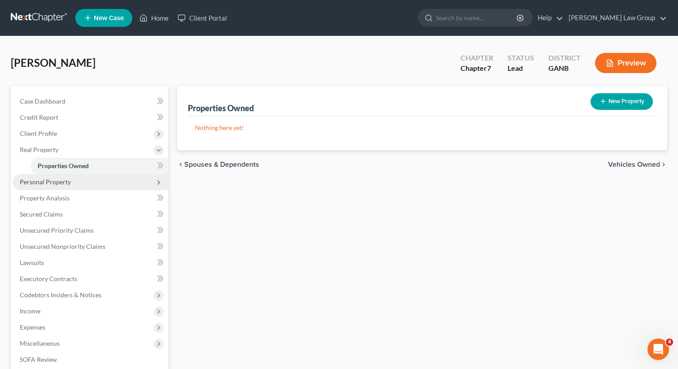
click at [35, 175] on span "Personal Property" at bounding box center [91, 182] width 156 height 16
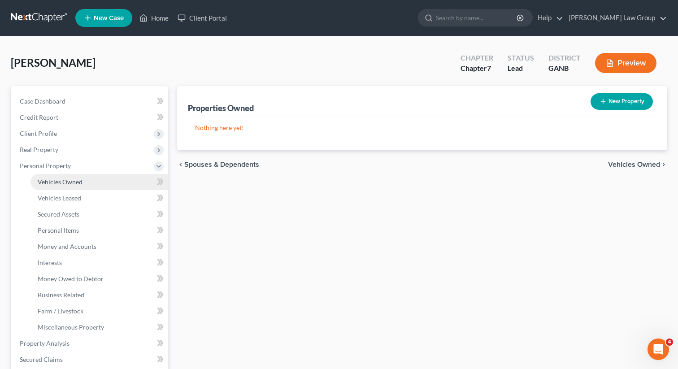
click at [40, 183] on span "Vehicles Owned" at bounding box center [60, 182] width 45 height 8
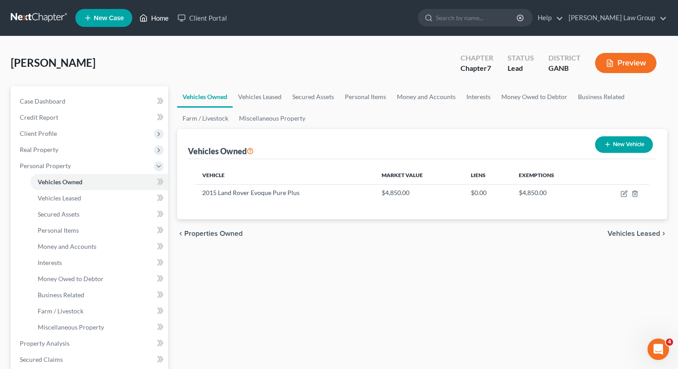
click at [157, 13] on link "Home" at bounding box center [154, 18] width 38 height 16
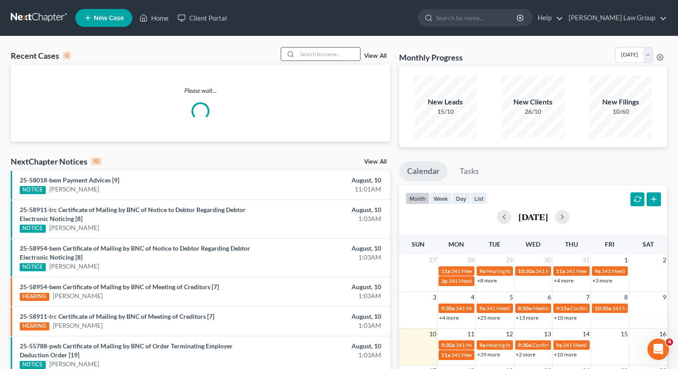
click at [330, 51] on input "search" at bounding box center [328, 54] width 63 height 13
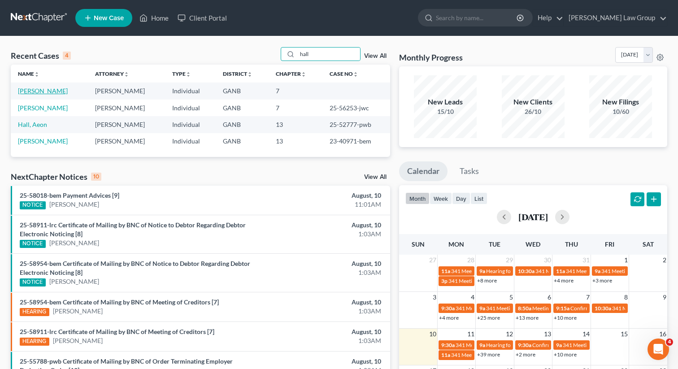
click at [34, 91] on link "[PERSON_NAME]" at bounding box center [43, 91] width 50 height 8
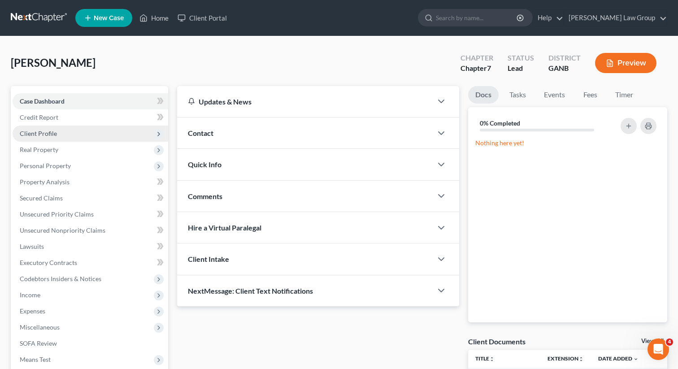
click at [51, 135] on span "Client Profile" at bounding box center [38, 134] width 37 height 8
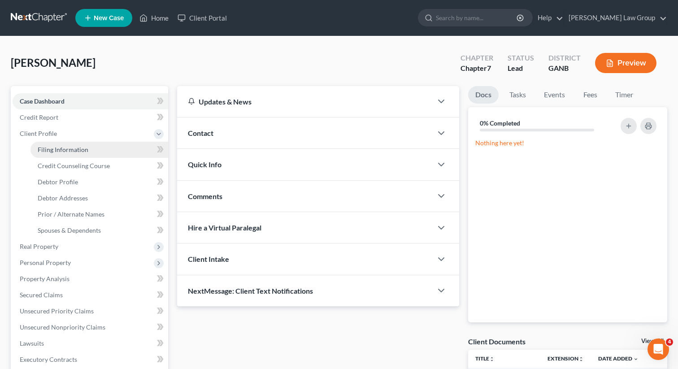
click at [54, 150] on span "Filing Information" at bounding box center [63, 150] width 51 height 8
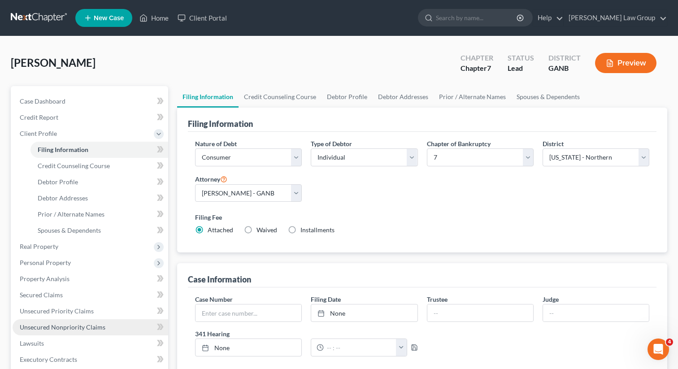
click at [54, 328] on span "Unsecured Nonpriority Claims" at bounding box center [63, 328] width 86 height 8
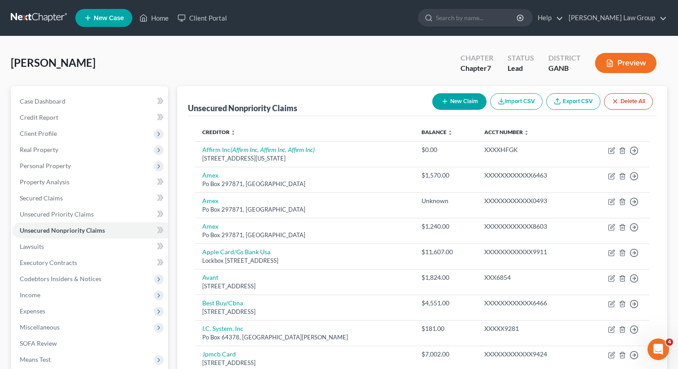
click at [451, 101] on button "New Claim" at bounding box center [460, 101] width 54 height 17
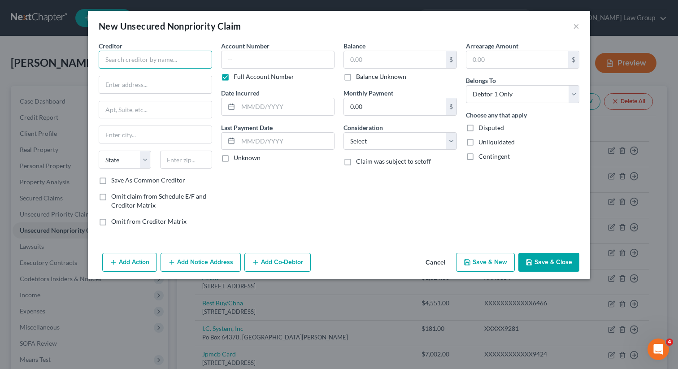
click at [182, 62] on input "text" at bounding box center [156, 60] width 114 height 18
click at [139, 79] on input "text" at bounding box center [155, 84] width 113 height 17
paste input "[STREET_ADDRESS]"
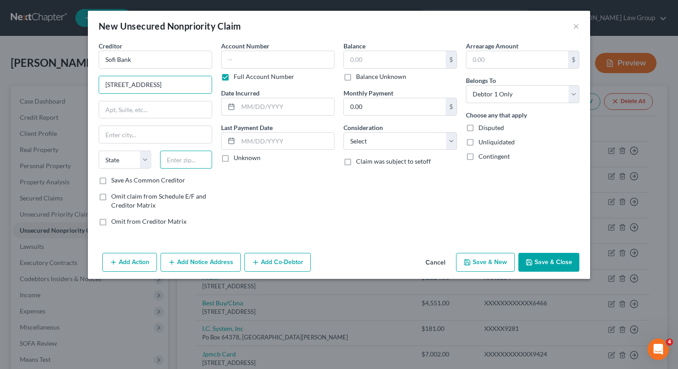
click at [186, 160] on input "text" at bounding box center [186, 160] width 52 height 18
click at [248, 222] on div "Account Number Full Account Number Date Incurred Last Payment Date Unknown" at bounding box center [278, 137] width 122 height 192
click at [384, 67] on input "text" at bounding box center [395, 59] width 102 height 17
paste input "16,352.07"
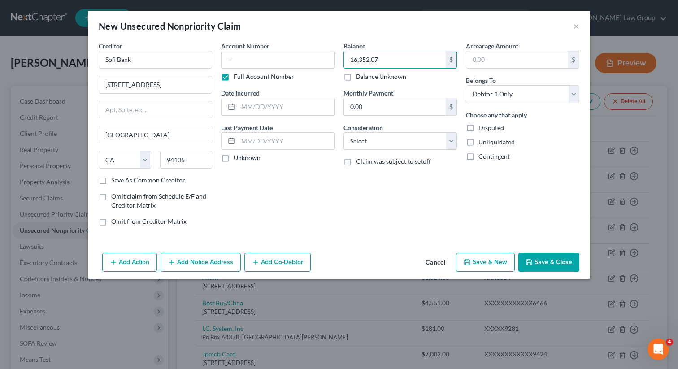
click at [543, 281] on div "New Unsecured Nonpriority Claim × Creditor * Sofi Bank [STREET_ADDRESS] [US_STA…" at bounding box center [339, 184] width 678 height 369
click at [542, 261] on button "Save & Close" at bounding box center [549, 262] width 61 height 19
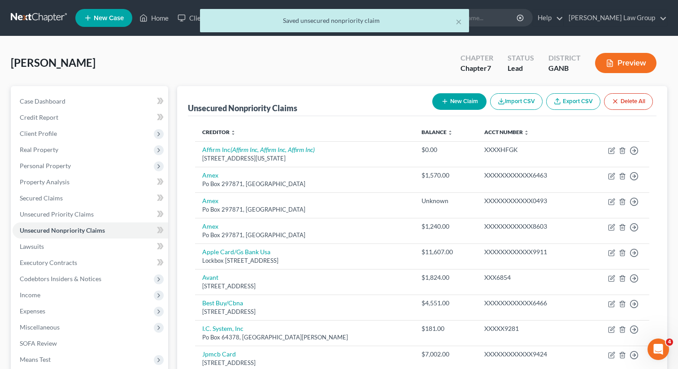
click at [453, 99] on button "New Claim" at bounding box center [460, 101] width 54 height 17
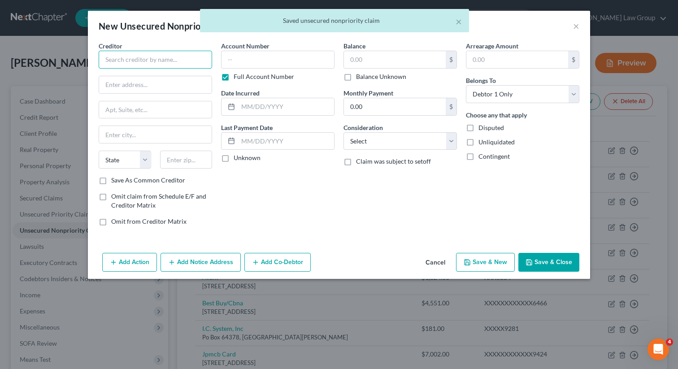
click at [156, 68] on input "text" at bounding box center [156, 60] width 114 height 18
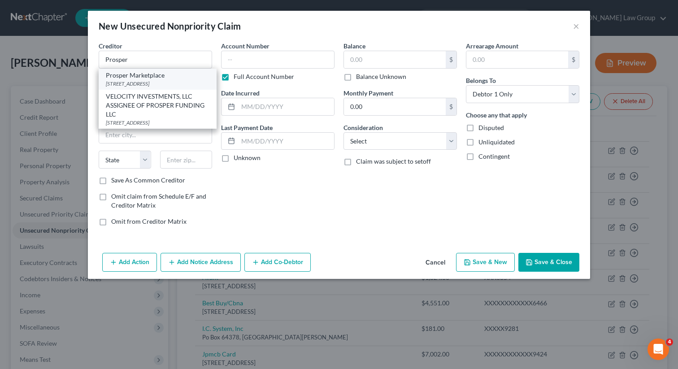
click at [156, 83] on div "[STREET_ADDRESS]" at bounding box center [158, 84] width 104 height 8
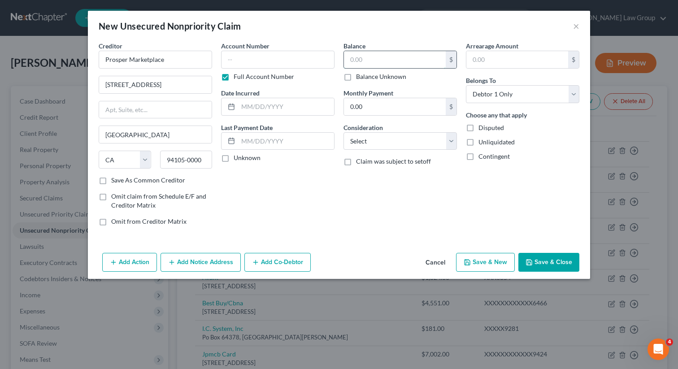
click at [363, 67] on input "text" at bounding box center [395, 59] width 102 height 17
paste input "16,275.60"
click at [554, 259] on button "Save & Close" at bounding box center [549, 262] width 61 height 19
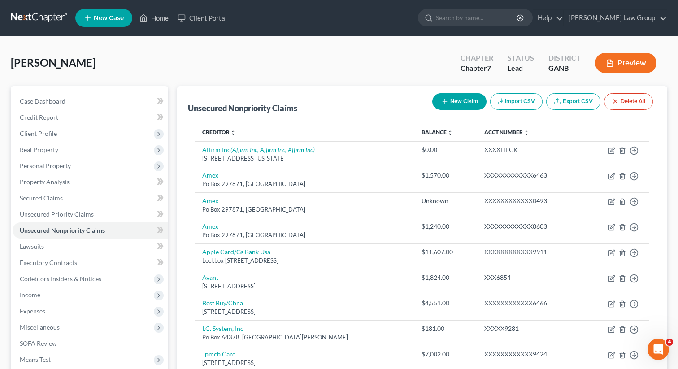
click at [449, 96] on button "New Claim" at bounding box center [460, 101] width 54 height 17
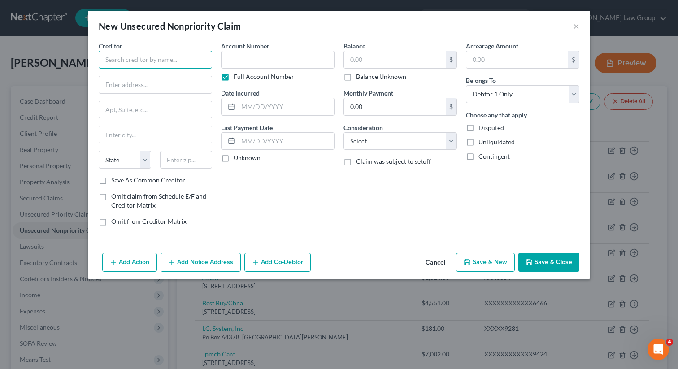
click at [176, 60] on input "text" at bounding box center [156, 60] width 114 height 18
paste input "CBNA"
click at [155, 89] on input "text" at bounding box center [155, 84] width 113 height 17
paste input "[STREET_ADDRESS]"
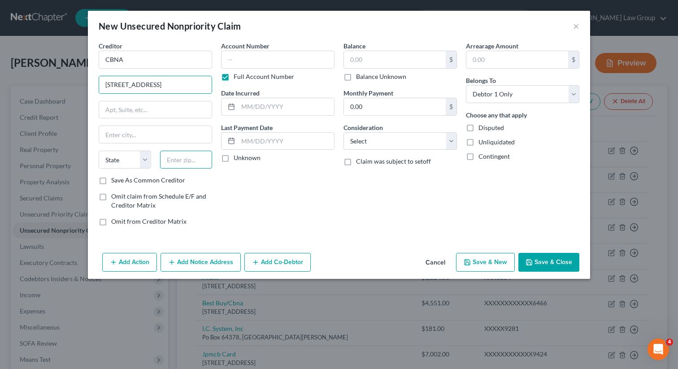
click at [183, 153] on input "text" at bounding box center [186, 160] width 52 height 18
click at [261, 197] on div "Account Number Full Account Number Date Incurred Last Payment Date Unknown" at bounding box center [278, 137] width 122 height 192
click at [385, 51] on input "text" at bounding box center [395, 59] width 102 height 17
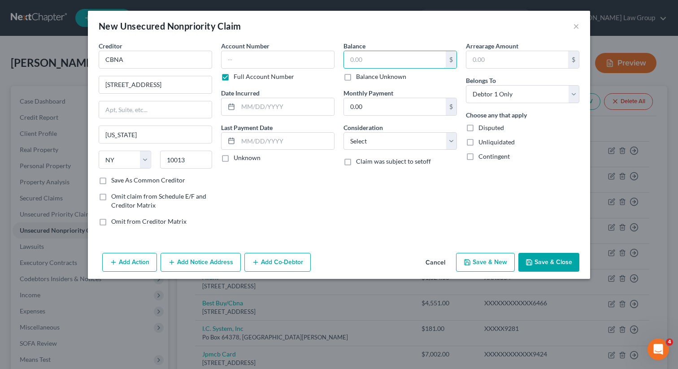
paste input "641.00"
click at [543, 259] on button "Save & Close" at bounding box center [549, 262] width 61 height 19
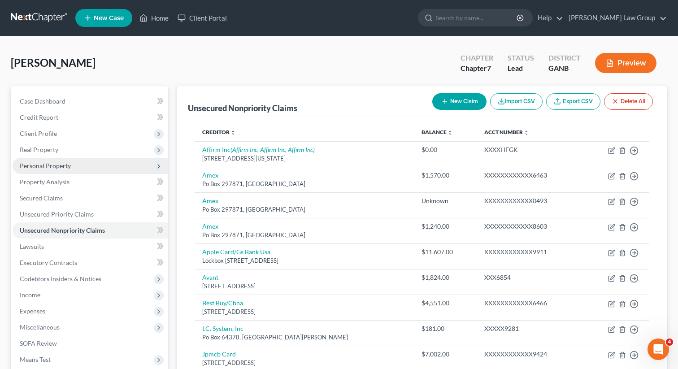
click at [57, 162] on span "Personal Property" at bounding box center [45, 166] width 51 height 8
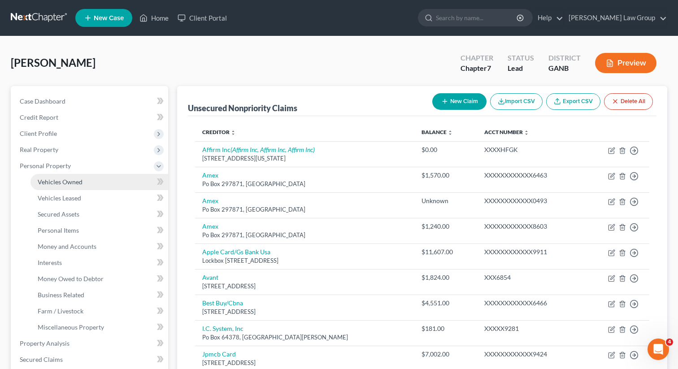
click at [53, 177] on link "Vehicles Owned" at bounding box center [100, 182] width 138 height 16
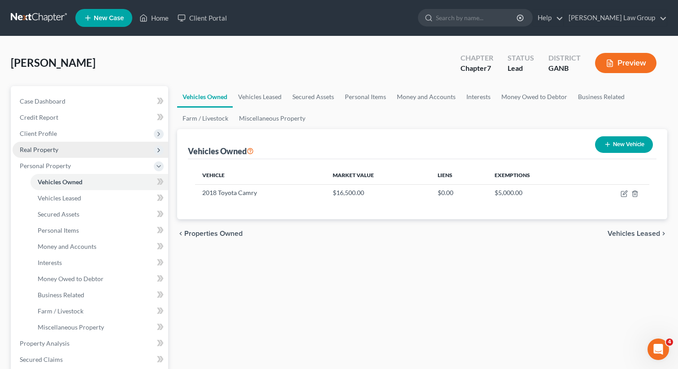
click at [54, 152] on span "Real Property" at bounding box center [39, 150] width 39 height 8
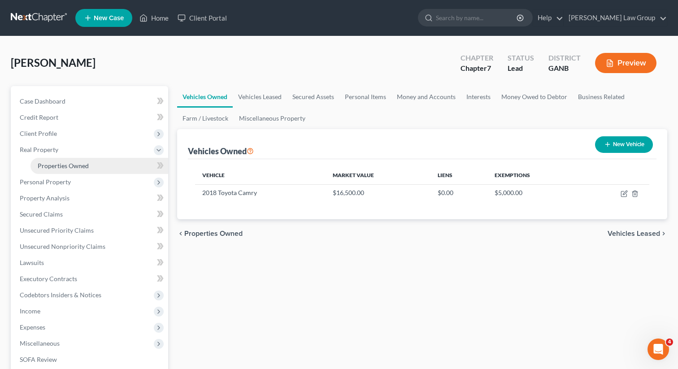
click at [53, 164] on span "Properties Owned" at bounding box center [63, 166] width 51 height 8
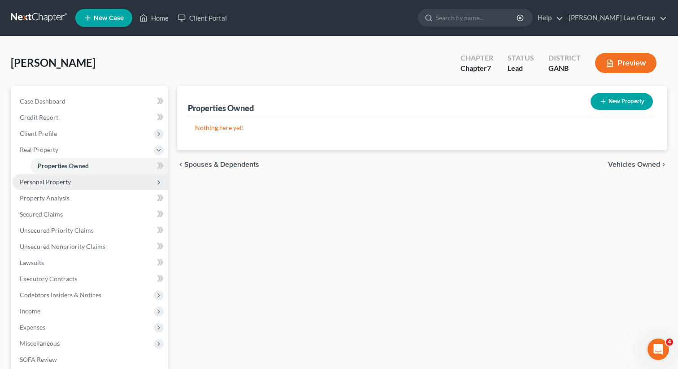
click at [46, 180] on span "Personal Property" at bounding box center [45, 182] width 51 height 8
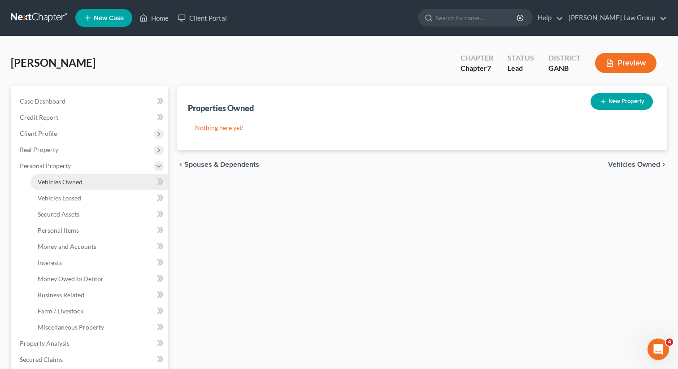
click at [45, 188] on link "Vehicles Owned" at bounding box center [100, 182] width 138 height 16
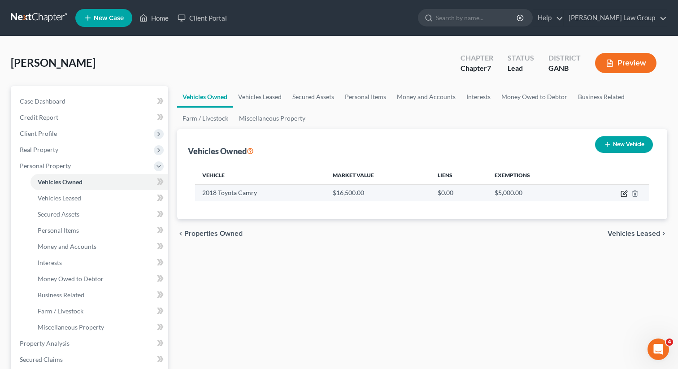
click at [624, 195] on icon "button" at bounding box center [624, 193] width 7 height 7
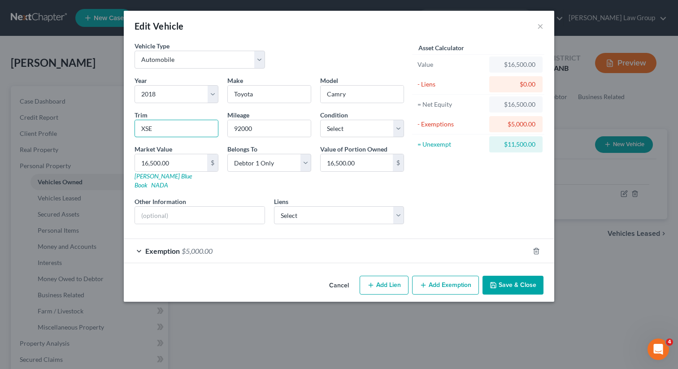
drag, startPoint x: 160, startPoint y: 132, endPoint x: 130, endPoint y: 132, distance: 30.5
click at [130, 132] on div "Vehicle Type Select Automobile Truck Trailer Watercraft Aircraft Motor Home Atv…" at bounding box center [339, 156] width 431 height 231
click at [179, 94] on select "Select 2026 2025 2024 2023 2022 2021 2020 2019 2018 2017 2016 2015 2014 2013 20…" at bounding box center [177, 94] width 84 height 18
click at [201, 156] on input "16,500.00" at bounding box center [171, 162] width 72 height 17
paste input "4,229."
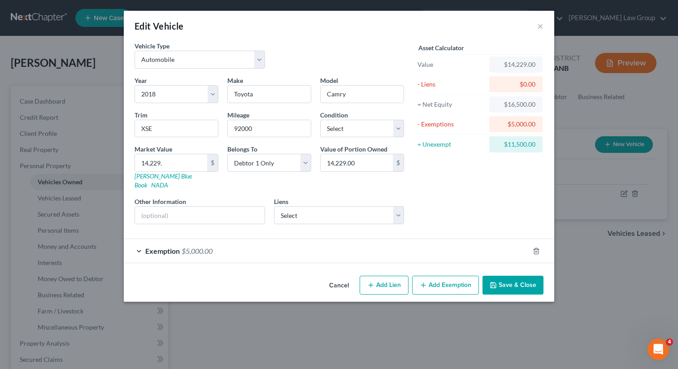
click at [493, 214] on div "Asset Calculator Value $14,229.00 - Liens $0.00 = Net Equity $16,500.00 - Exemp…" at bounding box center [479, 136] width 140 height 190
click at [292, 239] on div "Exemption $5,000.00" at bounding box center [327, 251] width 406 height 24
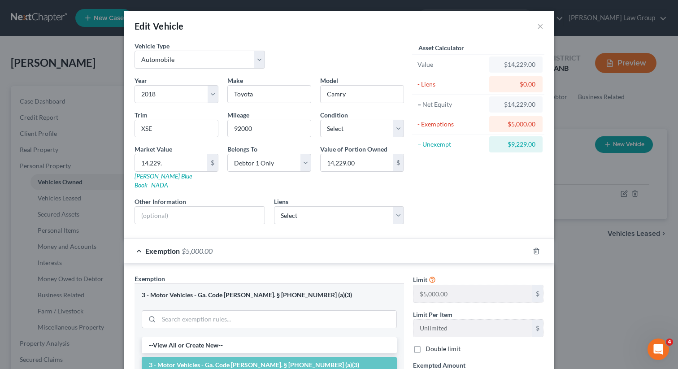
click at [292, 224] on form "Vehicle Type Select Automobile Truck Trailer Watercraft Aircraft Motor Home Atv…" at bounding box center [339, 268] width 409 height 455
click at [170, 163] on input "14,229." at bounding box center [171, 162] width 72 height 17
paste input "3,759"
click at [491, 186] on div "Asset Calculator Value $13,759.00 - Liens $0.00 = Net Equity $14,229.00 - Exemp…" at bounding box center [479, 136] width 140 height 190
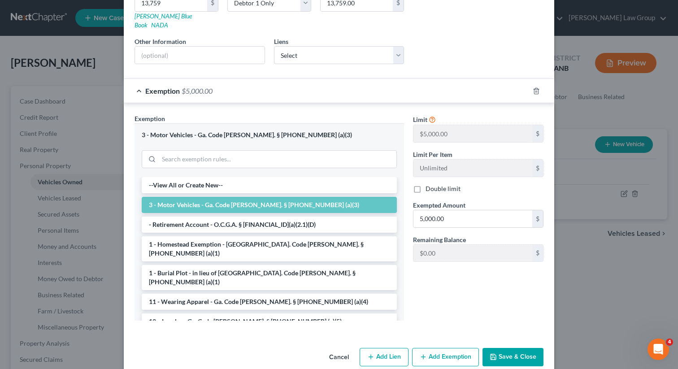
scroll to position [166, 0]
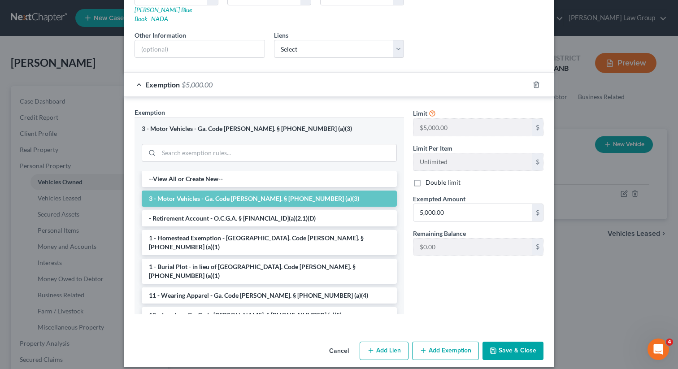
click at [502, 342] on button "Save & Close" at bounding box center [513, 351] width 61 height 19
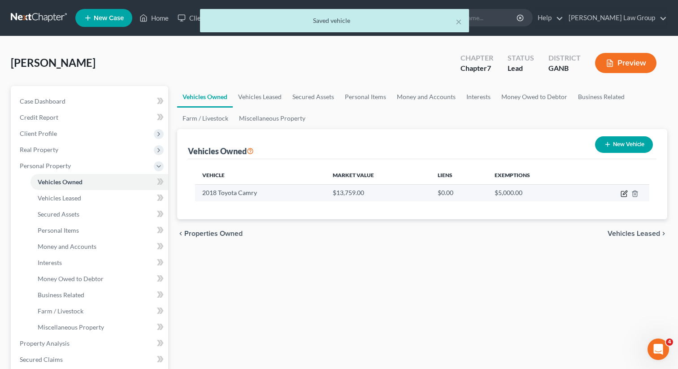
click at [622, 192] on icon "button" at bounding box center [624, 193] width 7 height 7
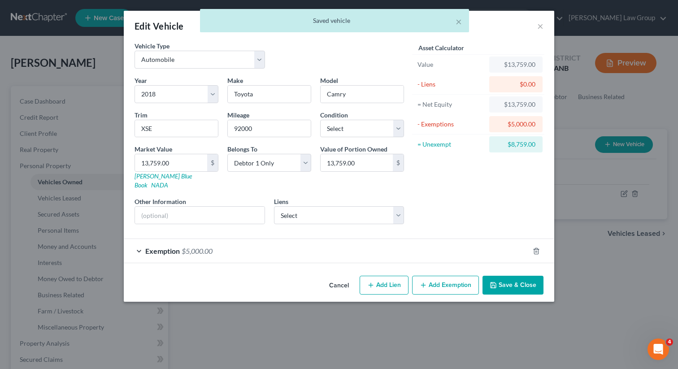
click at [371, 284] on button "Add Lien" at bounding box center [384, 285] width 49 height 19
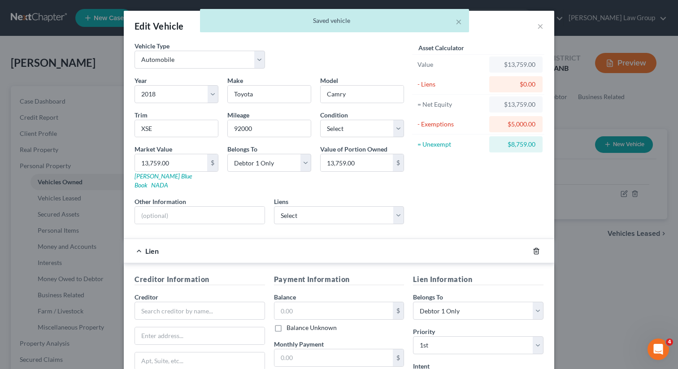
click at [533, 248] on icon "button" at bounding box center [536, 251] width 7 height 7
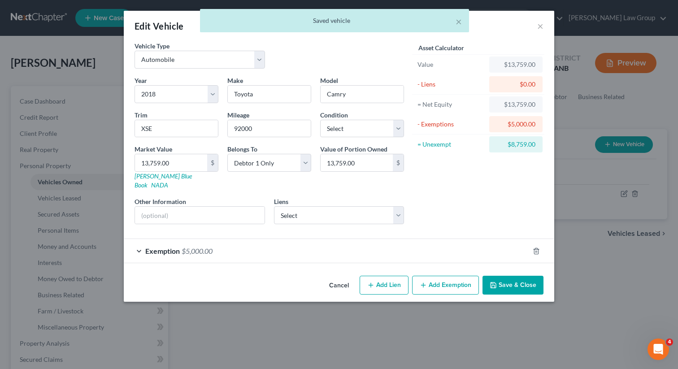
click at [437, 278] on button "Add Exemption" at bounding box center [445, 285] width 67 height 19
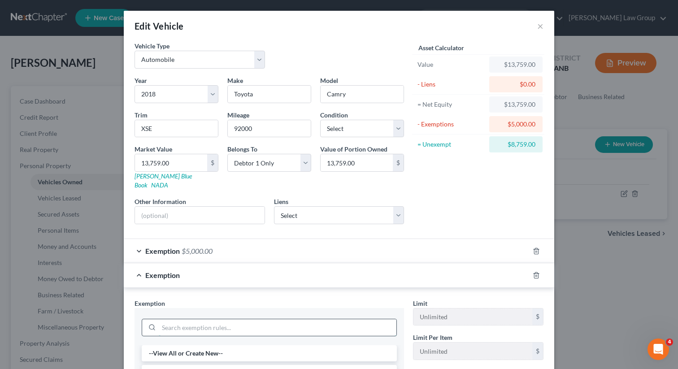
click at [225, 319] on input "search" at bounding box center [278, 327] width 238 height 17
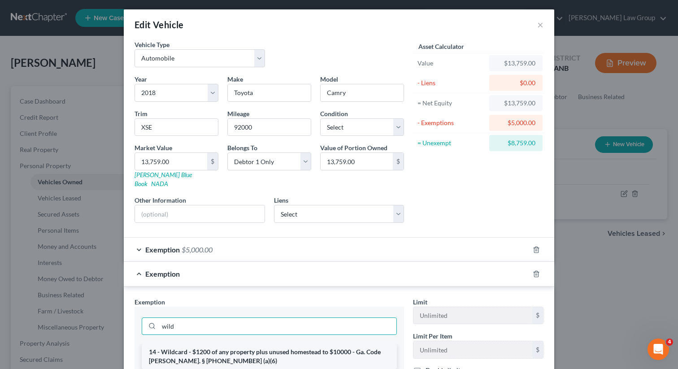
click at [220, 348] on li "14 - Wildcard - $1200 of any property plus unused homestead to $10000 - Ga. Cod…" at bounding box center [269, 356] width 255 height 25
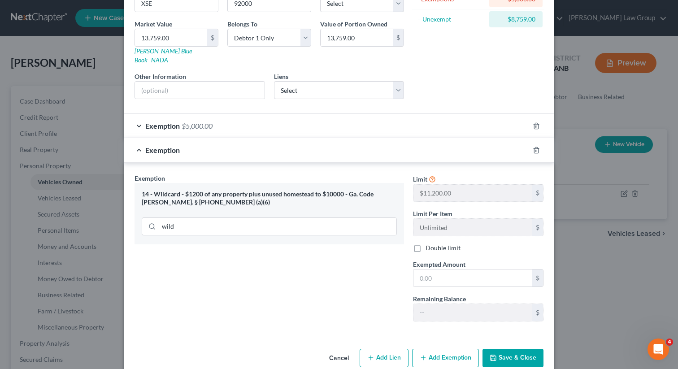
scroll to position [132, 0]
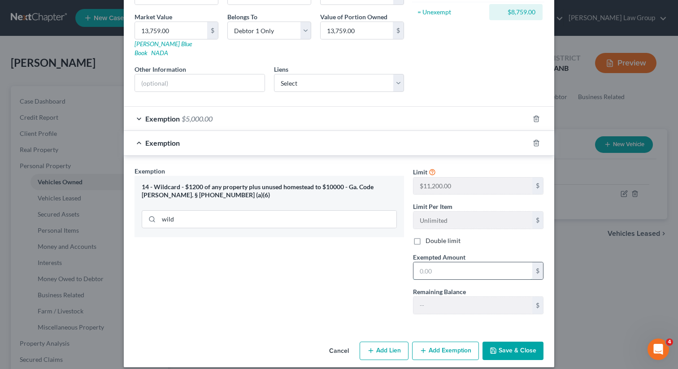
click at [433, 265] on input "text" at bounding box center [473, 270] width 119 height 17
click at [502, 342] on button "Save & Close" at bounding box center [513, 351] width 61 height 19
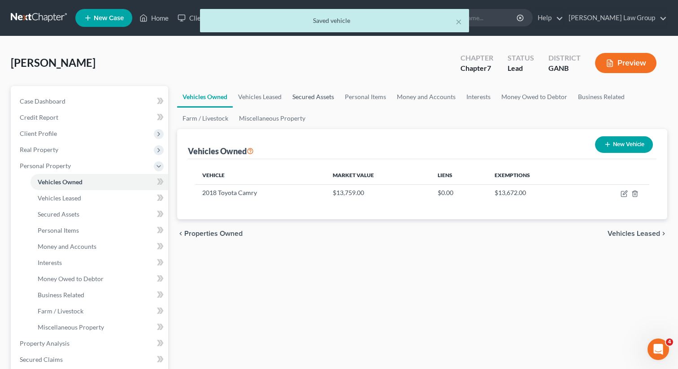
click at [312, 93] on link "Secured Assets" at bounding box center [313, 97] width 52 height 22
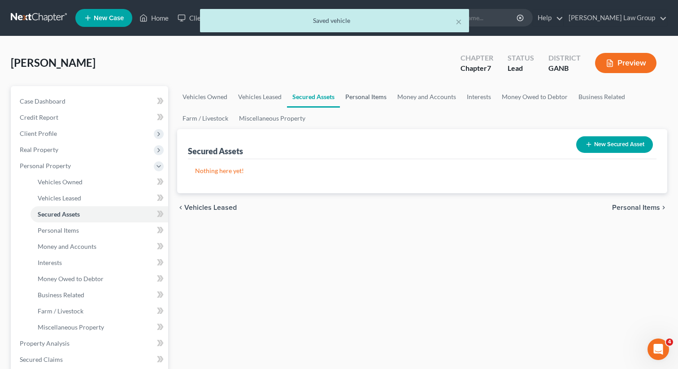
click at [366, 98] on link "Personal Items" at bounding box center [366, 97] width 52 height 22
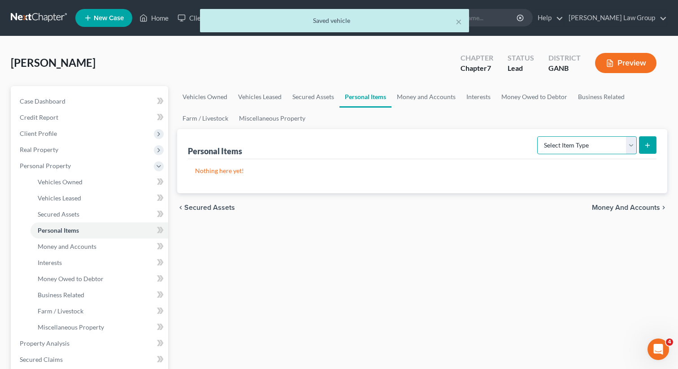
click at [564, 144] on select "Select Item Type Clothing Collectibles Of Value Electronics Firearms Household …" at bounding box center [588, 145] width 100 height 18
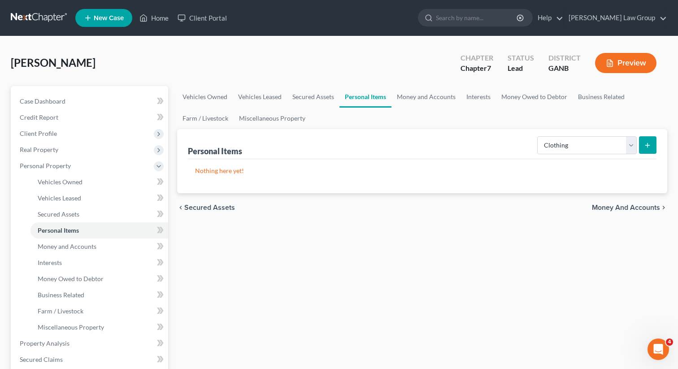
click at [649, 139] on button "submit" at bounding box center [647, 144] width 17 height 17
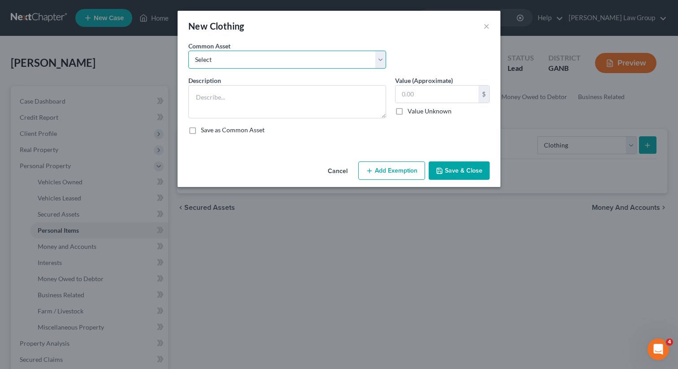
click at [276, 57] on select "Select Clothing" at bounding box center [287, 60] width 198 height 18
click at [268, 55] on select "Select Clothing" at bounding box center [287, 60] width 198 height 18
click at [380, 165] on button "Add Exemption" at bounding box center [392, 171] width 67 height 19
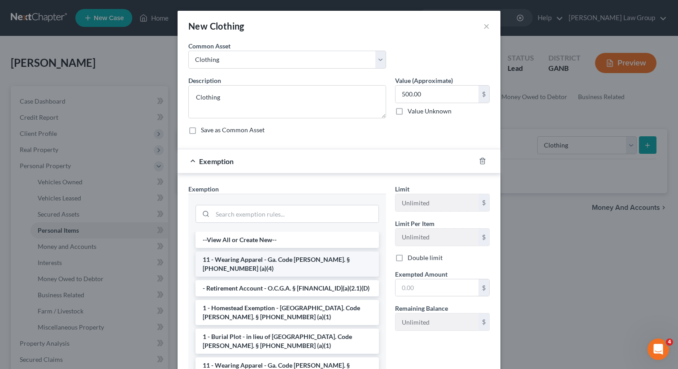
click at [232, 257] on li "11 - Wearing Apparel - Ga. Code [PERSON_NAME]. § [PHONE_NUMBER] (a)(4)" at bounding box center [288, 264] width 184 height 25
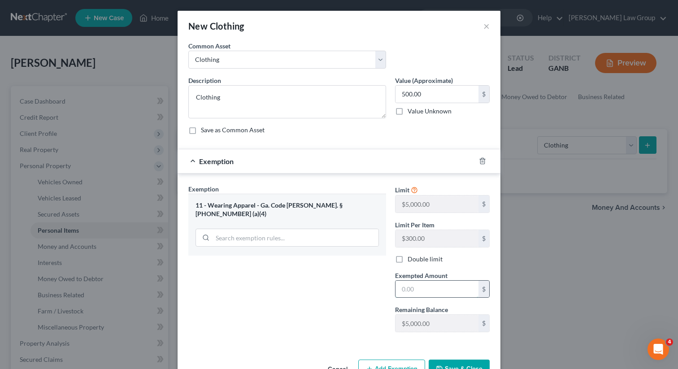
click at [439, 290] on input "text" at bounding box center [437, 289] width 83 height 17
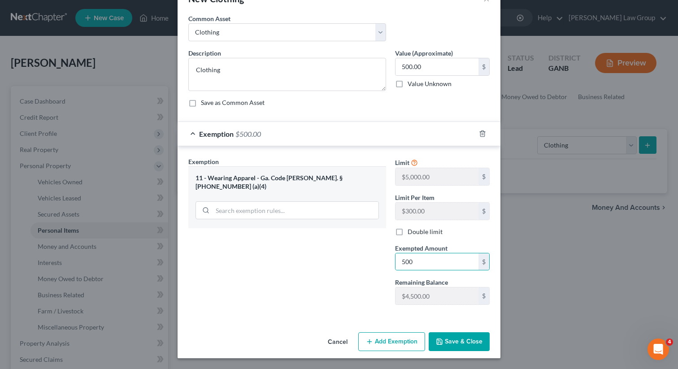
click at [460, 343] on button "Save & Close" at bounding box center [459, 341] width 61 height 19
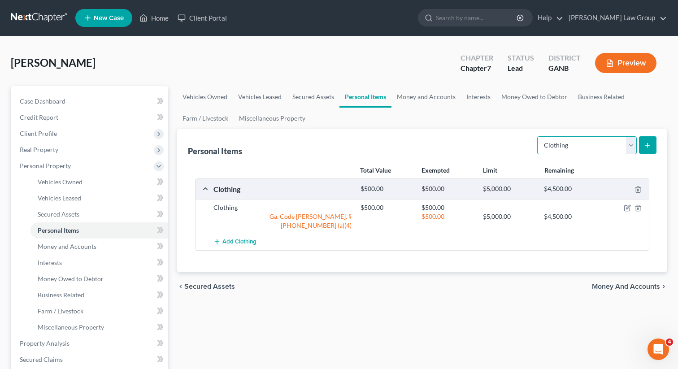
click at [571, 146] on select "Select Item Type Clothing Collectibles Of Value Electronics Firearms Household …" at bounding box center [588, 145] width 100 height 18
click at [648, 146] on icon "submit" at bounding box center [647, 145] width 7 height 7
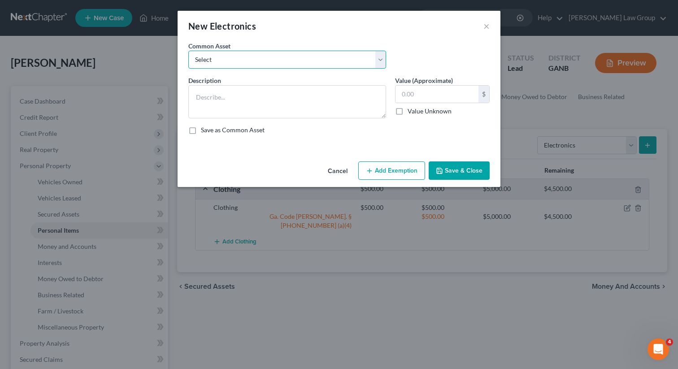
click at [280, 66] on select "Select TV, phone and computer Electronics" at bounding box center [287, 60] width 198 height 18
click at [372, 167] on icon "button" at bounding box center [369, 170] width 7 height 7
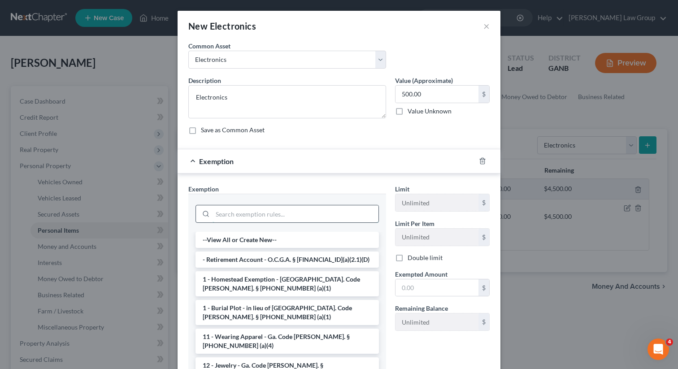
click at [253, 215] on input "search" at bounding box center [296, 214] width 166 height 17
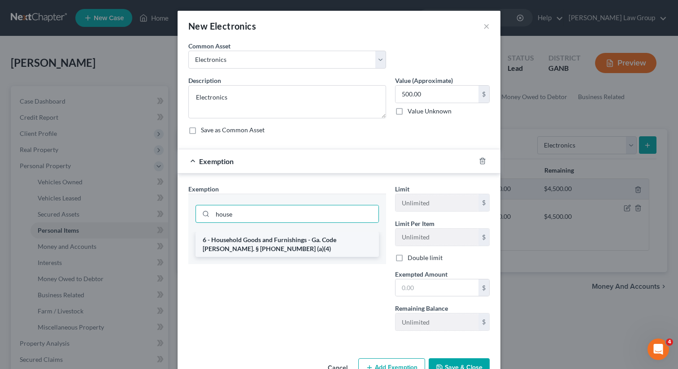
click at [249, 249] on li "6 - Household Goods and Furnishings - Ga. Code [PERSON_NAME]. § [PHONE_NUMBER] …" at bounding box center [288, 244] width 184 height 25
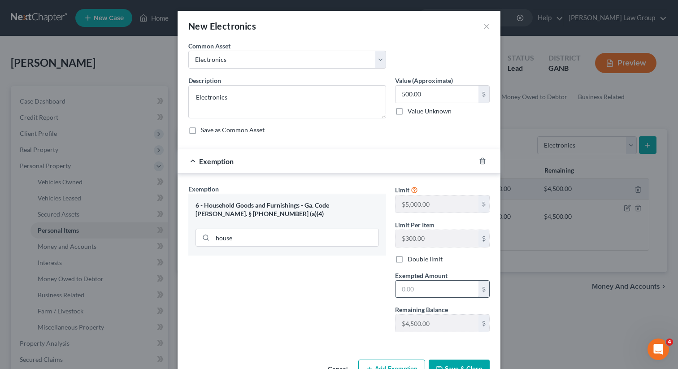
click at [433, 295] on input "text" at bounding box center [437, 289] width 83 height 17
click at [427, 282] on input "text" at bounding box center [437, 289] width 83 height 17
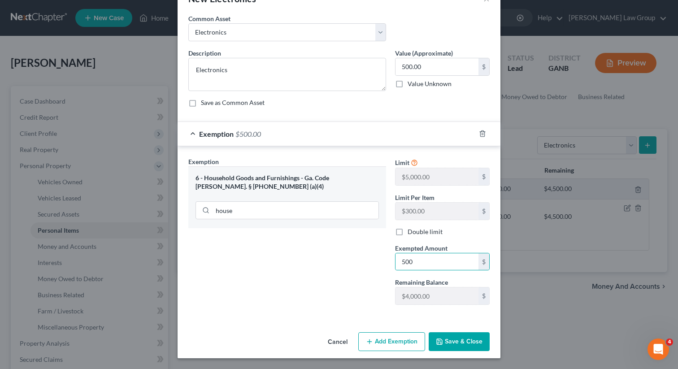
click at [451, 339] on button "Save & Close" at bounding box center [459, 341] width 61 height 19
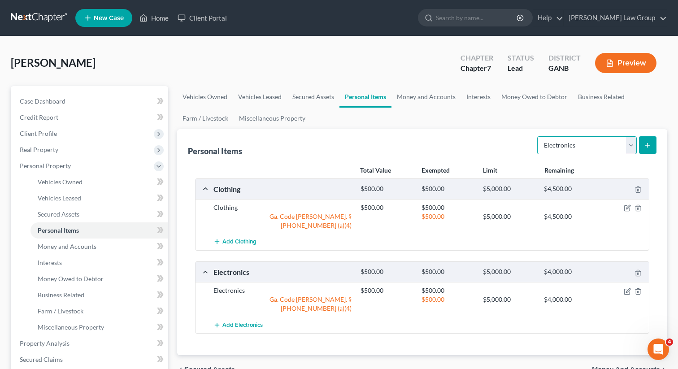
click at [586, 147] on select "Select Item Type Clothing Collectibles Of Value Electronics Firearms Household …" at bounding box center [588, 145] width 100 height 18
click at [644, 148] on button "submit" at bounding box center [647, 144] width 17 height 17
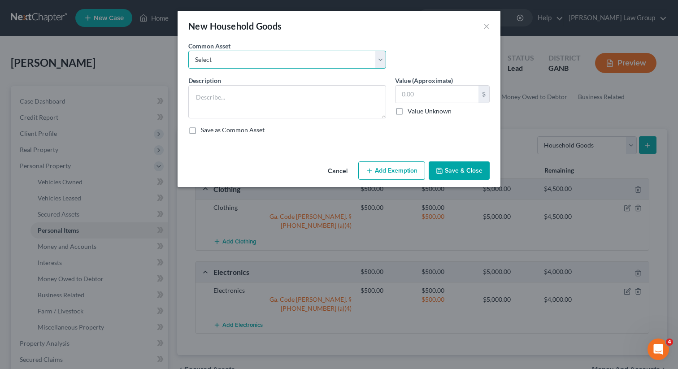
click at [232, 59] on select "Select Household goods" at bounding box center [287, 60] width 198 height 18
click at [373, 168] on icon "button" at bounding box center [369, 170] width 7 height 7
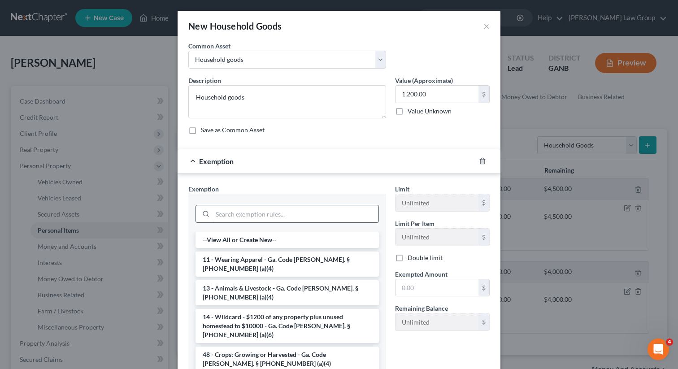
click at [247, 220] on input "search" at bounding box center [296, 214] width 166 height 17
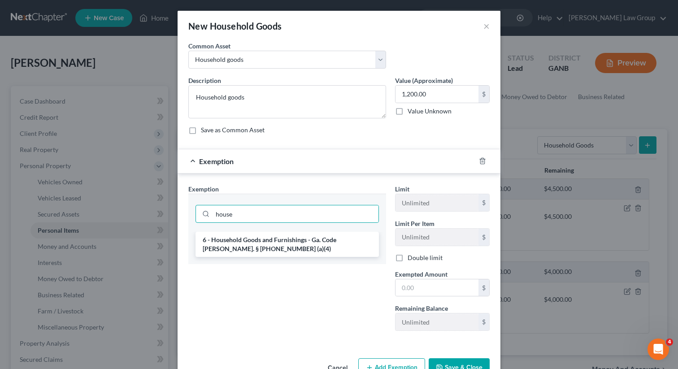
click at [275, 263] on div "6 - Household Goods and Furnishings - Ga. Code [PERSON_NAME]. § [PHONE_NUMBER] …" at bounding box center [287, 248] width 198 height 32
click at [274, 250] on li "6 - Household Goods and Furnishings - Ga. Code [PERSON_NAME]. § [PHONE_NUMBER] …" at bounding box center [288, 244] width 184 height 25
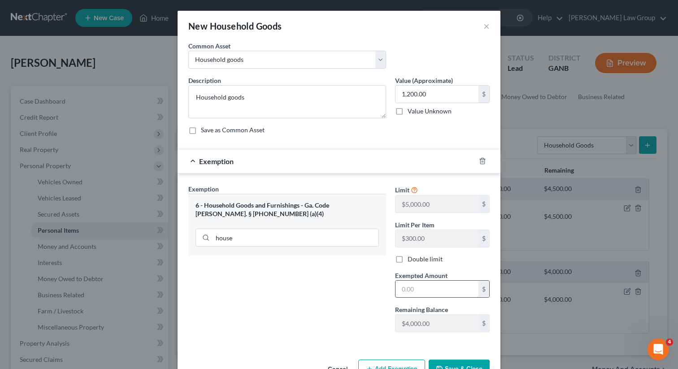
click at [423, 291] on input "text" at bounding box center [437, 289] width 83 height 17
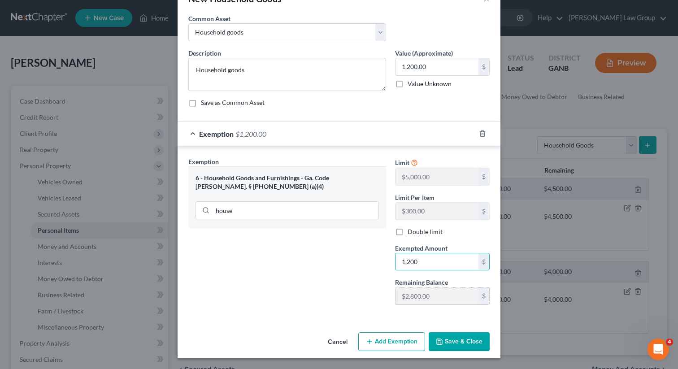
click at [459, 340] on button "Save & Close" at bounding box center [459, 341] width 61 height 19
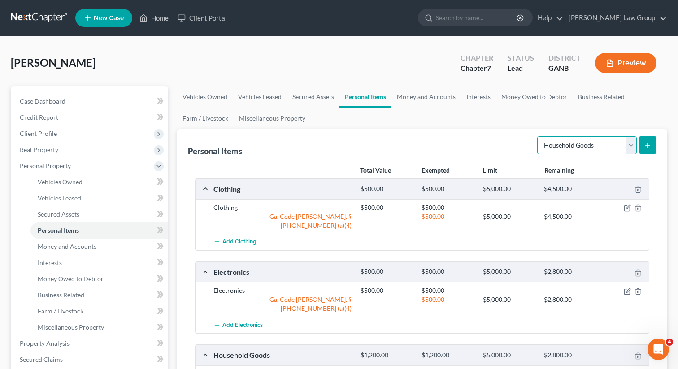
click at [563, 143] on select "Select Item Type Clothing Collectibles Of Value Electronics Firearms Household …" at bounding box center [588, 145] width 100 height 18
click at [645, 151] on button "submit" at bounding box center [647, 144] width 17 height 17
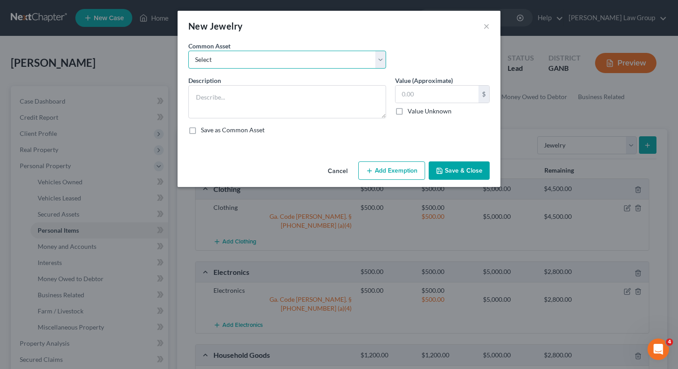
click at [258, 57] on select "Select Costume jewelry Jewelry" at bounding box center [287, 60] width 198 height 18
click at [385, 180] on div "Cancel Add Exemption Save & Close" at bounding box center [339, 173] width 323 height 30
click at [382, 172] on button "Add Exemption" at bounding box center [392, 171] width 67 height 19
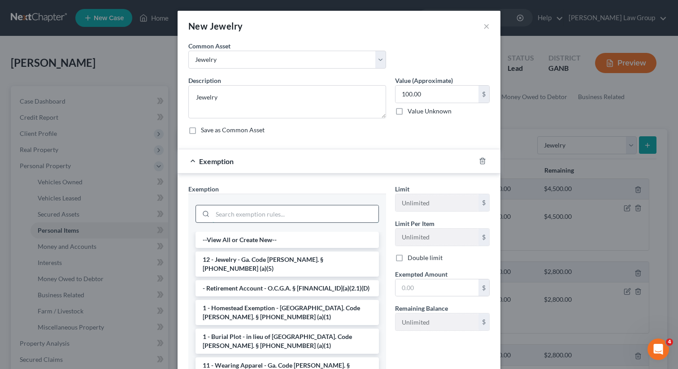
click at [243, 215] on input "search" at bounding box center [296, 214] width 166 height 17
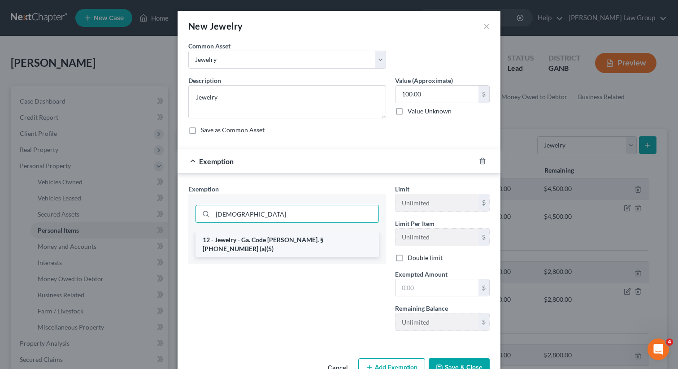
click at [244, 241] on li "12 - Jewelry - Ga. Code [PERSON_NAME]. § [PHONE_NUMBER] (a)(5)" at bounding box center [288, 244] width 184 height 25
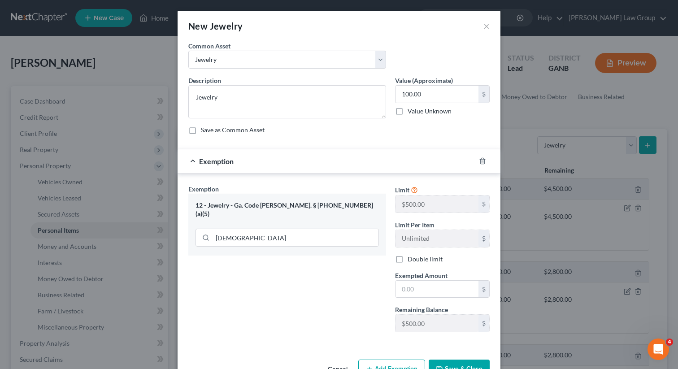
click at [449, 299] on div "Limit $500.00 $ Limit Per Item Unlimited $ Double limit Exempted Amount * $ Rem…" at bounding box center [443, 261] width 104 height 155
click at [438, 287] on input "text" at bounding box center [437, 289] width 83 height 17
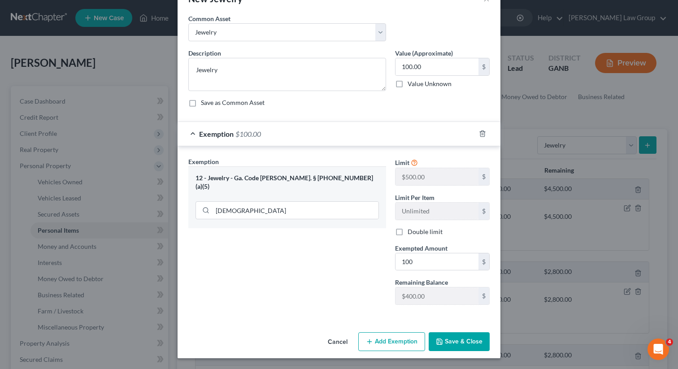
click at [436, 342] on button "Save & Close" at bounding box center [459, 341] width 61 height 19
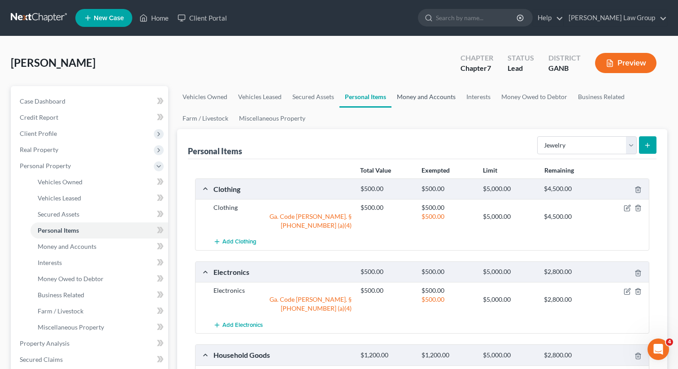
click at [417, 97] on link "Money and Accounts" at bounding box center [427, 97] width 70 height 22
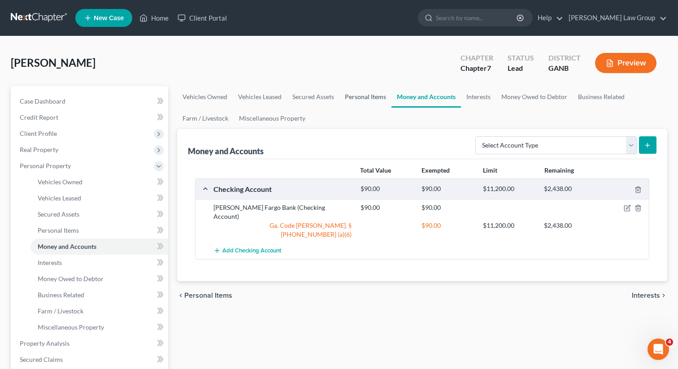
click at [362, 93] on link "Personal Items" at bounding box center [366, 97] width 52 height 22
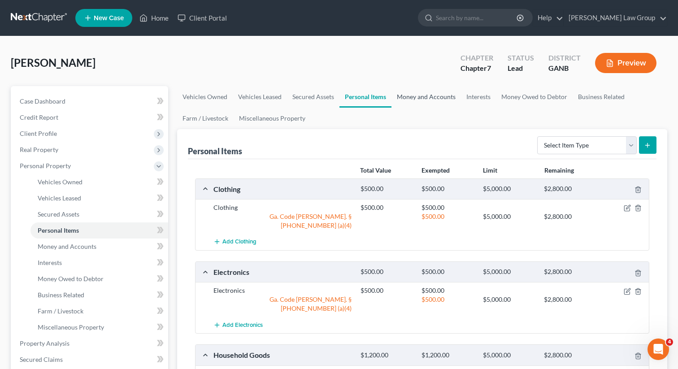
click at [409, 96] on link "Money and Accounts" at bounding box center [427, 97] width 70 height 22
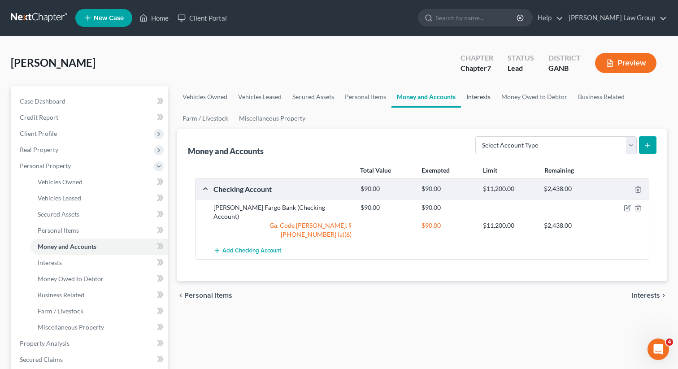
click at [478, 89] on link "Interests" at bounding box center [478, 97] width 35 height 22
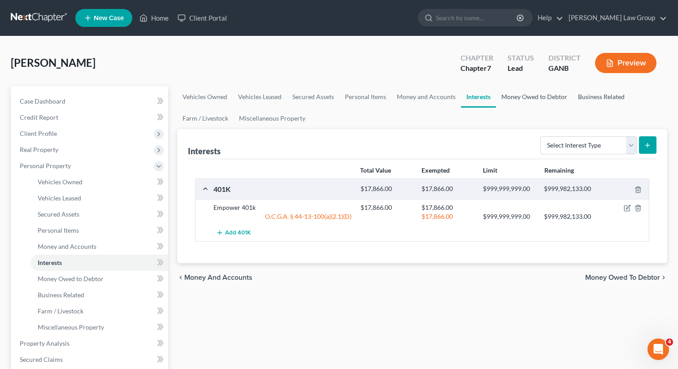
click at [509, 98] on link "Money Owed to Debtor" at bounding box center [534, 97] width 77 height 22
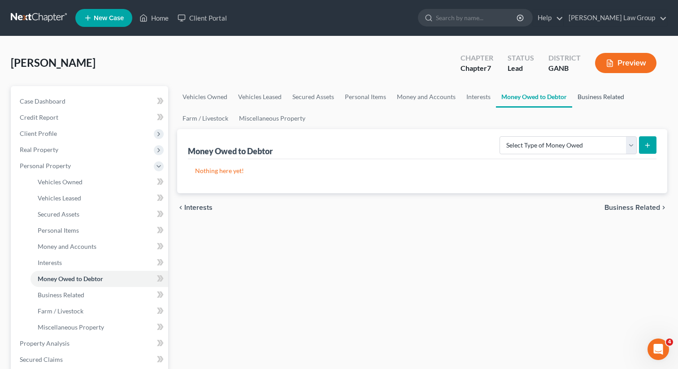
click at [594, 96] on link "Business Related" at bounding box center [601, 97] width 57 height 22
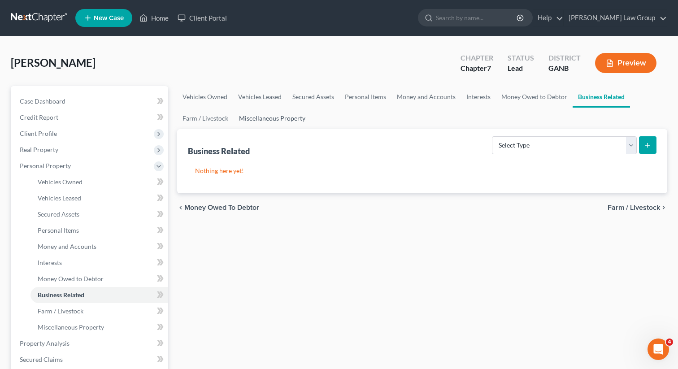
click at [250, 118] on link "Miscellaneous Property" at bounding box center [272, 119] width 77 height 22
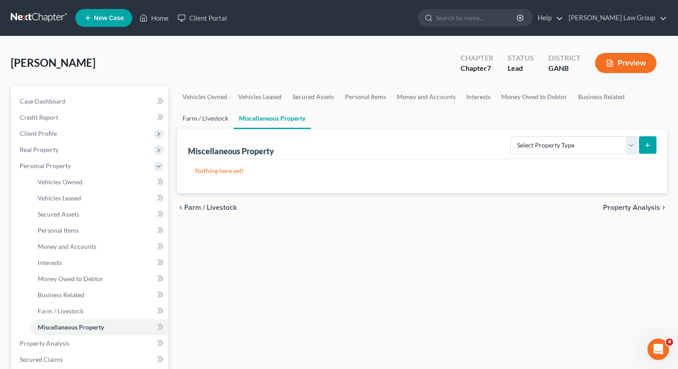
click at [207, 121] on link "Farm / Livestock" at bounding box center [205, 119] width 57 height 22
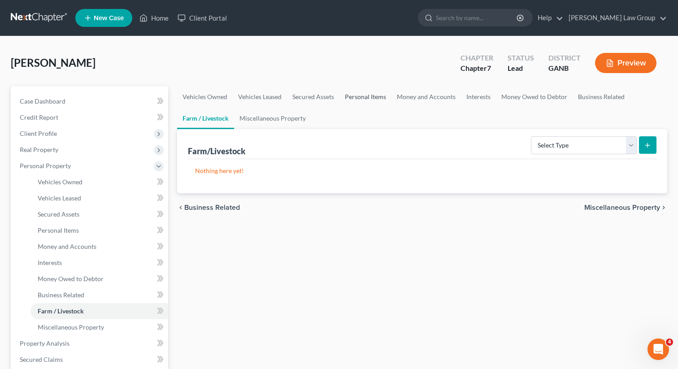
click at [355, 88] on link "Personal Items" at bounding box center [366, 97] width 52 height 22
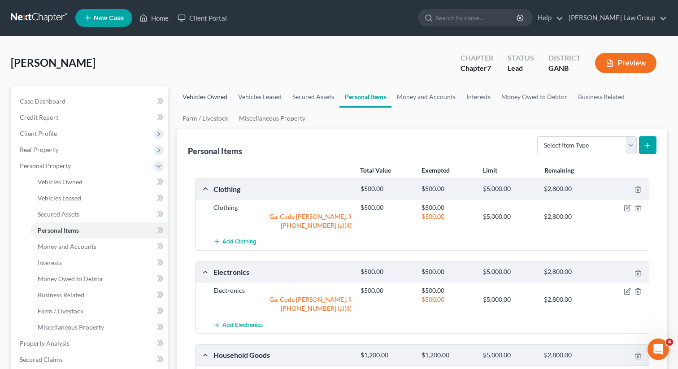
click at [200, 96] on link "Vehicles Owned" at bounding box center [205, 97] width 56 height 22
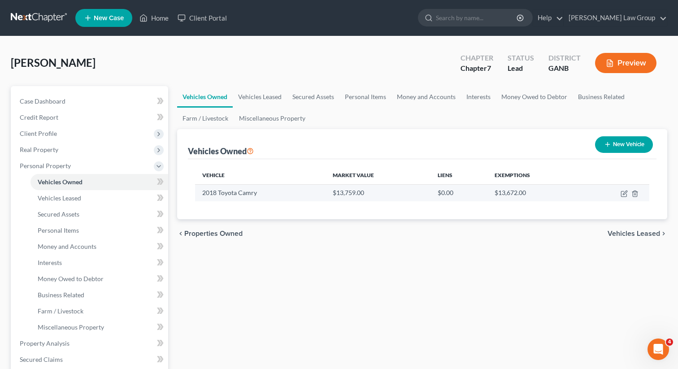
click at [622, 197] on td at bounding box center [616, 192] width 68 height 17
click at [621, 192] on icon "button" at bounding box center [623, 194] width 5 height 5
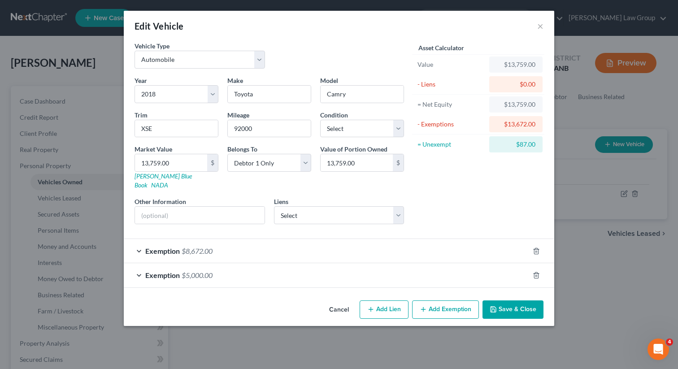
click at [153, 271] on span "Exemption" at bounding box center [162, 275] width 35 height 9
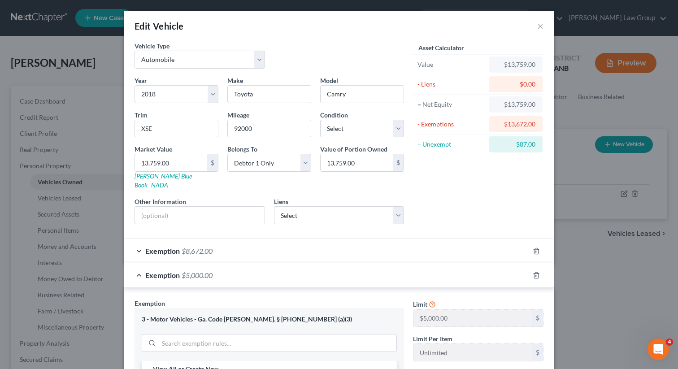
click at [153, 271] on span "Exemption" at bounding box center [162, 275] width 35 height 9
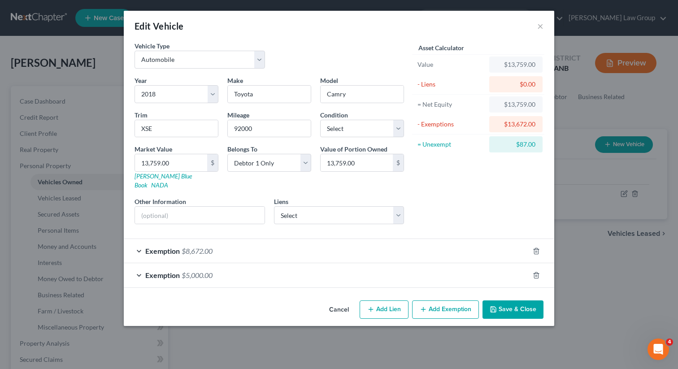
click at [151, 247] on span "Exemption" at bounding box center [162, 251] width 35 height 9
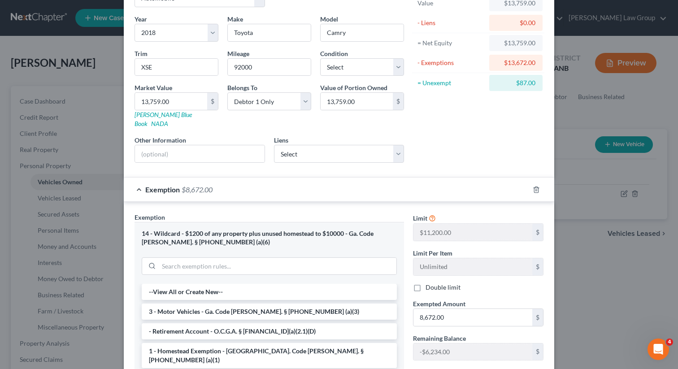
scroll to position [76, 0]
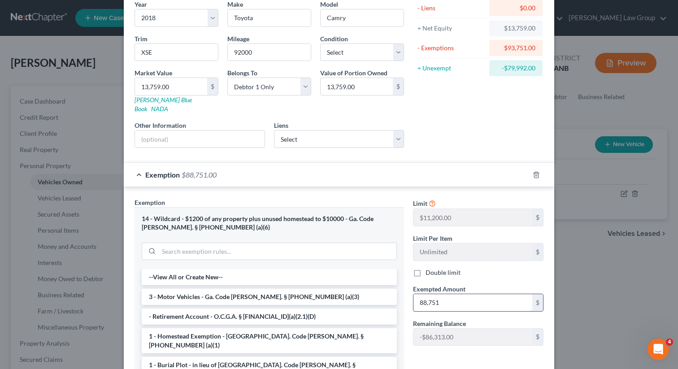
click at [423, 294] on input "88,751" at bounding box center [473, 302] width 119 height 17
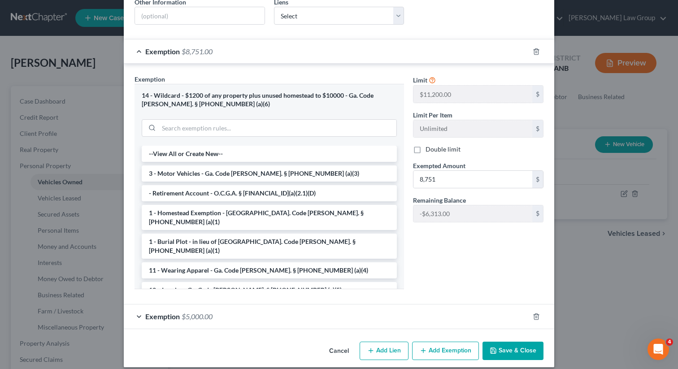
click at [498, 344] on button "Save & Close" at bounding box center [513, 351] width 61 height 19
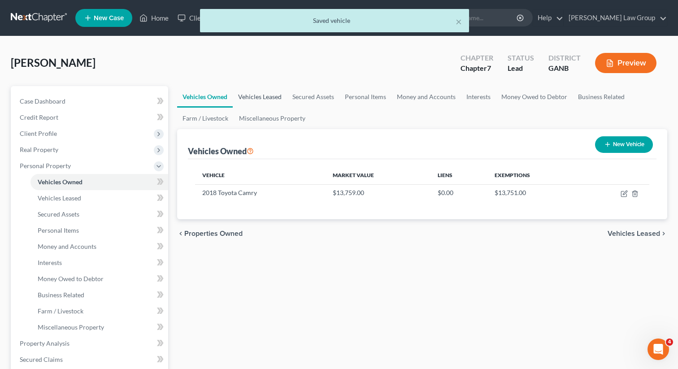
click at [266, 94] on link "Vehicles Leased" at bounding box center [260, 97] width 54 height 22
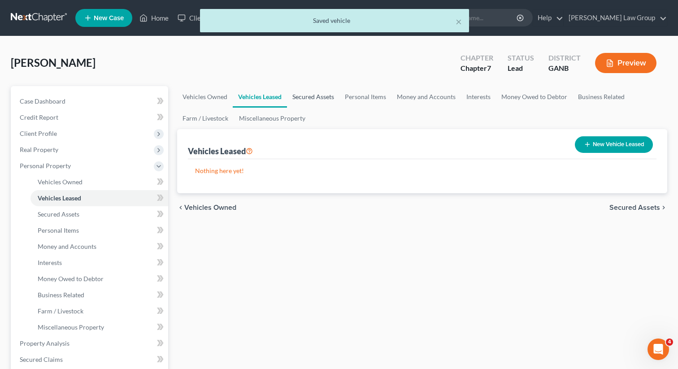
click at [306, 93] on link "Secured Assets" at bounding box center [313, 97] width 52 height 22
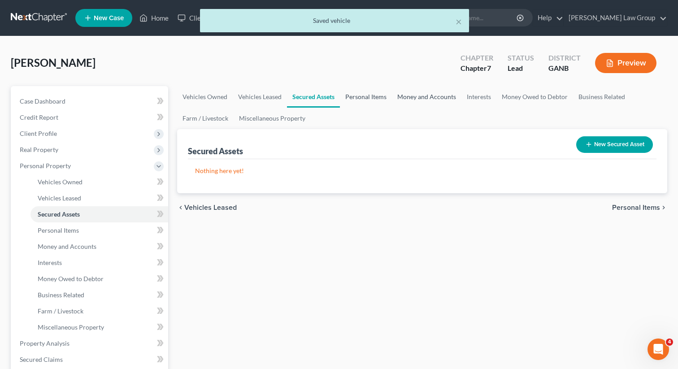
click at [358, 96] on link "Personal Items" at bounding box center [366, 97] width 52 height 22
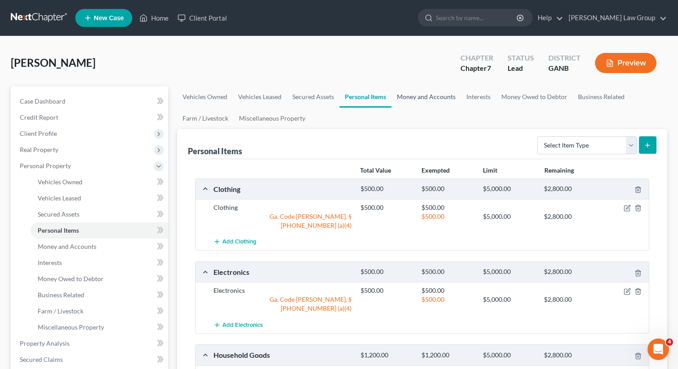
click at [427, 94] on link "Money and Accounts" at bounding box center [427, 97] width 70 height 22
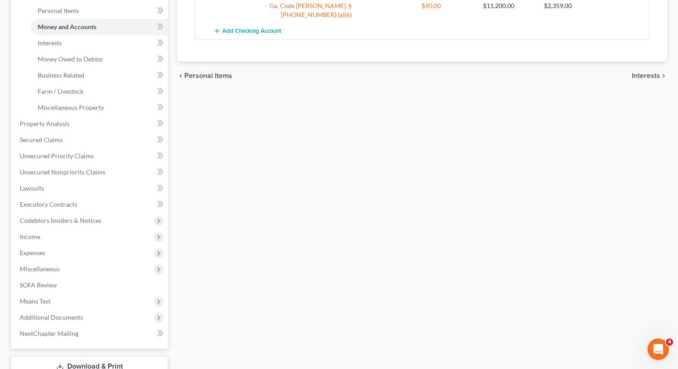
scroll to position [272, 0]
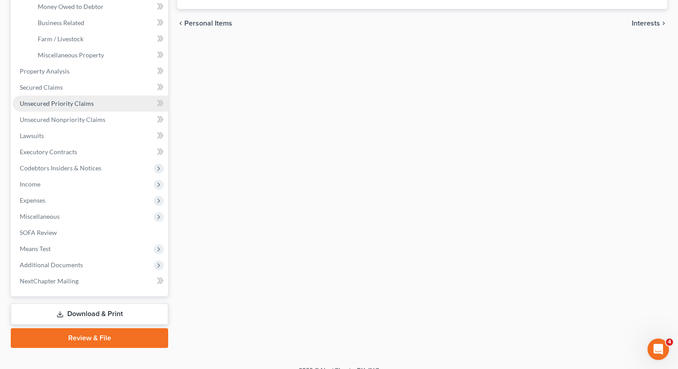
click at [79, 106] on link "Unsecured Priority Claims" at bounding box center [91, 104] width 156 height 16
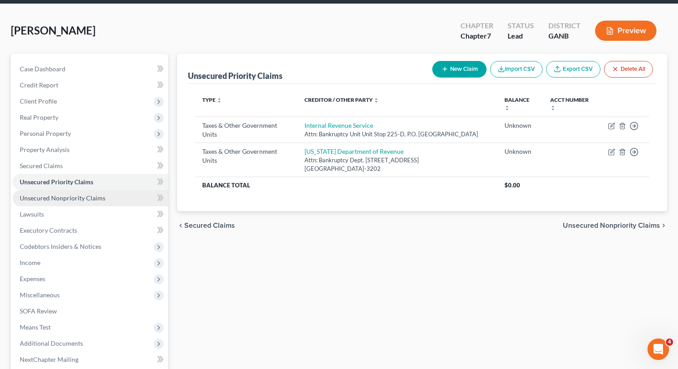
click at [52, 197] on span "Unsecured Nonpriority Claims" at bounding box center [63, 198] width 86 height 8
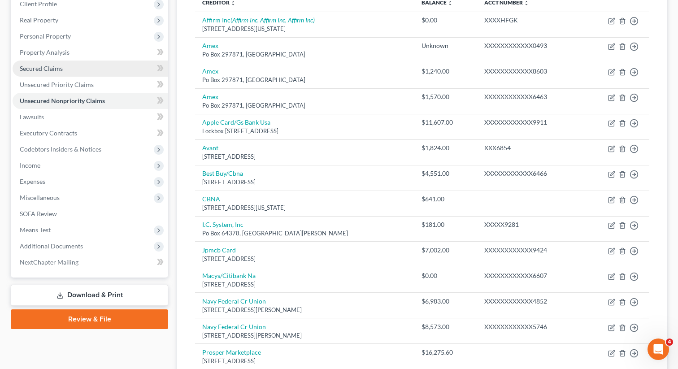
scroll to position [148, 0]
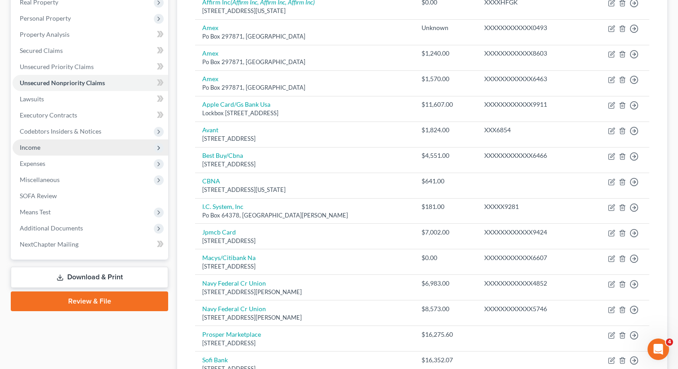
click at [35, 145] on span "Income" at bounding box center [30, 148] width 21 height 8
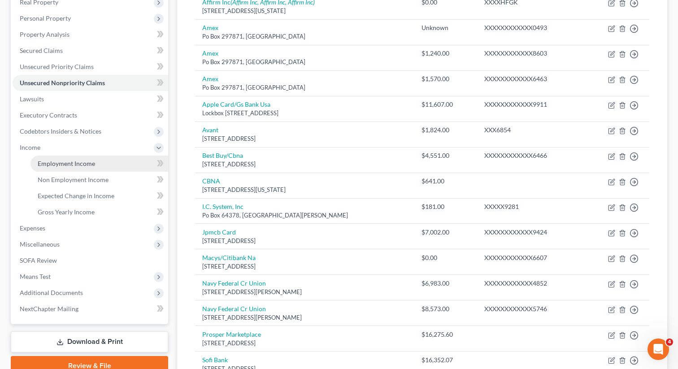
click at [48, 161] on span "Employment Income" at bounding box center [66, 164] width 57 height 8
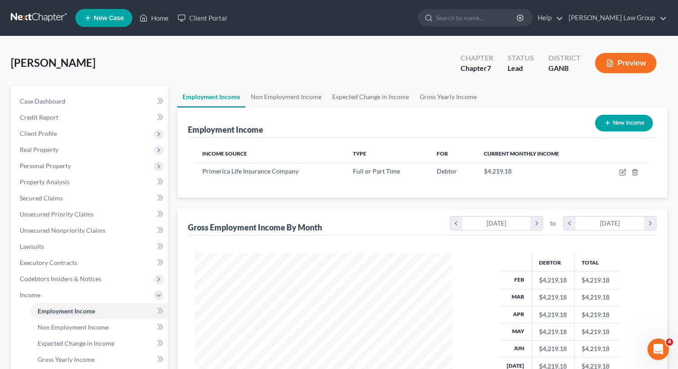
scroll to position [161, 275]
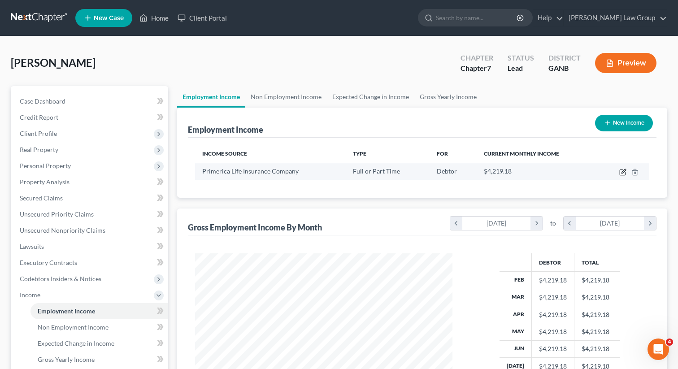
click at [623, 173] on icon "button" at bounding box center [624, 171] width 4 height 4
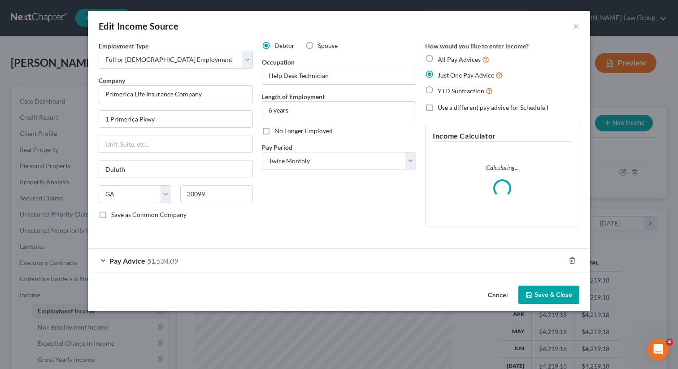
click at [545, 291] on button "Save & Close" at bounding box center [549, 295] width 61 height 19
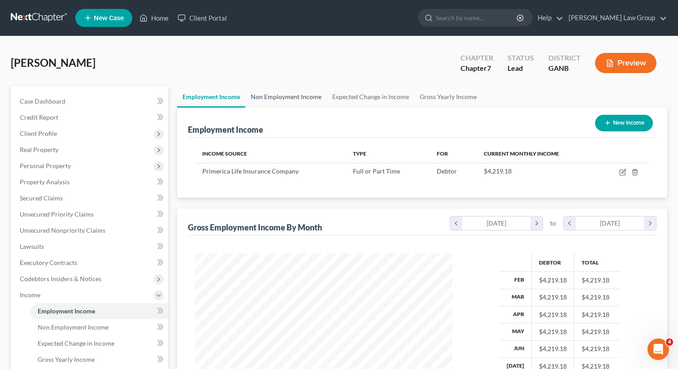
click at [308, 100] on link "Non Employment Income" at bounding box center [286, 97] width 82 height 22
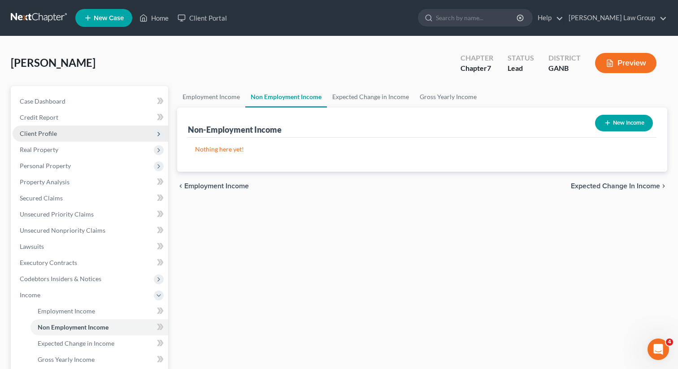
click at [65, 131] on span "Client Profile" at bounding box center [91, 134] width 156 height 16
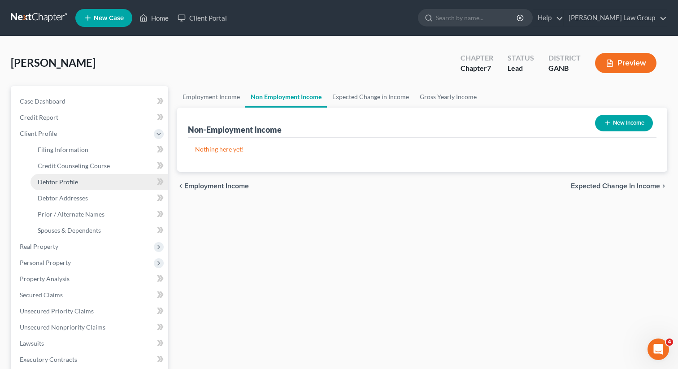
click at [59, 178] on span "Debtor Profile" at bounding box center [58, 182] width 40 height 8
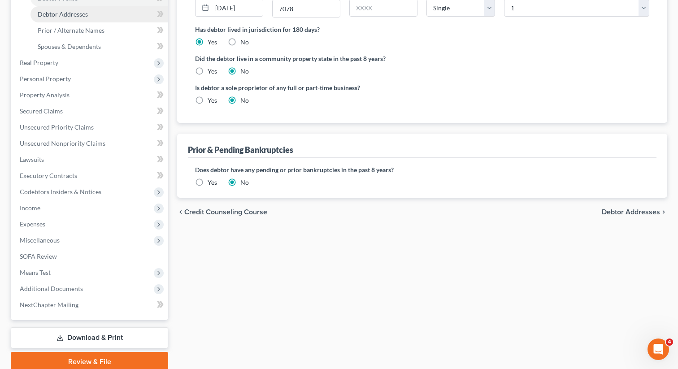
scroll to position [220, 0]
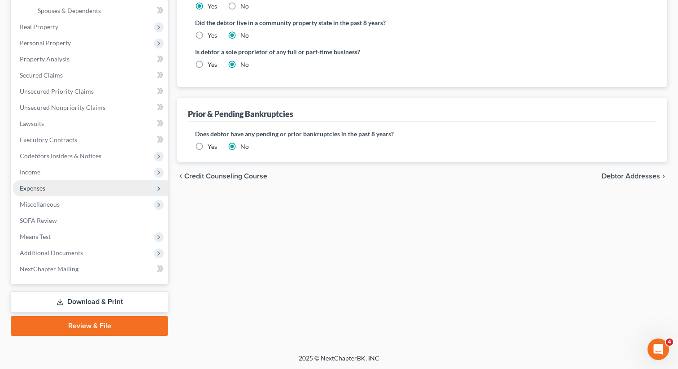
click at [69, 189] on span "Expenses" at bounding box center [91, 188] width 156 height 16
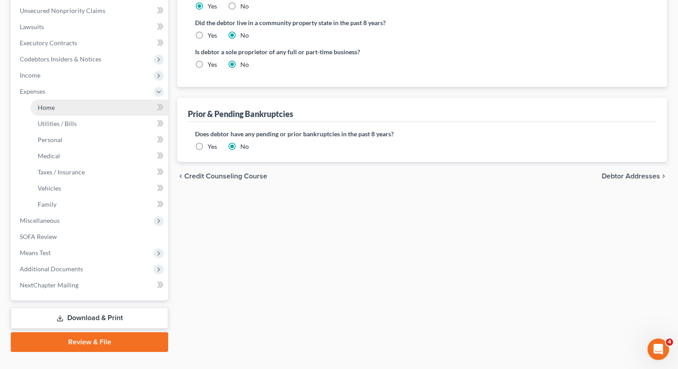
click at [59, 103] on link "Home" at bounding box center [100, 108] width 138 height 16
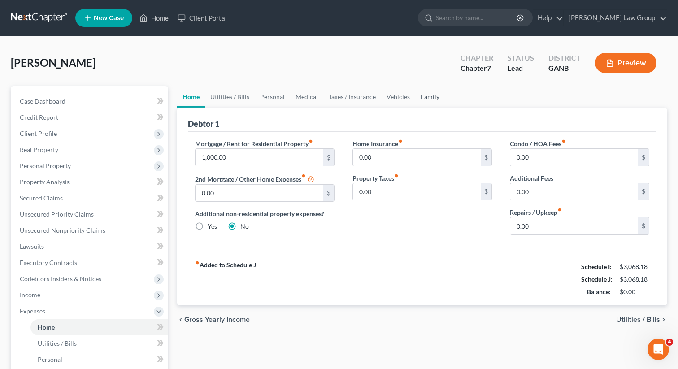
click at [425, 101] on link "Family" at bounding box center [430, 97] width 30 height 22
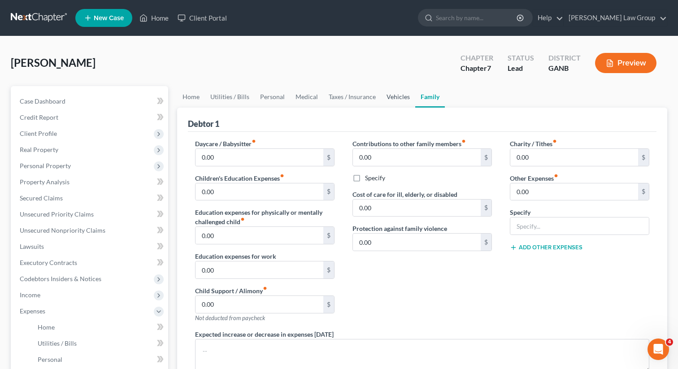
click at [394, 96] on link "Vehicles" at bounding box center [398, 97] width 34 height 22
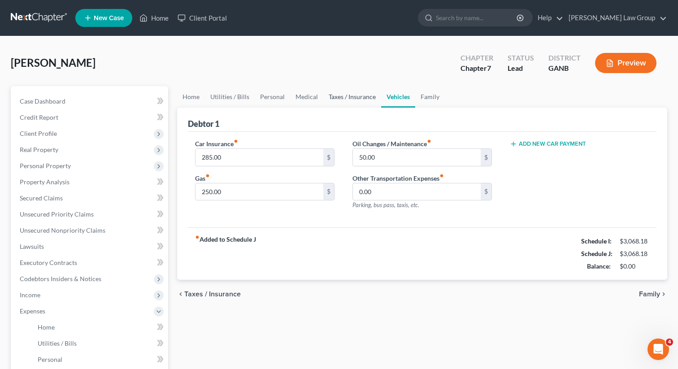
click at [348, 98] on link "Taxes / Insurance" at bounding box center [353, 97] width 58 height 22
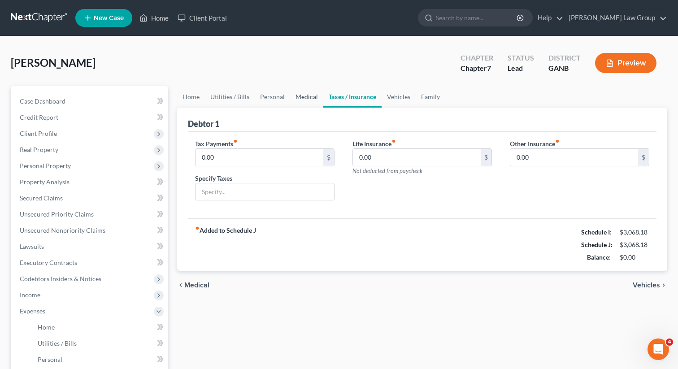
click at [305, 97] on link "Medical" at bounding box center [306, 97] width 33 height 22
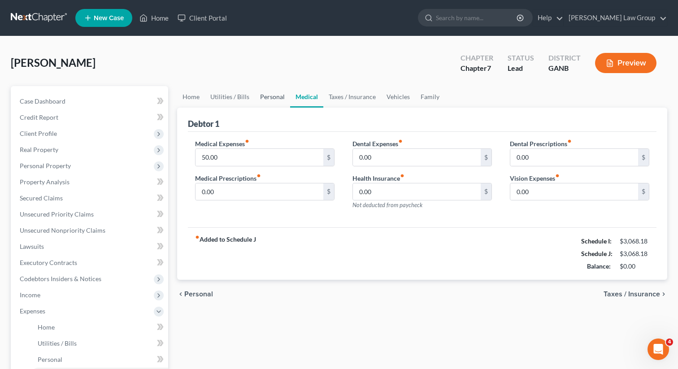
click at [262, 103] on link "Personal" at bounding box center [272, 97] width 35 height 22
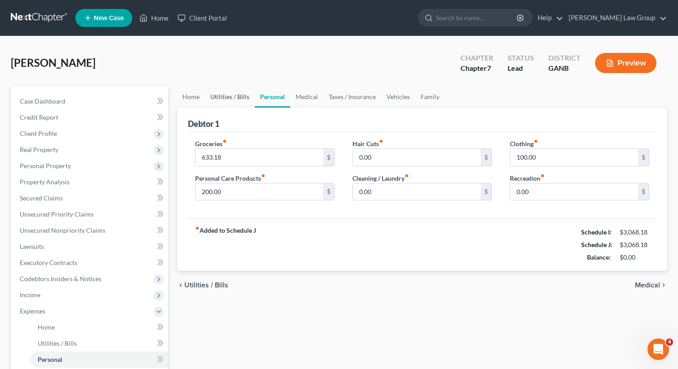
click at [232, 98] on link "Utilities / Bills" at bounding box center [230, 97] width 50 height 22
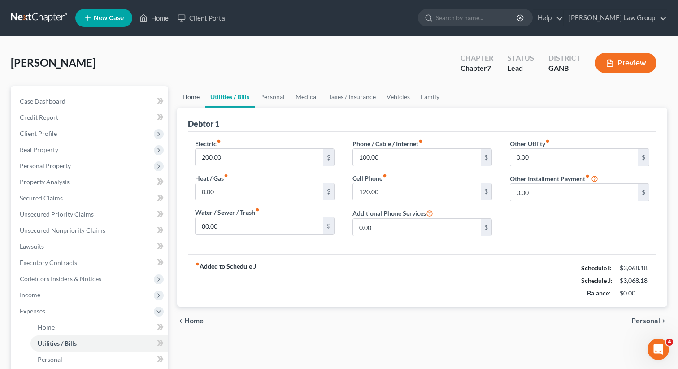
click at [190, 96] on link "Home" at bounding box center [191, 97] width 28 height 22
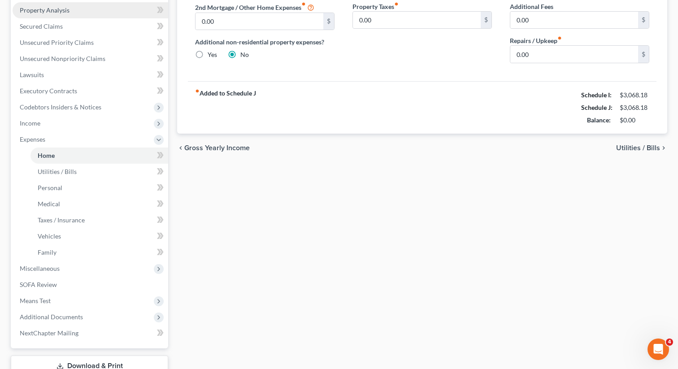
scroll to position [236, 0]
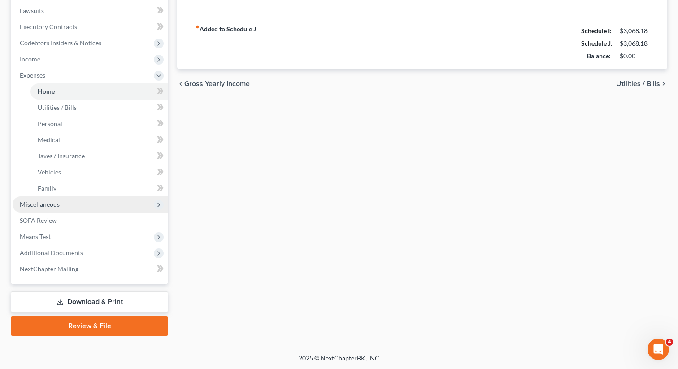
click at [65, 208] on span "Miscellaneous" at bounding box center [91, 205] width 156 height 16
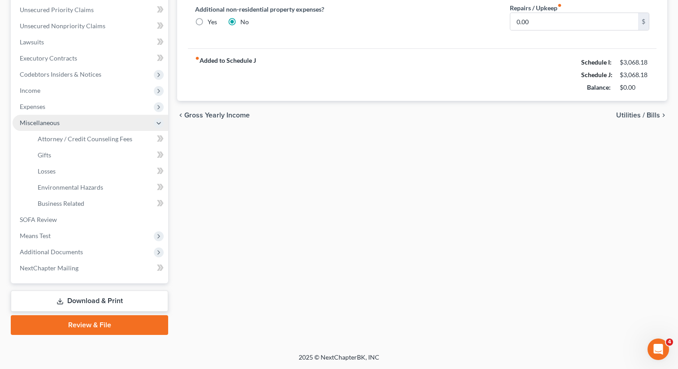
scroll to position [204, 0]
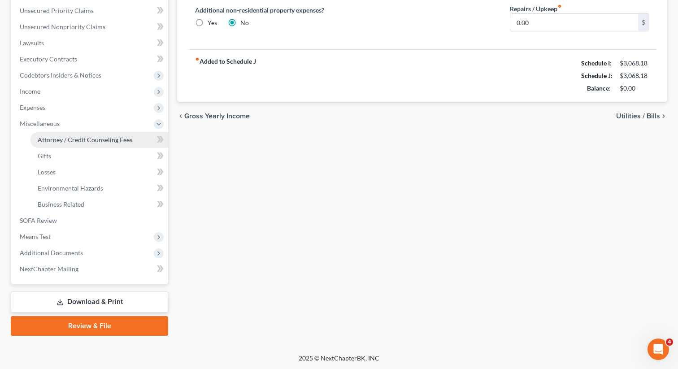
click at [71, 136] on span "Attorney / Credit Counseling Fees" at bounding box center [85, 140] width 95 height 8
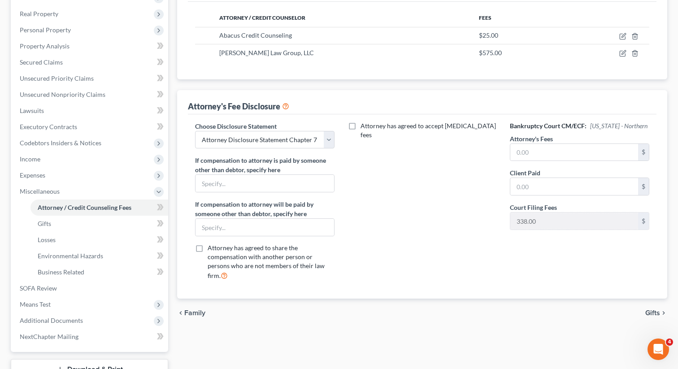
scroll to position [204, 0]
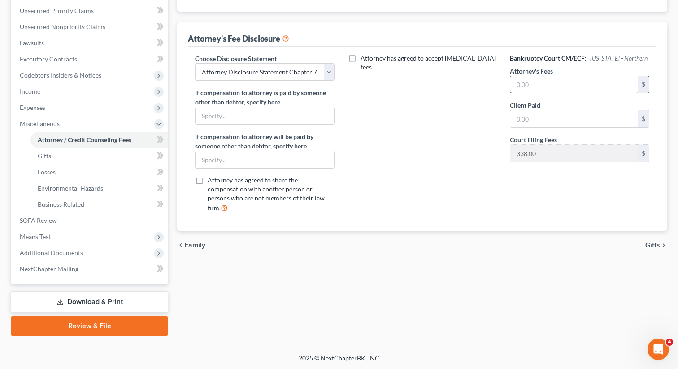
click at [522, 76] on input "text" at bounding box center [575, 84] width 128 height 17
click at [538, 125] on input "text" at bounding box center [575, 118] width 128 height 17
click at [497, 139] on div "Attorney has agreed to accept [MEDICAL_DATA] fees" at bounding box center [422, 137] width 157 height 166
click at [61, 219] on link "SOFA Review" at bounding box center [91, 221] width 156 height 16
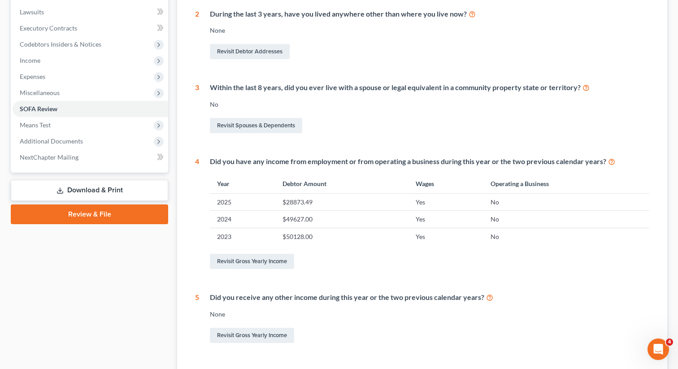
scroll to position [271, 0]
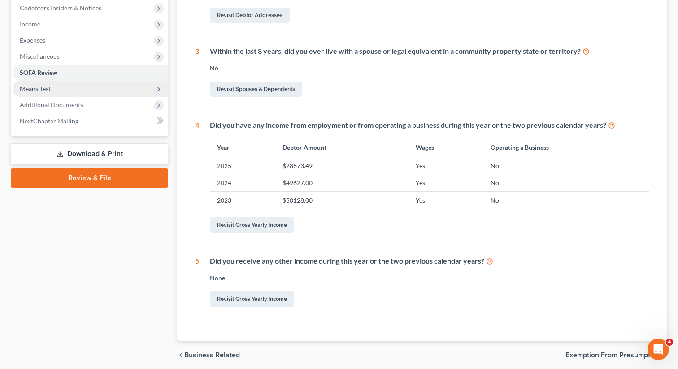
click at [67, 83] on span "Means Test" at bounding box center [91, 89] width 156 height 16
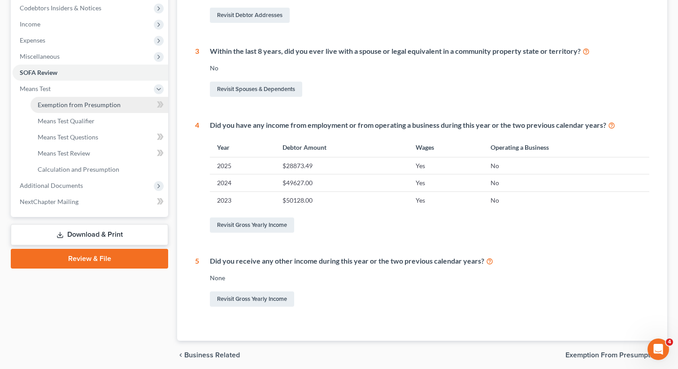
click at [65, 107] on span "Exemption from Presumption" at bounding box center [79, 105] width 83 height 8
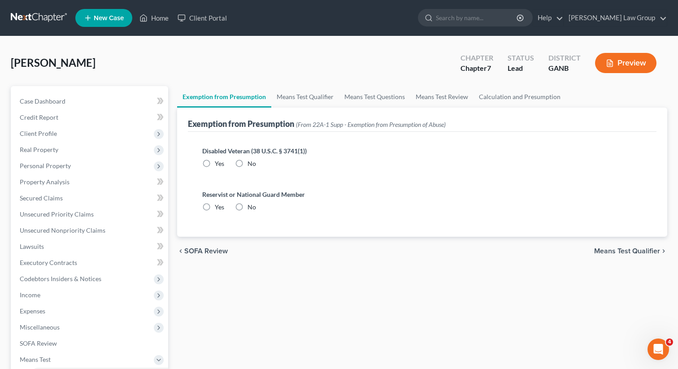
click at [243, 156] on div "Disabled Veteran (38 U.S.C. § 3741(1)) Yes No" at bounding box center [422, 157] width 440 height 22
click at [248, 165] on label "No" at bounding box center [252, 163] width 9 height 9
click at [251, 165] on input "No" at bounding box center [254, 162] width 6 height 6
click at [248, 207] on label "No" at bounding box center [252, 207] width 9 height 9
click at [251, 207] on input "No" at bounding box center [254, 206] width 6 height 6
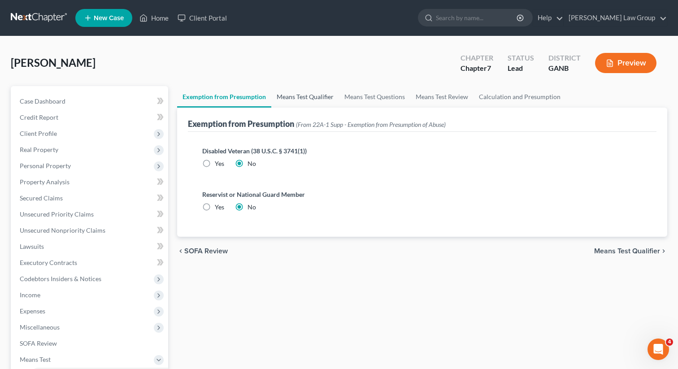
click at [299, 96] on link "Means Test Qualifier" at bounding box center [305, 97] width 68 height 22
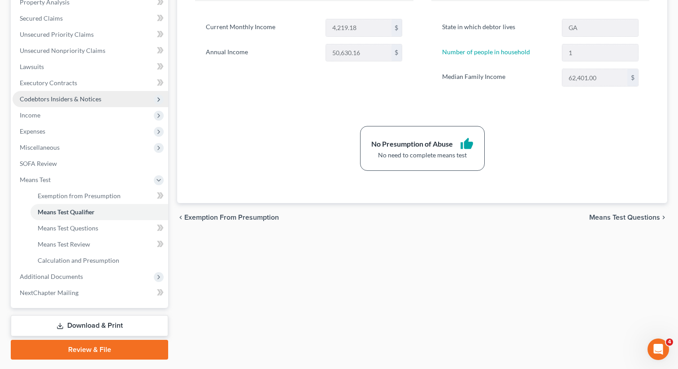
scroll to position [204, 0]
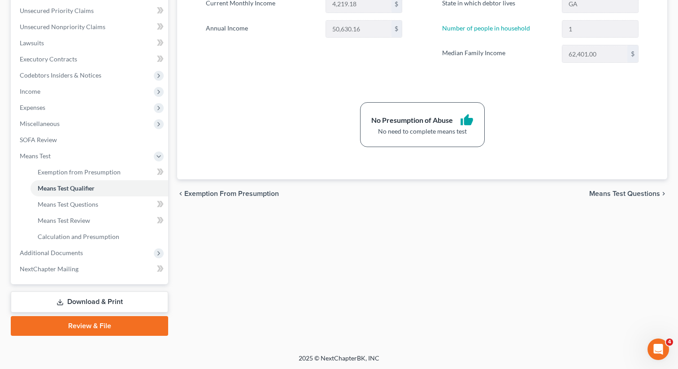
click at [69, 304] on link "Download & Print" at bounding box center [89, 302] width 157 height 21
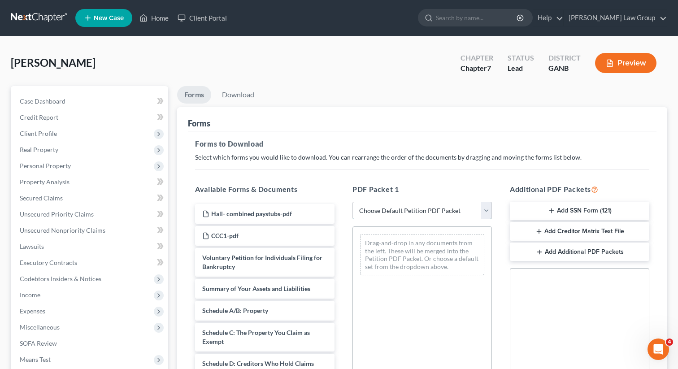
click at [408, 206] on select "Choose Default Petition PDF Packet Complete Bankruptcy Petition (all forms and …" at bounding box center [423, 211] width 140 height 18
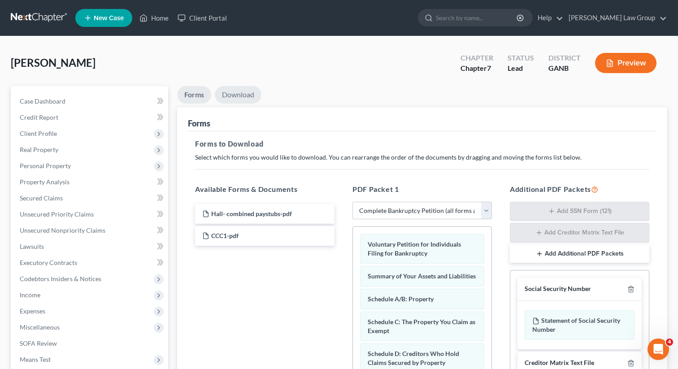
click at [238, 96] on link "Download" at bounding box center [238, 94] width 47 height 17
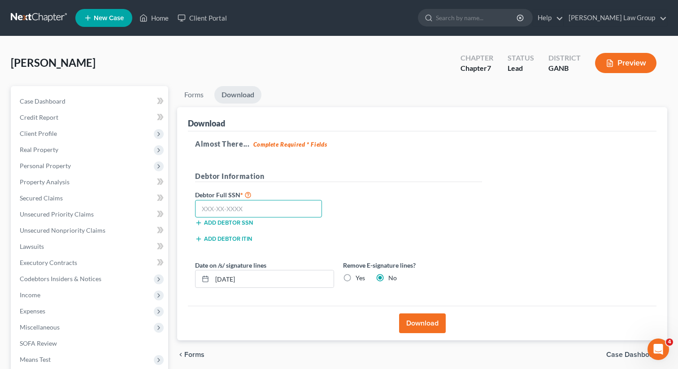
click at [245, 208] on input "text" at bounding box center [258, 209] width 127 height 18
paste input "436-97-7078"
click at [412, 322] on button "Download" at bounding box center [422, 324] width 47 height 20
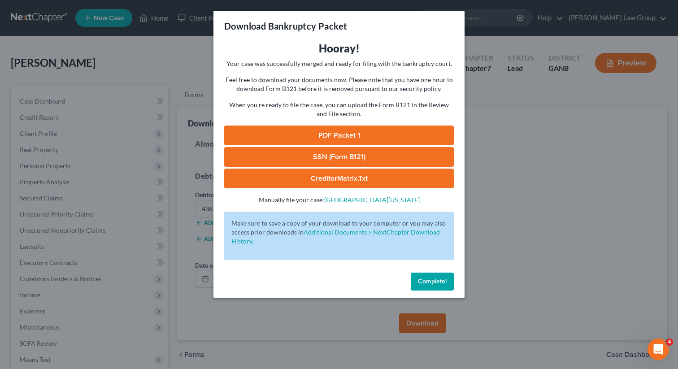
click at [318, 136] on link "PDF Packet 1" at bounding box center [339, 136] width 230 height 20
click at [284, 158] on link "SSN (Form B121)" at bounding box center [339, 157] width 230 height 20
click at [441, 279] on span "Complete!" at bounding box center [432, 282] width 29 height 8
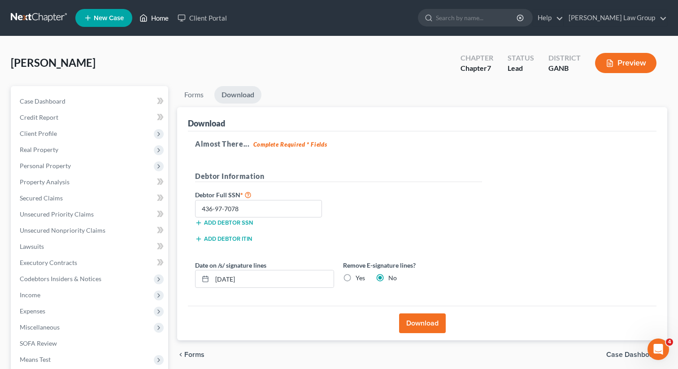
click at [163, 17] on link "Home" at bounding box center [154, 18] width 38 height 16
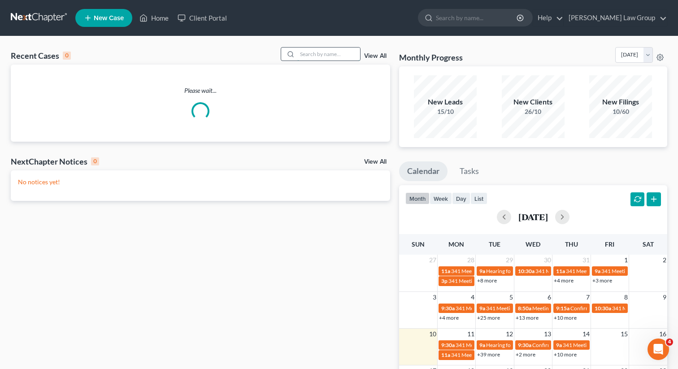
click at [335, 58] on input "search" at bounding box center [328, 54] width 63 height 13
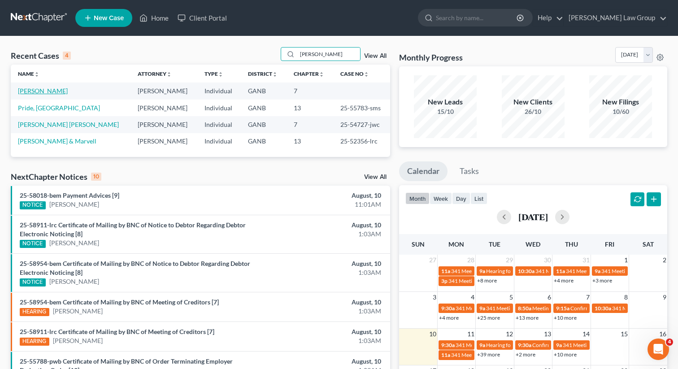
click at [47, 90] on link "[PERSON_NAME]" at bounding box center [43, 91] width 50 height 8
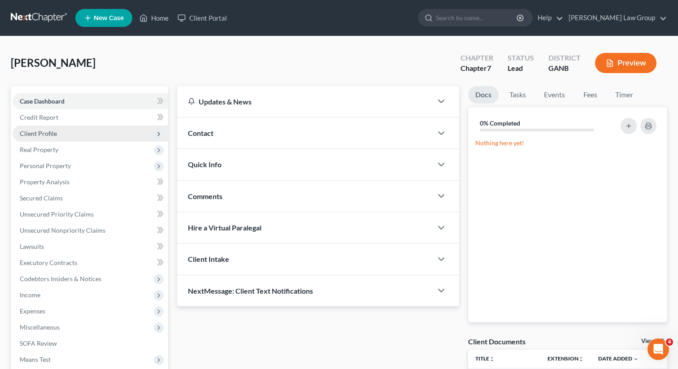
click at [36, 136] on span "Client Profile" at bounding box center [38, 134] width 37 height 8
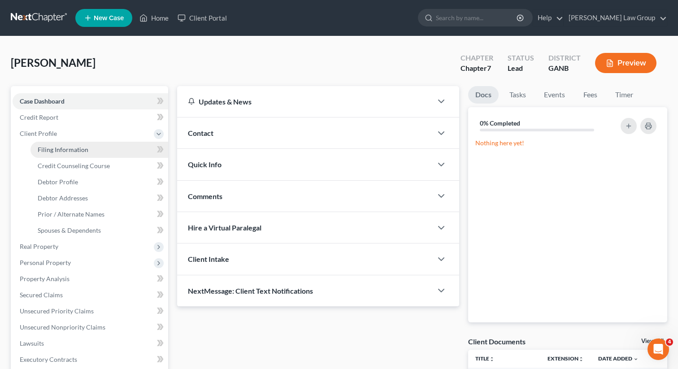
click at [43, 150] on span "Filing Information" at bounding box center [63, 150] width 51 height 8
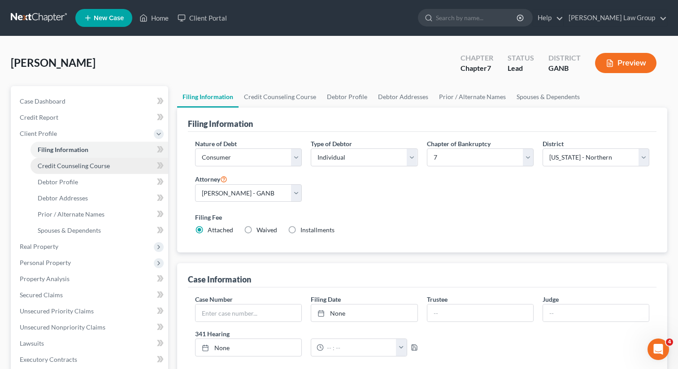
click at [57, 163] on span "Credit Counseling Course" at bounding box center [74, 166] width 72 height 8
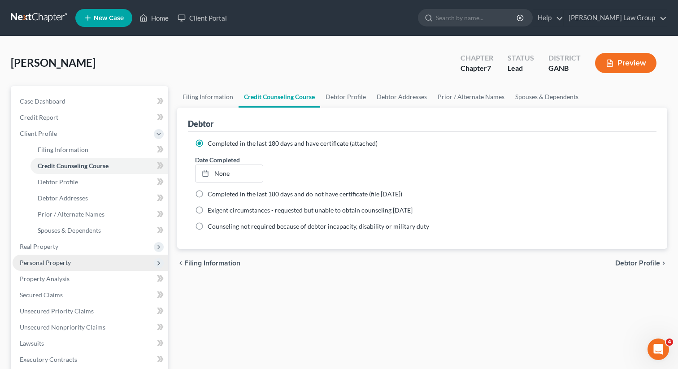
click at [49, 255] on span "Personal Property" at bounding box center [91, 263] width 156 height 16
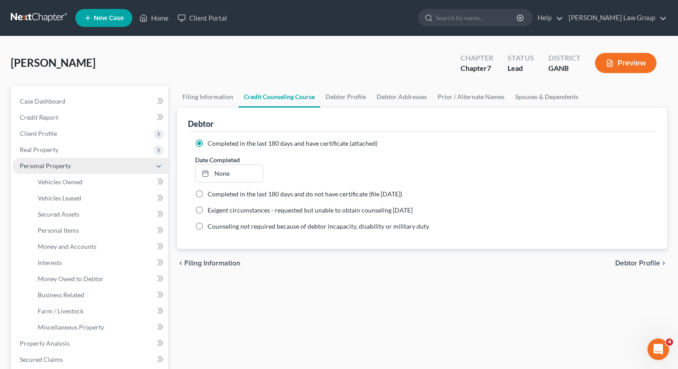
click at [52, 158] on span "Personal Property" at bounding box center [91, 166] width 156 height 16
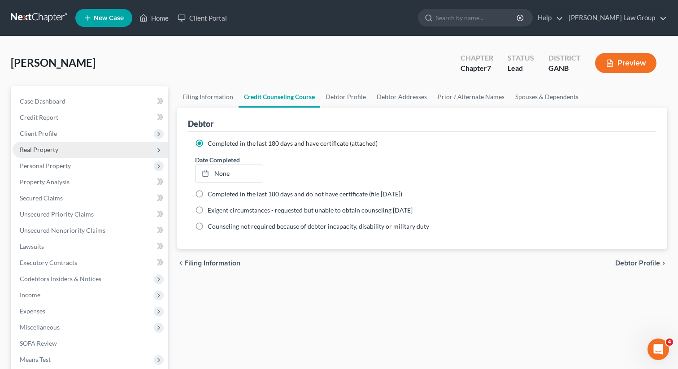
click at [52, 145] on span "Real Property" at bounding box center [91, 150] width 156 height 16
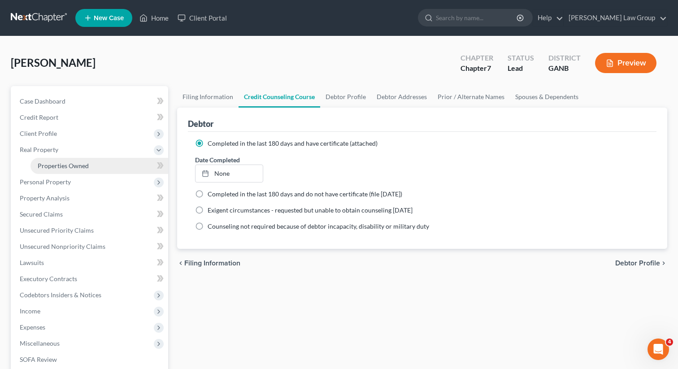
click at [55, 164] on span "Properties Owned" at bounding box center [63, 166] width 51 height 8
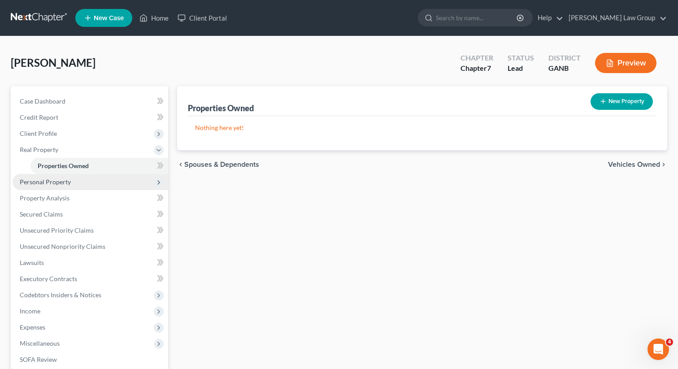
click at [50, 182] on span "Personal Property" at bounding box center [45, 182] width 51 height 8
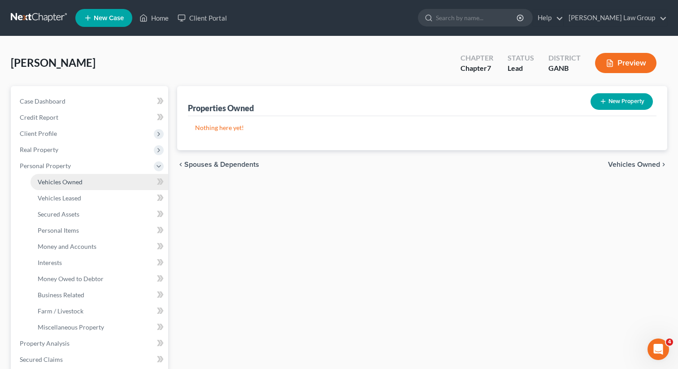
click at [54, 179] on span "Vehicles Owned" at bounding box center [60, 182] width 45 height 8
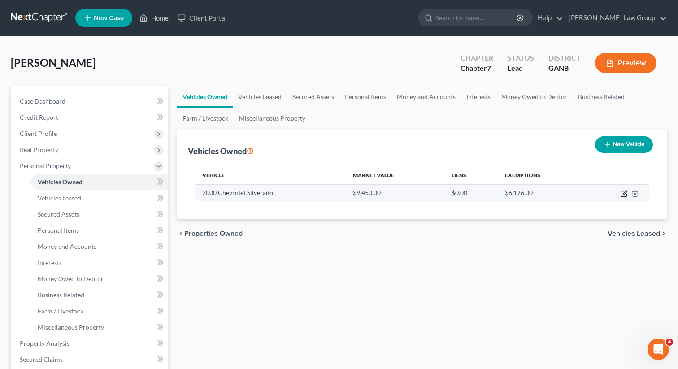
click at [625, 193] on icon "button" at bounding box center [624, 193] width 7 height 7
select select "1"
select select "26"
select select "0"
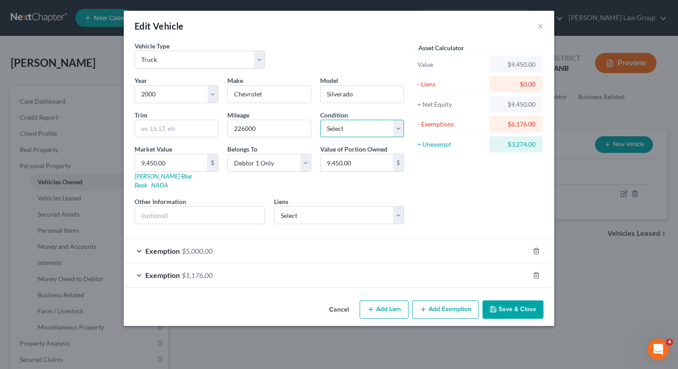
click at [347, 128] on select "Select Excellent Very Good Good Fair Poor" at bounding box center [362, 129] width 84 height 18
select select "2"
drag, startPoint x: 372, startPoint y: 97, endPoint x: 322, endPoint y: 96, distance: 49.4
click at [251, 244] on div "Exemption $5,000.00" at bounding box center [327, 251] width 406 height 24
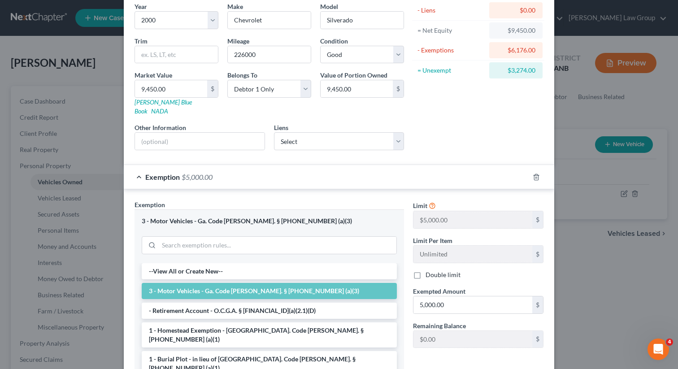
scroll to position [191, 0]
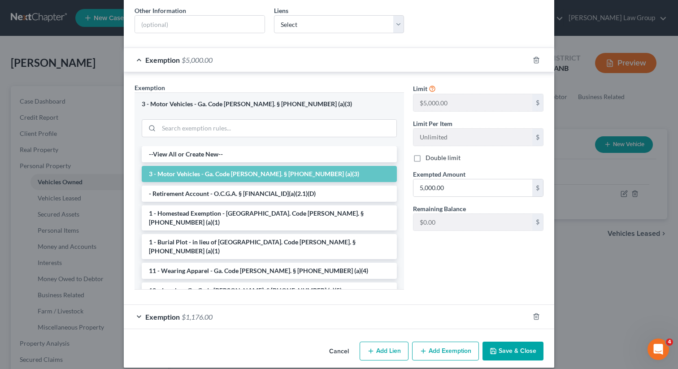
click at [540, 310] on div at bounding box center [541, 317] width 25 height 14
click at [537, 313] on icon "button" at bounding box center [536, 316] width 7 height 7
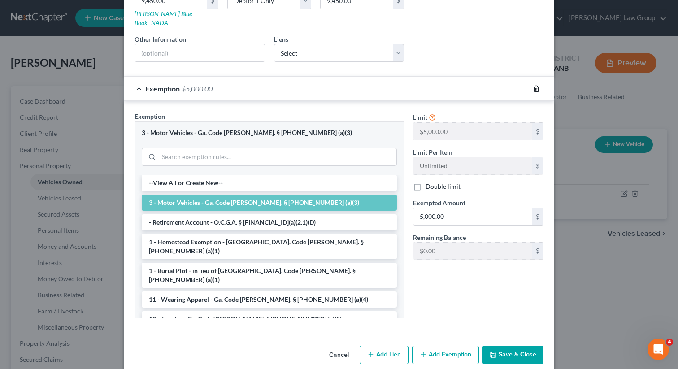
scroll to position [166, 0]
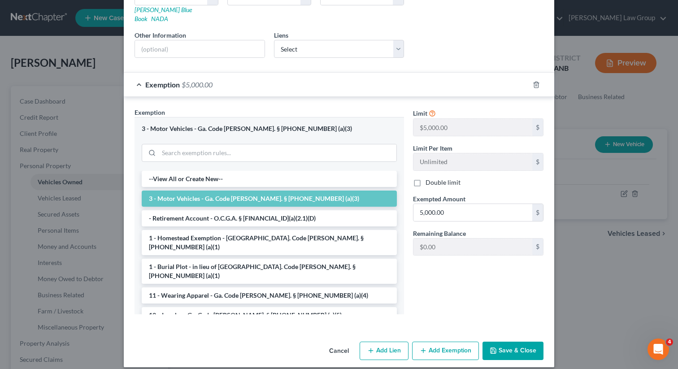
click at [136, 73] on div "Exemption $5,000.00" at bounding box center [327, 85] width 406 height 24
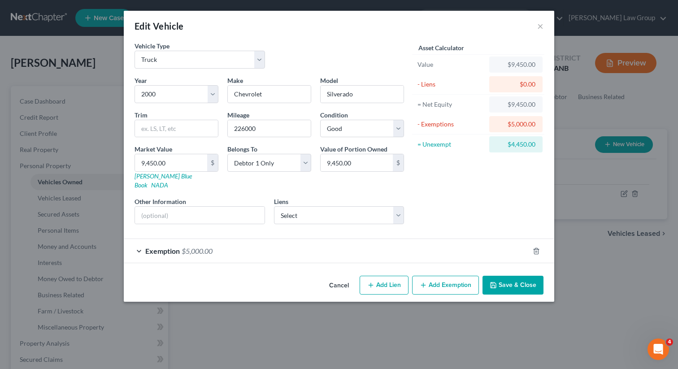
scroll to position [0, 0]
click at [441, 276] on button "Add Exemption" at bounding box center [445, 285] width 67 height 19
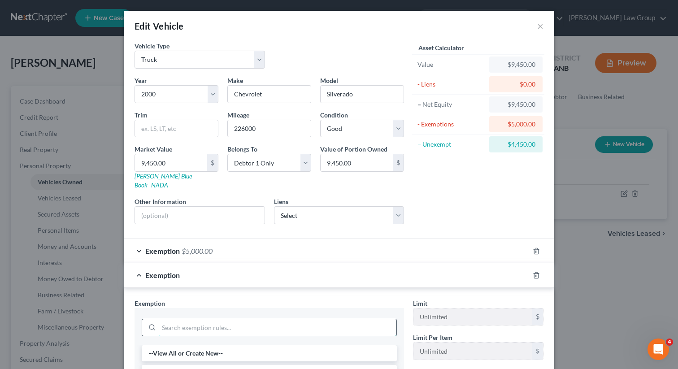
click at [173, 319] on input "search" at bounding box center [278, 327] width 238 height 17
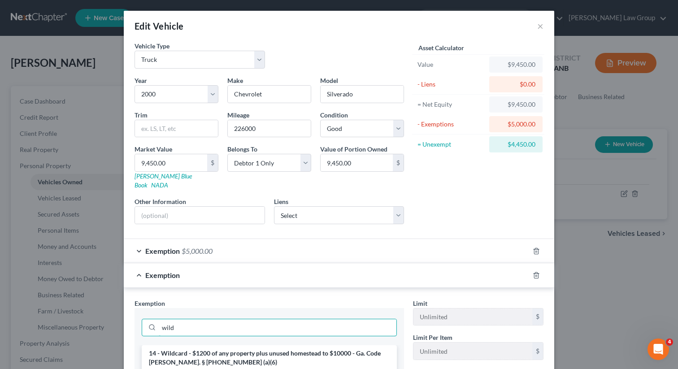
scroll to position [14, 0]
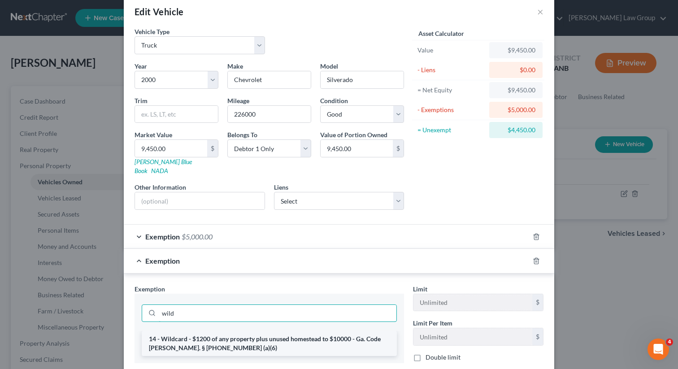
type input "wild"
click at [175, 334] on li "14 - Wildcard - $1200 of any property plus unused homestead to $10000 - Ga. Cod…" at bounding box center [269, 343] width 255 height 25
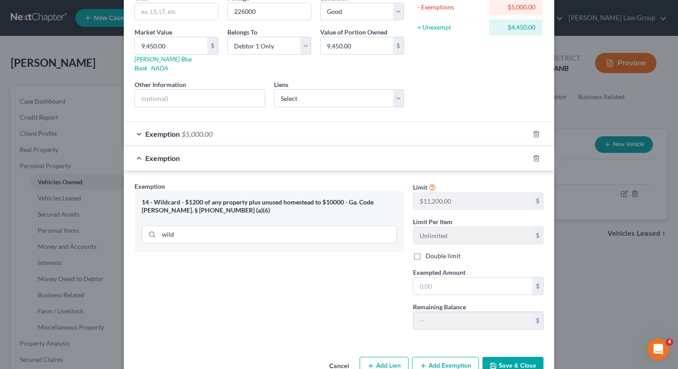
scroll to position [132, 0]
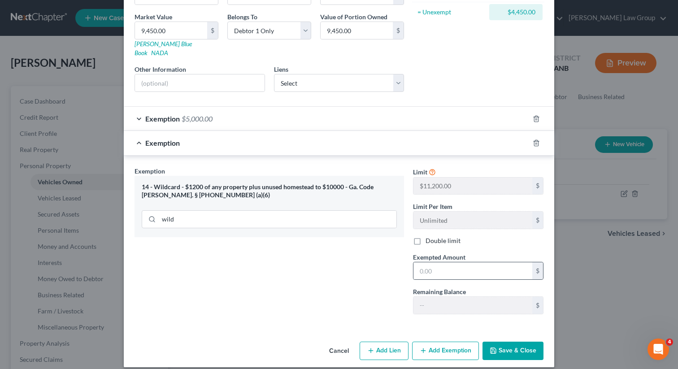
click at [434, 270] on div "$" at bounding box center [478, 271] width 131 height 18
click at [433, 263] on input "text" at bounding box center [473, 270] width 119 height 17
type input "4,450"
click at [517, 342] on button "Save & Close" at bounding box center [513, 351] width 61 height 19
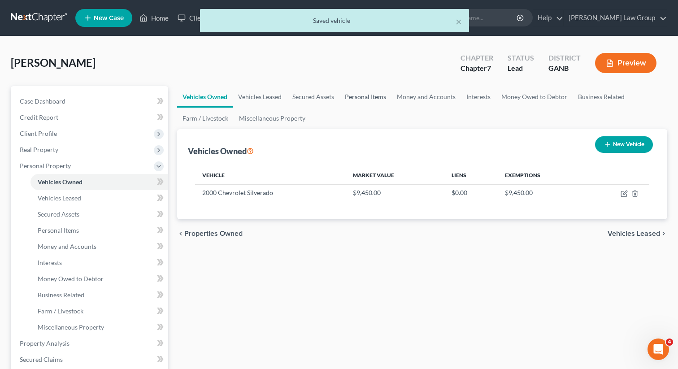
click at [357, 94] on link "Personal Items" at bounding box center [366, 97] width 52 height 22
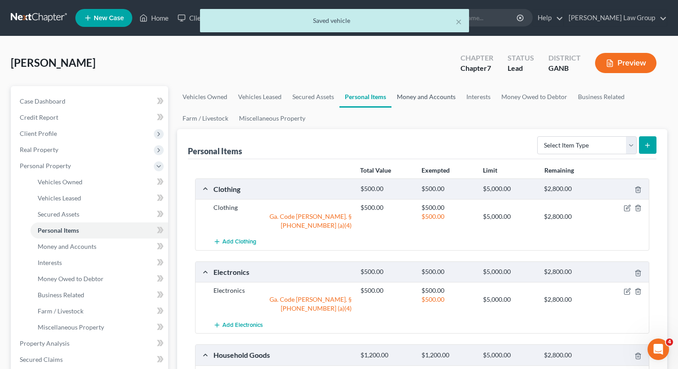
click at [418, 94] on link "Money and Accounts" at bounding box center [427, 97] width 70 height 22
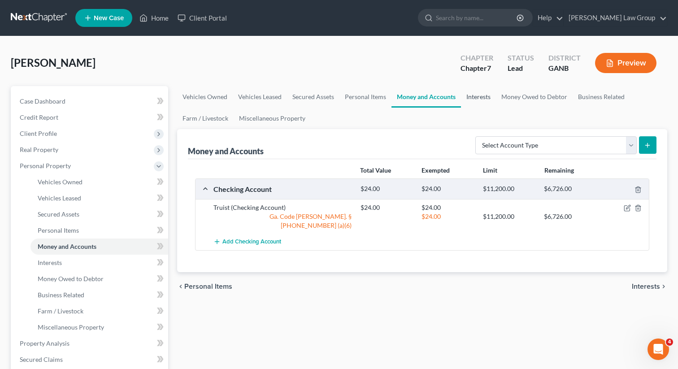
click at [472, 104] on link "Interests" at bounding box center [478, 97] width 35 height 22
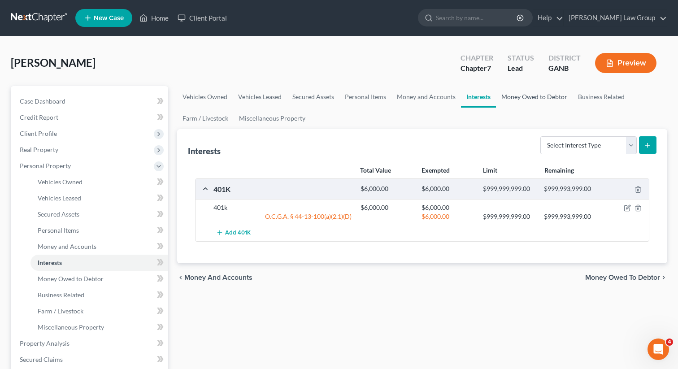
click at [516, 97] on link "Money Owed to Debtor" at bounding box center [534, 97] width 77 height 22
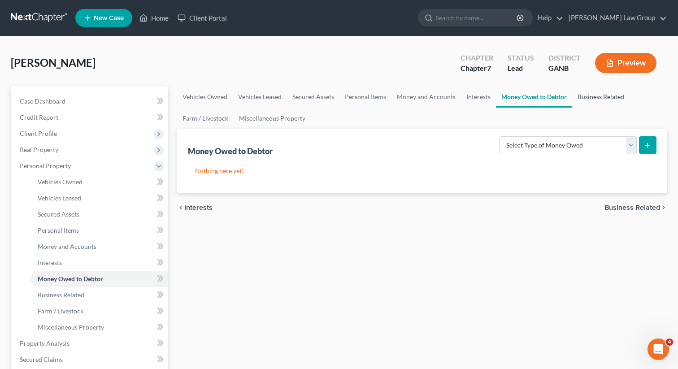
click at [585, 95] on link "Business Related" at bounding box center [601, 97] width 57 height 22
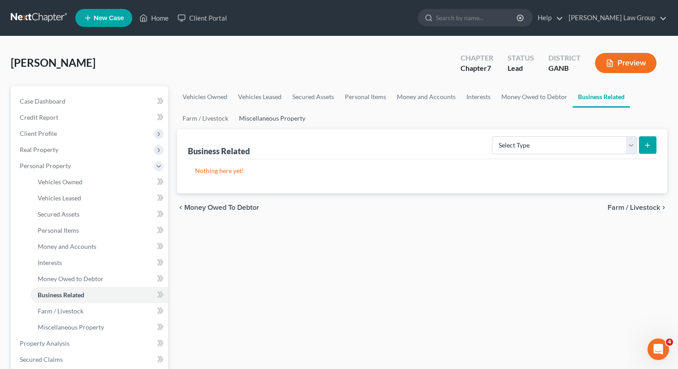
click at [289, 117] on link "Miscellaneous Property" at bounding box center [272, 119] width 77 height 22
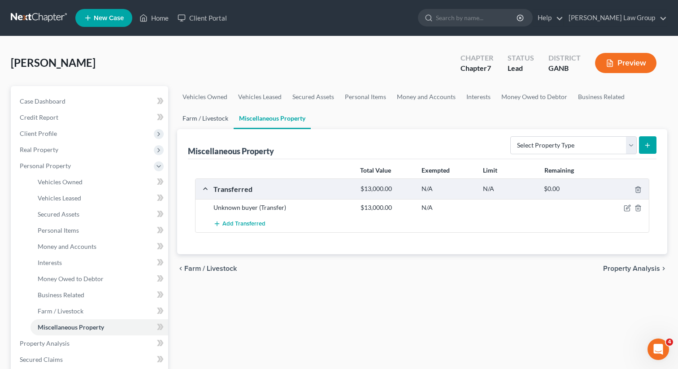
click at [198, 116] on link "Farm / Livestock" at bounding box center [205, 119] width 57 height 22
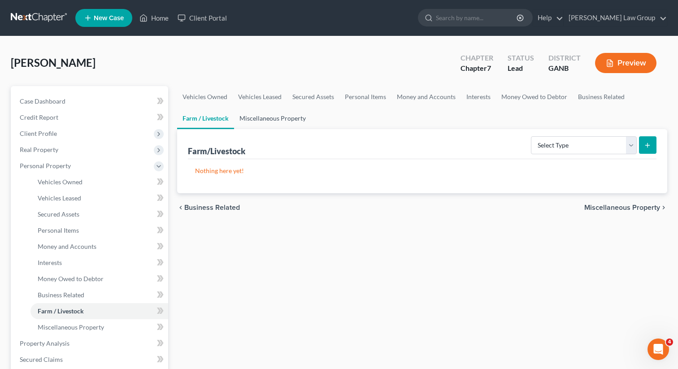
click at [238, 114] on link "Miscellaneous Property" at bounding box center [272, 119] width 77 height 22
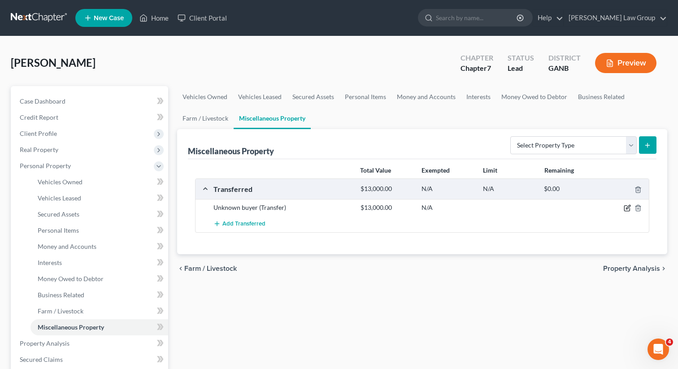
click at [625, 209] on icon "button" at bounding box center [627, 208] width 7 height 7
select select "Ordinary (within 2 years)"
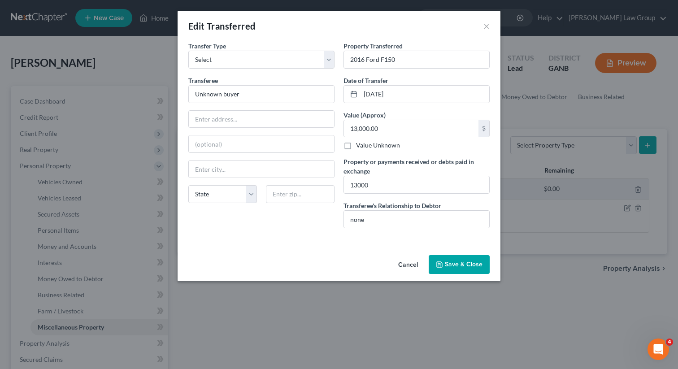
click at [452, 261] on button "Save & Close" at bounding box center [459, 264] width 61 height 19
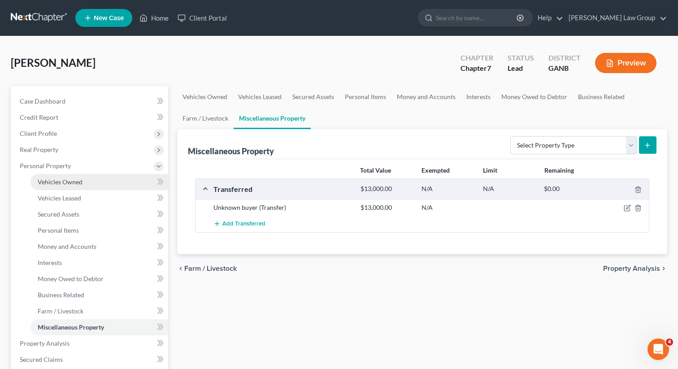
click at [87, 179] on link "Vehicles Owned" at bounding box center [100, 182] width 138 height 16
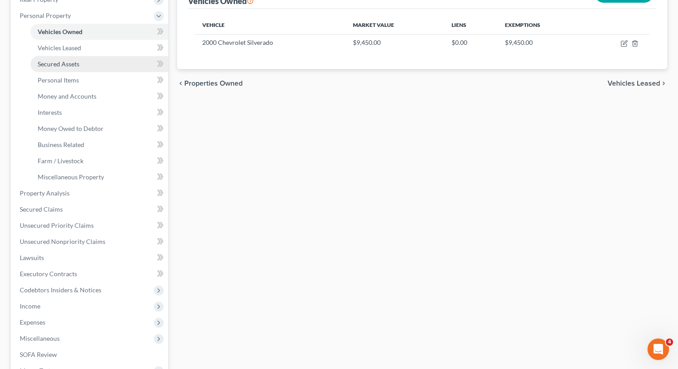
scroll to position [284, 0]
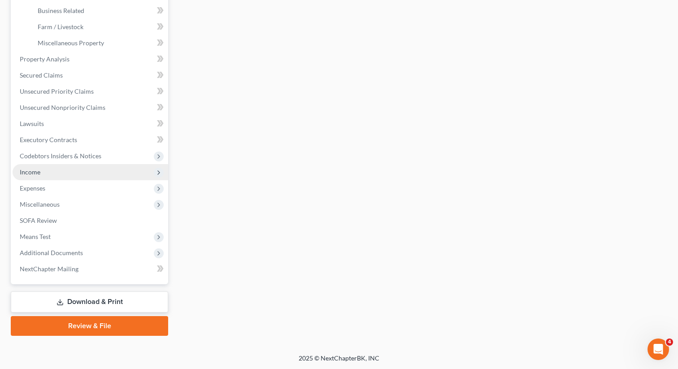
click at [74, 169] on span "Income" at bounding box center [91, 172] width 156 height 16
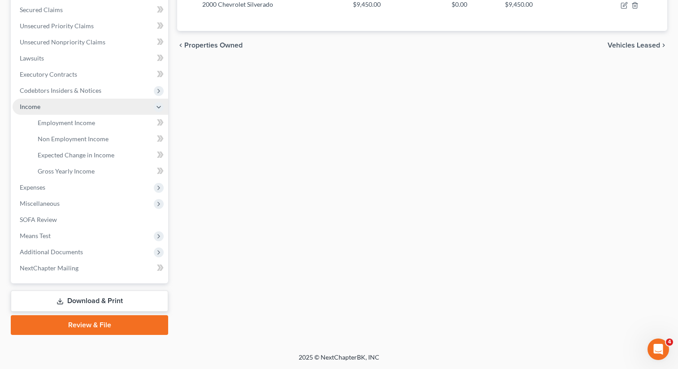
scroll to position [188, 0]
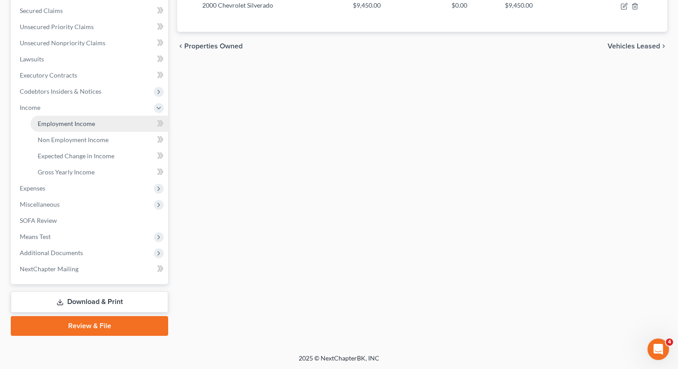
click at [76, 122] on span "Employment Income" at bounding box center [66, 124] width 57 height 8
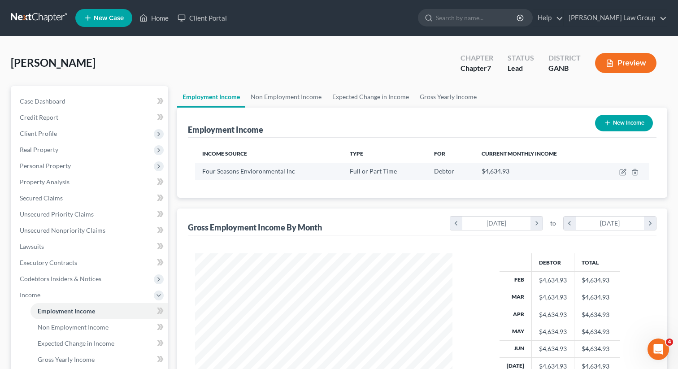
scroll to position [161, 275]
click at [622, 172] on icon "button" at bounding box center [624, 171] width 4 height 4
select select "0"
select select "10"
select select "3"
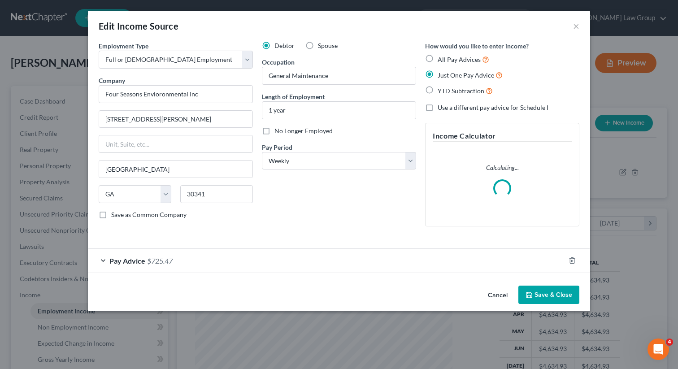
click at [535, 290] on button "Save & Close" at bounding box center [549, 295] width 61 height 19
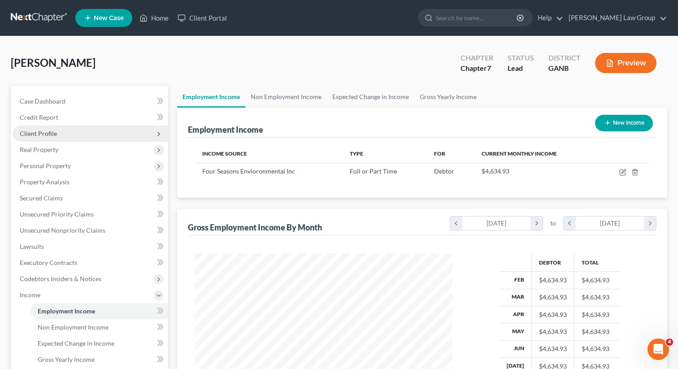
click at [58, 133] on span "Client Profile" at bounding box center [91, 134] width 156 height 16
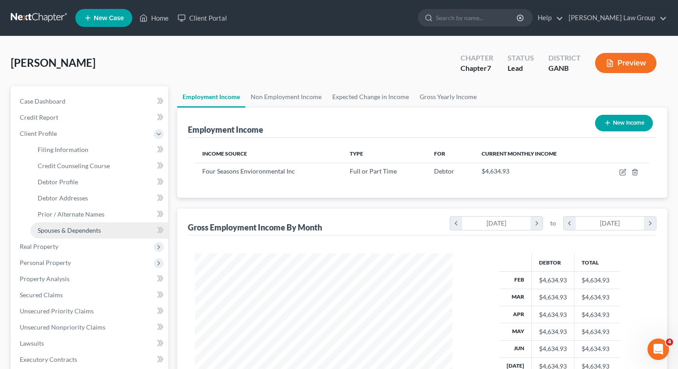
click at [58, 224] on link "Spouses & Dependents" at bounding box center [100, 231] width 138 height 16
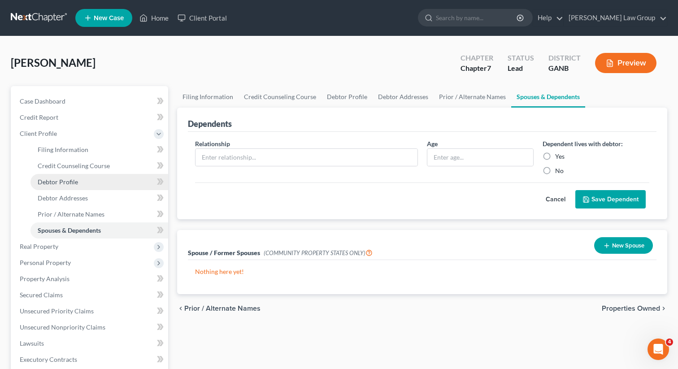
click at [71, 182] on span "Debtor Profile" at bounding box center [58, 182] width 40 height 8
select select "0"
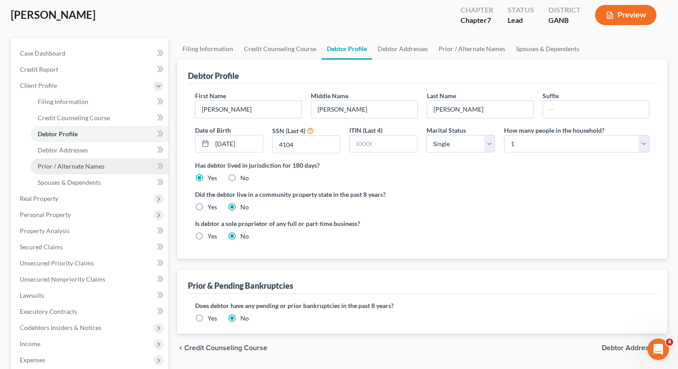
scroll to position [82, 0]
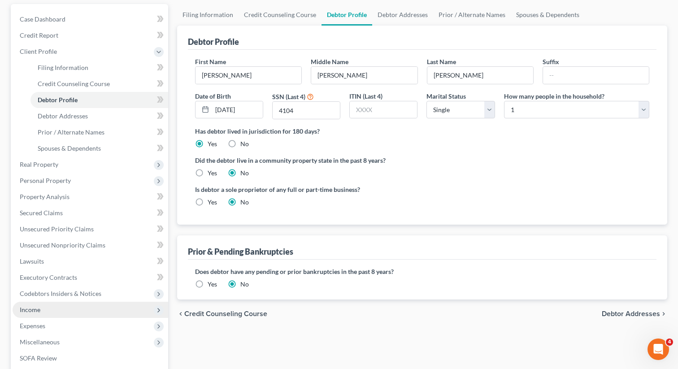
click at [33, 306] on span "Income" at bounding box center [30, 310] width 21 height 8
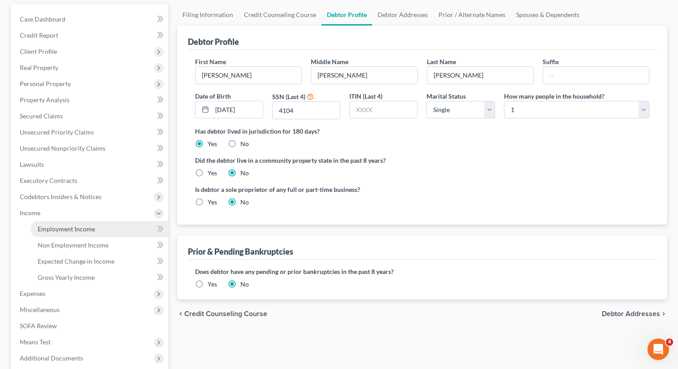
click at [74, 230] on span "Employment Income" at bounding box center [66, 229] width 57 height 8
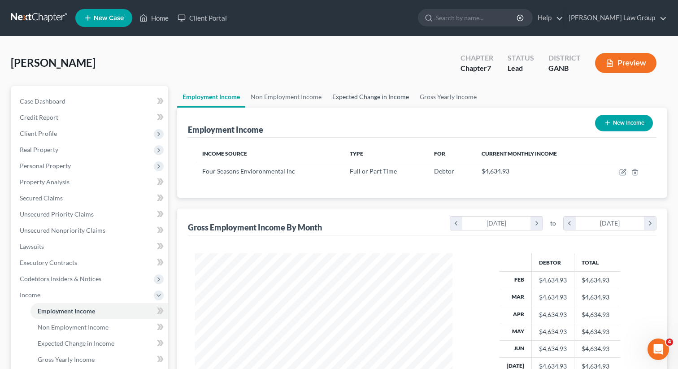
scroll to position [161, 275]
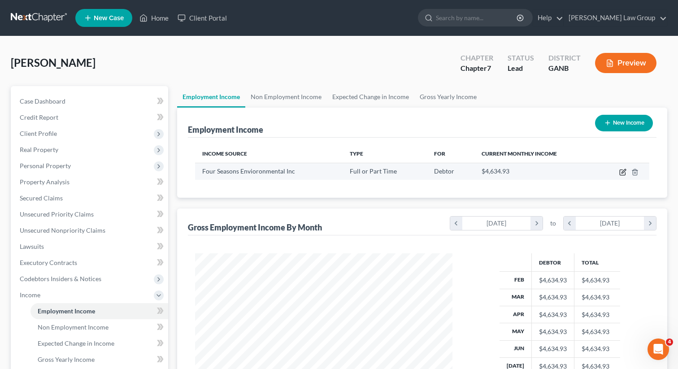
click at [622, 173] on icon "button" at bounding box center [624, 171] width 4 height 4
select select "0"
select select "10"
select select "3"
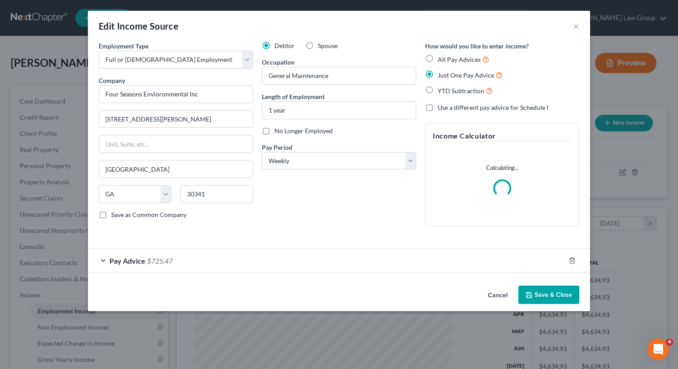
click at [130, 266] on div "Pay Advice $725.47" at bounding box center [326, 261] width 477 height 24
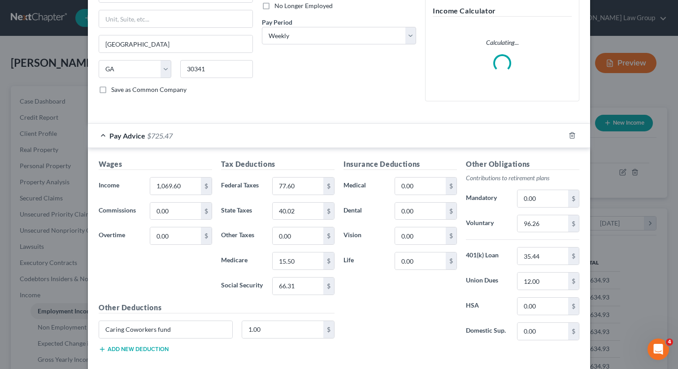
scroll to position [172, 0]
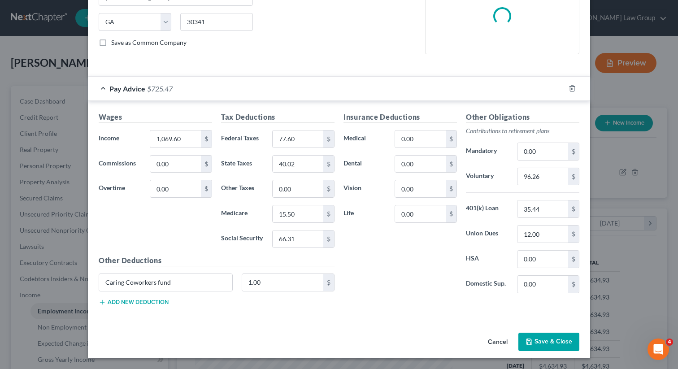
click at [545, 342] on button "Save & Close" at bounding box center [549, 342] width 61 height 19
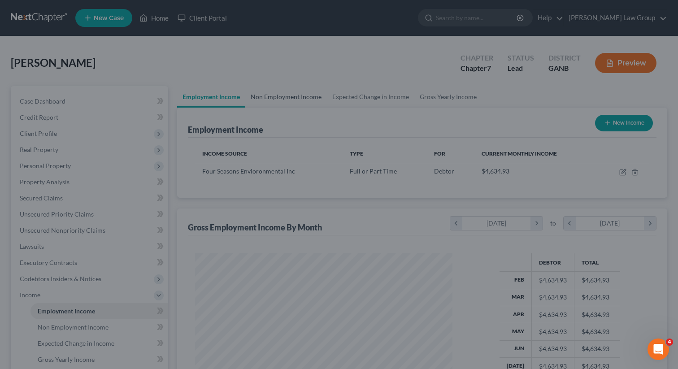
click at [275, 98] on link "Non Employment Income" at bounding box center [286, 97] width 82 height 22
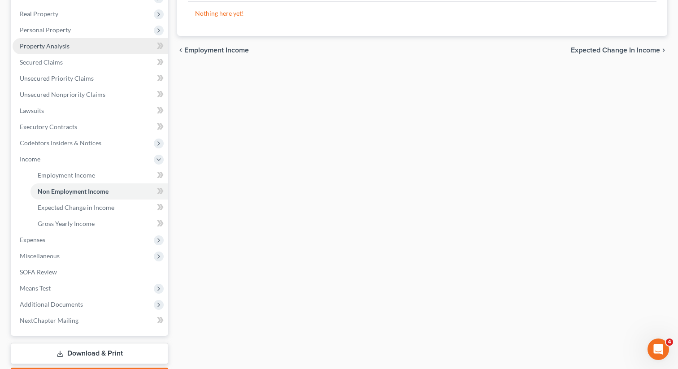
scroll to position [188, 0]
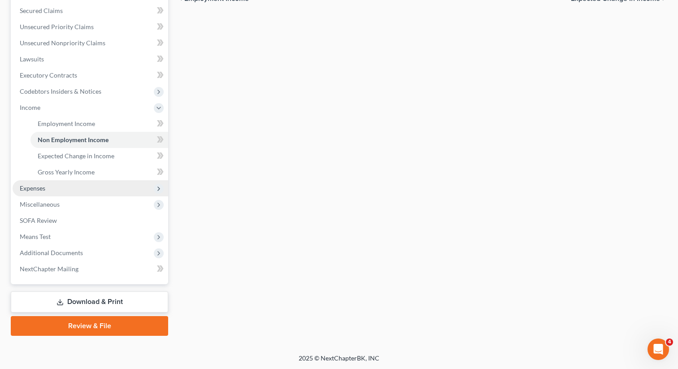
click at [63, 188] on span "Expenses" at bounding box center [91, 188] width 156 height 16
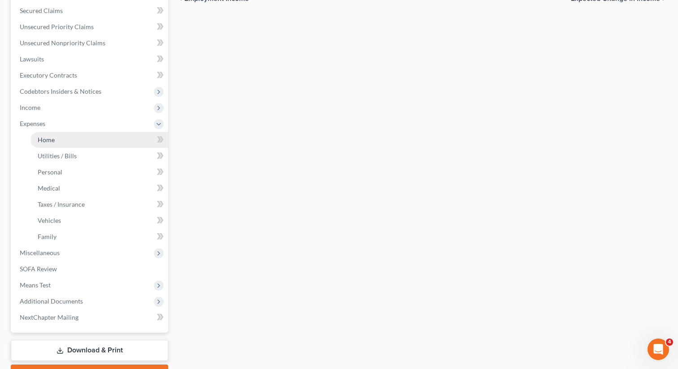
click at [65, 140] on link "Home" at bounding box center [100, 140] width 138 height 16
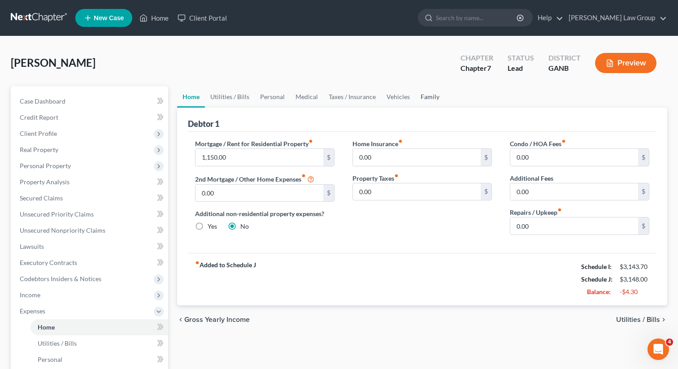
click at [431, 87] on link "Family" at bounding box center [430, 97] width 30 height 22
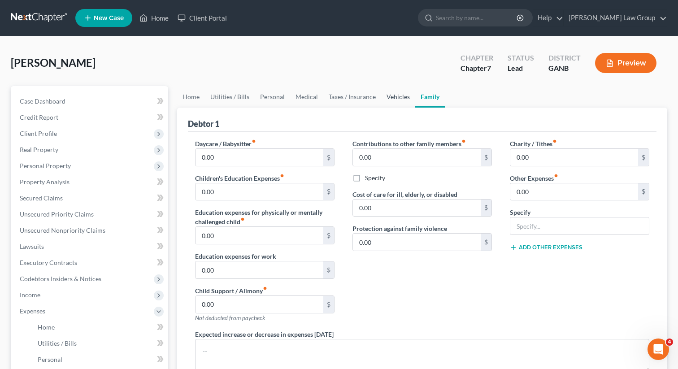
click at [392, 96] on link "Vehicles" at bounding box center [398, 97] width 34 height 22
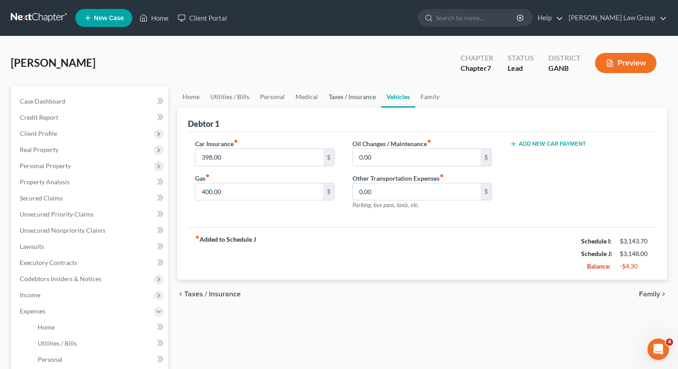
click at [348, 98] on link "Taxes / Insurance" at bounding box center [353, 97] width 58 height 22
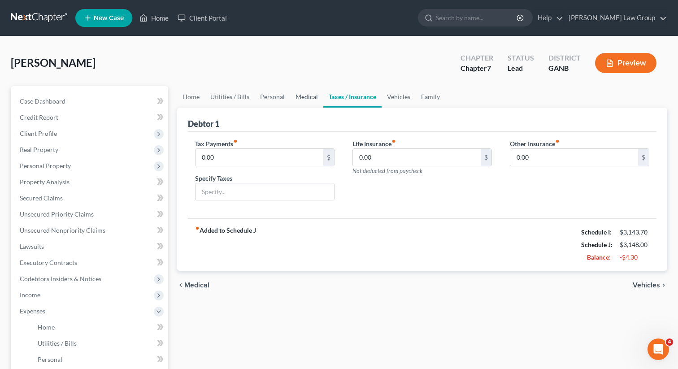
click at [300, 98] on link "Medical" at bounding box center [306, 97] width 33 height 22
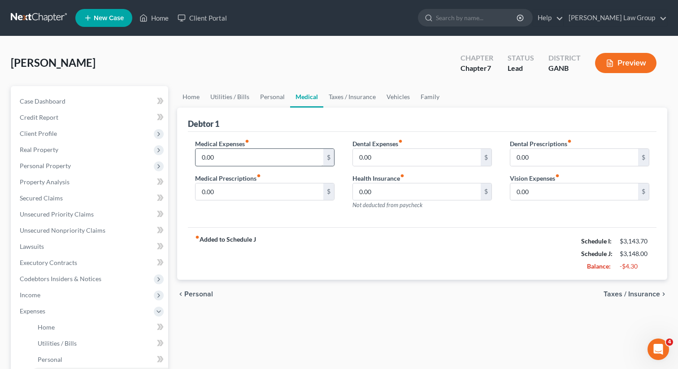
click at [267, 141] on div "Medical Expenses fiber_manual_record 0.00 $" at bounding box center [265, 152] width 140 height 27
click at [245, 158] on input "0.00" at bounding box center [260, 157] width 128 height 17
type input "75"
click at [387, 92] on link "Vehicles" at bounding box center [398, 97] width 34 height 22
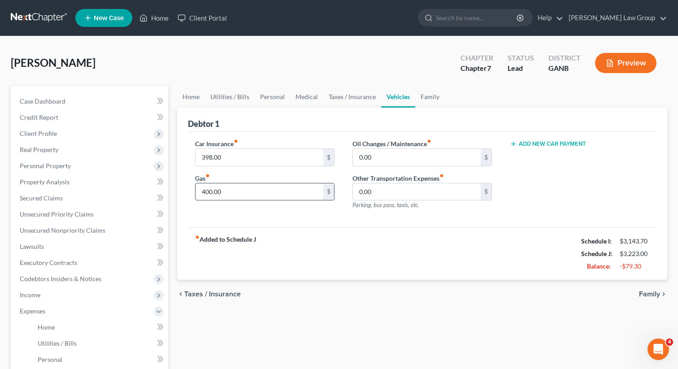
click at [228, 192] on input "400.00" at bounding box center [260, 192] width 128 height 17
type input "3"
type input "350"
click at [302, 98] on link "Medical" at bounding box center [306, 97] width 33 height 22
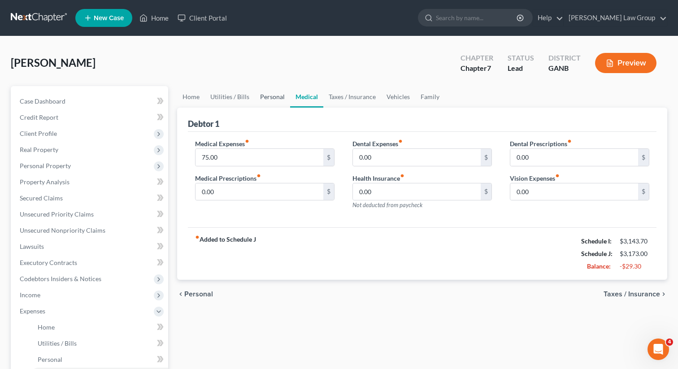
click at [271, 94] on link "Personal" at bounding box center [272, 97] width 35 height 22
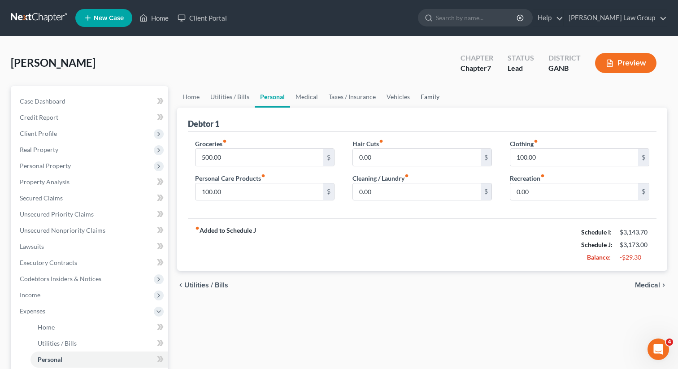
click at [420, 94] on link "Family" at bounding box center [430, 97] width 30 height 22
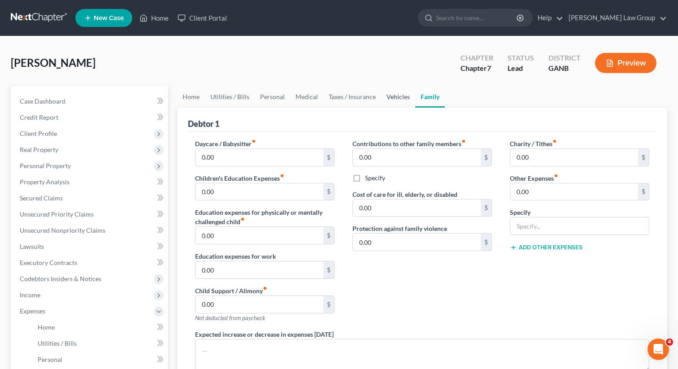
click at [390, 98] on link "Vehicles" at bounding box center [398, 97] width 34 height 22
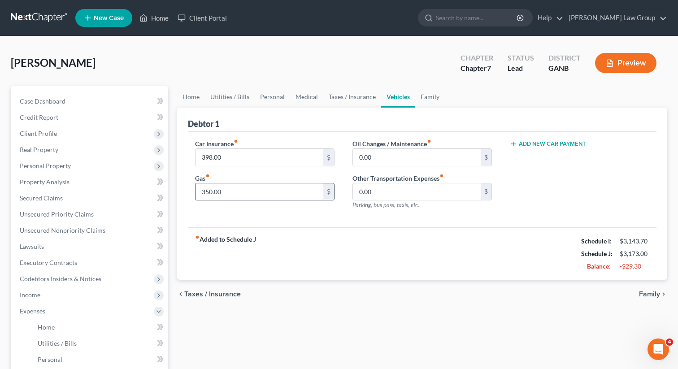
click at [250, 188] on input "350.00" at bounding box center [260, 192] width 128 height 17
click at [293, 241] on div "fiber_manual_record Added to Schedule J Schedule I: $3,143.70 Schedule J: $3,10…" at bounding box center [422, 253] width 469 height 52
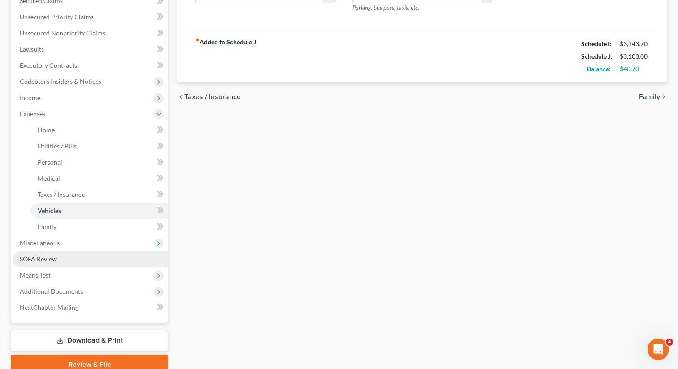
scroll to position [203, 0]
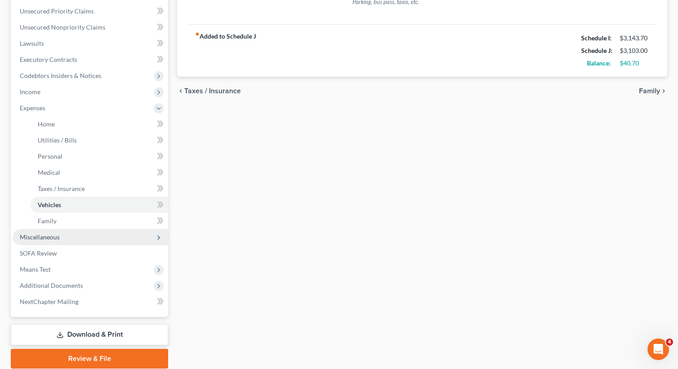
click at [91, 236] on span "Miscellaneous" at bounding box center [91, 237] width 156 height 16
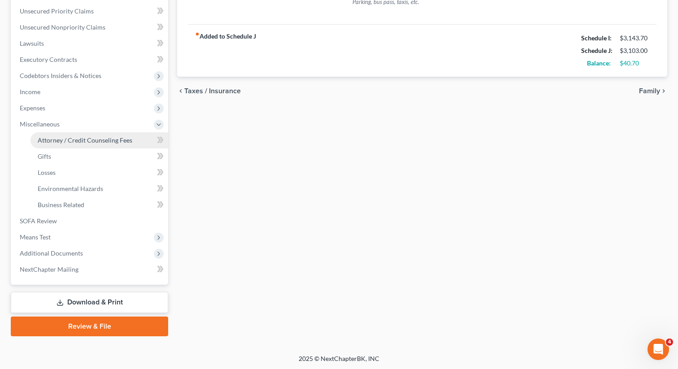
click at [96, 136] on span "Attorney / Credit Counseling Fees" at bounding box center [85, 140] width 95 height 8
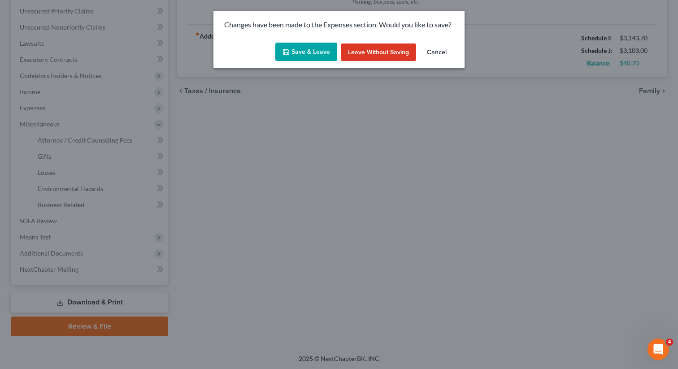
click at [296, 47] on button "Save & Leave" at bounding box center [306, 52] width 62 height 19
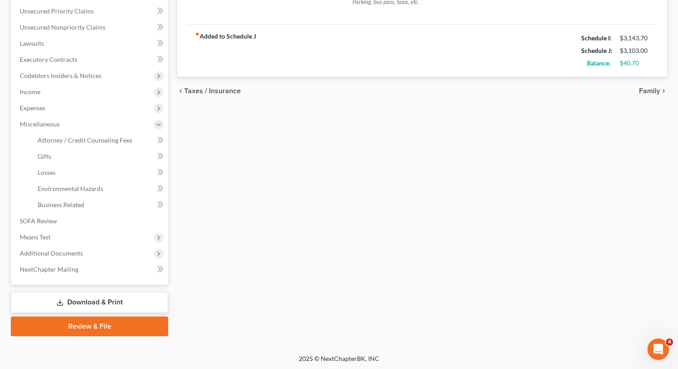
type input "280.00"
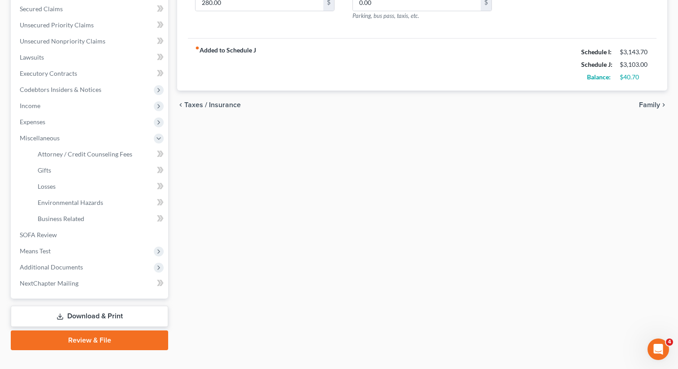
select select "0"
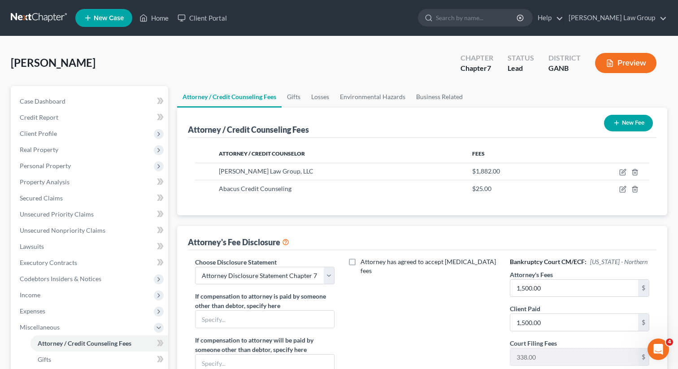
scroll to position [204, 0]
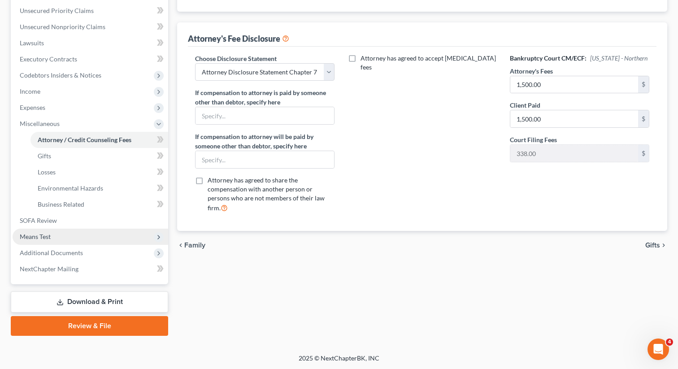
click at [90, 233] on span "Means Test" at bounding box center [91, 237] width 156 height 16
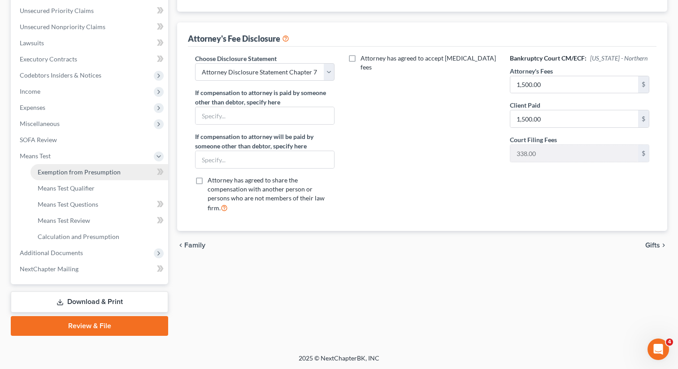
click at [82, 168] on span "Exemption from Presumption" at bounding box center [79, 172] width 83 height 8
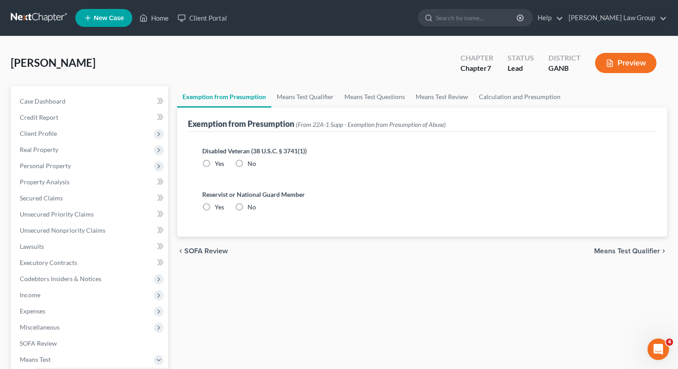
click at [248, 162] on label "No" at bounding box center [252, 163] width 9 height 9
click at [251, 162] on input "No" at bounding box center [254, 162] width 6 height 6
radio input "true"
click at [236, 217] on div "Reservist or National Guard Member Yes No" at bounding box center [422, 205] width 455 height 44
click at [248, 210] on label "No" at bounding box center [252, 207] width 9 height 9
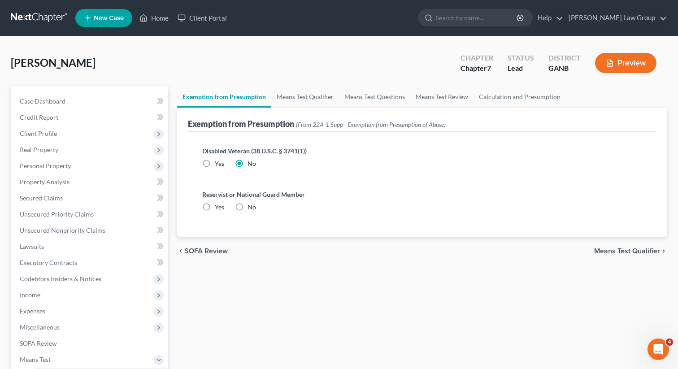
click at [251, 209] on input "No" at bounding box center [254, 206] width 6 height 6
radio input "true"
click at [300, 96] on link "Means Test Qualifier" at bounding box center [305, 97] width 68 height 22
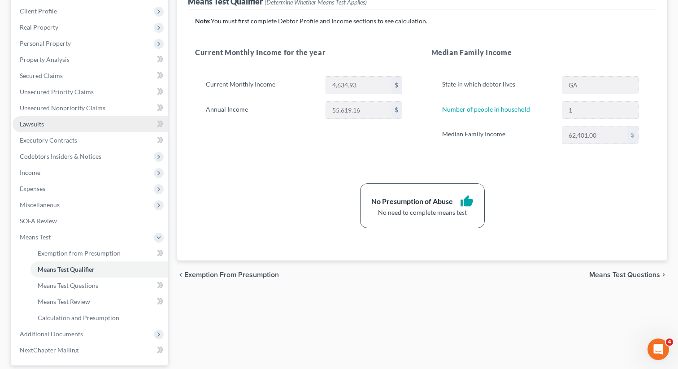
scroll to position [204, 0]
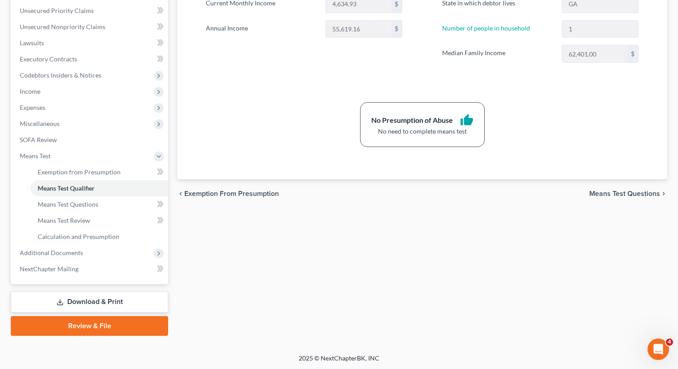
click at [76, 301] on link "Download & Print" at bounding box center [89, 302] width 157 height 21
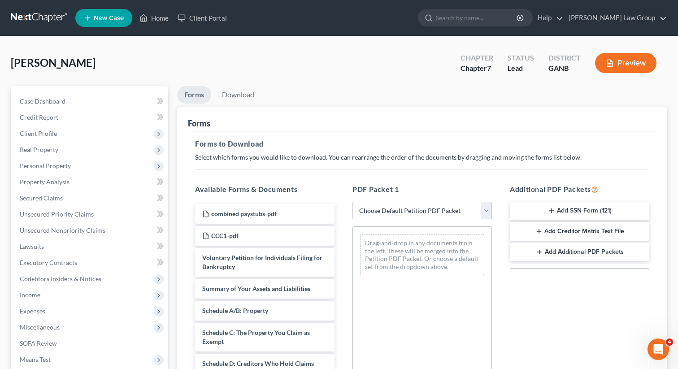
click at [363, 209] on select "Choose Default Petition PDF Packet Complete Bankruptcy Petition (all forms and …" at bounding box center [423, 211] width 140 height 18
select select "0"
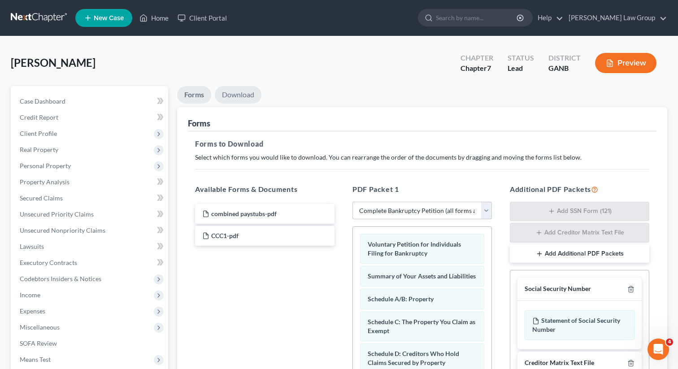
click at [242, 96] on link "Download" at bounding box center [238, 94] width 47 height 17
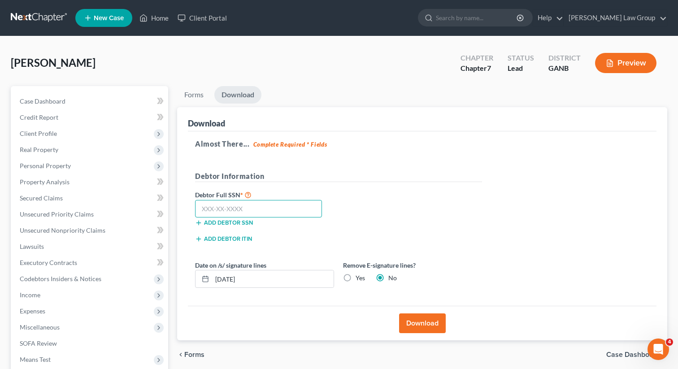
click at [273, 201] on input "text" at bounding box center [258, 209] width 127 height 18
click at [252, 212] on input "text" at bounding box center [258, 209] width 127 height 18
paste input "673-42-4104"
type input "673-42-4104"
click at [414, 324] on button "Download" at bounding box center [422, 324] width 47 height 20
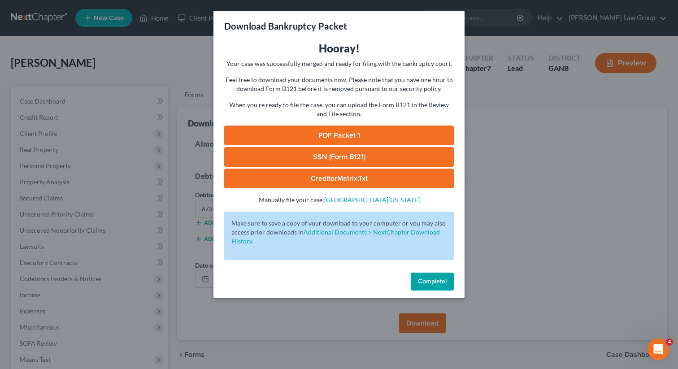
click at [305, 136] on link "PDF Packet 1" at bounding box center [339, 136] width 230 height 20
click at [324, 160] on link "SSN (Form B121)" at bounding box center [339, 157] width 230 height 20
click at [416, 285] on button "Complete!" at bounding box center [432, 282] width 43 height 18
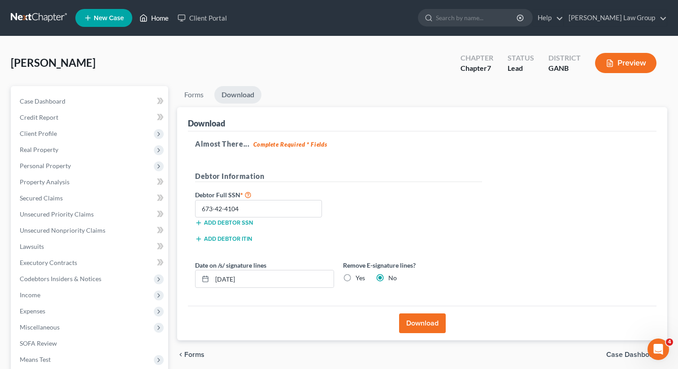
click at [157, 22] on link "Home" at bounding box center [154, 18] width 38 height 16
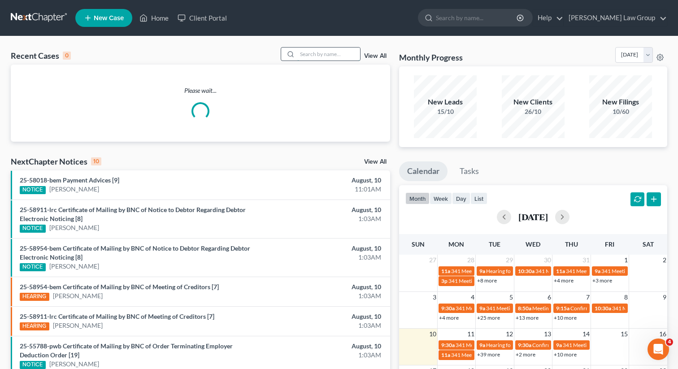
click at [346, 56] on input "search" at bounding box center [328, 54] width 63 height 13
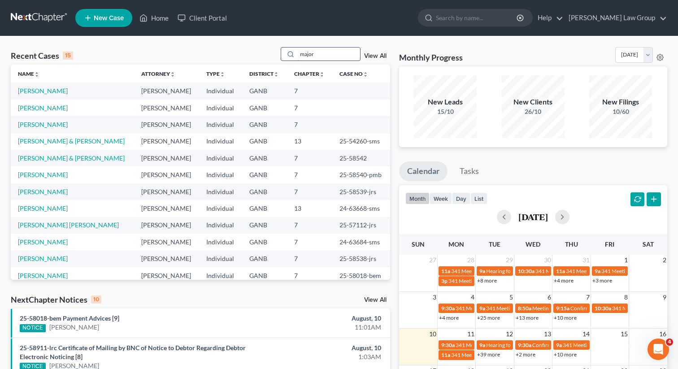
type input "major"
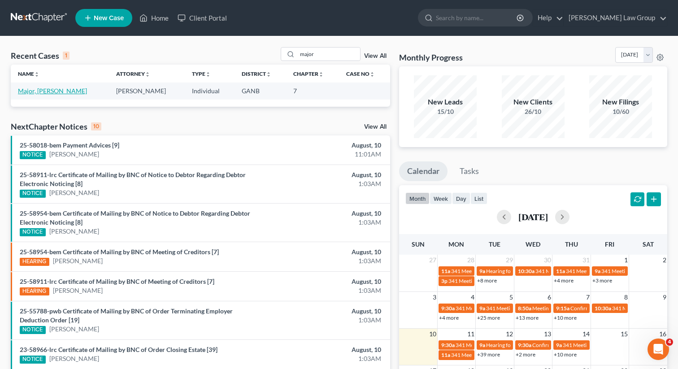
click at [32, 90] on link "Major, Lorenzo" at bounding box center [52, 91] width 69 height 8
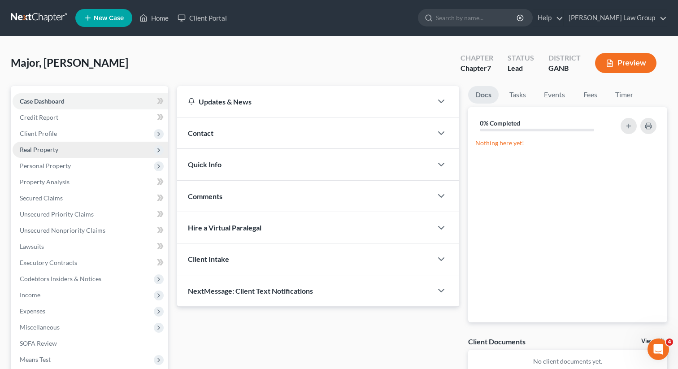
click at [37, 146] on span "Real Property" at bounding box center [39, 150] width 39 height 8
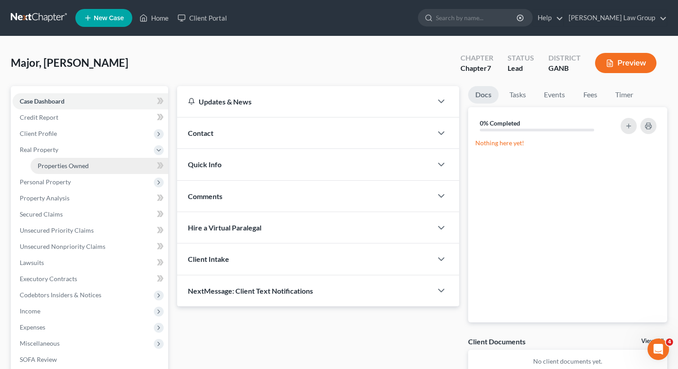
click at [43, 168] on span "Properties Owned" at bounding box center [63, 166] width 51 height 8
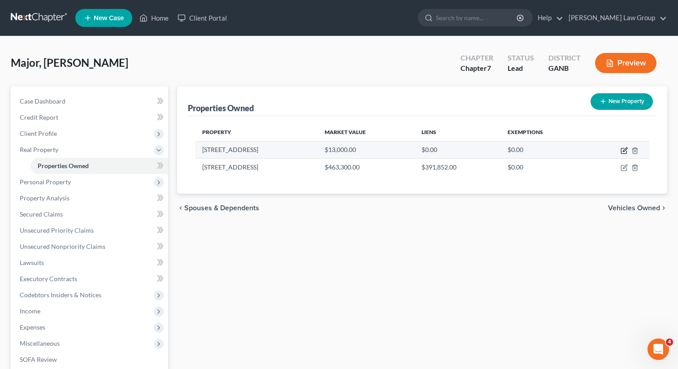
click at [624, 149] on icon "button" at bounding box center [623, 151] width 5 height 5
select select "0"
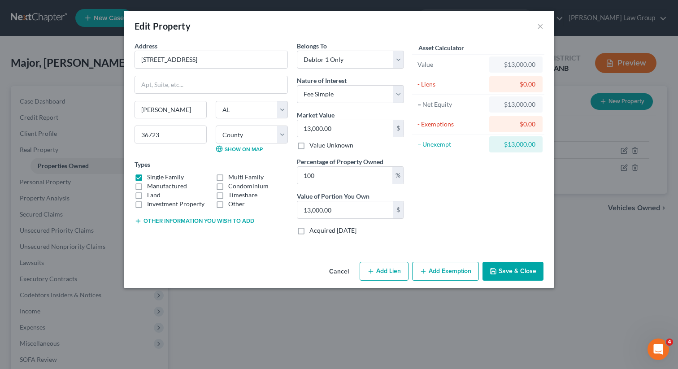
click at [509, 270] on button "Save & Close" at bounding box center [513, 271] width 61 height 19
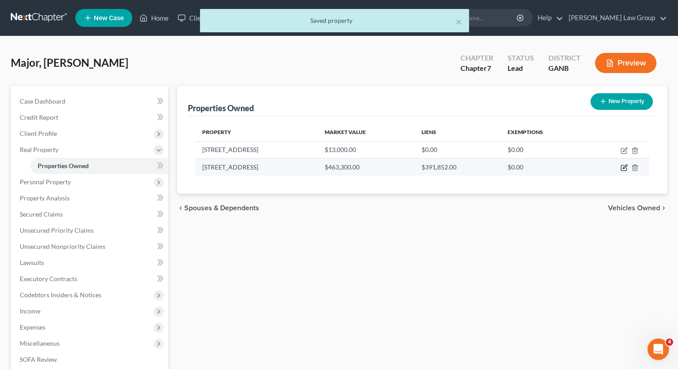
click at [624, 167] on icon "button" at bounding box center [625, 167] width 4 height 4
select select "10"
select select "0"
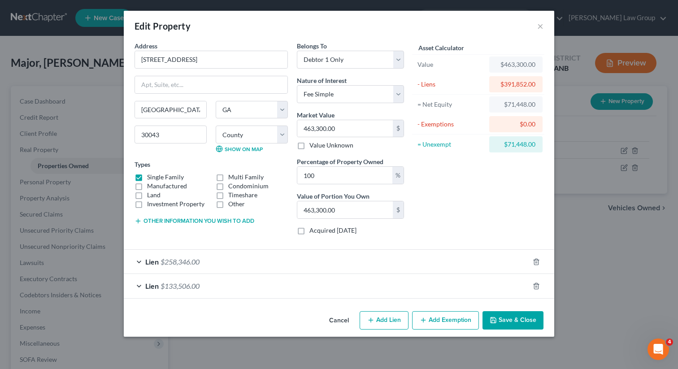
click at [432, 320] on button "Add Exemption" at bounding box center [445, 320] width 67 height 19
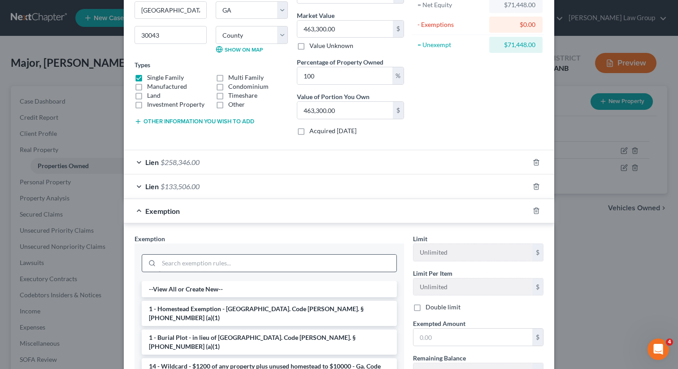
scroll to position [111, 0]
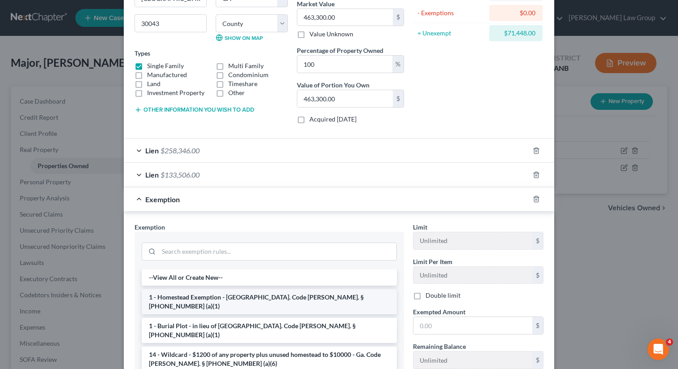
click at [198, 294] on li "1 - Homestead Exemption - [GEOGRAPHIC_DATA]. Code [PERSON_NAME]. § [PHONE_NUMBE…" at bounding box center [269, 301] width 255 height 25
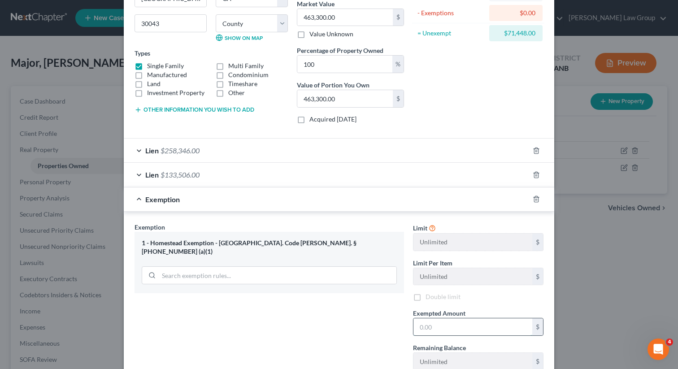
click at [450, 328] on input "text" at bounding box center [473, 327] width 119 height 17
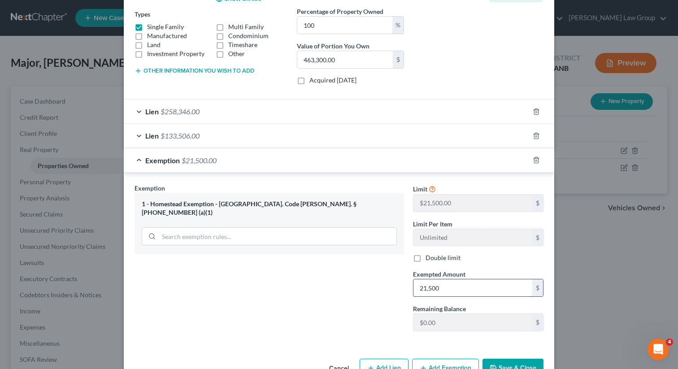
scroll to position [177, 0]
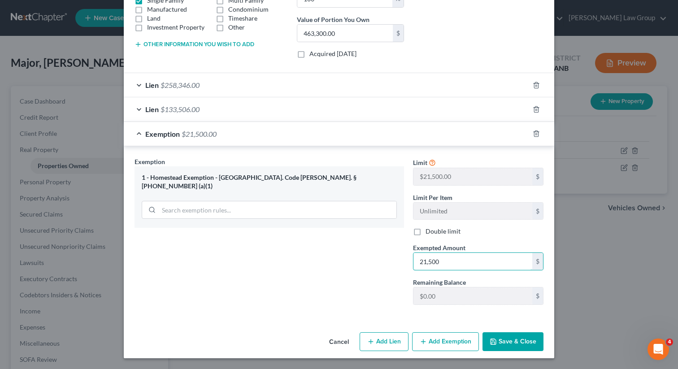
type input "21,500"
click at [522, 353] on div "Cancel Add Lien Add Lease Add Exemption Save & Close" at bounding box center [339, 344] width 431 height 30
click at [511, 336] on button "Save & Close" at bounding box center [513, 341] width 61 height 19
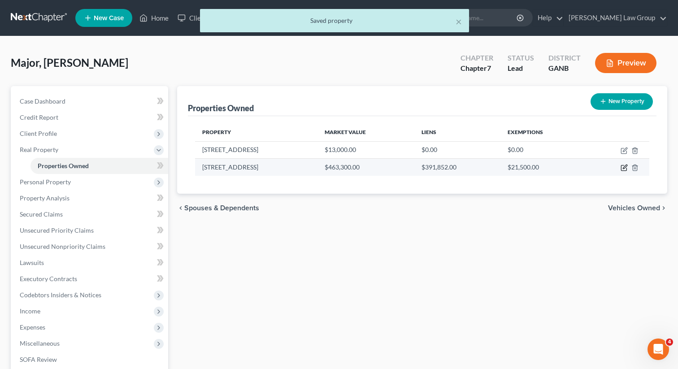
click at [625, 170] on icon "button" at bounding box center [624, 167] width 7 height 7
select select "10"
select select "66"
select select "0"
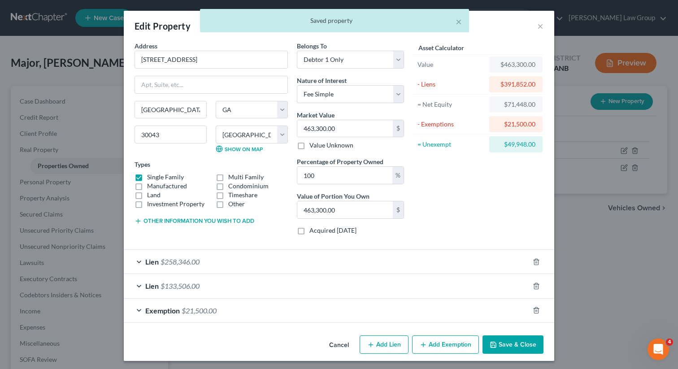
click at [502, 344] on button "Save & Close" at bounding box center [513, 345] width 61 height 19
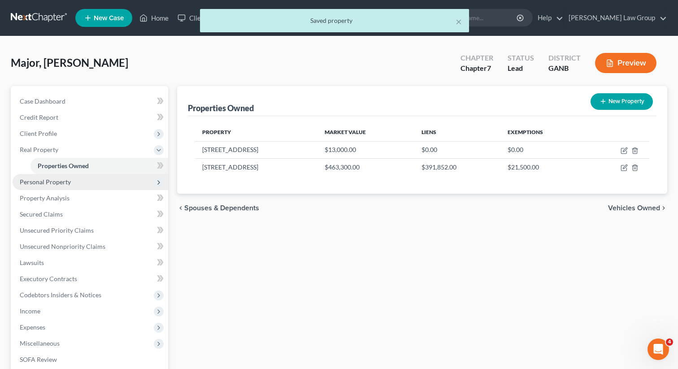
click at [89, 176] on span "Personal Property" at bounding box center [91, 182] width 156 height 16
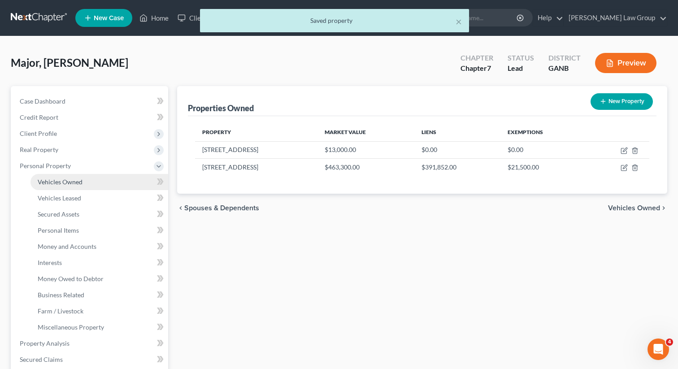
click at [76, 175] on link "Vehicles Owned" at bounding box center [100, 182] width 138 height 16
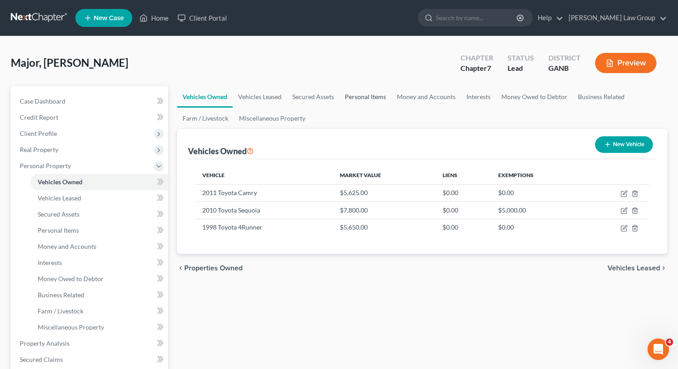
click at [359, 97] on link "Personal Items" at bounding box center [366, 97] width 52 height 22
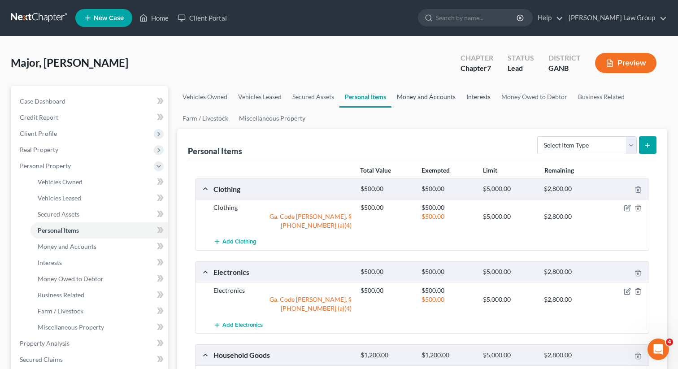
drag, startPoint x: 417, startPoint y: 94, endPoint x: 469, endPoint y: 94, distance: 52.0
click at [416, 94] on link "Money and Accounts" at bounding box center [427, 97] width 70 height 22
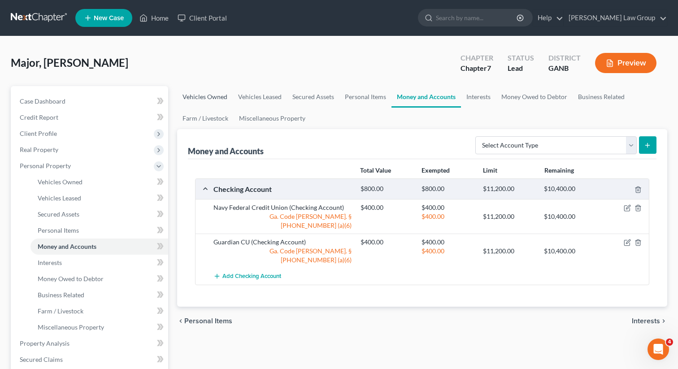
click at [203, 91] on link "Vehicles Owned" at bounding box center [205, 97] width 56 height 22
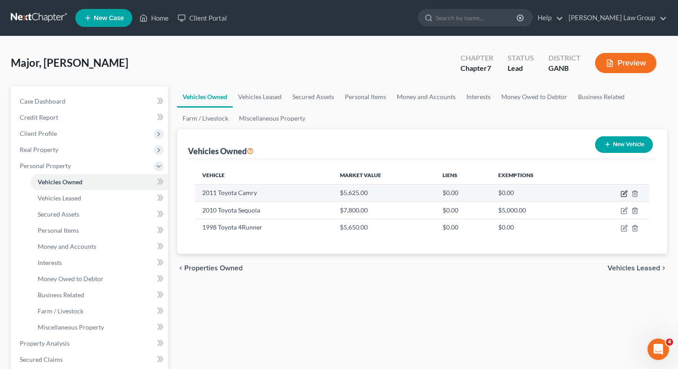
click at [623, 193] on icon "button" at bounding box center [624, 193] width 7 height 7
select select "0"
select select "15"
select select "0"
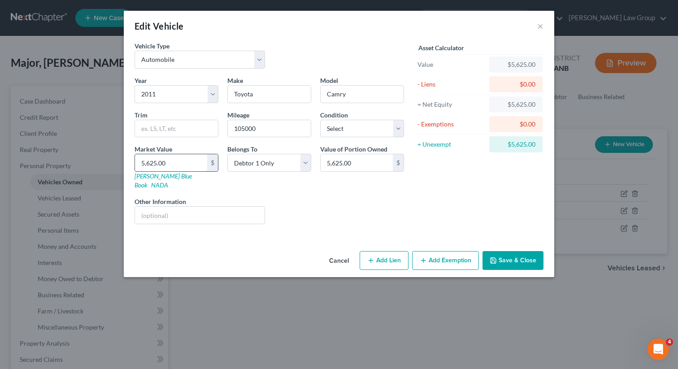
click at [178, 166] on input "5,625.00" at bounding box center [171, 162] width 72 height 17
type input "3"
type input "3.00"
type input "33"
type input "33.00"
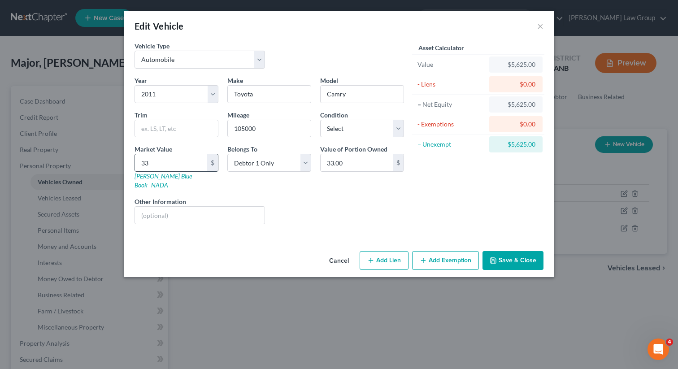
type input "339"
type input "339.00"
type input "3392"
type input "3,392.00"
type input "3,392"
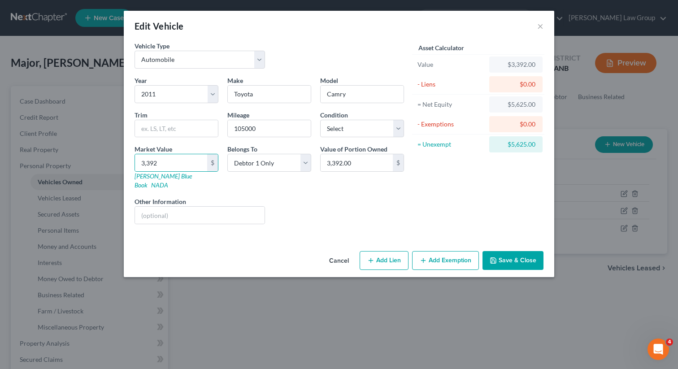
click at [287, 200] on div "Liens Select" at bounding box center [340, 210] width 140 height 27
click at [440, 251] on button "Add Exemption" at bounding box center [445, 260] width 67 height 19
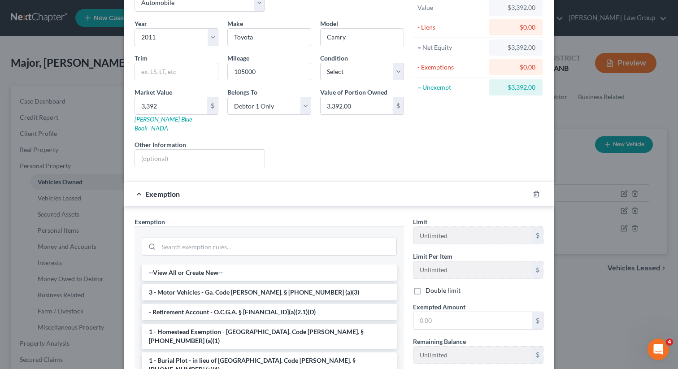
scroll to position [74, 0]
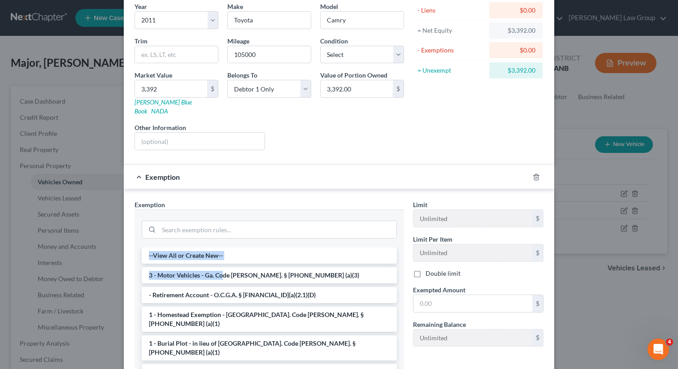
drag, startPoint x: 223, startPoint y: 270, endPoint x: 210, endPoint y: 231, distance: 41.0
click at [210, 231] on div "--View All or Create New-- 3 - Motor Vehicles - Ga. Code Ann. § 44-13-100 (a)(3…" at bounding box center [270, 301] width 270 height 182
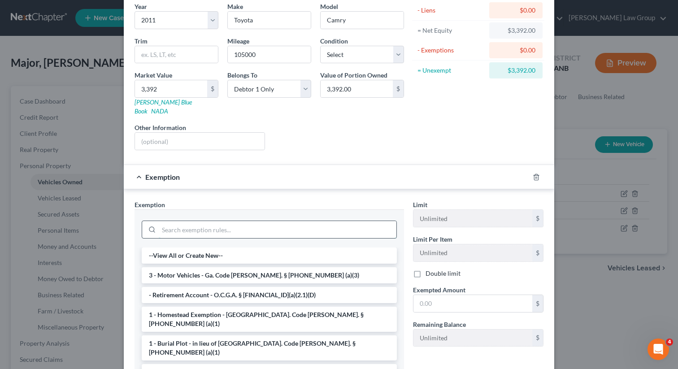
click at [194, 221] on input "search" at bounding box center [278, 229] width 238 height 17
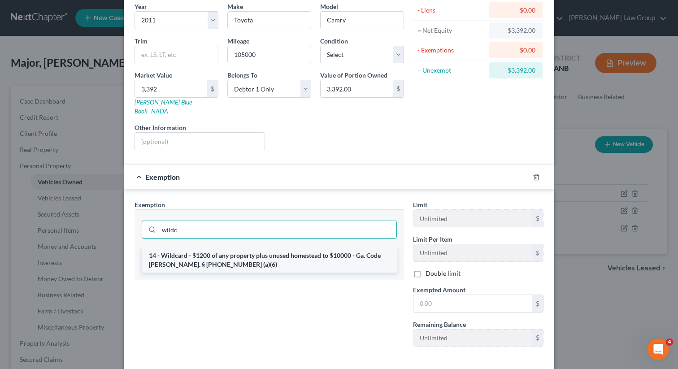
type input "wildc"
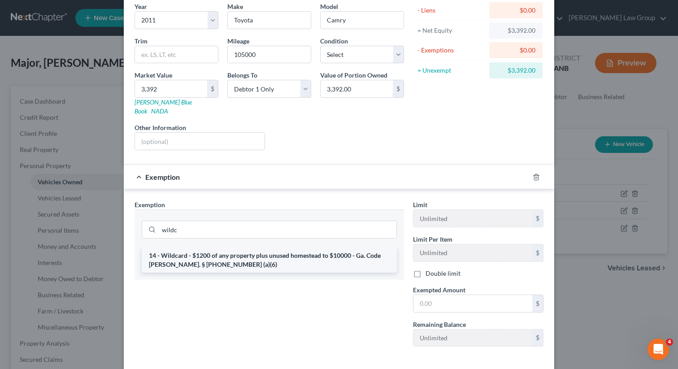
click at [205, 248] on li "14 - Wildcard - $1200 of any property plus unused homestead to $10000 - Ga. Cod…" at bounding box center [269, 260] width 255 height 25
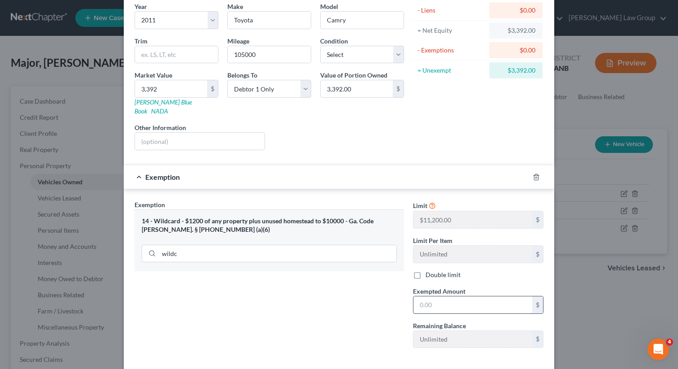
click at [443, 297] on input "text" at bounding box center [473, 305] width 119 height 17
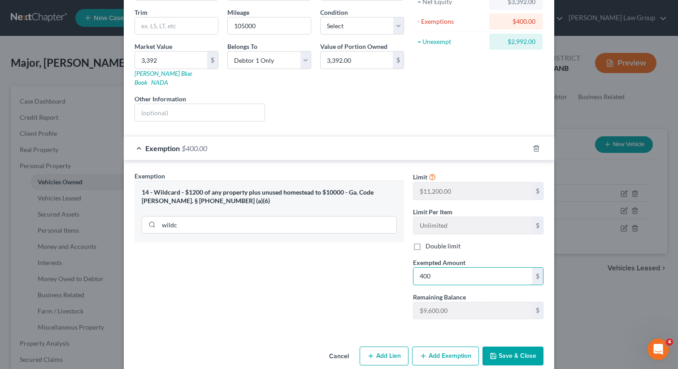
scroll to position [108, 0]
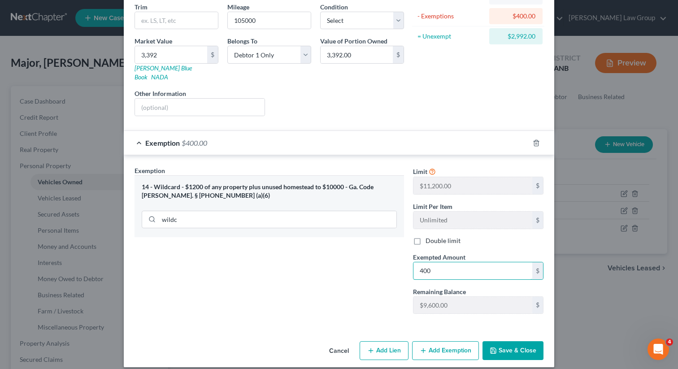
type input "400"
click at [495, 348] on button "Save & Close" at bounding box center [513, 350] width 61 height 19
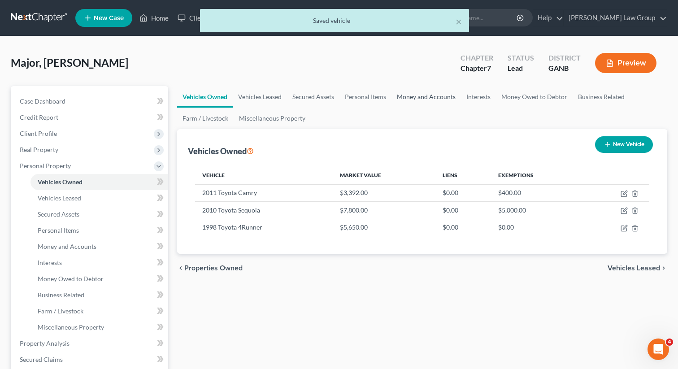
click at [412, 104] on link "Money and Accounts" at bounding box center [427, 97] width 70 height 22
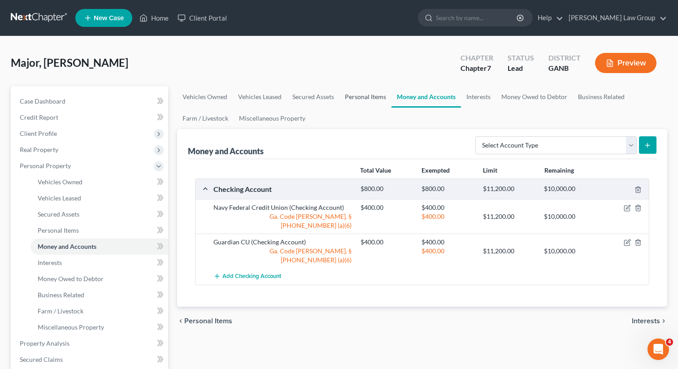
click at [371, 97] on link "Personal Items" at bounding box center [366, 97] width 52 height 22
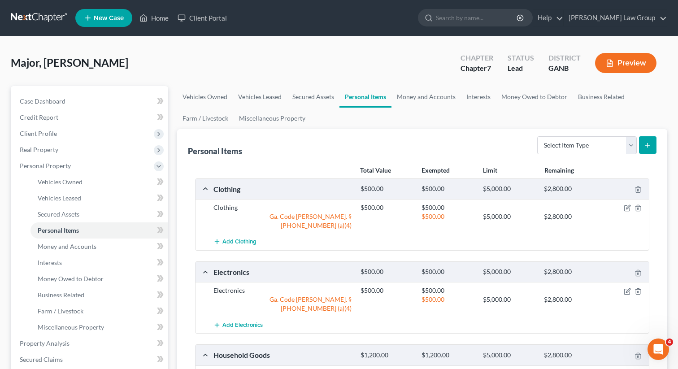
scroll to position [7, 0]
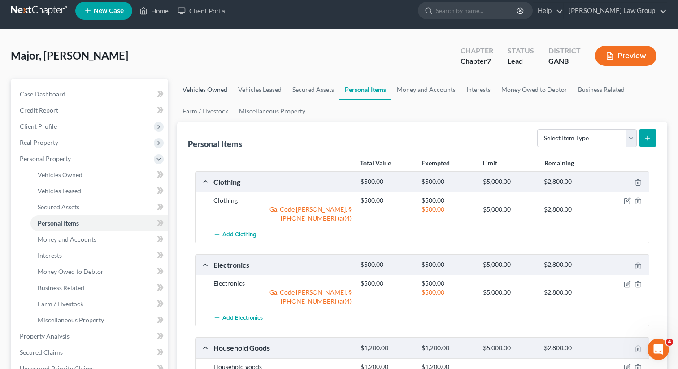
click at [214, 98] on link "Vehicles Owned" at bounding box center [205, 90] width 56 height 22
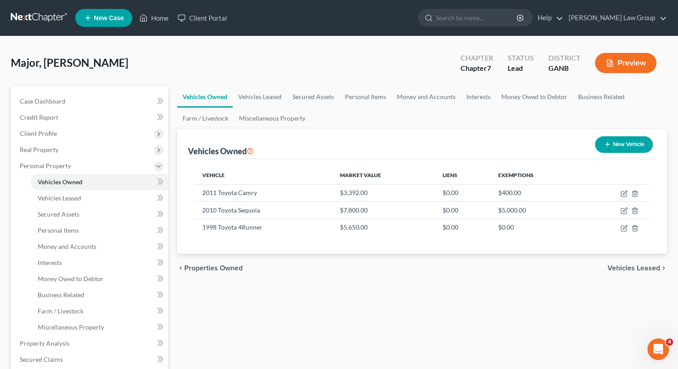
scroll to position [5, 0]
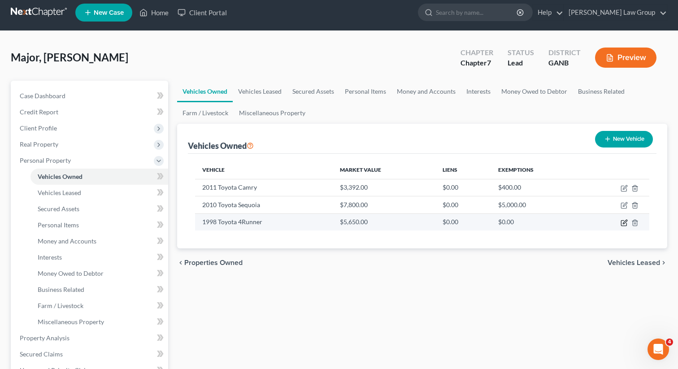
click at [626, 223] on icon "button" at bounding box center [624, 222] width 7 height 7
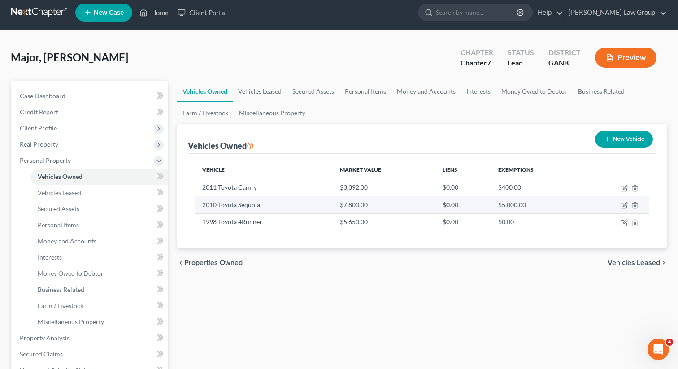
select select "0"
select select "28"
select select "0"
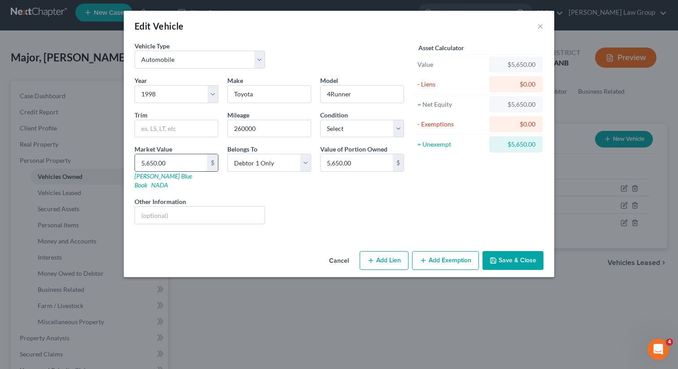
click at [176, 166] on input "5,650.00" at bounding box center [171, 162] width 72 height 17
type input "1"
type input "1.00"
type input "16"
type input "16.00"
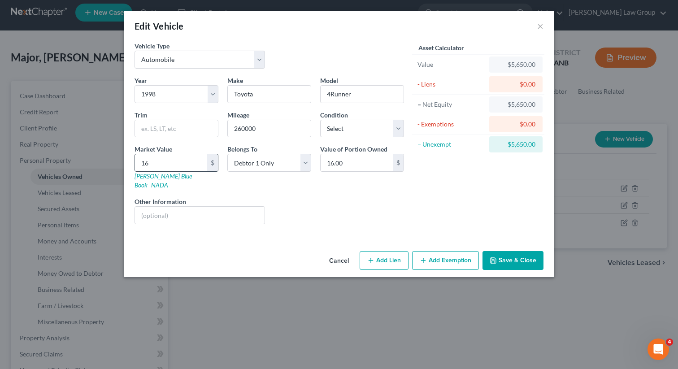
type input "162"
type input "162.00"
type input "1629"
type input "1,629.00"
type input "1,629"
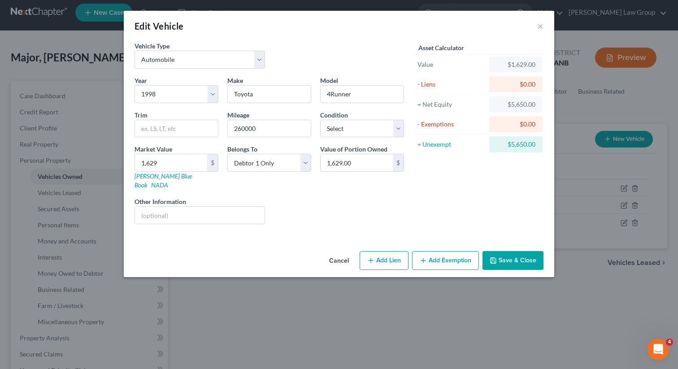
click at [470, 198] on div "Asset Calculator Value $1,629.00 - Liens $0.00 = Net Equity $5,650.00 - Exempti…" at bounding box center [479, 136] width 140 height 190
click at [503, 251] on button "Save & Close" at bounding box center [513, 260] width 61 height 19
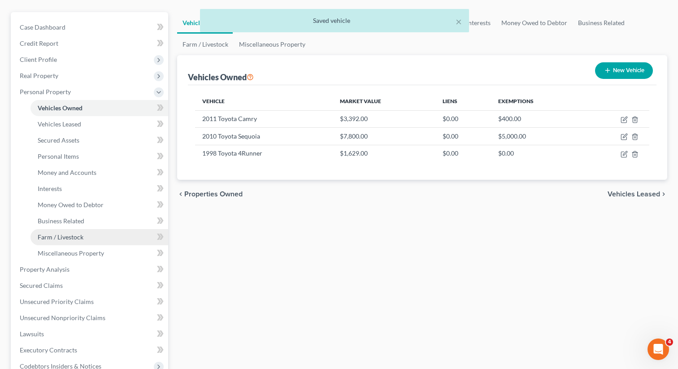
scroll to position [127, 0]
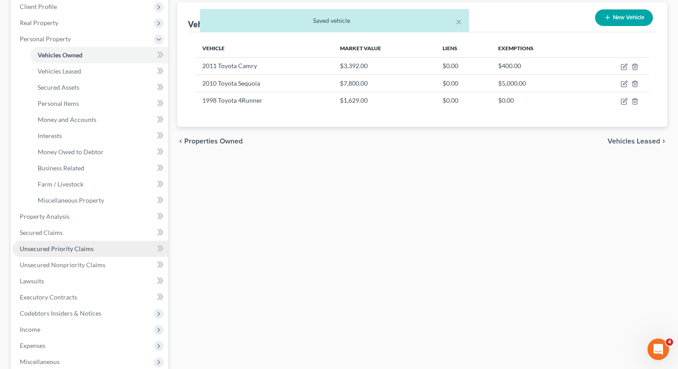
click at [87, 247] on span "Unsecured Priority Claims" at bounding box center [57, 249] width 74 height 8
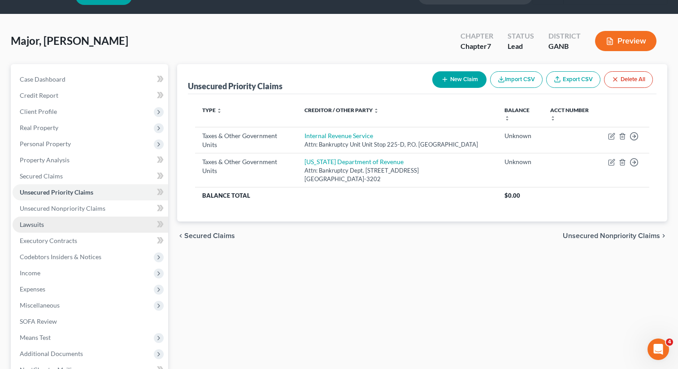
scroll to position [29, 0]
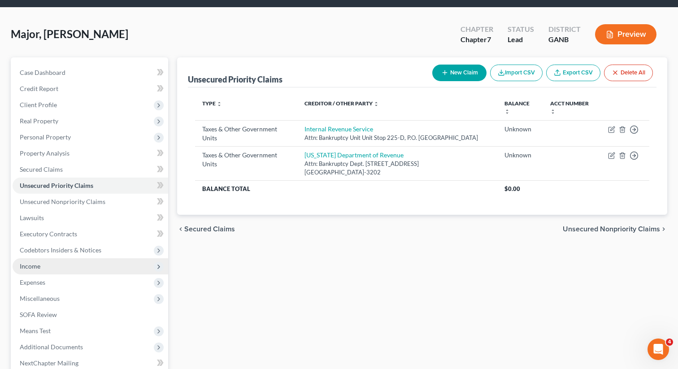
click at [56, 265] on span "Income" at bounding box center [91, 266] width 156 height 16
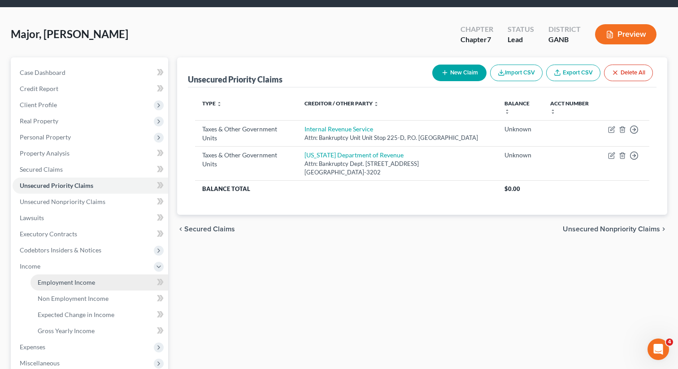
click at [52, 282] on span "Employment Income" at bounding box center [66, 283] width 57 height 8
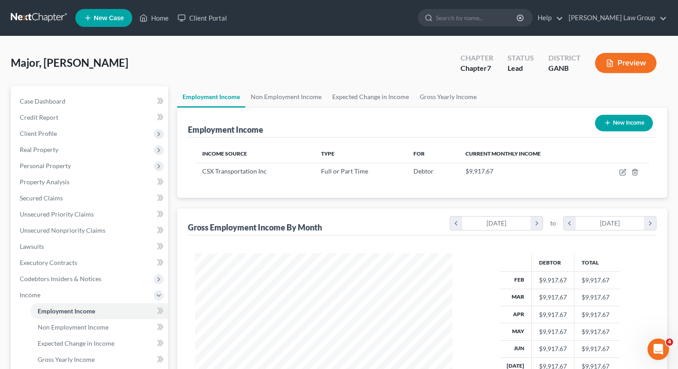
scroll to position [161, 275]
click at [109, 137] on span "Client Profile" at bounding box center [91, 134] width 156 height 16
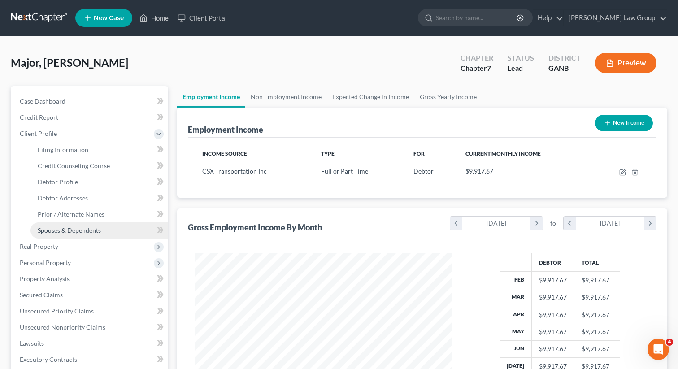
click at [61, 233] on span "Spouses & Dependents" at bounding box center [69, 231] width 63 height 8
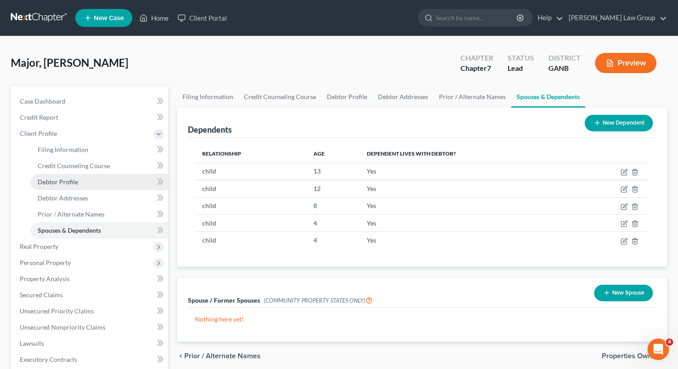
click at [92, 181] on link "Debtor Profile" at bounding box center [100, 182] width 138 height 16
select select "1"
select select "6"
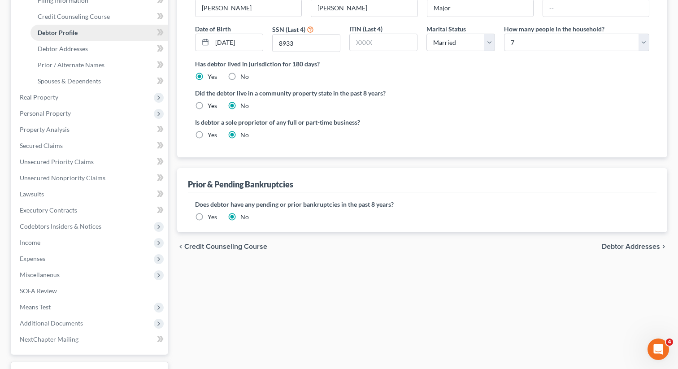
scroll to position [176, 0]
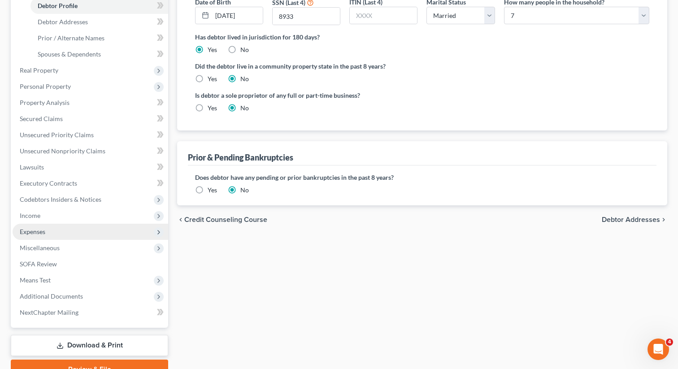
click at [42, 237] on span "Expenses" at bounding box center [91, 232] width 156 height 16
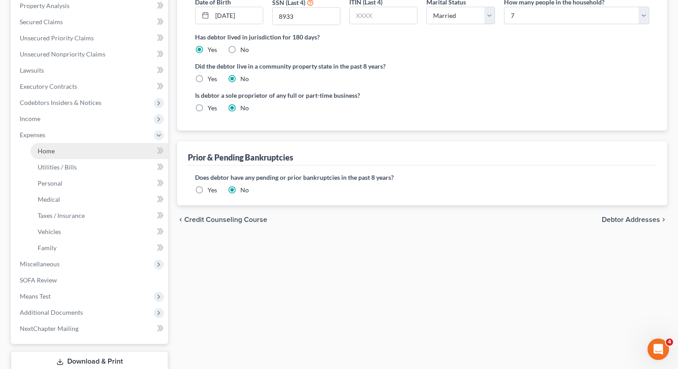
click at [70, 155] on link "Home" at bounding box center [100, 151] width 138 height 16
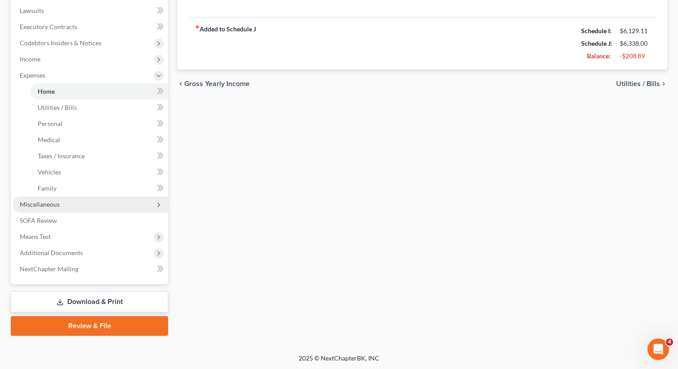
click at [60, 206] on span "Miscellaneous" at bounding box center [91, 205] width 156 height 16
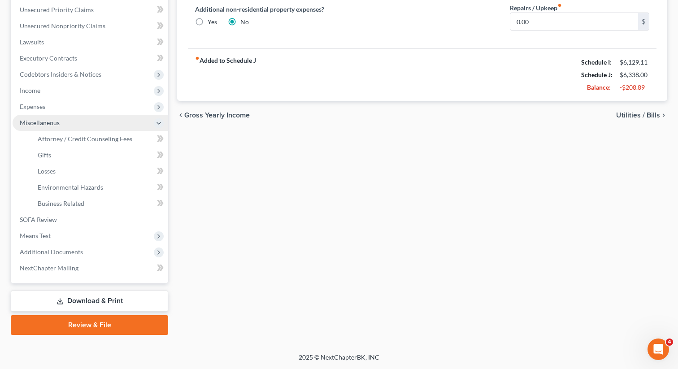
scroll to position [204, 0]
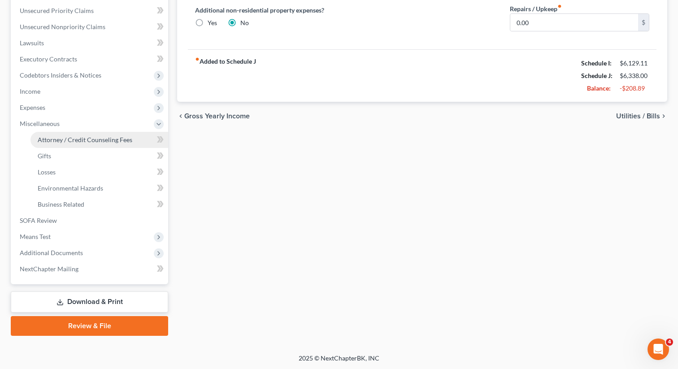
click at [103, 136] on span "Attorney / Credit Counseling Fees" at bounding box center [85, 140] width 95 height 8
select select "0"
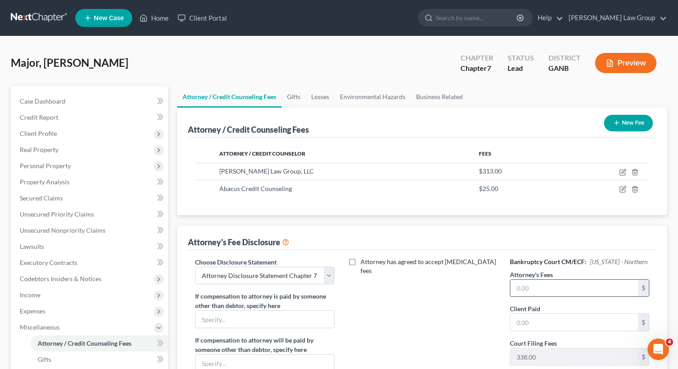
click at [529, 289] on input "text" at bounding box center [575, 288] width 128 height 17
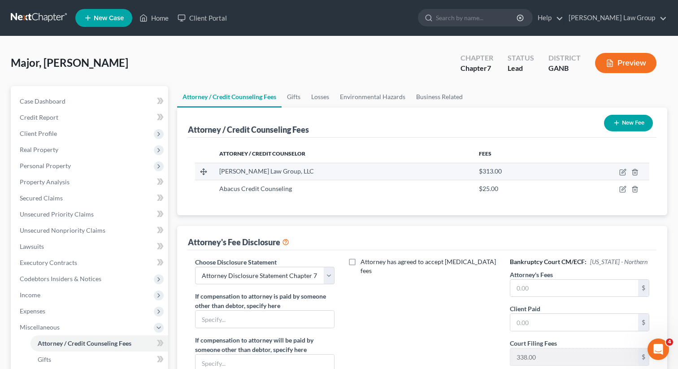
click at [624, 166] on td at bounding box center [605, 171] width 89 height 17
click at [624, 169] on icon "button" at bounding box center [623, 172] width 7 height 7
select select "10"
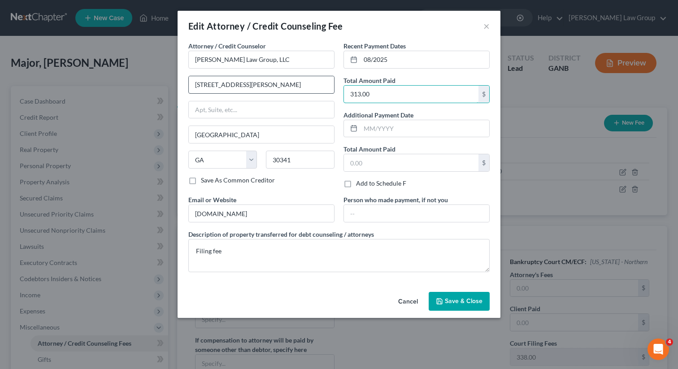
drag, startPoint x: 382, startPoint y: 97, endPoint x: 314, endPoint y: 85, distance: 69.3
click at [314, 85] on div "Attorney / Credit Counselor * Saedi Law Group, LLC 3411 Pierce Drive Atlanta St…" at bounding box center [339, 160] width 310 height 238
drag, startPoint x: 380, startPoint y: 97, endPoint x: 347, endPoint y: 96, distance: 32.8
click at [347, 96] on input "313.00" at bounding box center [411, 94] width 135 height 17
type input "582"
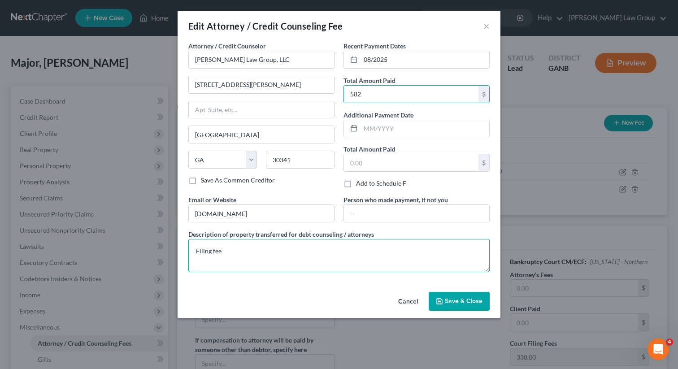
click at [246, 242] on textarea "Filing fee" at bounding box center [339, 255] width 302 height 33
click at [238, 260] on textarea "Filing fee" at bounding box center [339, 255] width 302 height 33
type textarea "Filing fee, credit report fee, attorney fee"
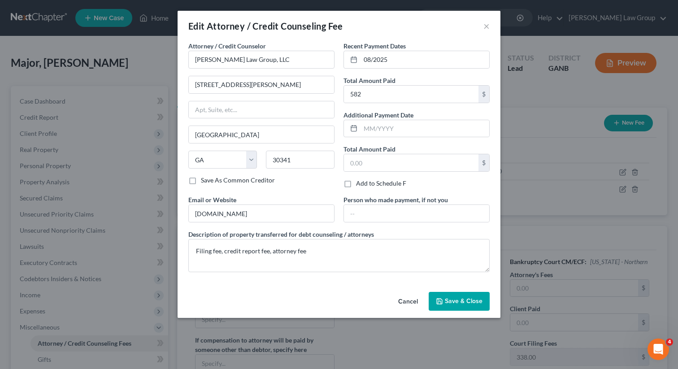
click at [461, 295] on button "Save & Close" at bounding box center [459, 301] width 61 height 19
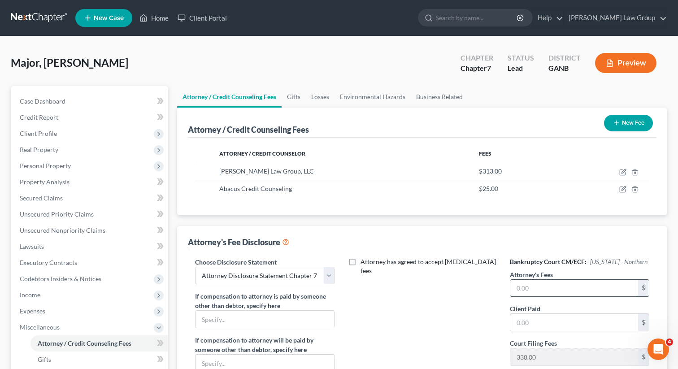
click at [530, 284] on input "text" at bounding box center [575, 288] width 128 height 17
type input "1,800"
type input "200"
click at [549, 290] on input "1,800" at bounding box center [575, 288] width 128 height 17
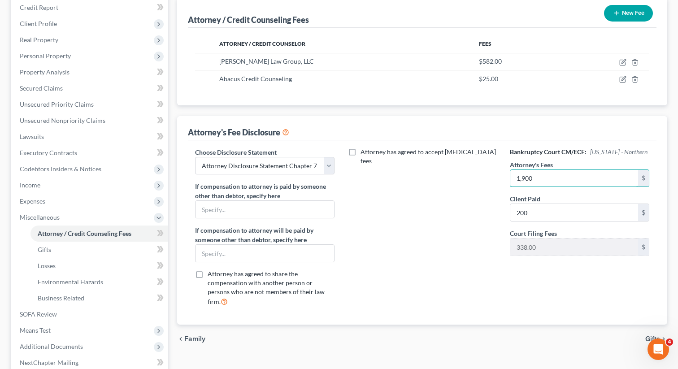
scroll to position [204, 0]
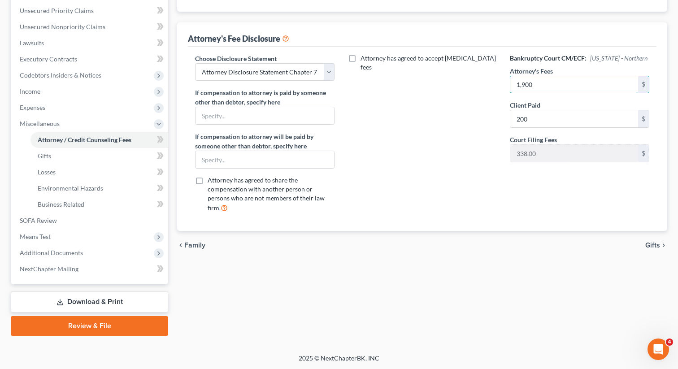
type input "1,900"
click at [112, 305] on link "Download & Print" at bounding box center [89, 302] width 157 height 21
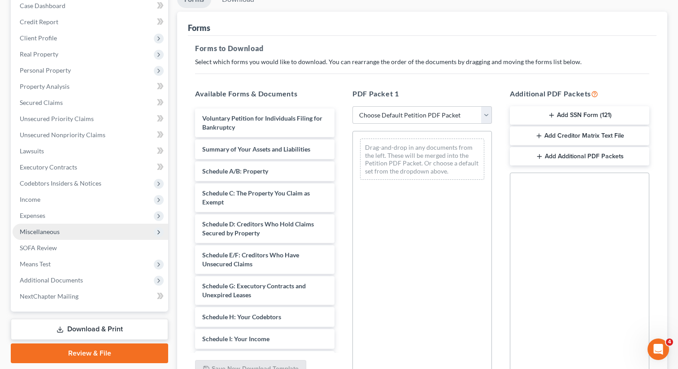
scroll to position [129, 0]
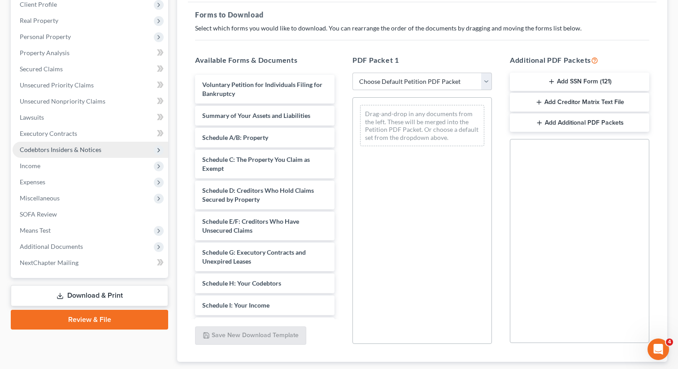
click at [87, 148] on span "Codebtors Insiders & Notices" at bounding box center [61, 150] width 82 height 8
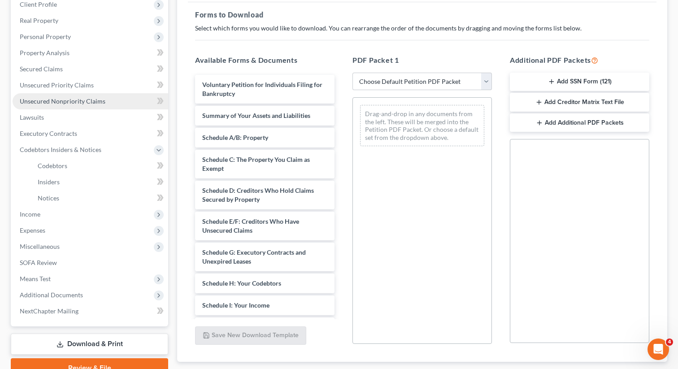
click at [80, 100] on span "Unsecured Nonpriority Claims" at bounding box center [63, 101] width 86 height 8
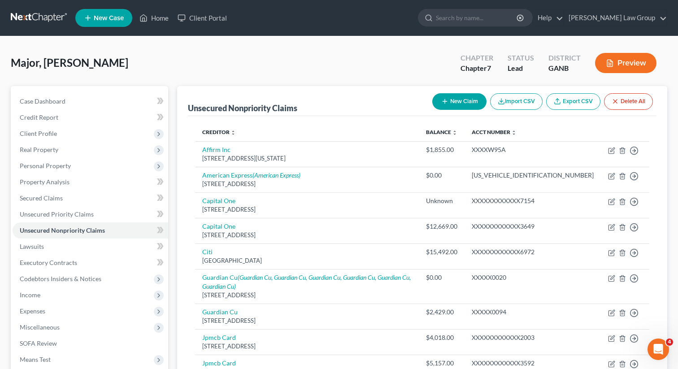
click at [450, 98] on button "New Claim" at bounding box center [460, 101] width 54 height 17
select select "0"
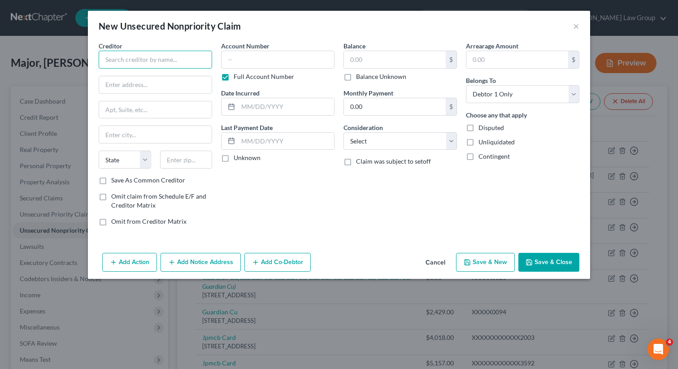
click at [141, 60] on input "text" at bounding box center [156, 60] width 114 height 18
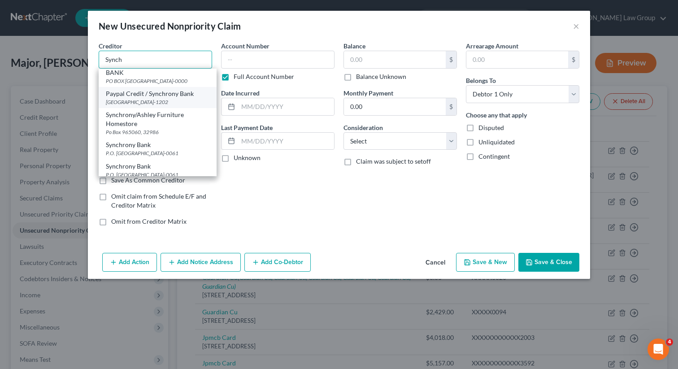
scroll to position [42, 0]
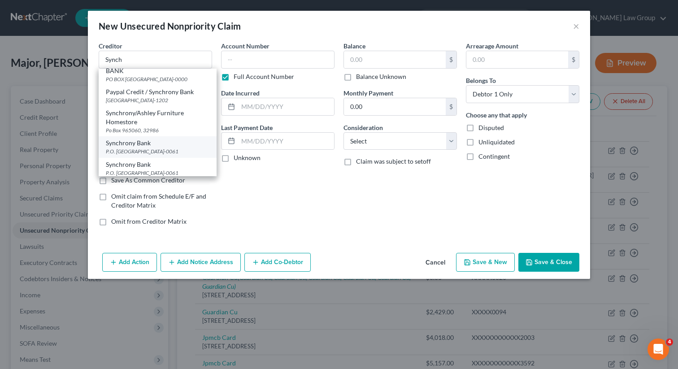
click at [142, 139] on div "Synchrony Bank" at bounding box center [158, 143] width 104 height 9
type input "Synchrony Bank"
type input "P.O. Box 960061"
type input "Orlando"
select select "9"
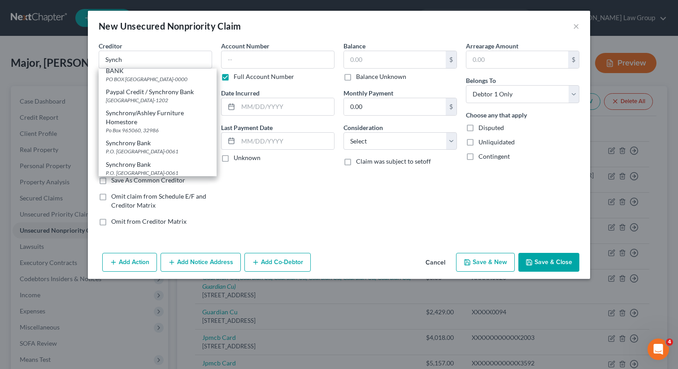
type input "32896-0061"
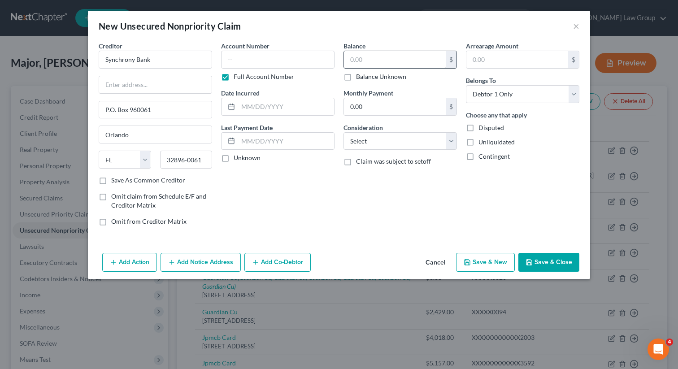
scroll to position [0, 0]
click at [366, 58] on input "text" at bounding box center [395, 59] width 102 height 17
click at [371, 55] on input "35" at bounding box center [395, 59] width 102 height 17
click at [367, 62] on input "35" at bounding box center [395, 59] width 102 height 17
click at [359, 61] on input "35" at bounding box center [395, 59] width 102 height 17
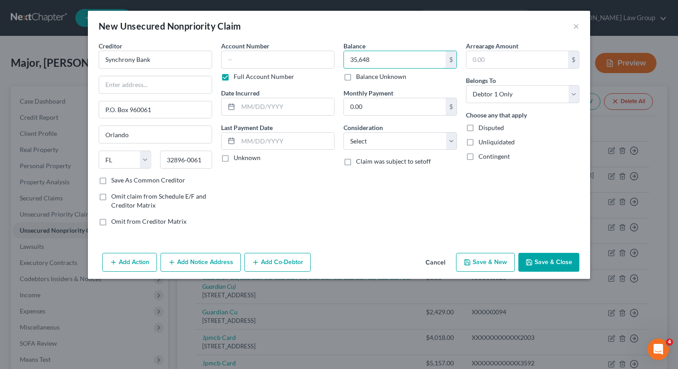
type input "35,648"
click at [550, 249] on div "Creditor * Synchrony Bank P.O. Box 960061 Orlando State AL AK AR AZ CA CO CT DE…" at bounding box center [339, 145] width 503 height 208
click at [538, 259] on button "Save & Close" at bounding box center [549, 262] width 61 height 19
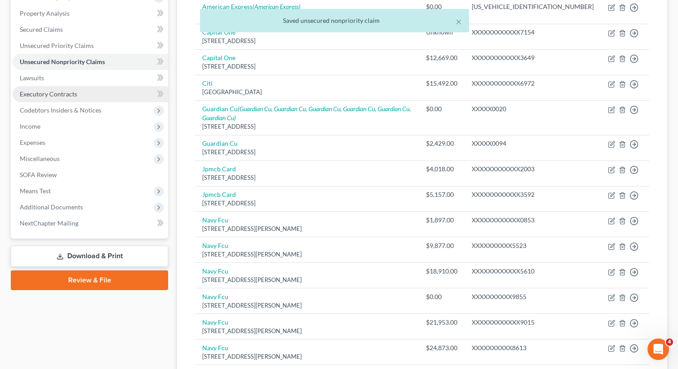
scroll to position [178, 0]
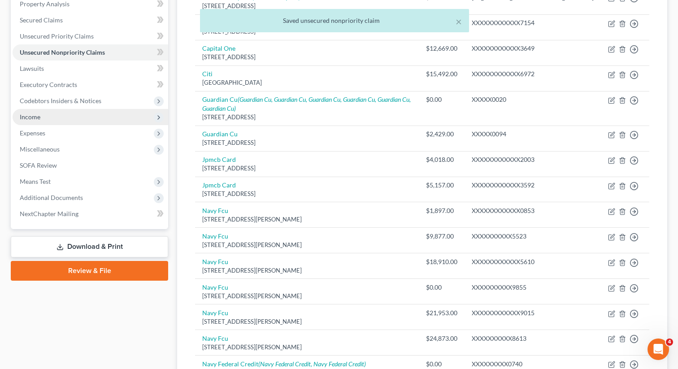
click at [52, 115] on span "Income" at bounding box center [91, 117] width 156 height 16
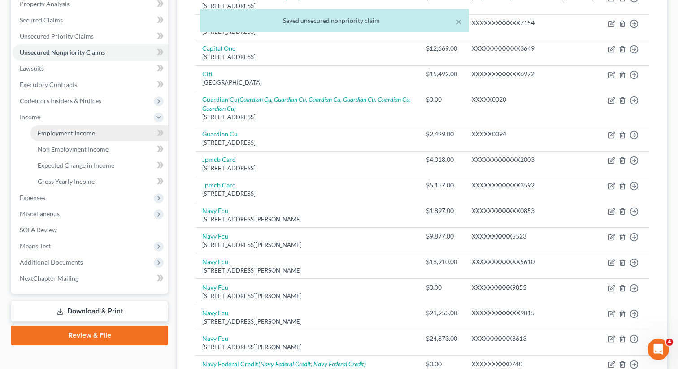
click at [52, 131] on span "Employment Income" at bounding box center [66, 133] width 57 height 8
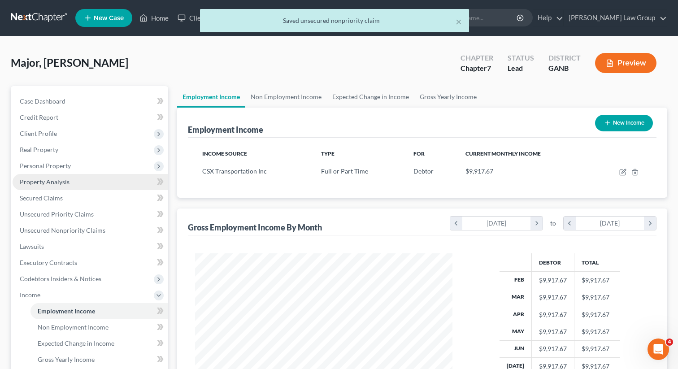
scroll to position [188, 0]
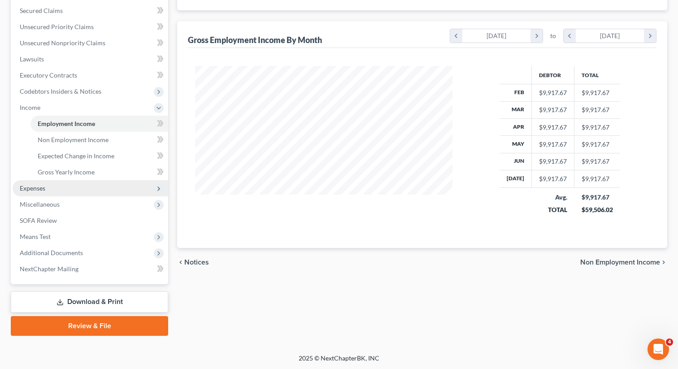
click at [63, 188] on span "Expenses" at bounding box center [91, 188] width 156 height 16
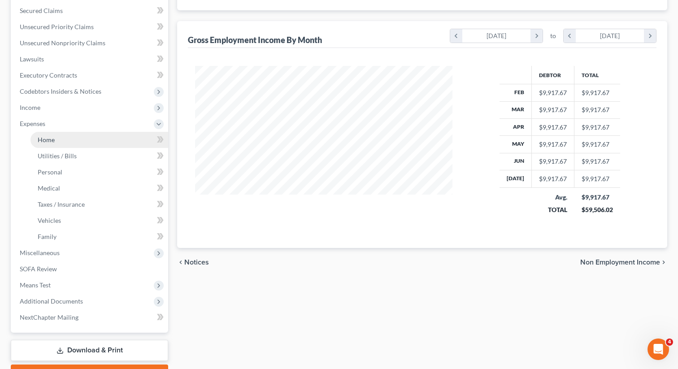
click at [66, 135] on link "Home" at bounding box center [100, 140] width 138 height 16
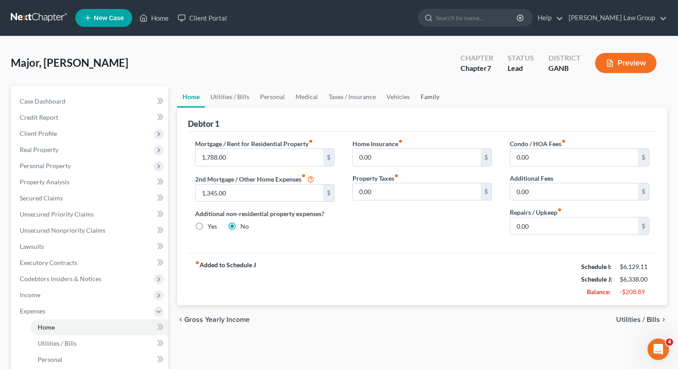
click at [426, 101] on link "Family" at bounding box center [430, 97] width 30 height 22
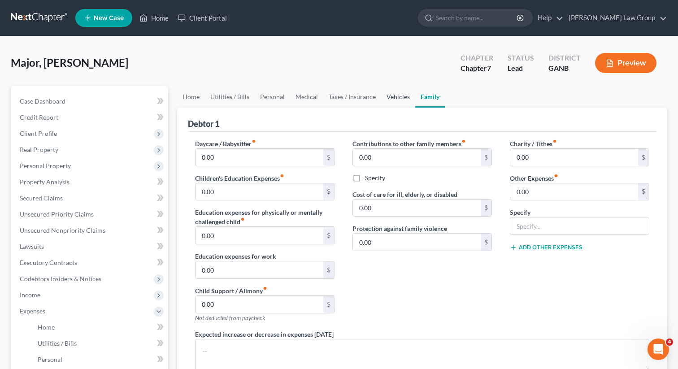
click at [388, 90] on link "Vehicles" at bounding box center [398, 97] width 34 height 22
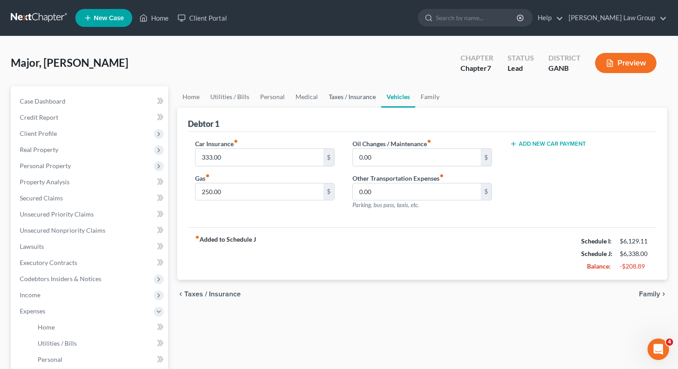
click at [359, 99] on link "Taxes / Insurance" at bounding box center [353, 97] width 58 height 22
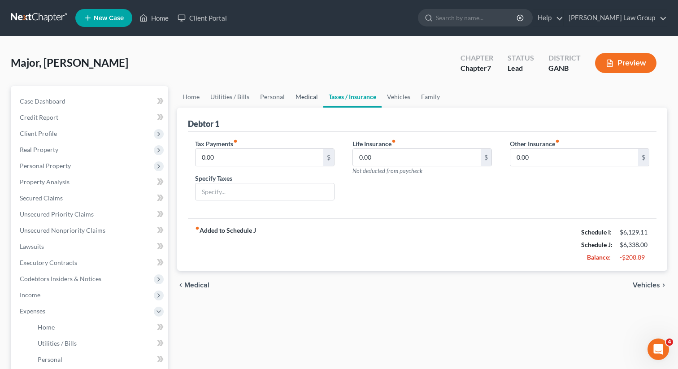
click at [295, 101] on link "Medical" at bounding box center [306, 97] width 33 height 22
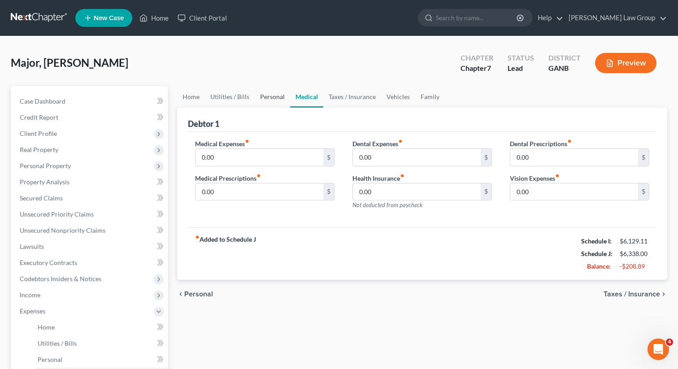
click at [265, 100] on link "Personal" at bounding box center [272, 97] width 35 height 22
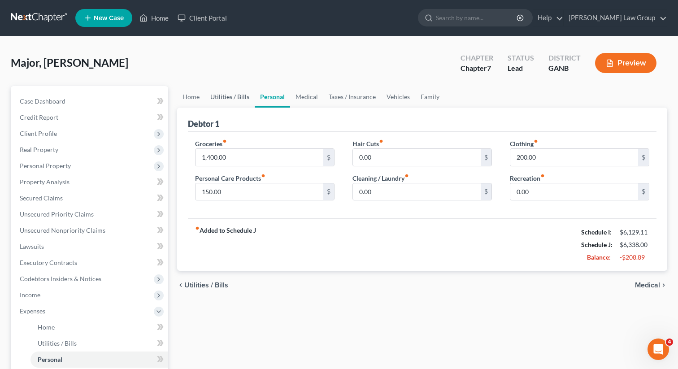
click at [241, 100] on link "Utilities / Bills" at bounding box center [230, 97] width 50 height 22
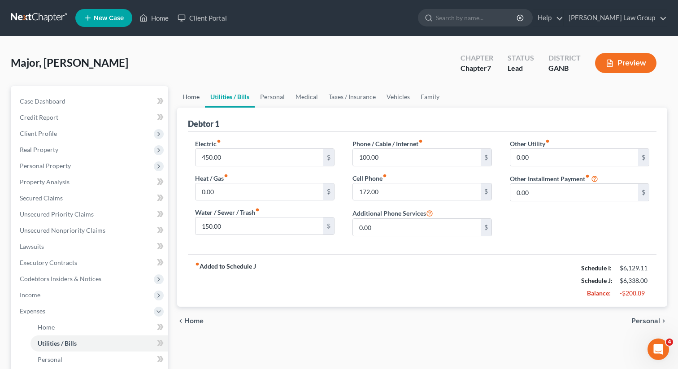
click at [195, 97] on link "Home" at bounding box center [191, 97] width 28 height 22
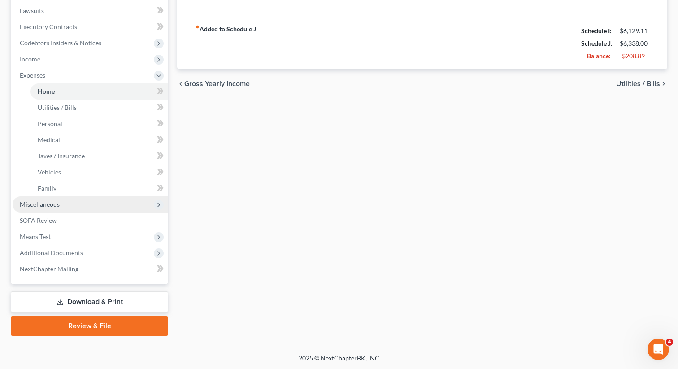
click at [47, 205] on span "Miscellaneous" at bounding box center [40, 205] width 40 height 8
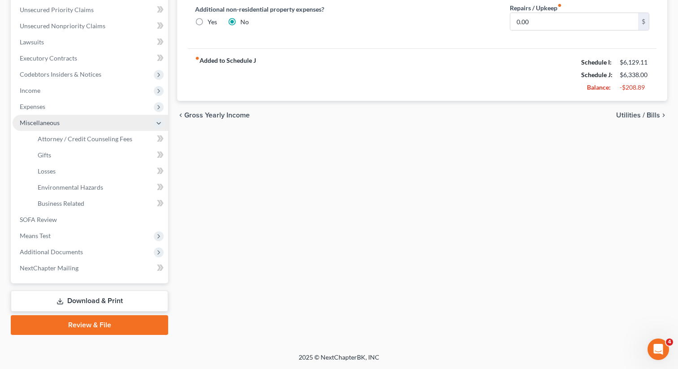
scroll to position [204, 0]
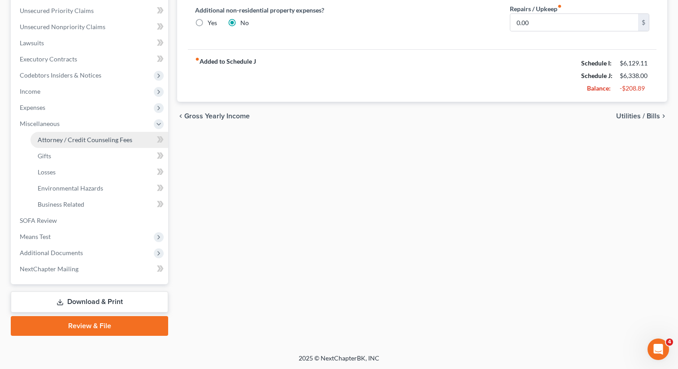
click at [113, 140] on span "Attorney / Credit Counseling Fees" at bounding box center [85, 140] width 95 height 8
select select "0"
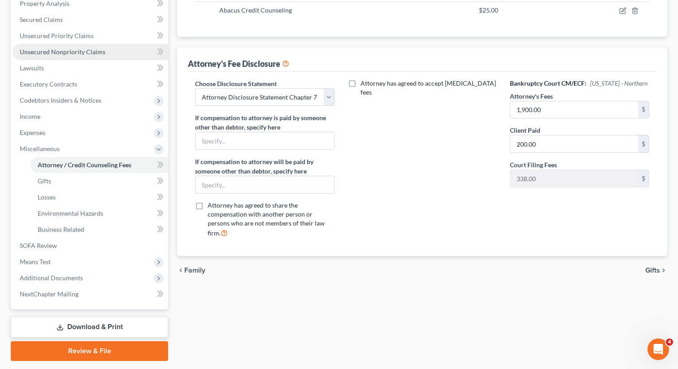
scroll to position [204, 0]
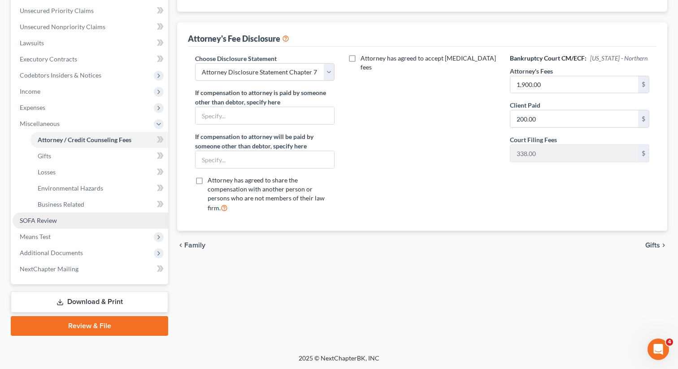
click at [81, 220] on link "SOFA Review" at bounding box center [91, 221] width 156 height 16
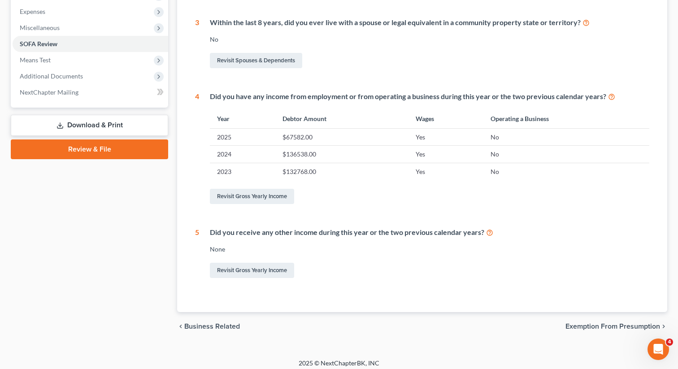
scroll to position [305, 0]
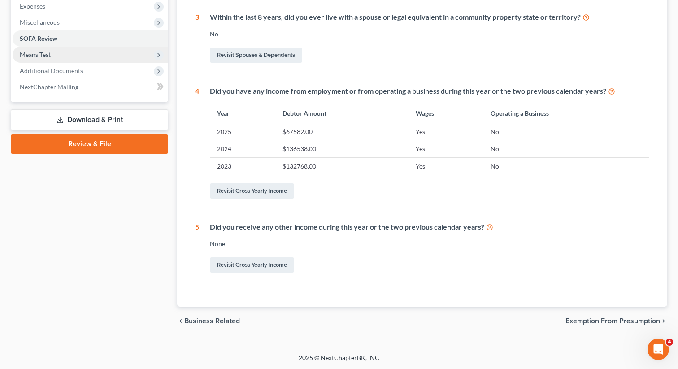
click at [54, 58] on span "Means Test" at bounding box center [91, 55] width 156 height 16
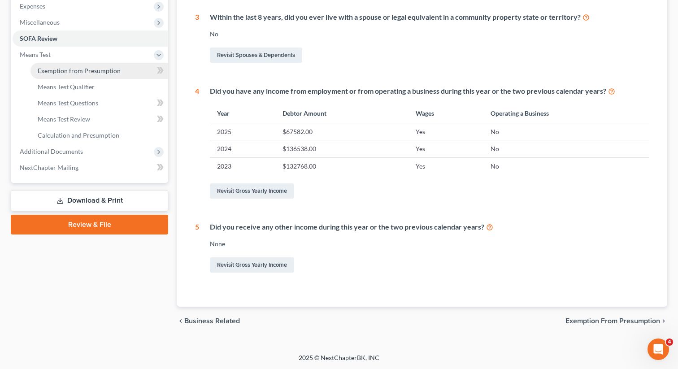
click at [77, 70] on span "Exemption from Presumption" at bounding box center [79, 71] width 83 height 8
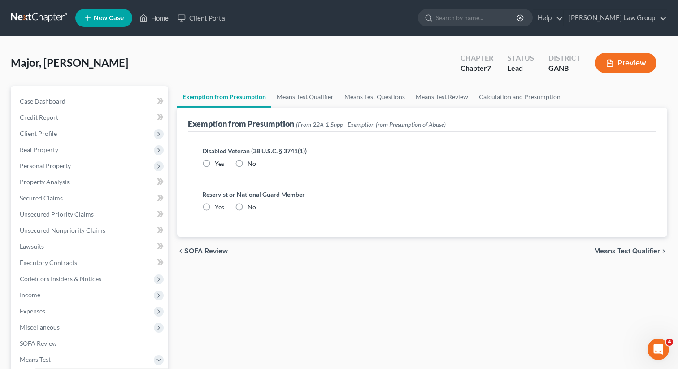
click at [248, 163] on label "No" at bounding box center [252, 163] width 9 height 9
click at [251, 163] on input "No" at bounding box center [254, 162] width 6 height 6
radio input "true"
click at [248, 207] on label "No" at bounding box center [252, 207] width 9 height 9
click at [251, 207] on input "No" at bounding box center [254, 206] width 6 height 6
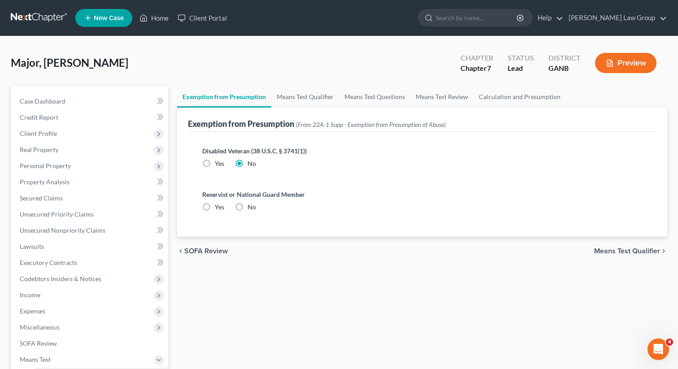
radio input "true"
click at [293, 97] on link "Means Test Qualifier" at bounding box center [305, 97] width 68 height 22
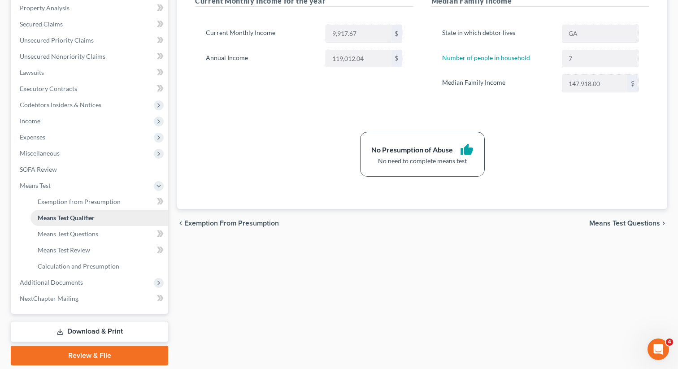
scroll to position [204, 0]
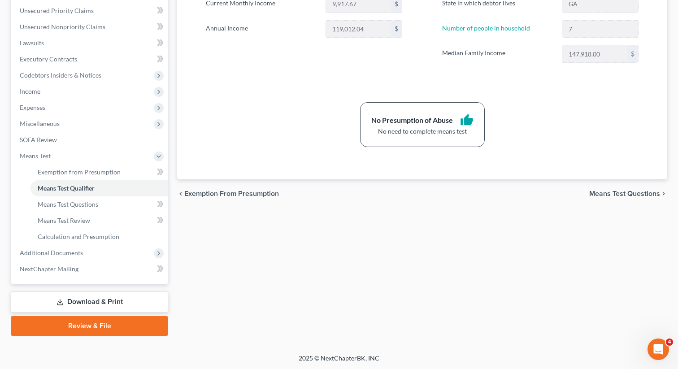
click at [70, 303] on link "Download & Print" at bounding box center [89, 302] width 157 height 21
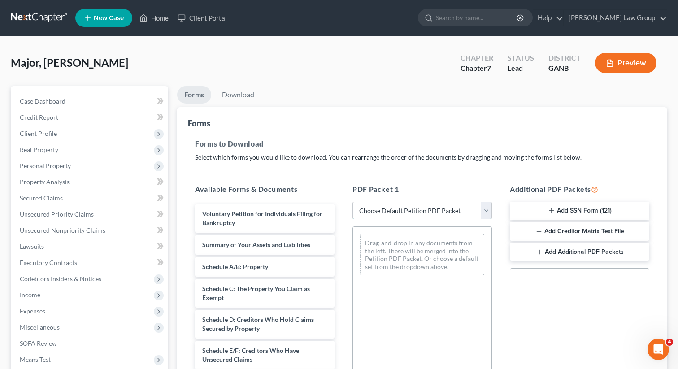
click at [375, 206] on select "Choose Default Petition PDF Packet Complete Bankruptcy Petition (all forms and …" at bounding box center [423, 211] width 140 height 18
select select "0"
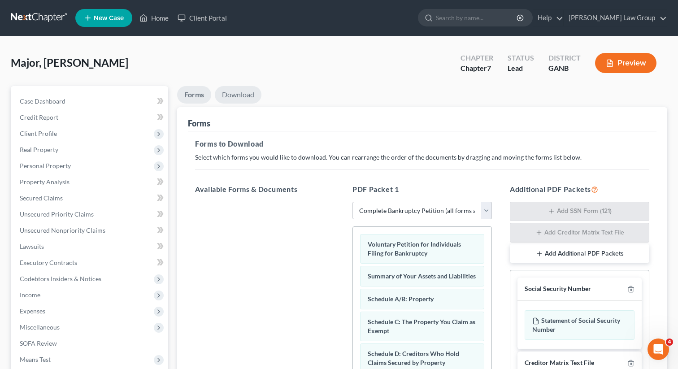
click at [235, 90] on link "Download" at bounding box center [238, 94] width 47 height 17
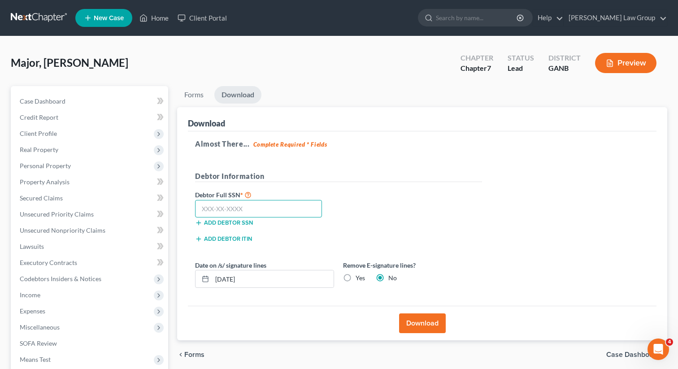
click at [255, 210] on input "text" at bounding box center [258, 209] width 127 height 18
paste input "424-29-8933"
type input "424-29-8933"
click at [404, 324] on button "Download" at bounding box center [422, 324] width 47 height 20
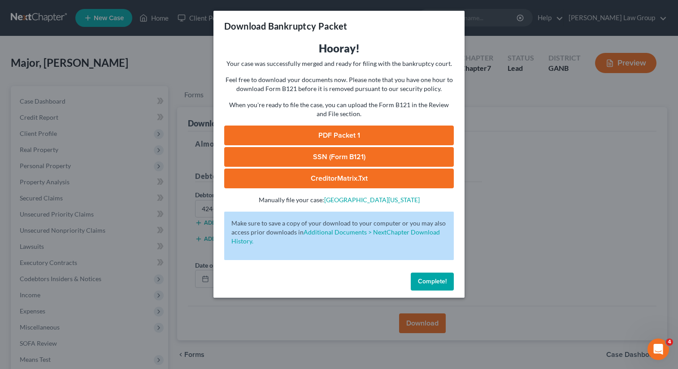
click at [324, 140] on link "PDF Packet 1" at bounding box center [339, 136] width 230 height 20
click at [285, 161] on link "SSN (Form B121)" at bounding box center [339, 157] width 230 height 20
click at [428, 283] on span "Complete!" at bounding box center [432, 282] width 29 height 8
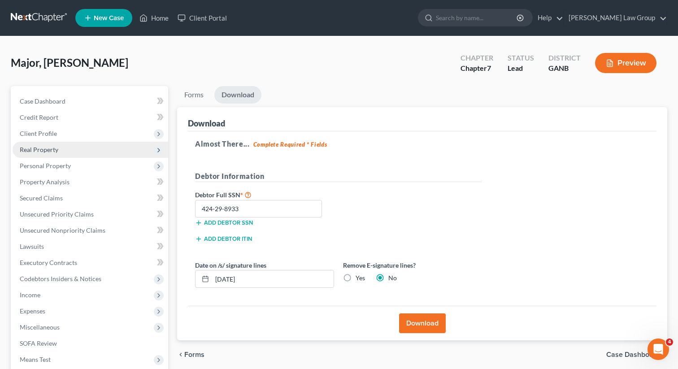
click at [50, 146] on span "Real Property" at bounding box center [39, 150] width 39 height 8
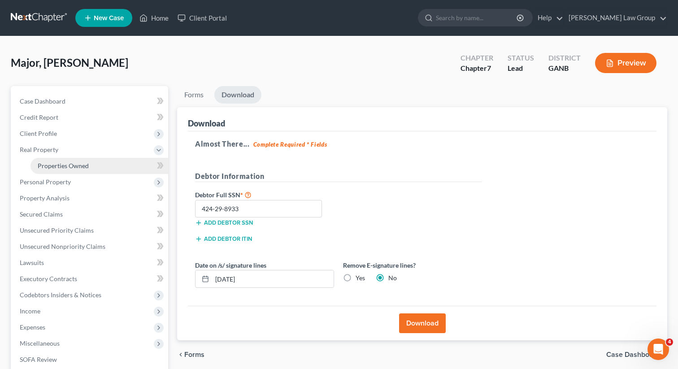
click at [56, 163] on span "Properties Owned" at bounding box center [63, 166] width 51 height 8
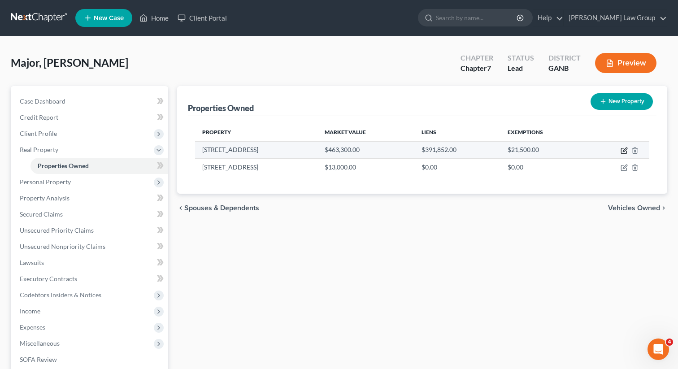
click at [624, 149] on icon "button" at bounding box center [623, 151] width 5 height 5
select select "10"
select select "66"
select select "0"
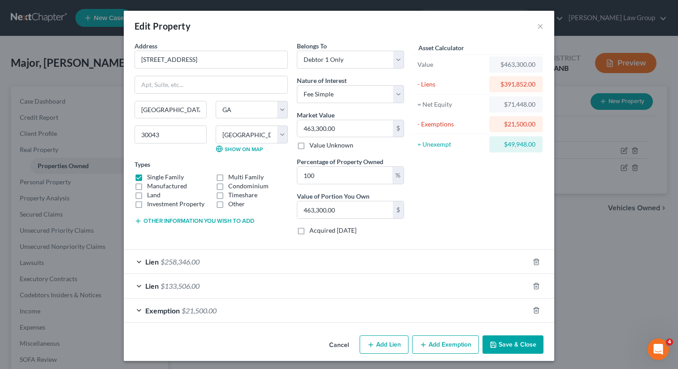
click at [196, 306] on span "$21,500.00" at bounding box center [199, 310] width 35 height 9
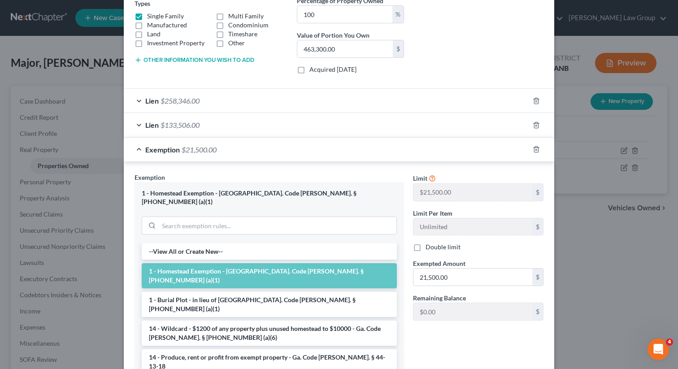
scroll to position [195, 0]
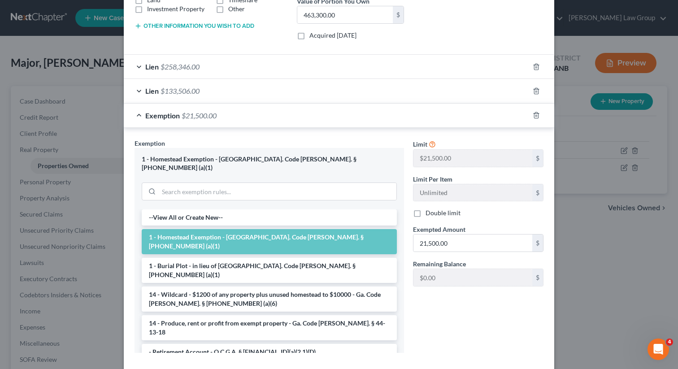
click at [426, 215] on label "Double limit" at bounding box center [443, 213] width 35 height 9
click at [429, 214] on input "Double limit" at bounding box center [432, 212] width 6 height 6
checkbox input "true"
click at [459, 244] on input "21,500.00" at bounding box center [473, 243] width 119 height 17
type input "43,000"
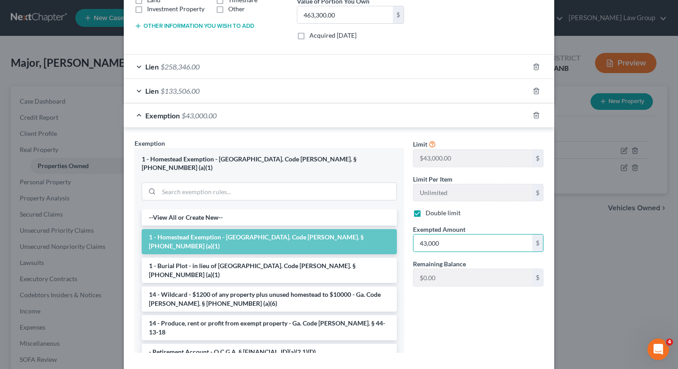
click at [489, 305] on div "Limit $21,500.00 $ Limit Per Item Unlimited $ Double limit Exempted Amount * 43…" at bounding box center [479, 250] width 140 height 222
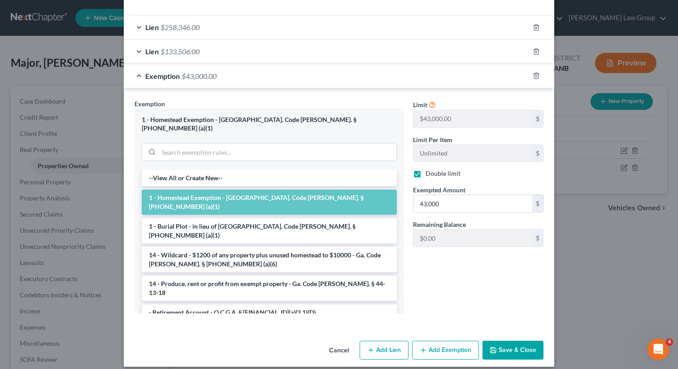
click at [511, 350] on button "Save & Close" at bounding box center [513, 350] width 61 height 19
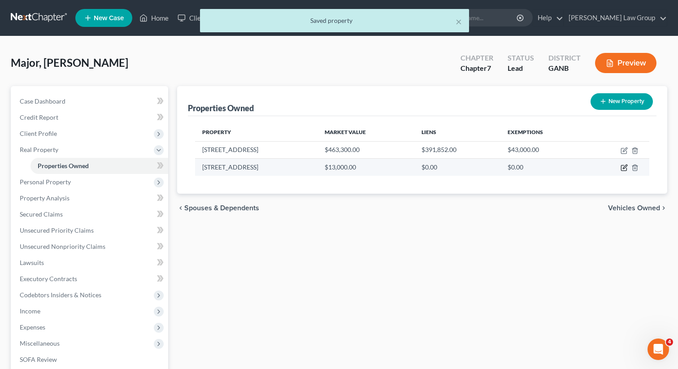
click at [621, 168] on icon "button" at bounding box center [623, 168] width 5 height 5
select select "0"
select select "65"
select select "0"
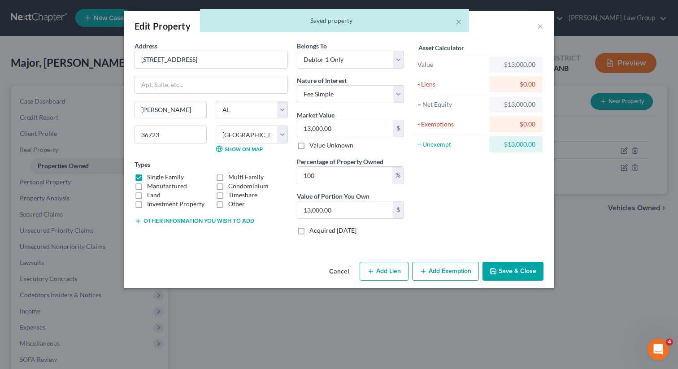
click at [497, 271] on icon "button" at bounding box center [493, 271] width 7 height 7
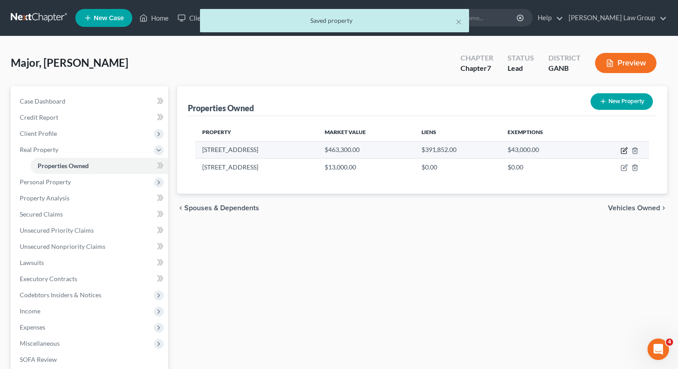
click at [623, 149] on icon "button" at bounding box center [623, 151] width 5 height 5
select select "10"
select select "66"
select select "0"
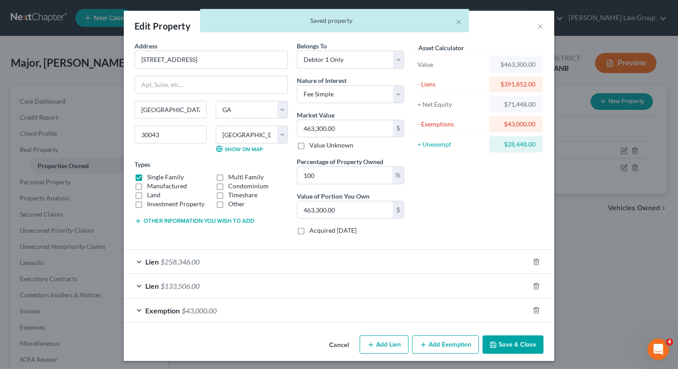
click at [503, 340] on button "Save & Close" at bounding box center [513, 345] width 61 height 19
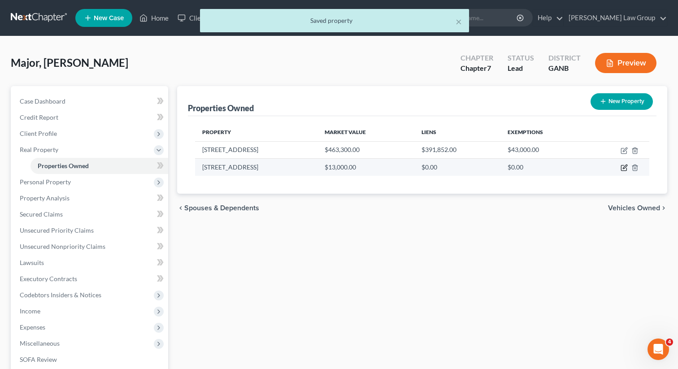
click at [624, 166] on icon "button" at bounding box center [624, 167] width 7 height 7
select select "0"
select select "65"
select select "0"
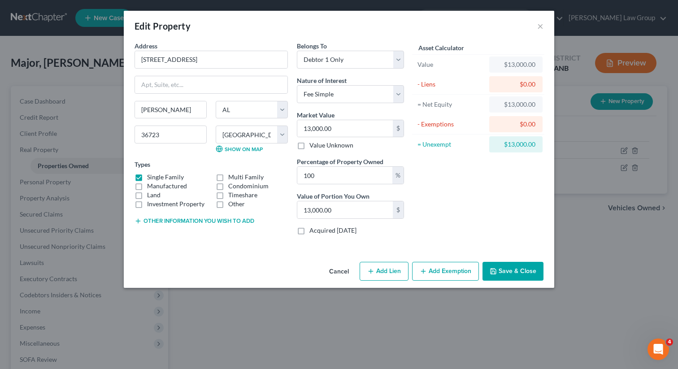
click at [502, 272] on button "Save & Close" at bounding box center [513, 271] width 61 height 19
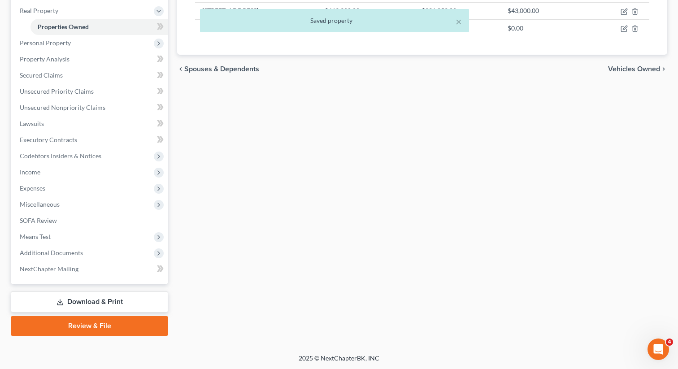
scroll to position [0, 0]
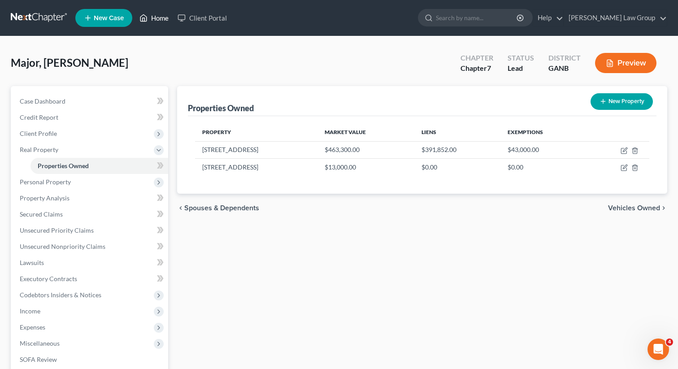
click at [154, 17] on link "Home" at bounding box center [154, 18] width 38 height 16
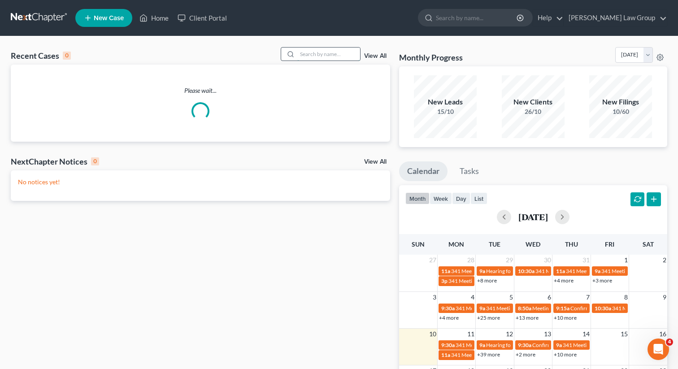
click at [324, 58] on input "search" at bounding box center [328, 54] width 63 height 13
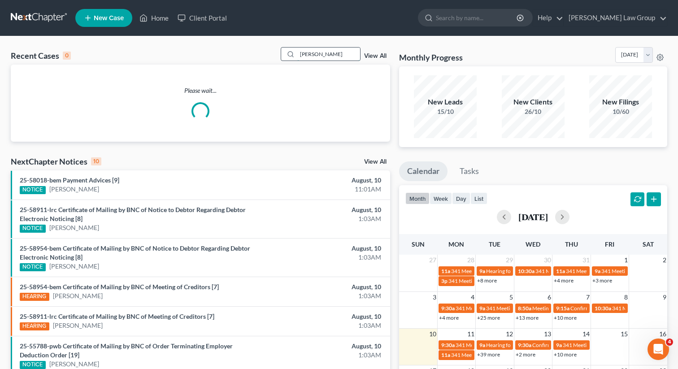
type input "leary"
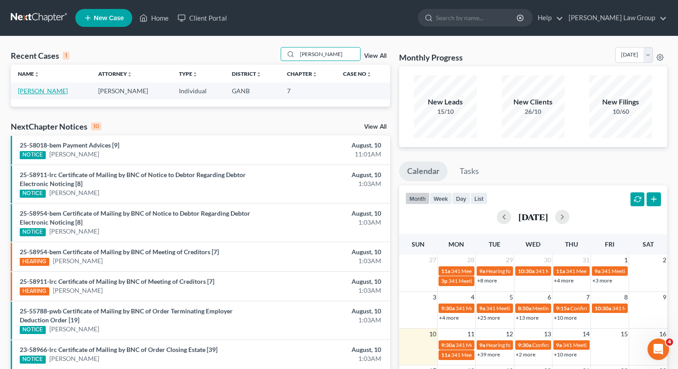
click at [42, 90] on link "Leary, Nakisha" at bounding box center [43, 91] width 50 height 8
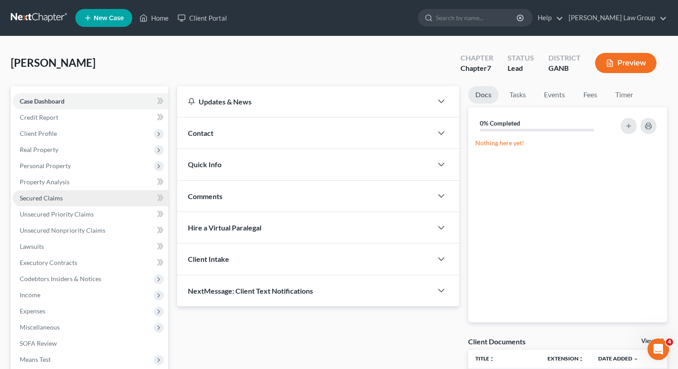
click at [54, 200] on span "Secured Claims" at bounding box center [41, 198] width 43 height 8
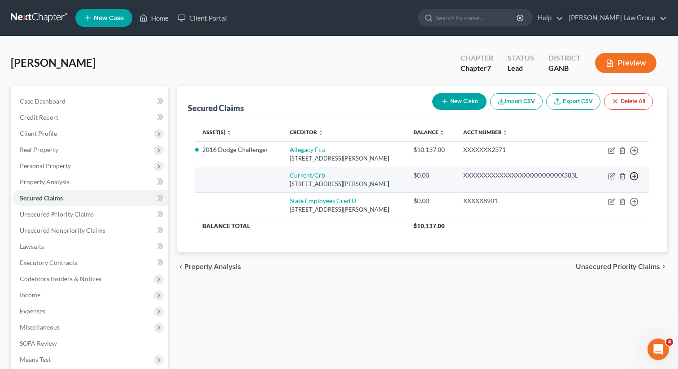
click at [635, 151] on line "button" at bounding box center [634, 151] width 3 height 0
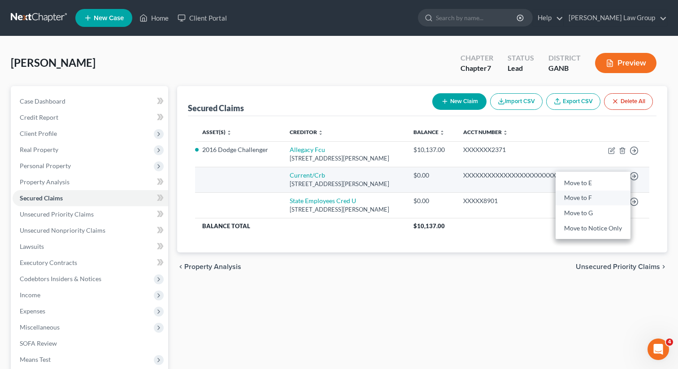
click at [584, 206] on link "Move to F" at bounding box center [593, 198] width 75 height 15
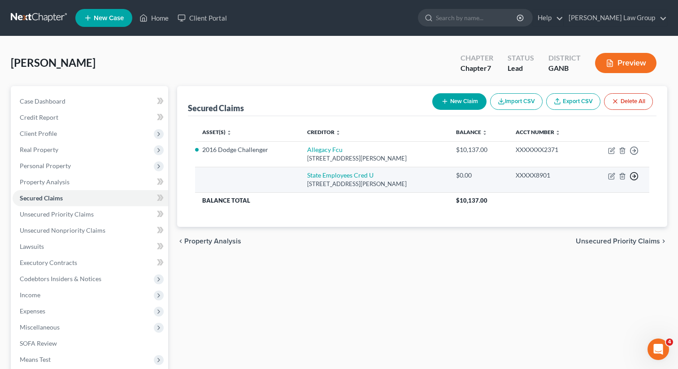
click at [633, 155] on icon "button" at bounding box center [634, 150] width 9 height 9
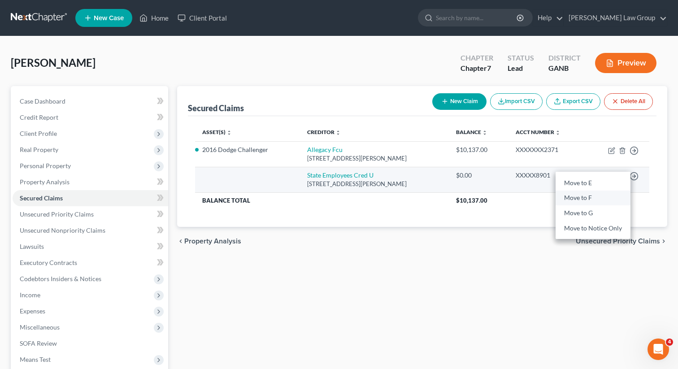
click at [576, 201] on link "Move to F" at bounding box center [593, 198] width 75 height 15
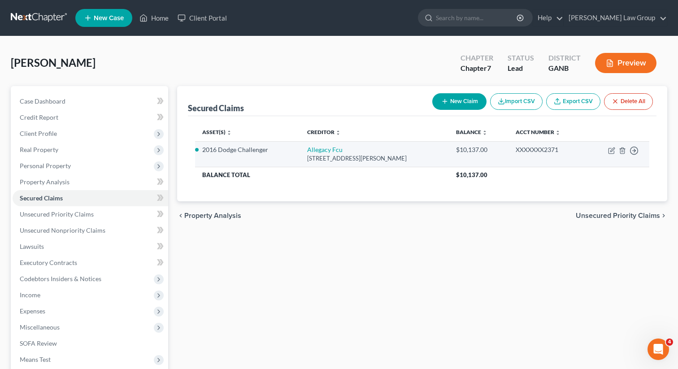
click at [307, 154] on div "1691 Westbrook Plaza Drive, Winston Salem, NC 27103" at bounding box center [374, 158] width 135 height 9
click at [307, 151] on link "Allegacy Fcu" at bounding box center [324, 150] width 35 height 8
select select "28"
select select "3"
select select "2"
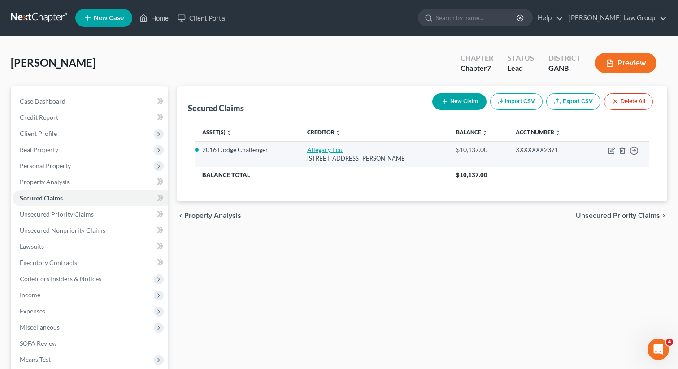
select select "0"
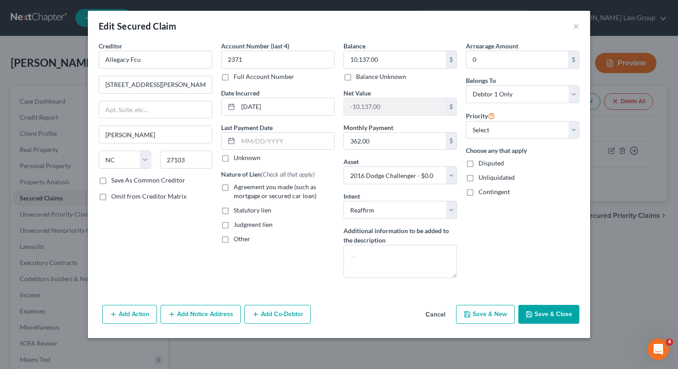
click at [234, 185] on label "Agreement you made (such as mortgage or secured car loan)" at bounding box center [284, 192] width 101 height 18
click at [237, 185] on input "Agreement you made (such as mortgage or secured car loan)" at bounding box center [240, 186] width 6 height 6
checkbox input "true"
click at [535, 315] on button "Save & Close" at bounding box center [549, 314] width 61 height 19
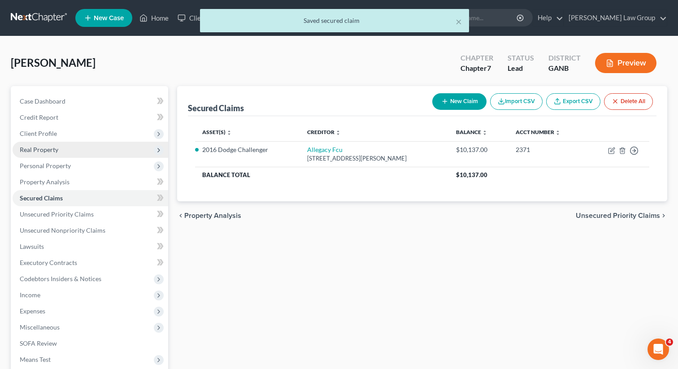
click at [47, 153] on span "Real Property" at bounding box center [39, 150] width 39 height 8
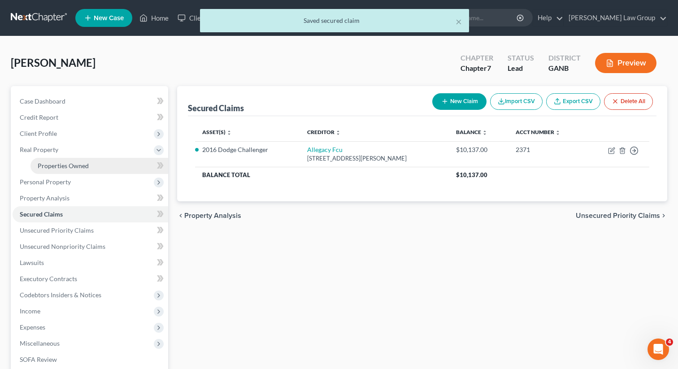
click at [55, 168] on span "Properties Owned" at bounding box center [63, 166] width 51 height 8
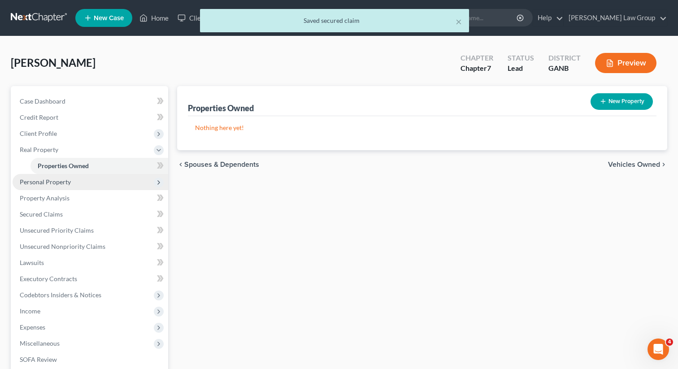
click at [48, 180] on span "Personal Property" at bounding box center [45, 182] width 51 height 8
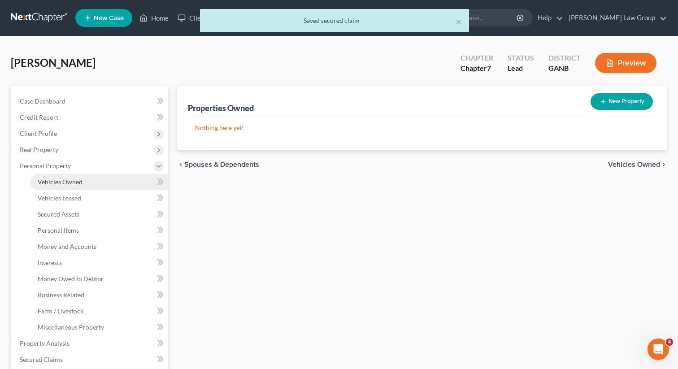
click at [54, 179] on span "Vehicles Owned" at bounding box center [60, 182] width 45 height 8
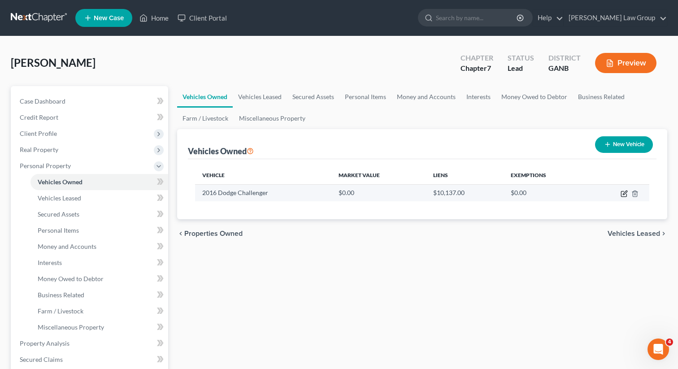
click at [624, 193] on icon "button" at bounding box center [624, 193] width 7 height 7
select select "0"
select select "10"
select select "0"
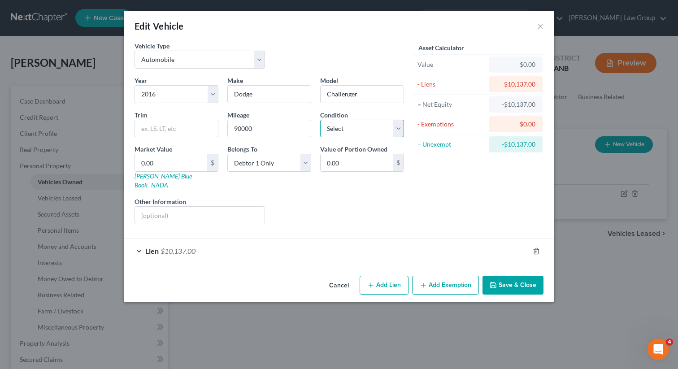
click at [343, 127] on select "Select Excellent Very Good Good Fair Poor" at bounding box center [362, 129] width 84 height 18
select select "2"
drag, startPoint x: 264, startPoint y: 129, endPoint x: 258, endPoint y: 105, distance: 24.5
click at [230, 128] on input "90000" at bounding box center [269, 128] width 83 height 17
click at [168, 165] on input "0.00" at bounding box center [171, 162] width 72 height 17
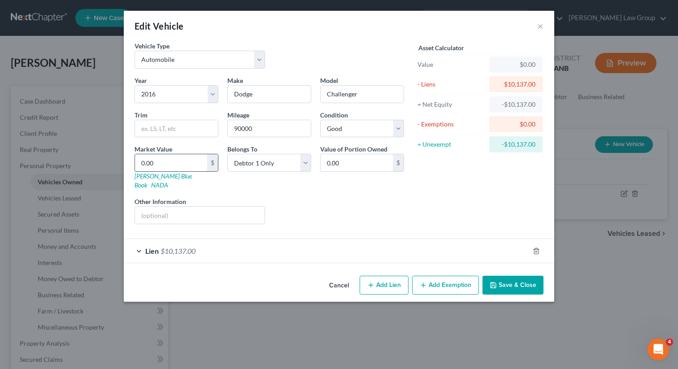
paste input "900"
type input "90000"
type input "90,000.00"
drag, startPoint x: 181, startPoint y: 165, endPoint x: 110, endPoint y: 162, distance: 71.4
click at [110, 162] on div "Edit Vehicle × Vehicle Type Select Automobile Truck Trailer Watercraft Aircraft…" at bounding box center [339, 184] width 678 height 369
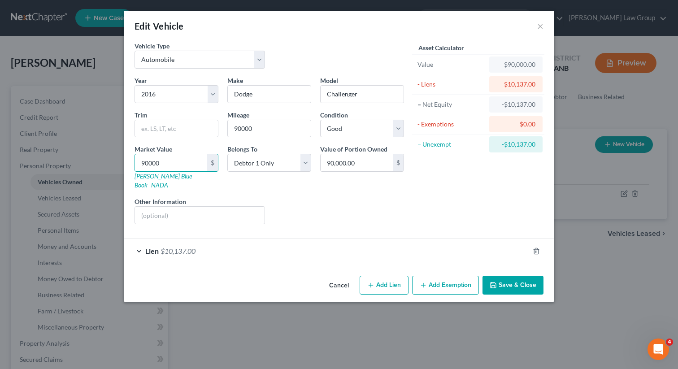
type input "0"
type input "0.00"
type input "07"
type input "07.00"
type input "072"
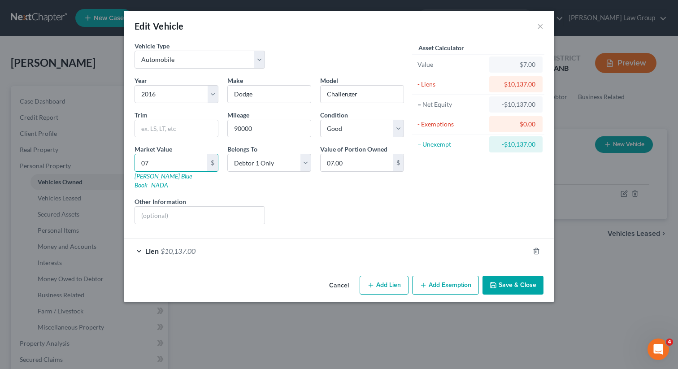
type input "072.00"
type input "0727"
type input "0,727.00"
click at [313, 213] on div "Liens Select" at bounding box center [340, 210] width 140 height 27
click at [195, 247] on span "$10,137.00" at bounding box center [178, 251] width 35 height 9
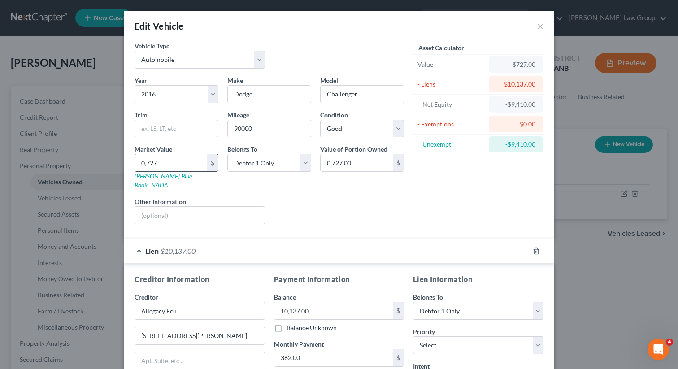
click at [144, 167] on input "0,727" at bounding box center [171, 162] width 72 height 17
type input "9,727"
type input "9,727.00"
type input "9,727"
click at [429, 192] on div "Asset Calculator Value $9,727.00 - Liens $10,137.00 = Net Equity -$9,410.00 - E…" at bounding box center [479, 136] width 140 height 190
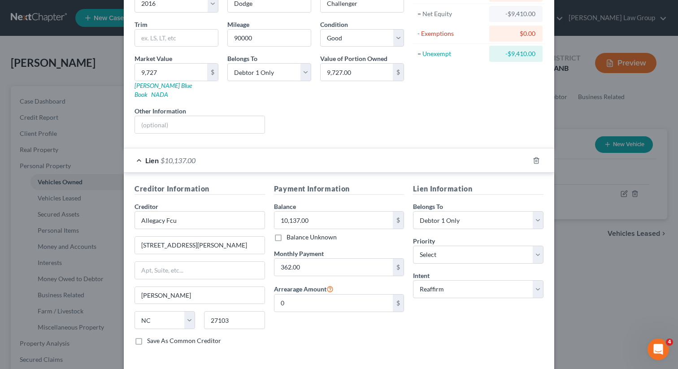
scroll to position [122, 0]
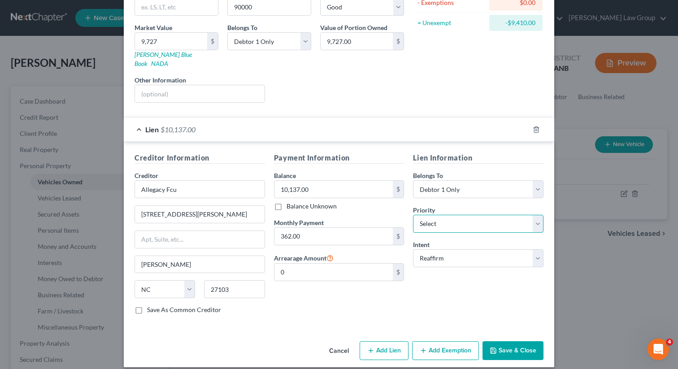
click at [437, 223] on select "Select 1st 2nd 3rd 4th 5th 6th 7th 8th 9th 10th 11th 12th 13th 14th 15th 16th 1…" at bounding box center [478, 224] width 131 height 18
select select "0"
click at [445, 103] on form "Vehicle Type Select Automobile Truck Trailer Watercraft Aircraft Motor Home Atv…" at bounding box center [339, 124] width 409 height 409
click at [507, 348] on button "Save & Close" at bounding box center [513, 350] width 61 height 19
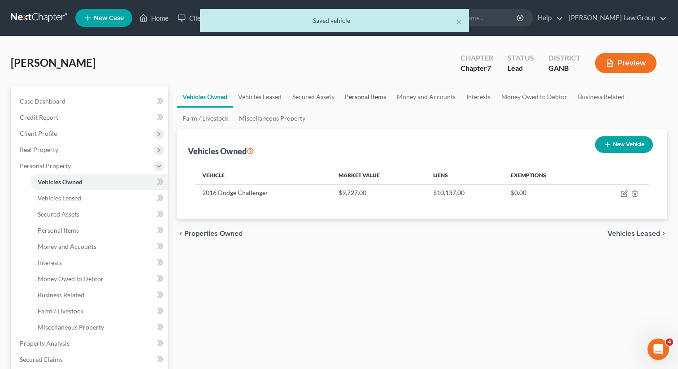
click at [359, 99] on link "Personal Items" at bounding box center [366, 97] width 52 height 22
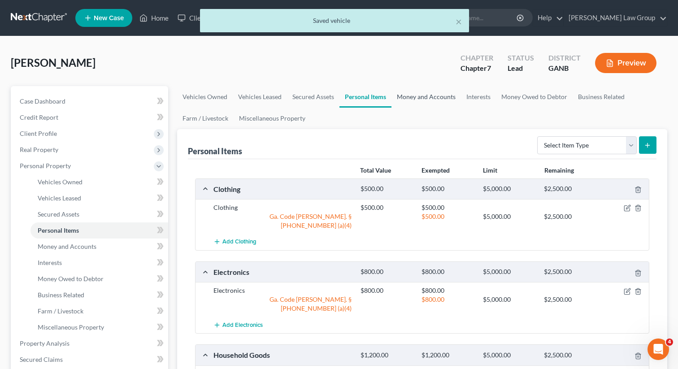
click at [415, 90] on link "Money and Accounts" at bounding box center [427, 97] width 70 height 22
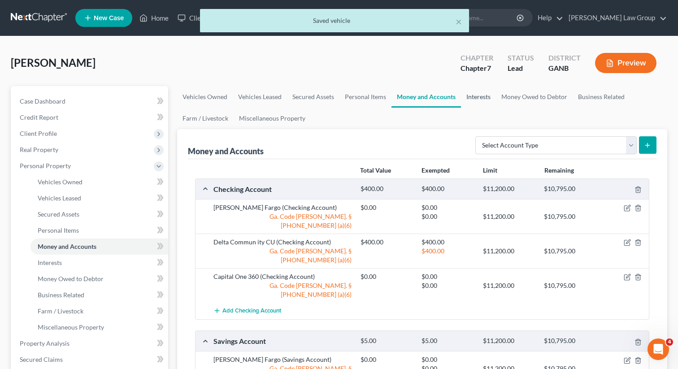
click at [480, 97] on link "Interests" at bounding box center [478, 97] width 35 height 22
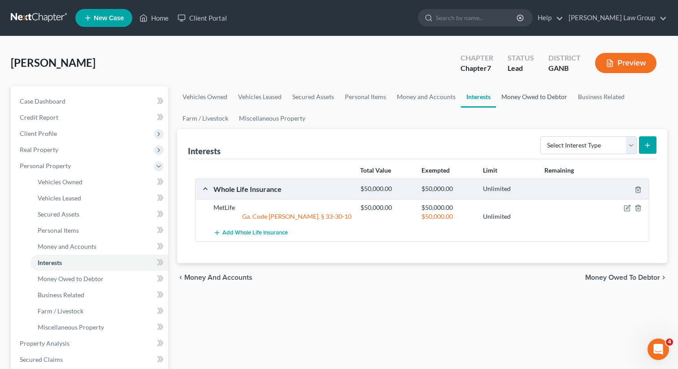
click at [527, 98] on link "Money Owed to Debtor" at bounding box center [534, 97] width 77 height 22
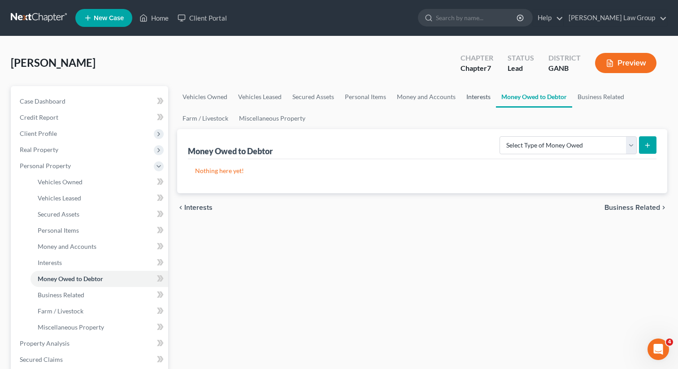
click at [469, 99] on link "Interests" at bounding box center [478, 97] width 35 height 22
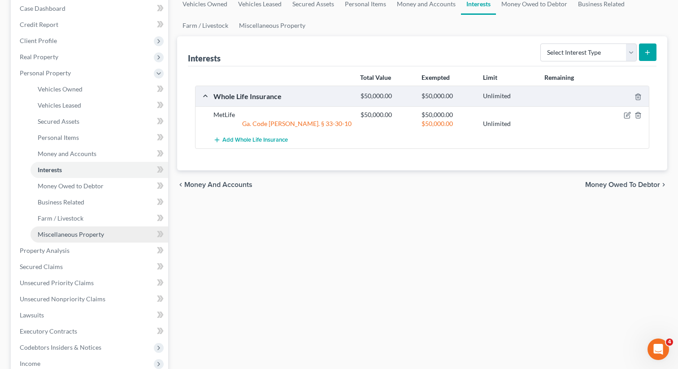
scroll to position [130, 0]
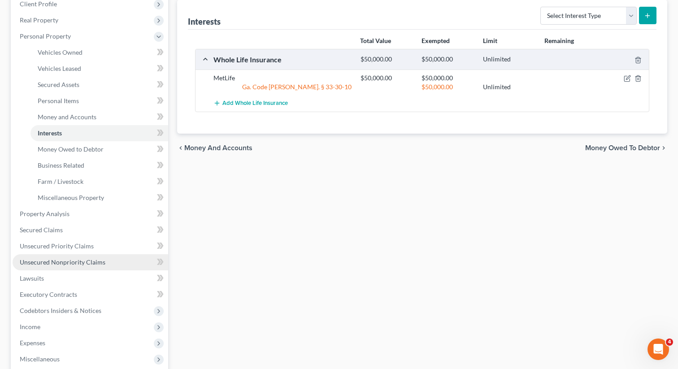
click at [75, 259] on span "Unsecured Nonpriority Claims" at bounding box center [63, 262] width 86 height 8
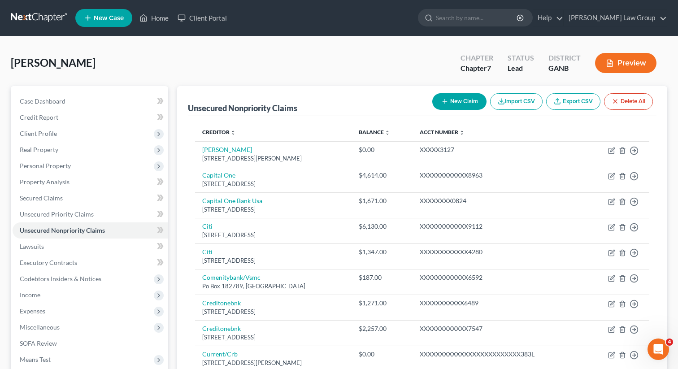
click at [453, 105] on button "New Claim" at bounding box center [460, 101] width 54 height 17
select select "0"
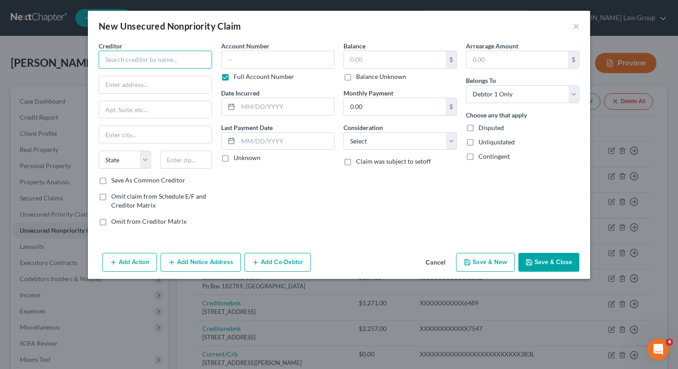
click at [142, 66] on input "text" at bounding box center [156, 60] width 114 height 18
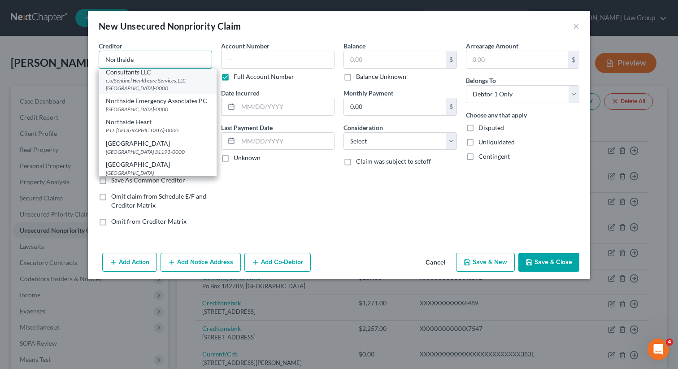
scroll to position [65, 0]
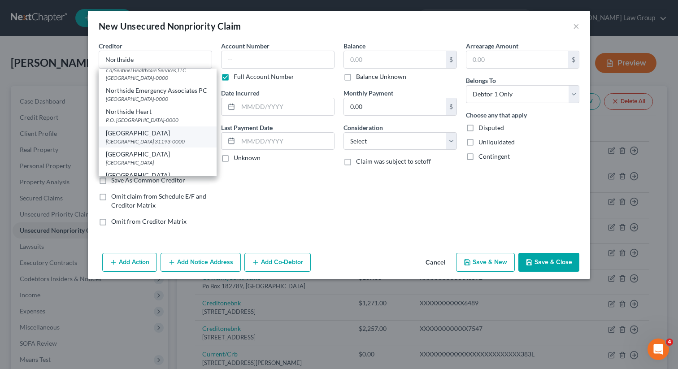
click at [134, 145] on div "PO Box 935561, Atlanta, GA 31193-0000" at bounding box center [158, 142] width 104 height 8
type input "Northside hospital"
type input "PO Box 935561"
type input "[GEOGRAPHIC_DATA]"
select select "10"
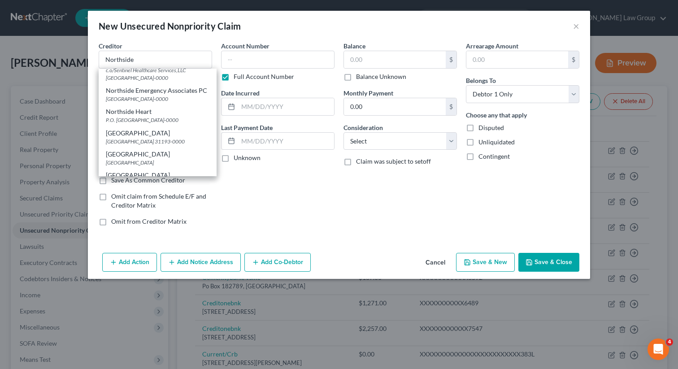
type input "31193-0000"
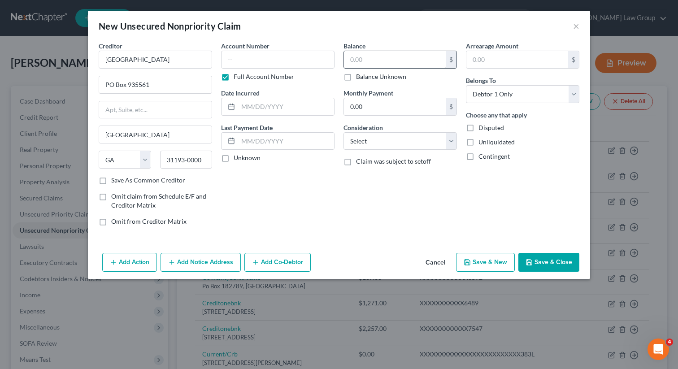
scroll to position [0, 0]
click at [359, 59] on input "text" at bounding box center [395, 59] width 102 height 17
paste input "2606"
type input "2606"
click at [547, 257] on button "Save & Close" at bounding box center [549, 262] width 61 height 19
